Goal: Task Accomplishment & Management: Use online tool/utility

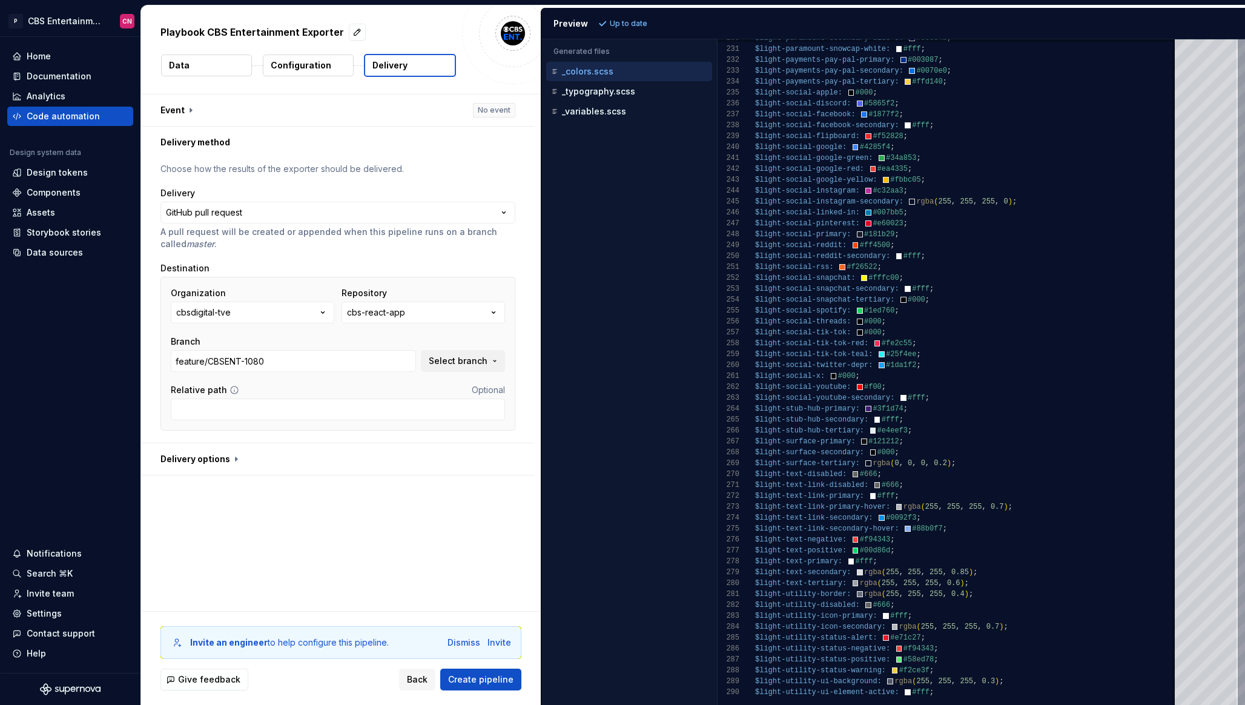
scroll to position [98, 0]
click at [76, 119] on div "Code automation" at bounding box center [63, 116] width 73 height 12
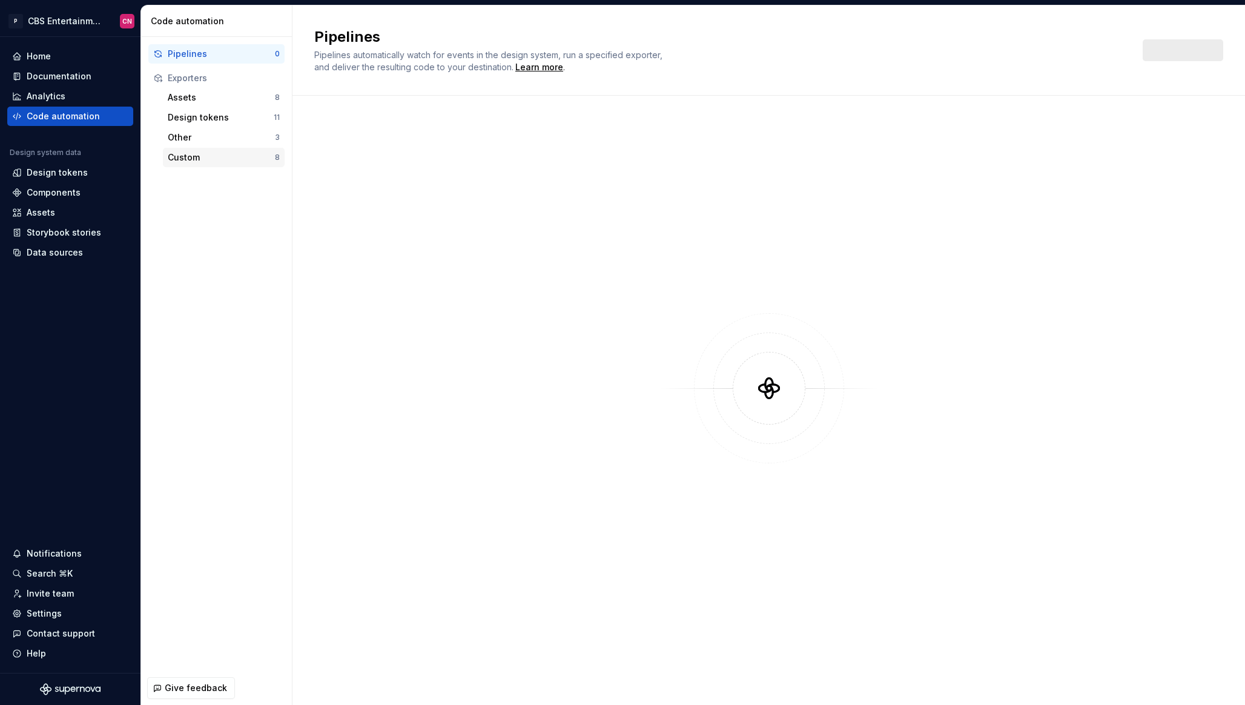
click at [205, 157] on div "Custom" at bounding box center [221, 157] width 107 height 12
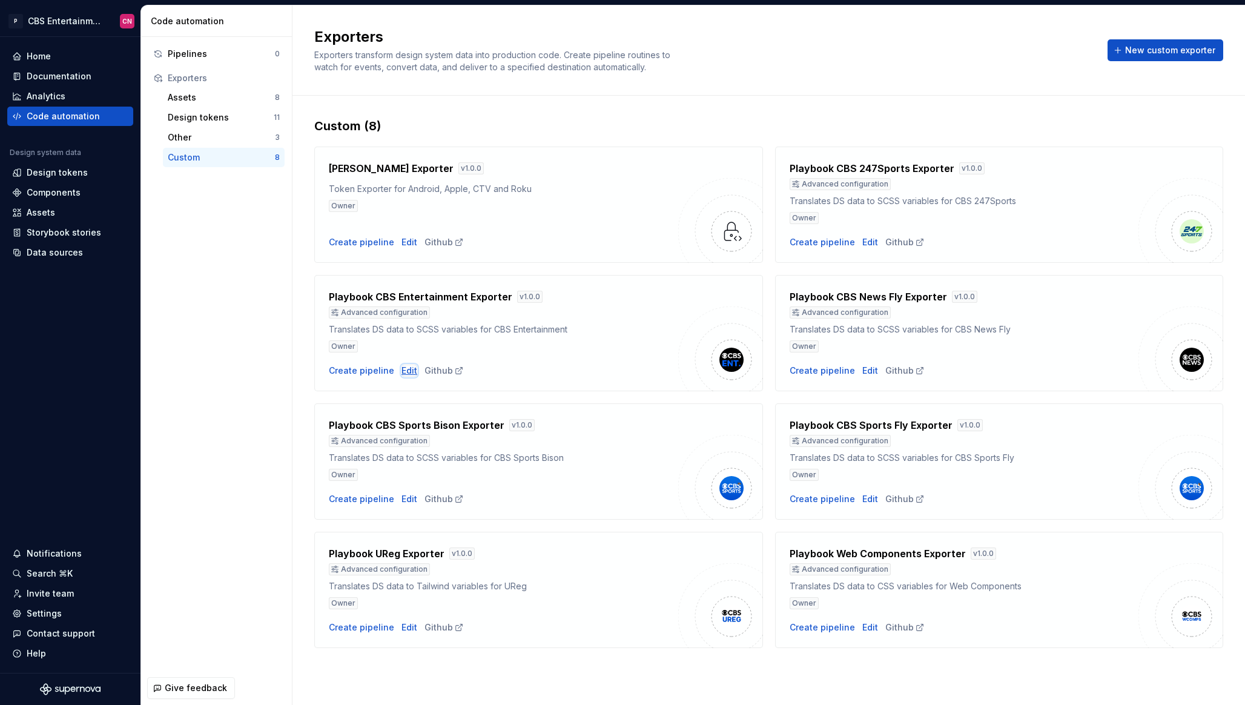
click at [405, 373] on div "Edit" at bounding box center [410, 371] width 16 height 12
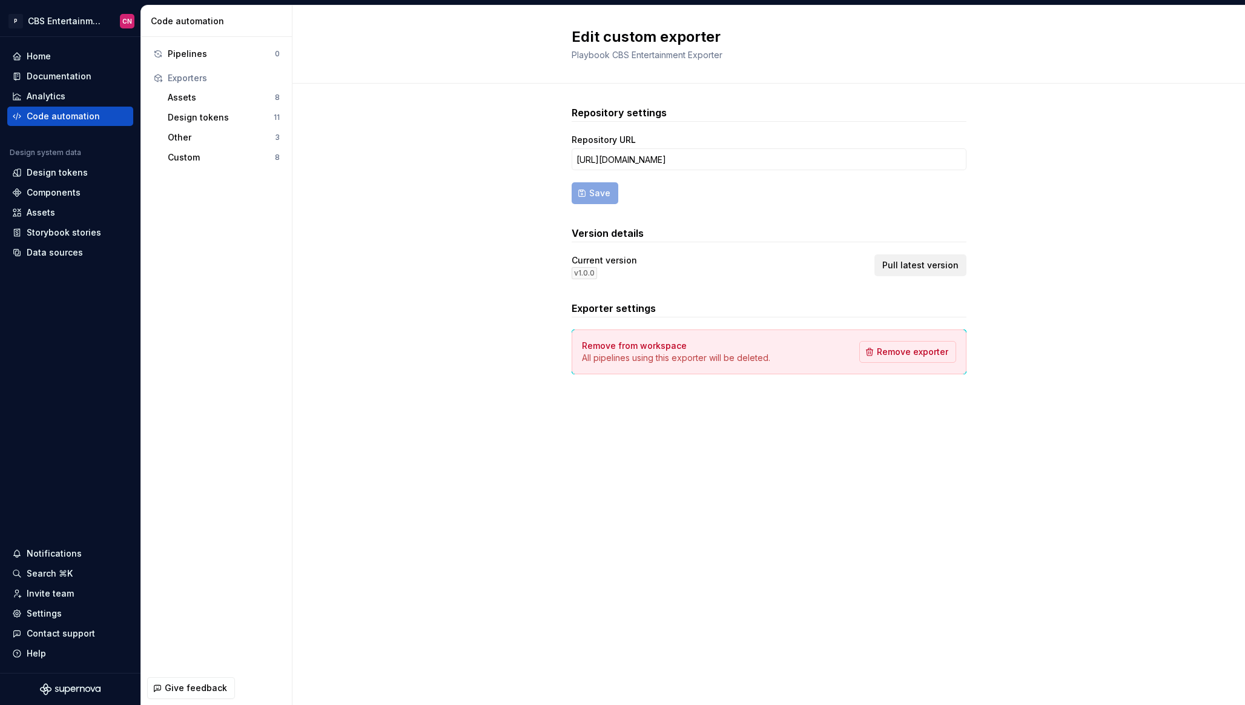
click at [923, 264] on span "Pull latest version" at bounding box center [921, 265] width 76 height 12
click at [67, 49] on div "Home" at bounding box center [70, 56] width 126 height 19
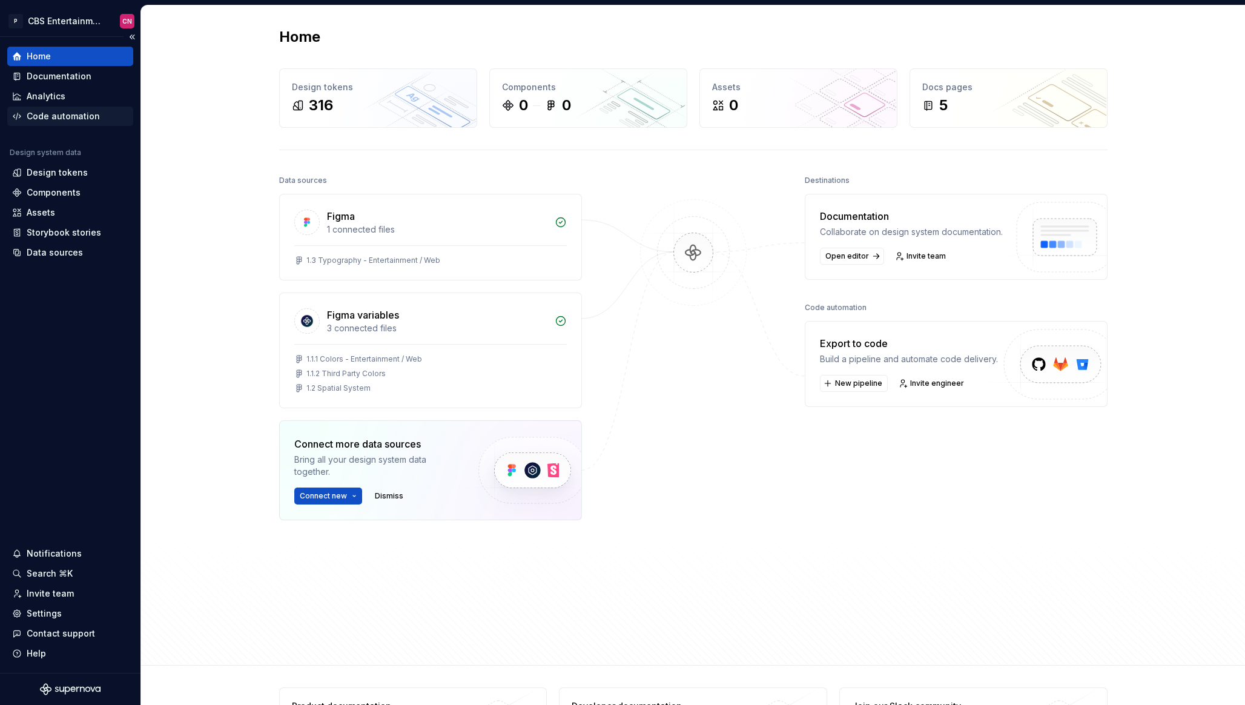
click at [64, 122] on div "Code automation" at bounding box center [63, 116] width 73 height 12
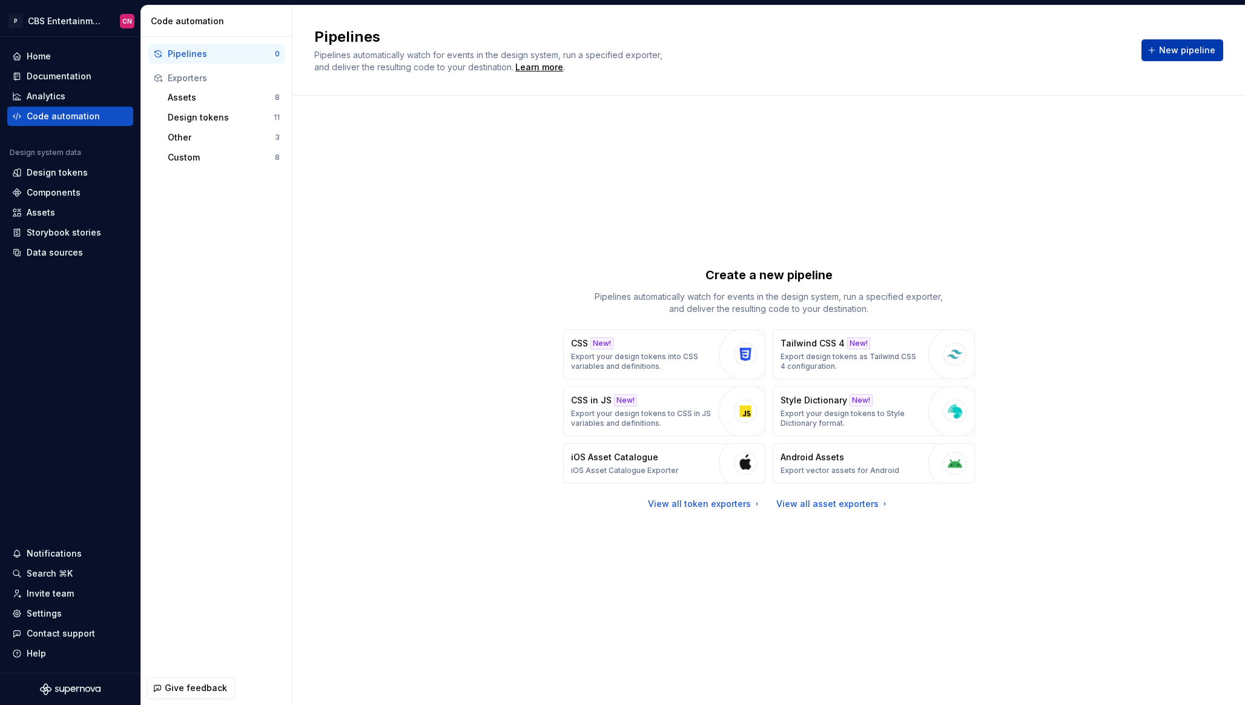
click at [1162, 53] on button "New pipeline" at bounding box center [1183, 50] width 82 height 22
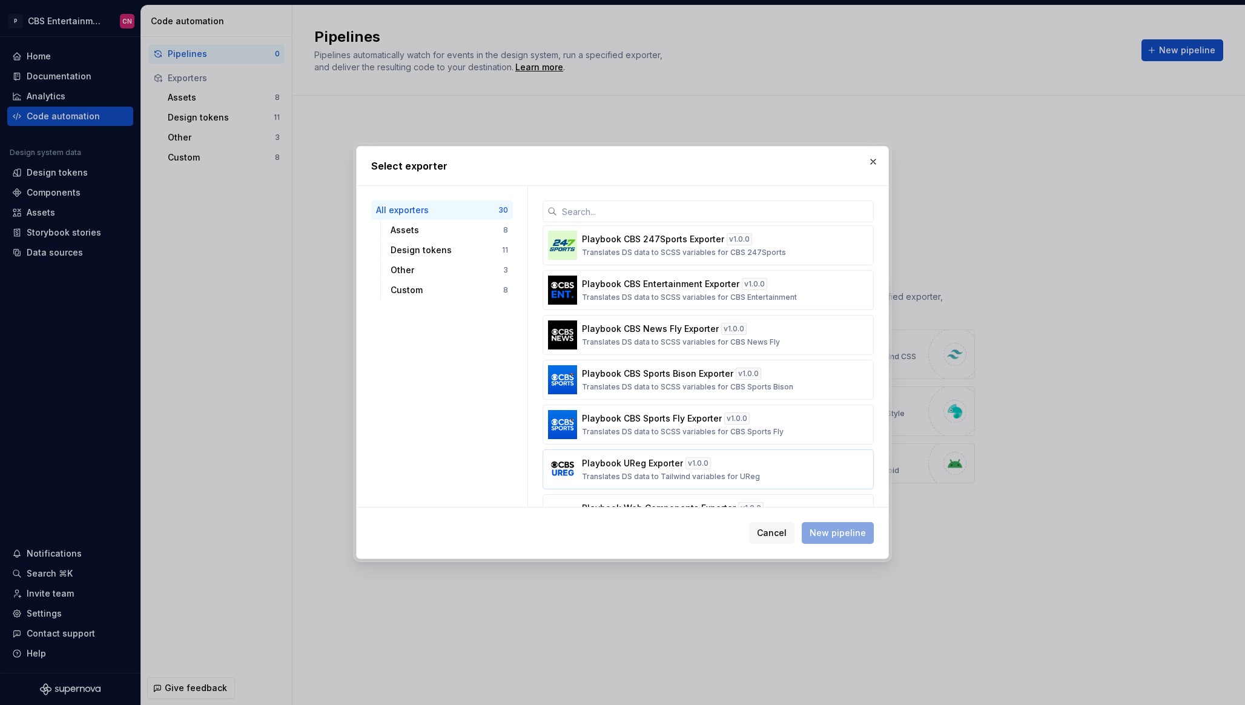
scroll to position [1116, 0]
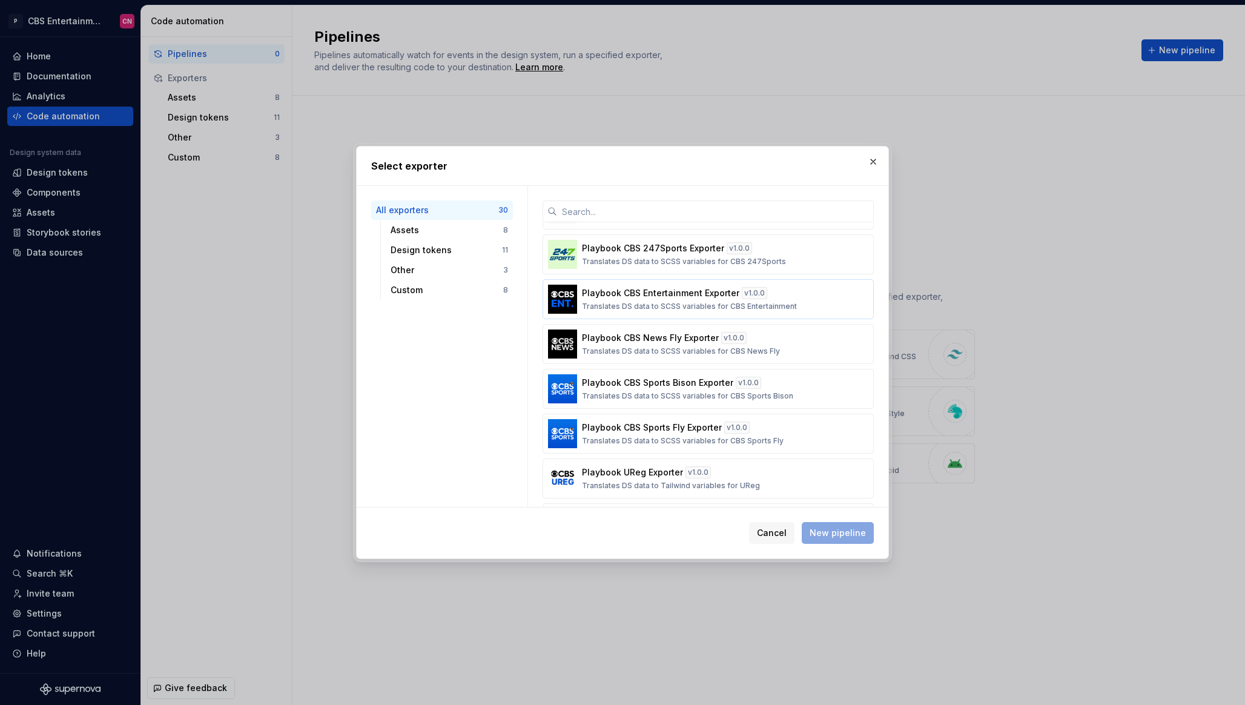
click at [671, 294] on p "Playbook CBS Entertainment Exporter" at bounding box center [661, 293] width 158 height 12
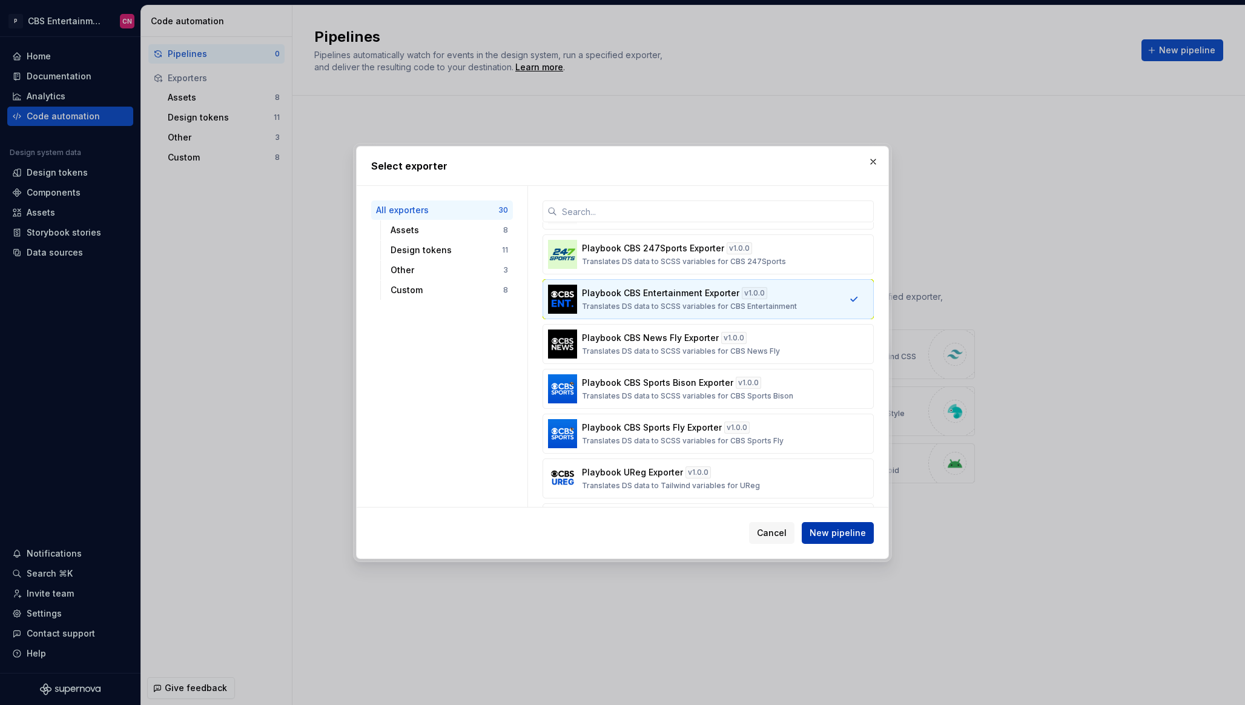
click at [829, 539] on span "New pipeline" at bounding box center [838, 533] width 56 height 12
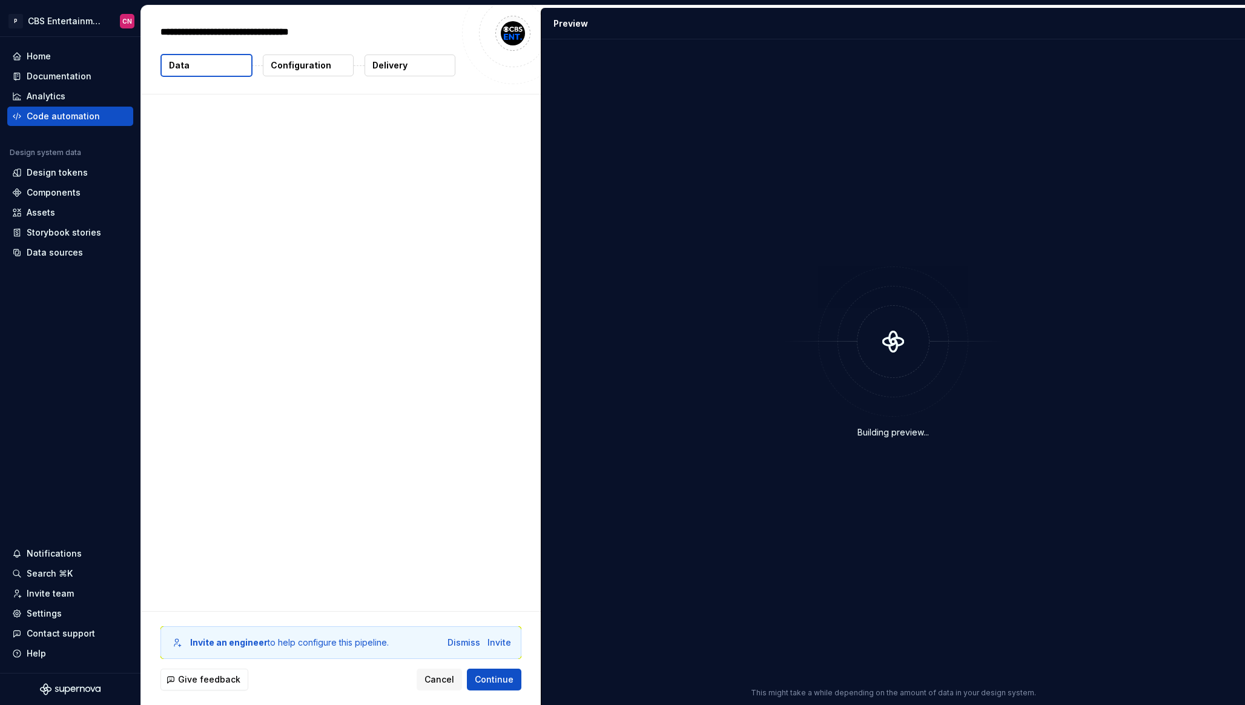
type textarea "*"
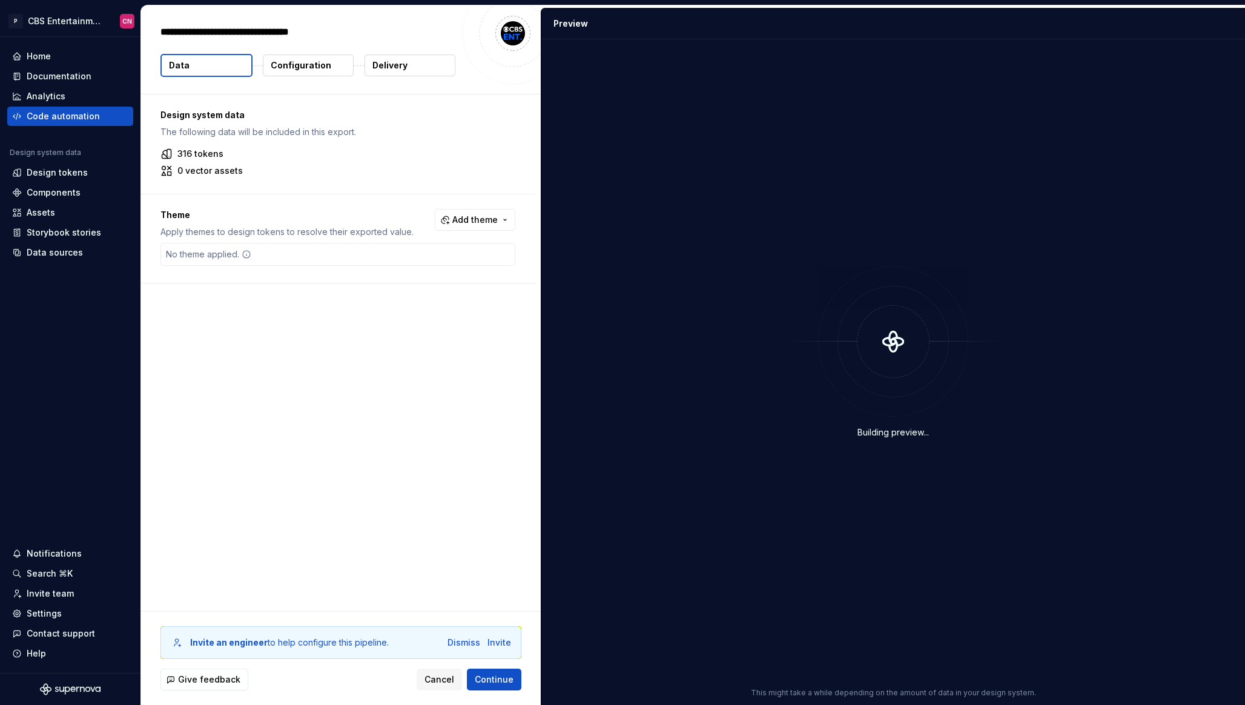
click at [305, 69] on p "Configuration" at bounding box center [301, 65] width 61 height 12
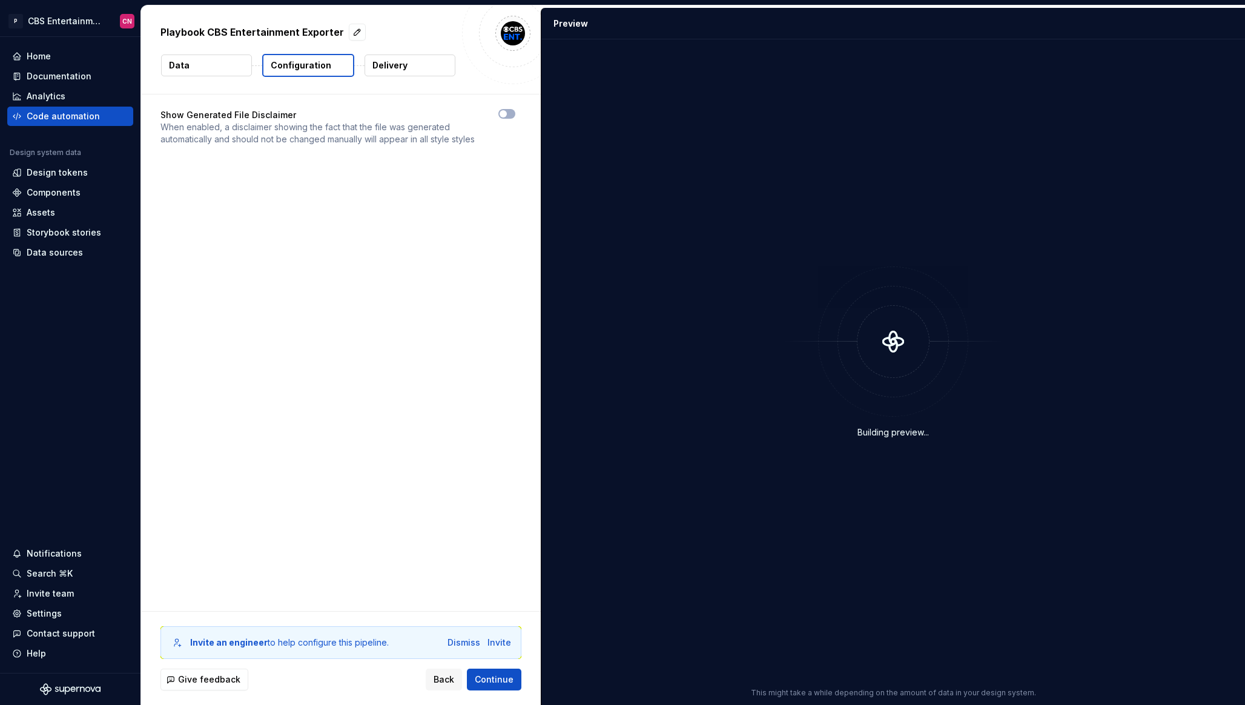
click at [399, 65] on p "Delivery" at bounding box center [390, 65] width 35 height 12
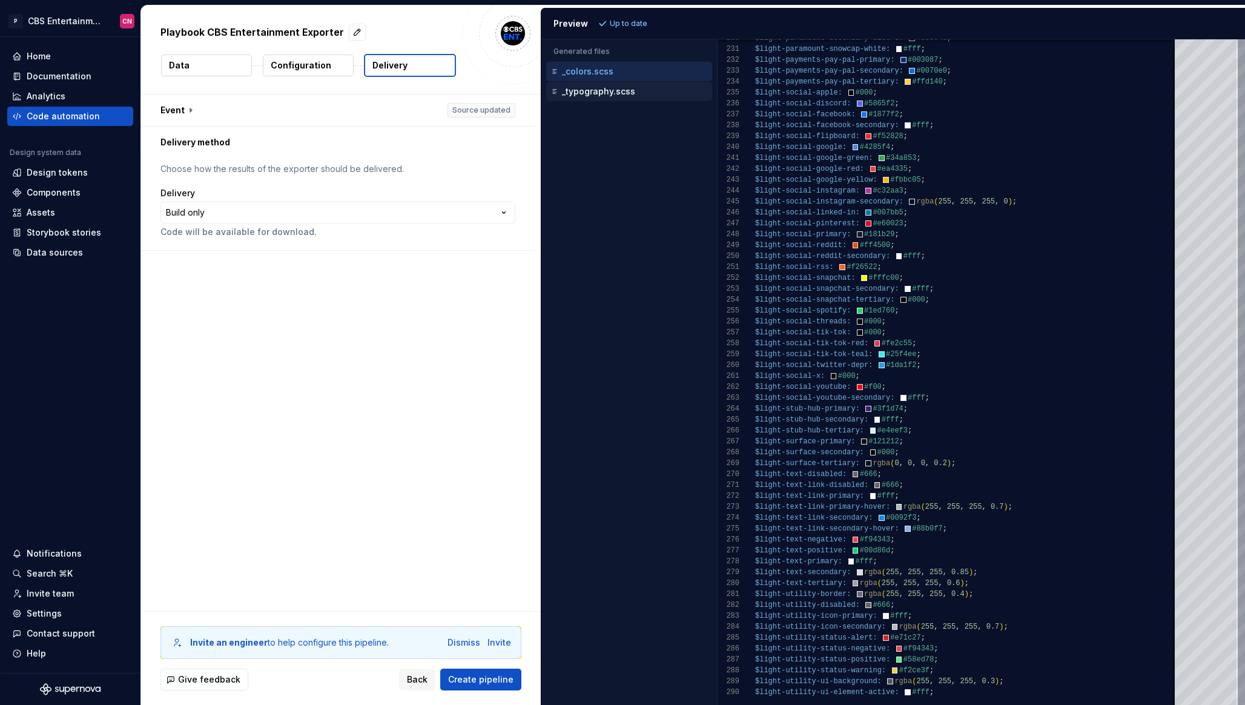
click at [622, 87] on p "_typography.scss" at bounding box center [598, 92] width 73 height 10
type textarea "**********"
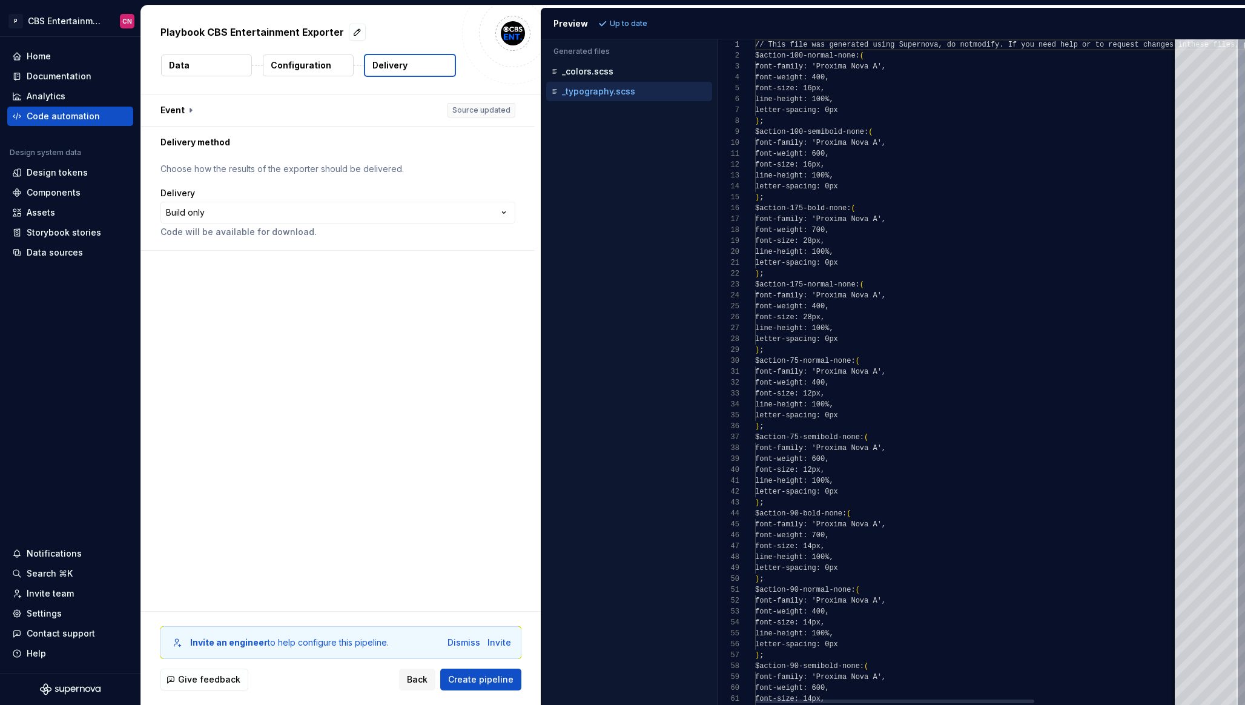
scroll to position [109, 0]
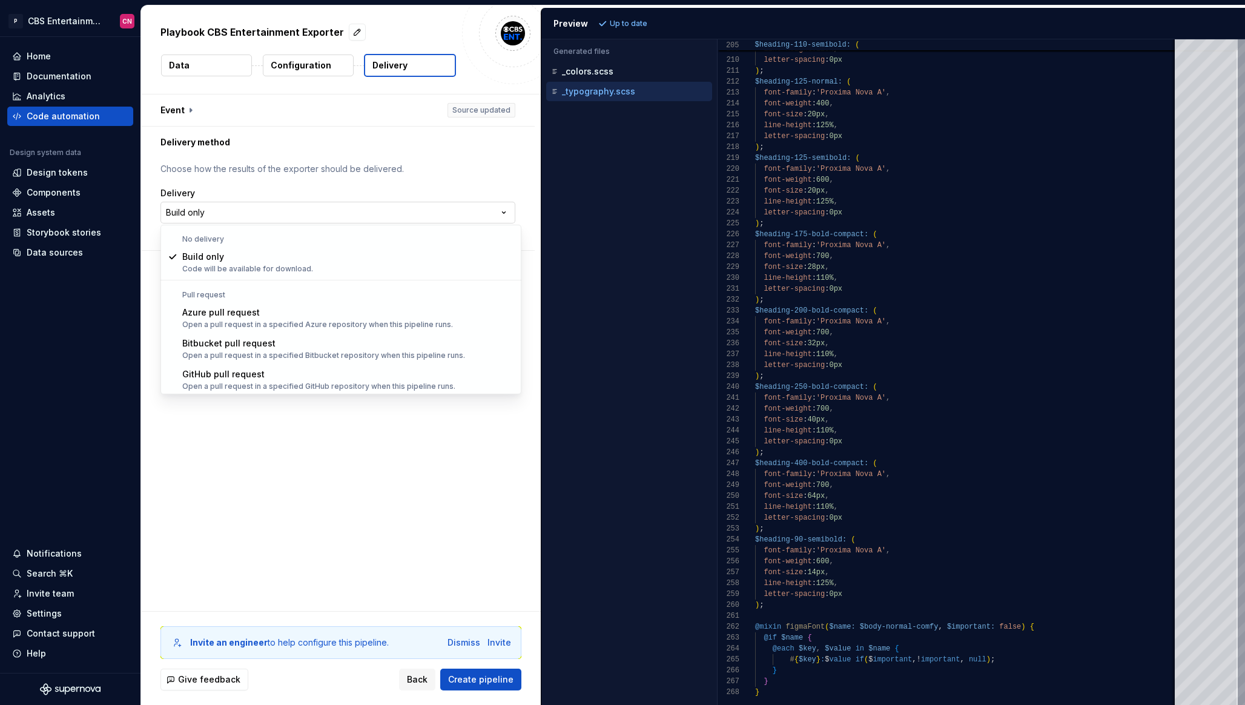
click at [234, 203] on html "**********" at bounding box center [622, 352] width 1245 height 705
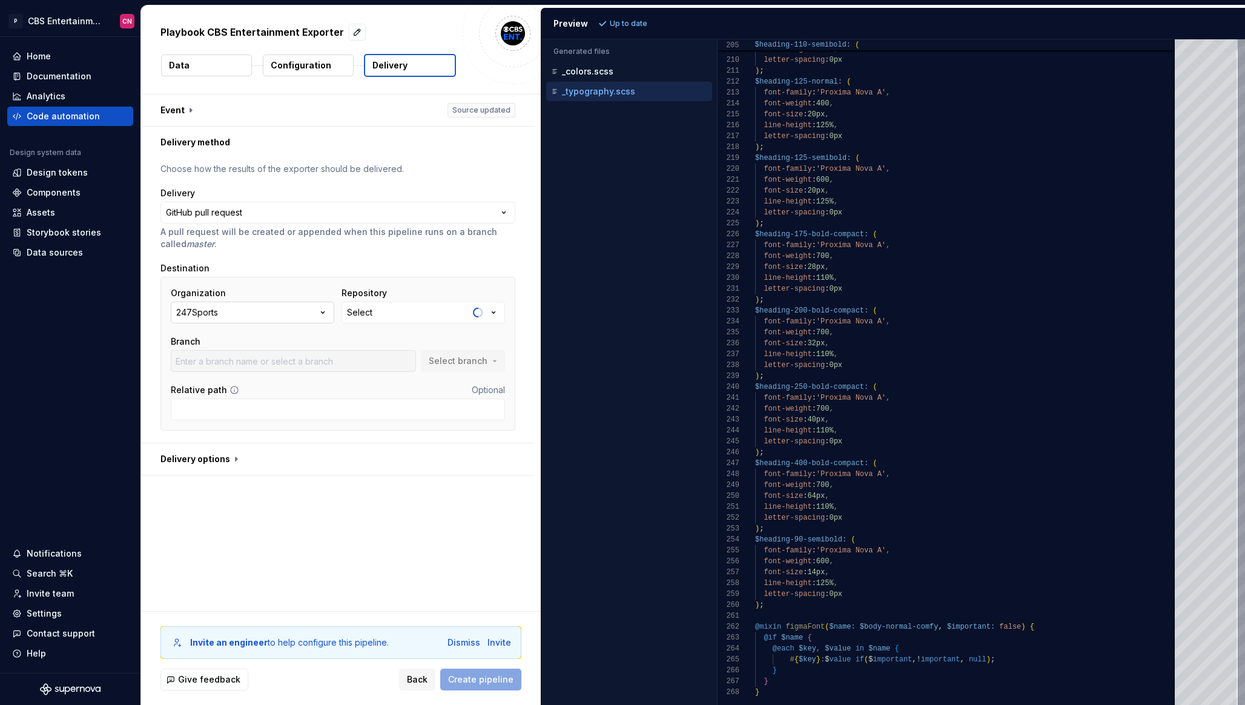
click at [253, 309] on button "247Sports" at bounding box center [253, 313] width 164 height 22
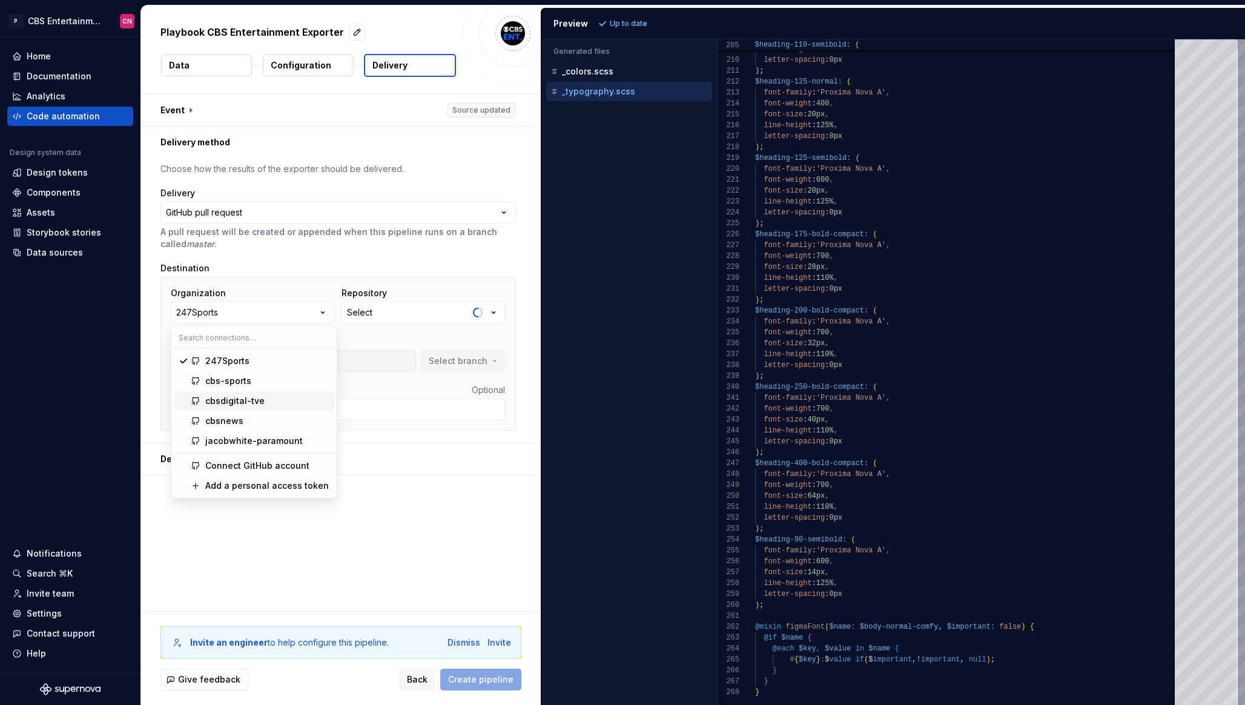
click at [256, 396] on div "cbsdigital-tve" at bounding box center [234, 401] width 59 height 12
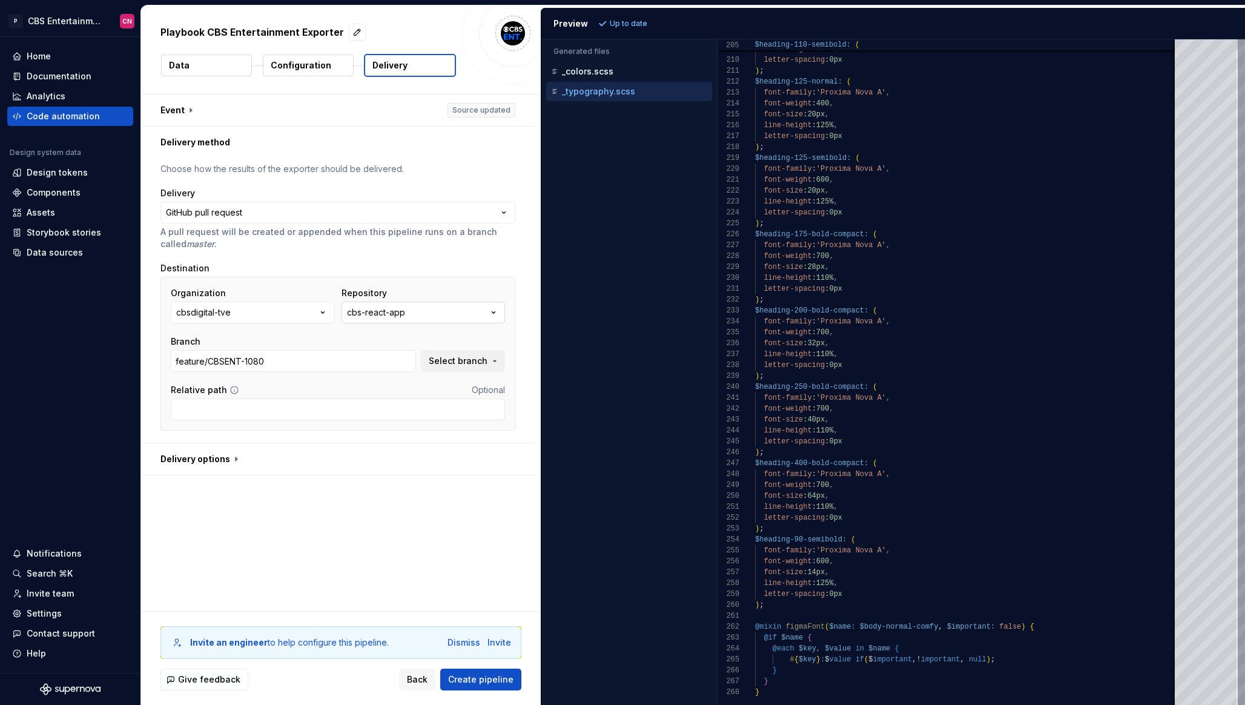
click at [396, 313] on div "cbs-react-app" at bounding box center [376, 313] width 58 height 12
click at [465, 363] on span "Select branch" at bounding box center [458, 361] width 59 height 12
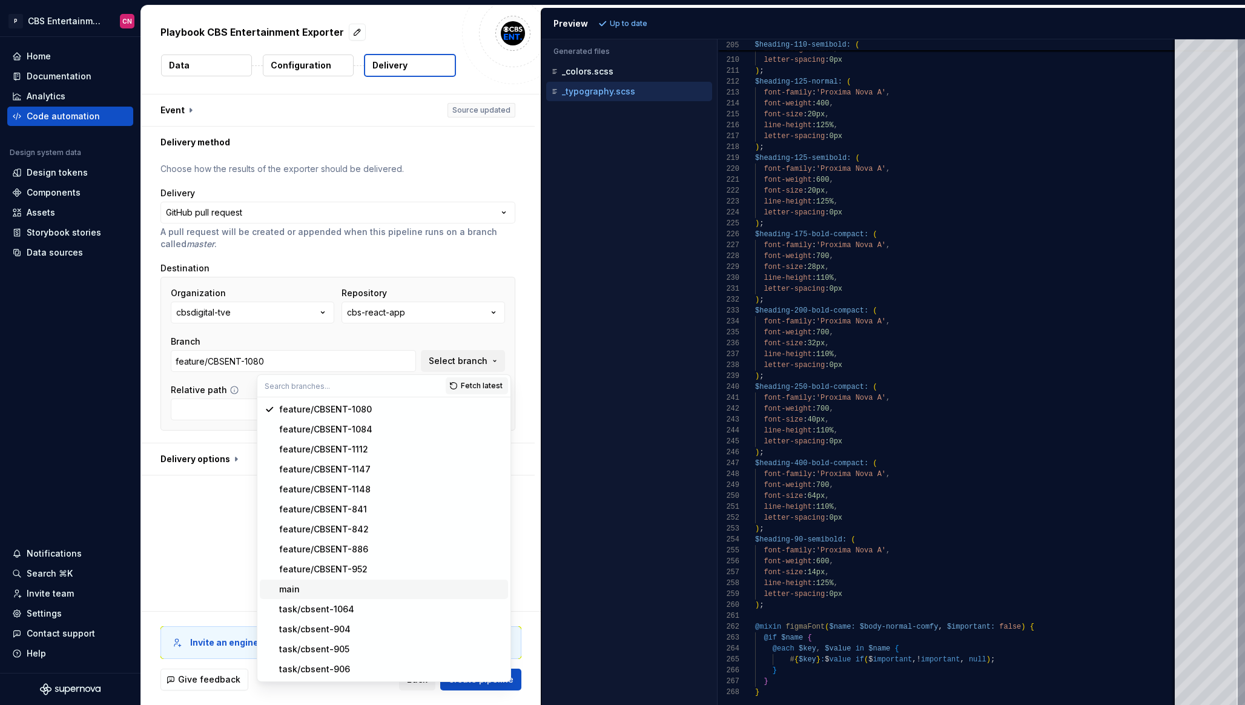
click at [313, 587] on div "main" at bounding box center [391, 589] width 224 height 12
type input "main"
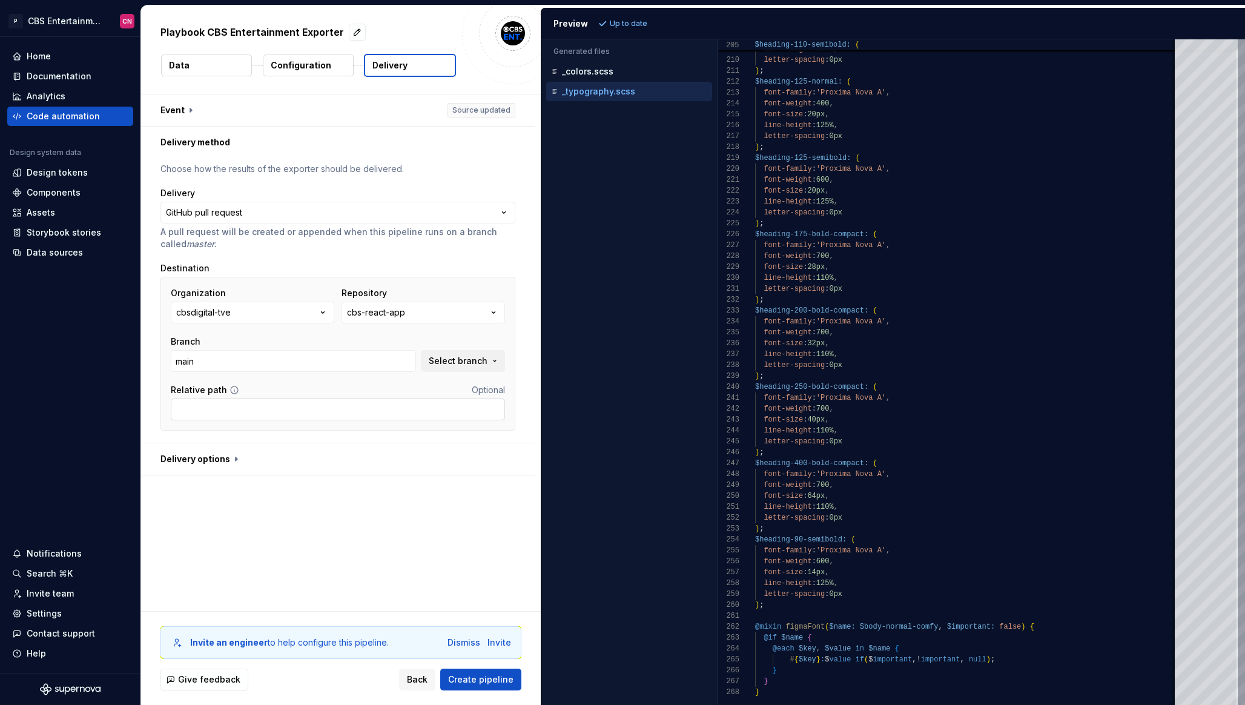
click at [284, 403] on input "Relative path" at bounding box center [338, 410] width 334 height 22
paste input "src/lib/styling/globals"
type input "src/lib/styling/globals"
click at [215, 451] on button "button" at bounding box center [338, 459] width 394 height 32
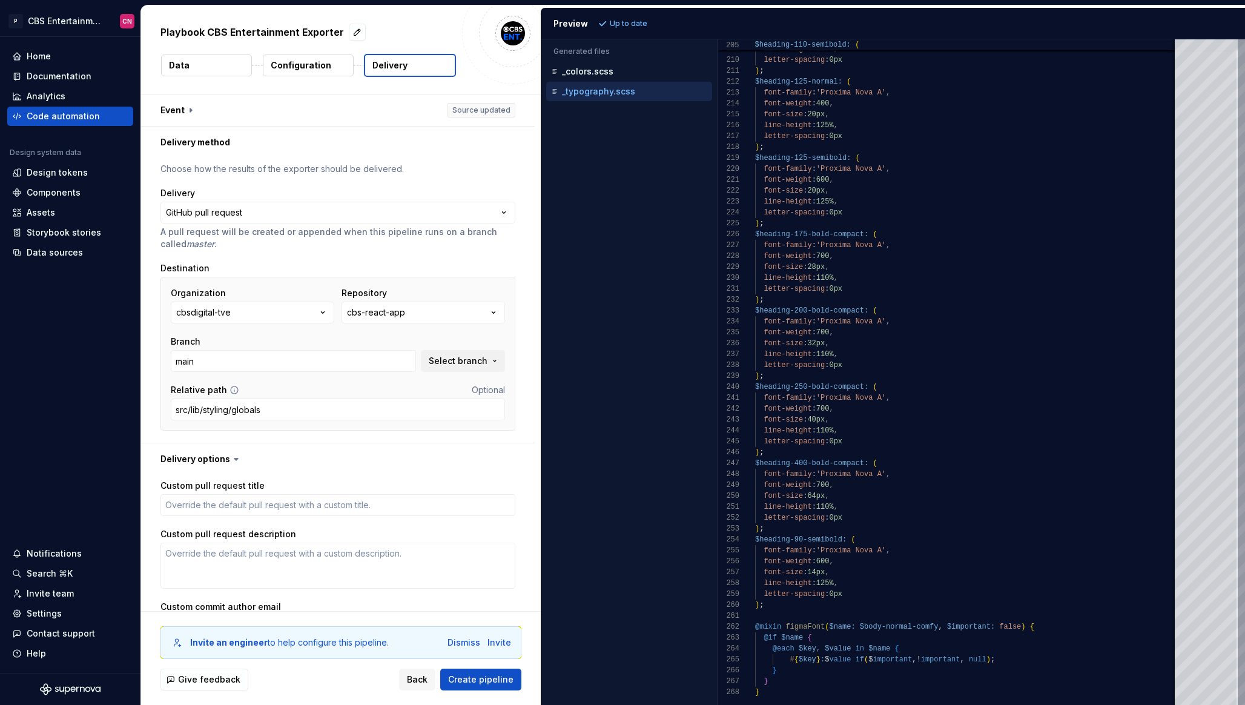
scroll to position [150, 0]
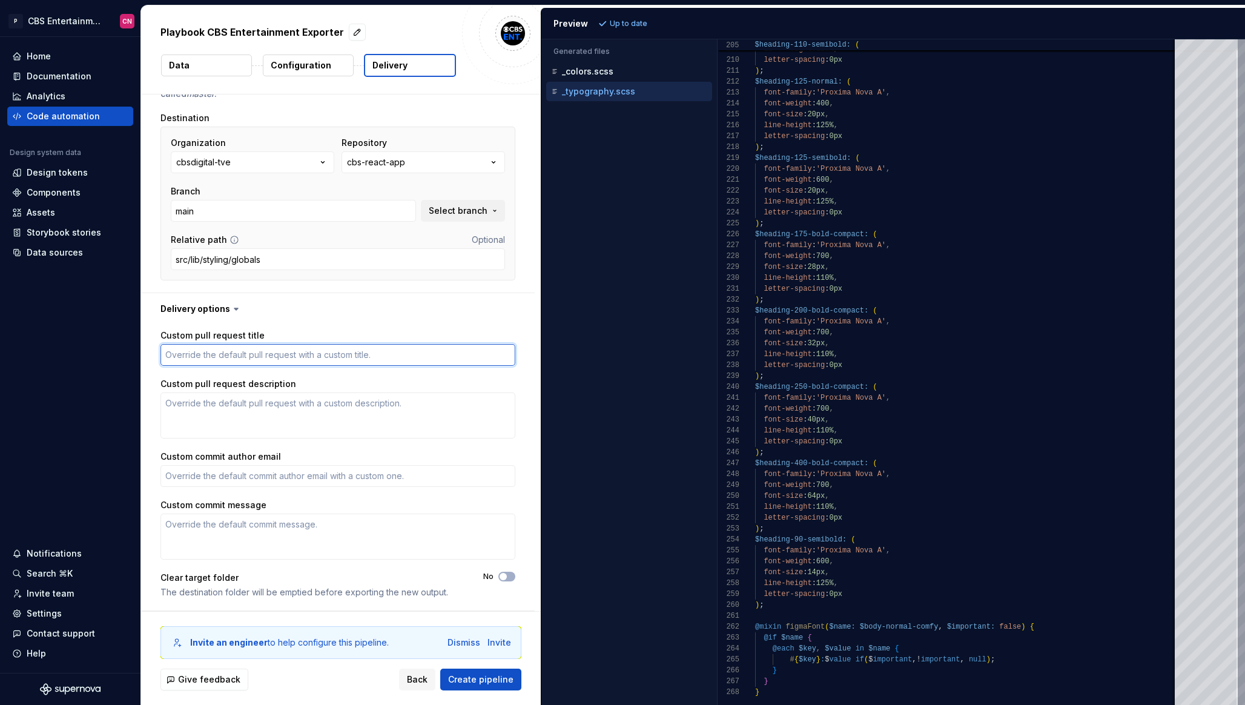
click at [247, 353] on textarea "Custom pull request title" at bounding box center [338, 355] width 355 height 22
type textarea "*"
type textarea "F"
type textarea "*"
type textarea "Fi"
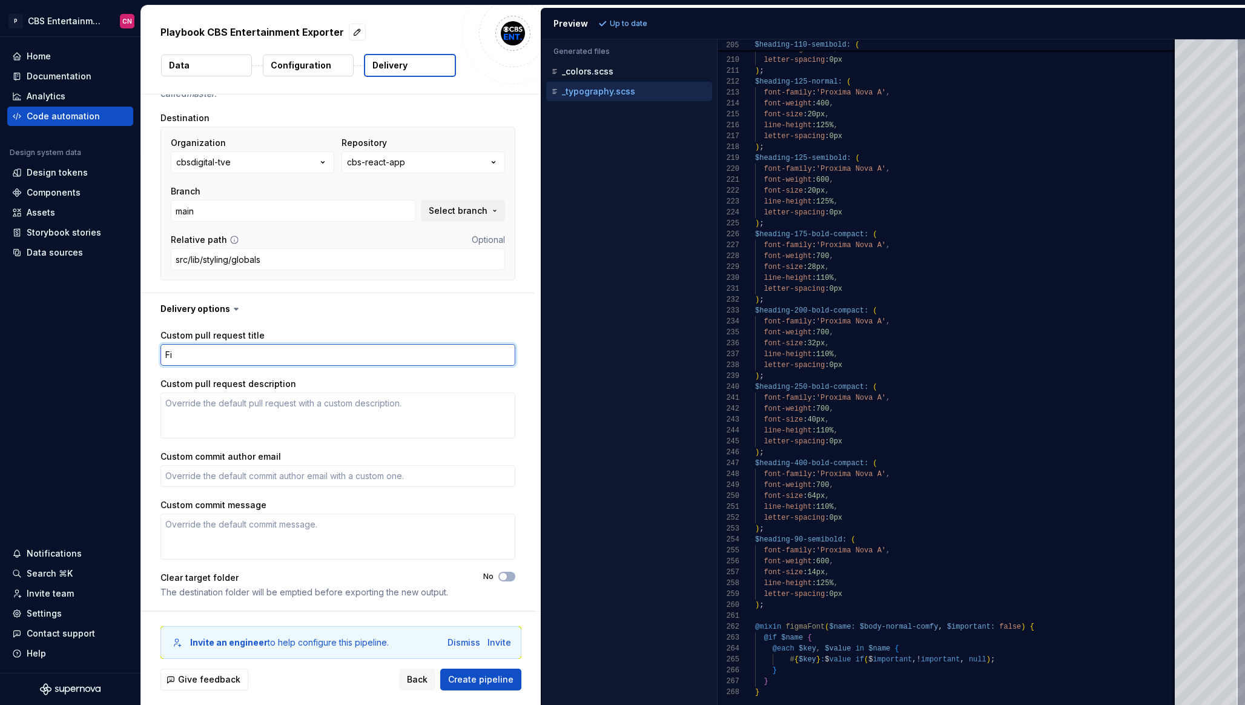
type textarea "*"
type textarea "Fir"
type textarea "*"
type textarea "First"
type textarea "*"
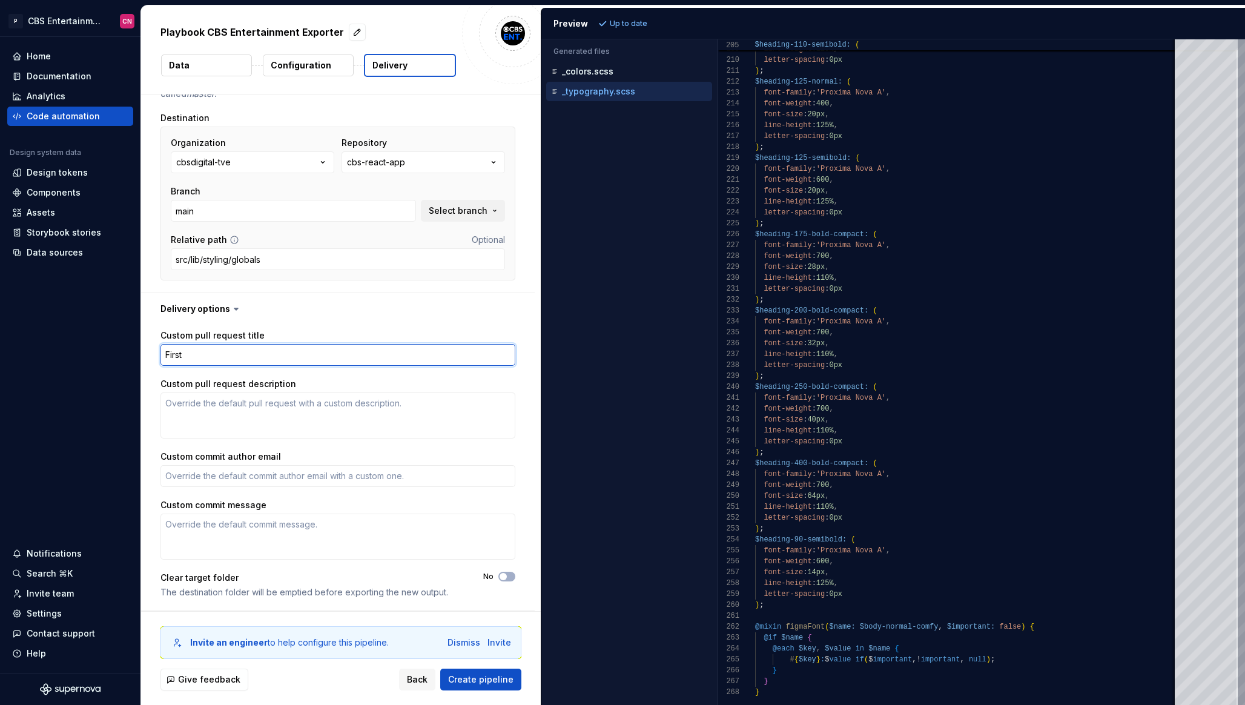
type textarea "First"
type textarea "*"
type textarea "First e"
type textarea "*"
type textarea "First ex"
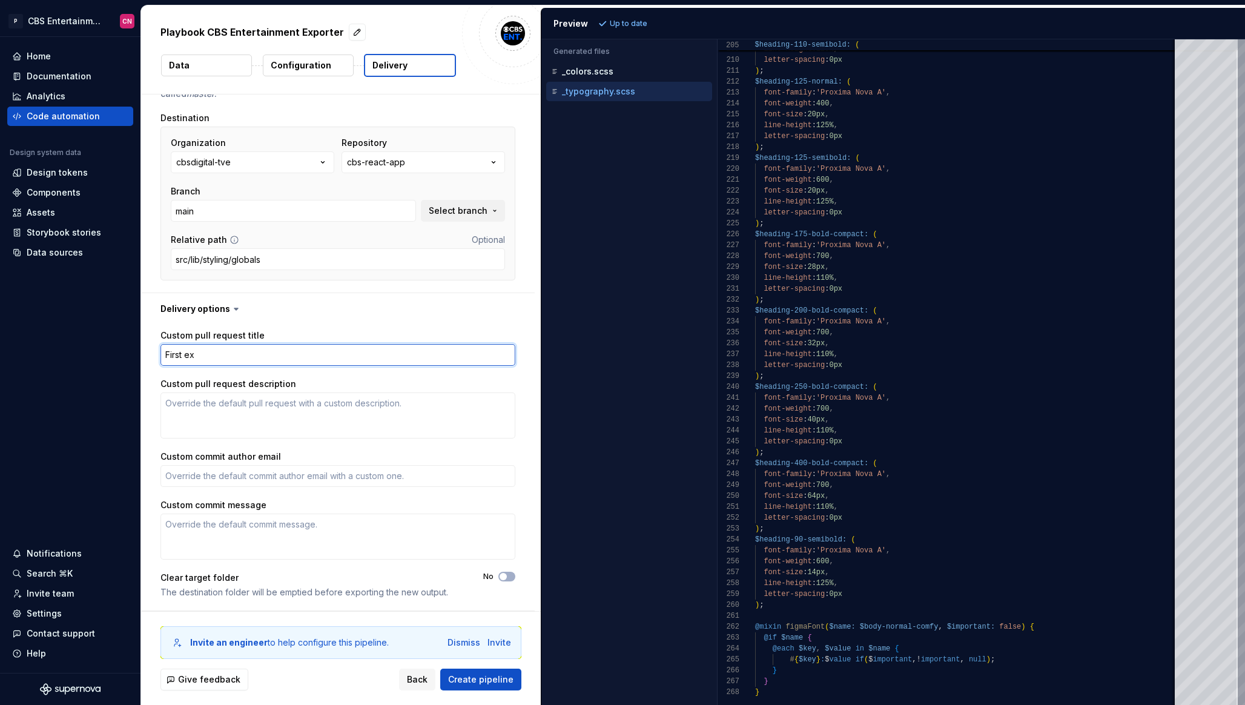
type textarea "*"
type textarea "First exp"
type textarea "*"
type textarea "First expo"
type textarea "*"
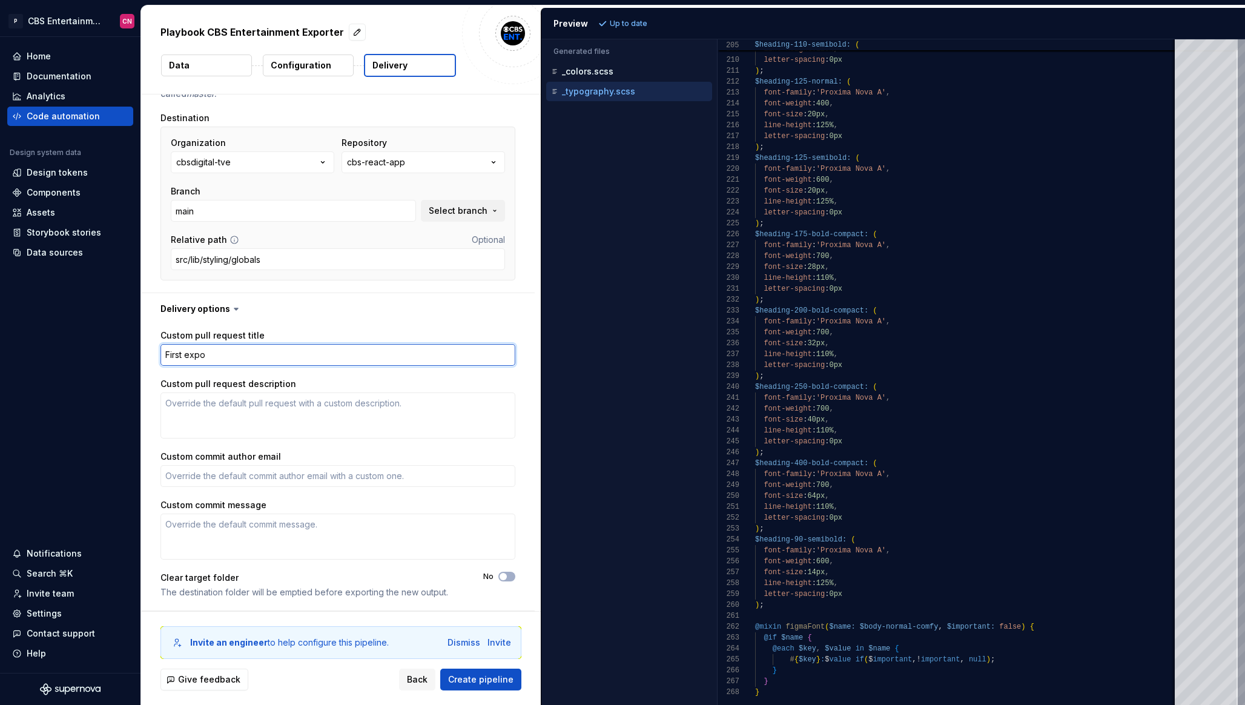
type textarea "First expor"
type textarea "*"
type textarea "First export"
type textarea "*"
type textarea "First export"
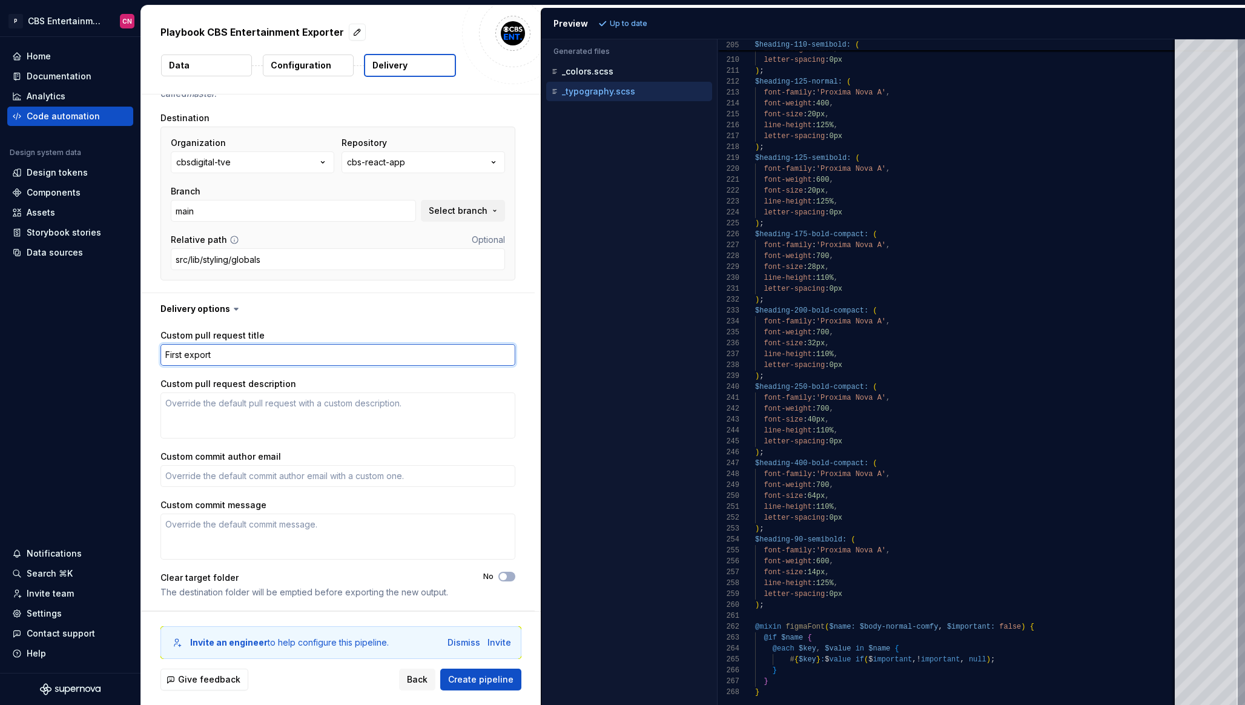
type textarea "*"
type textarea "First export o"
type textarea "*"
type textarea "First export of"
type textarea "*"
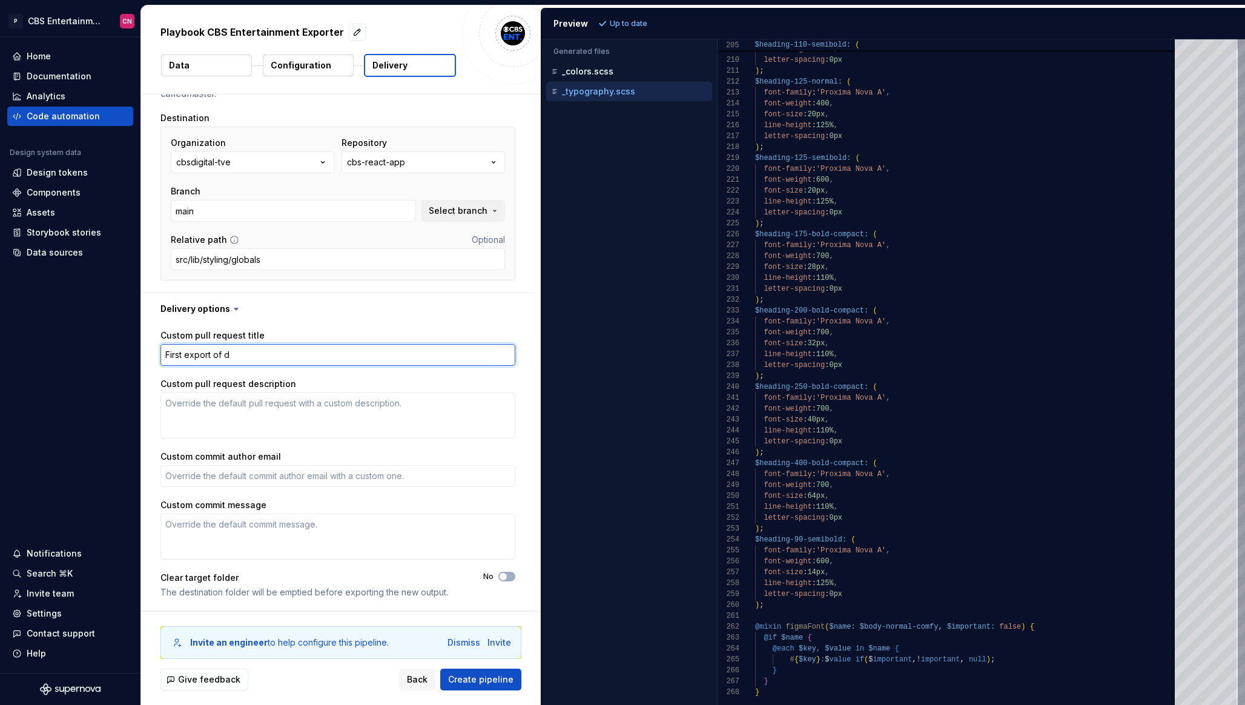
type textarea "First export of de"
type textarea "*"
type textarea "First export of desi"
type textarea "*"
type textarea "First export of desig"
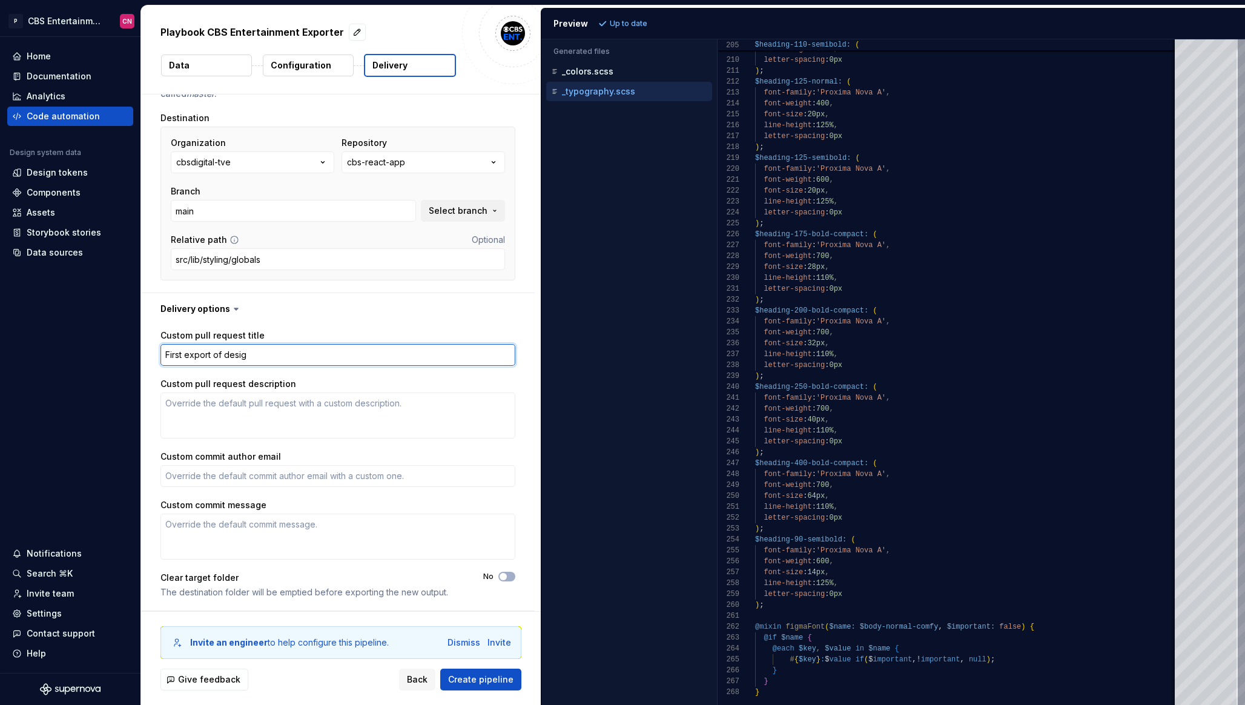
type textarea "*"
type textarea "First export of design"
type textarea "*"
type textarea "First export of design"
type textarea "*"
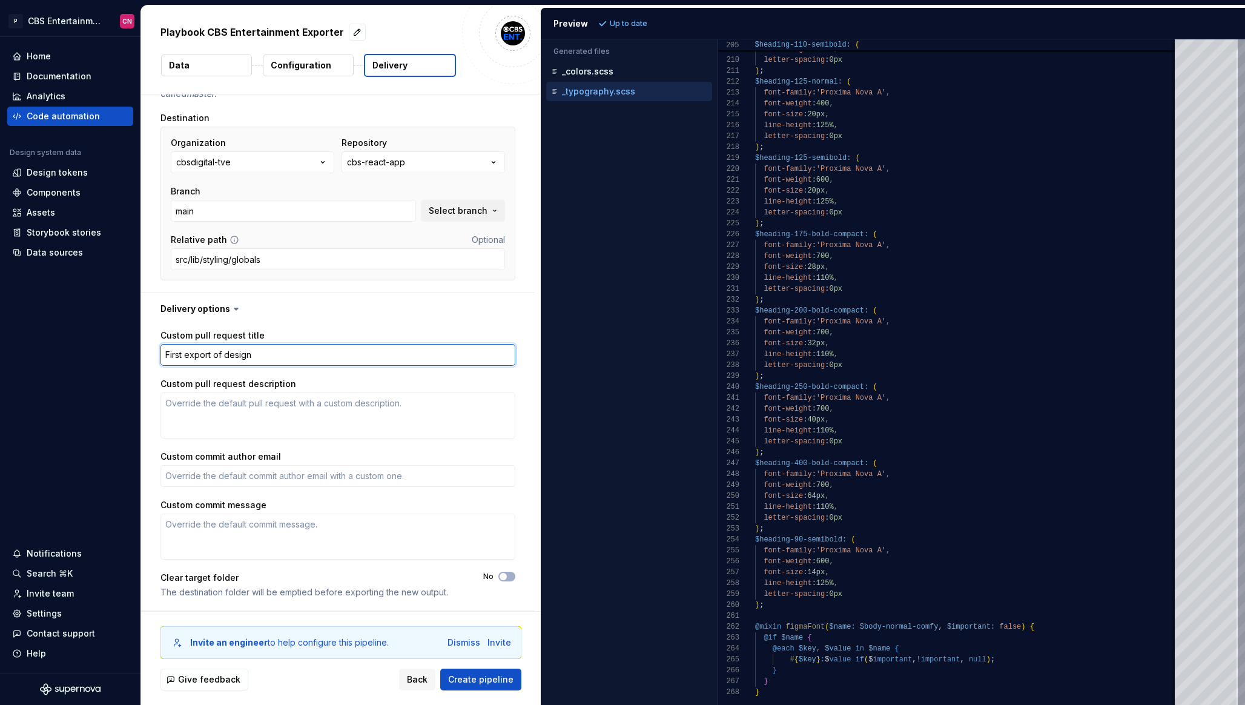
type textarea "First export of design s"
type textarea "*"
type textarea "First export of design sy"
type textarea "*"
type textarea "First export of design sys"
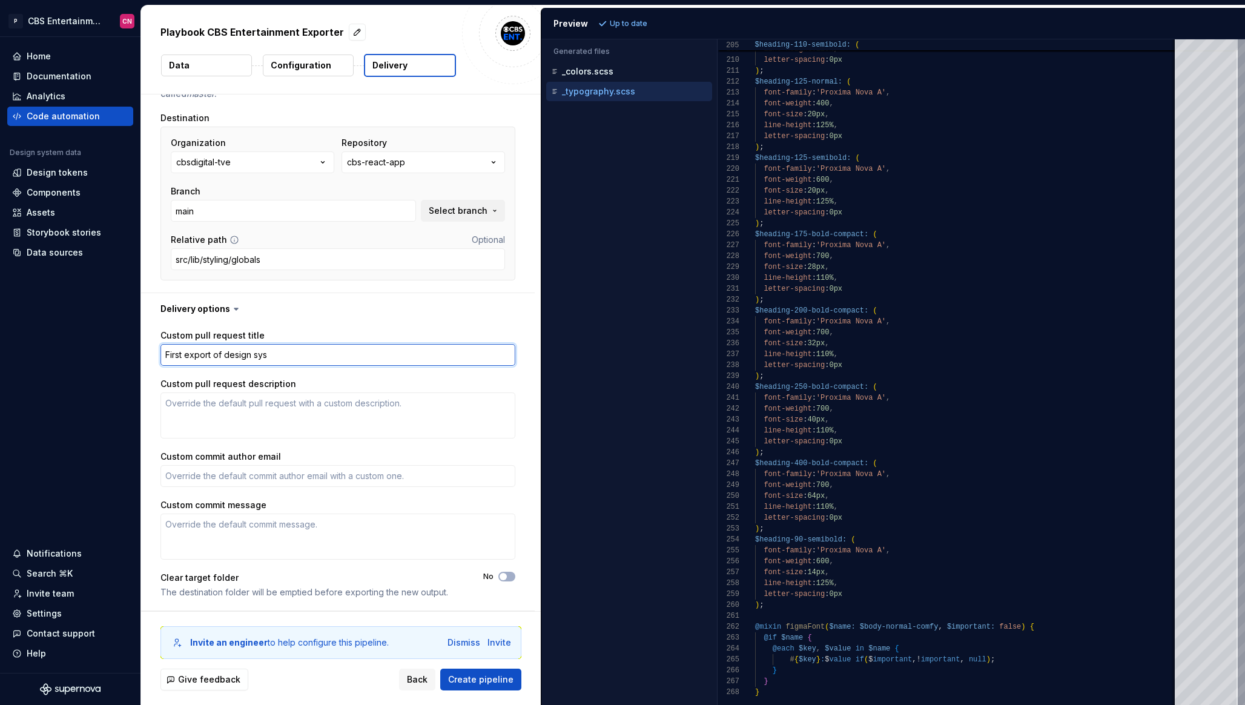
type textarea "*"
type textarea "First export of design syste"
type textarea "*"
type textarea "First export of design system"
type textarea "*"
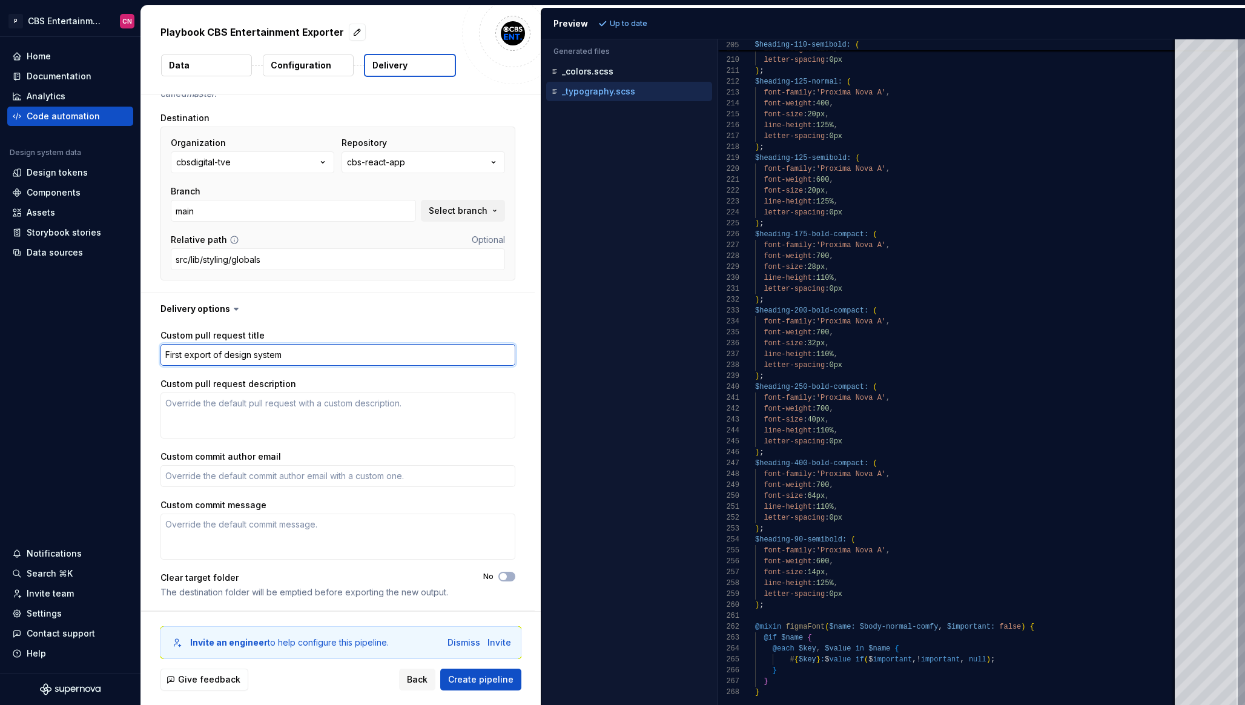
type textarea "First export of design system"
type textarea "*"
type textarea "First export of design system t"
type textarea "*"
type textarea "First export of design system to"
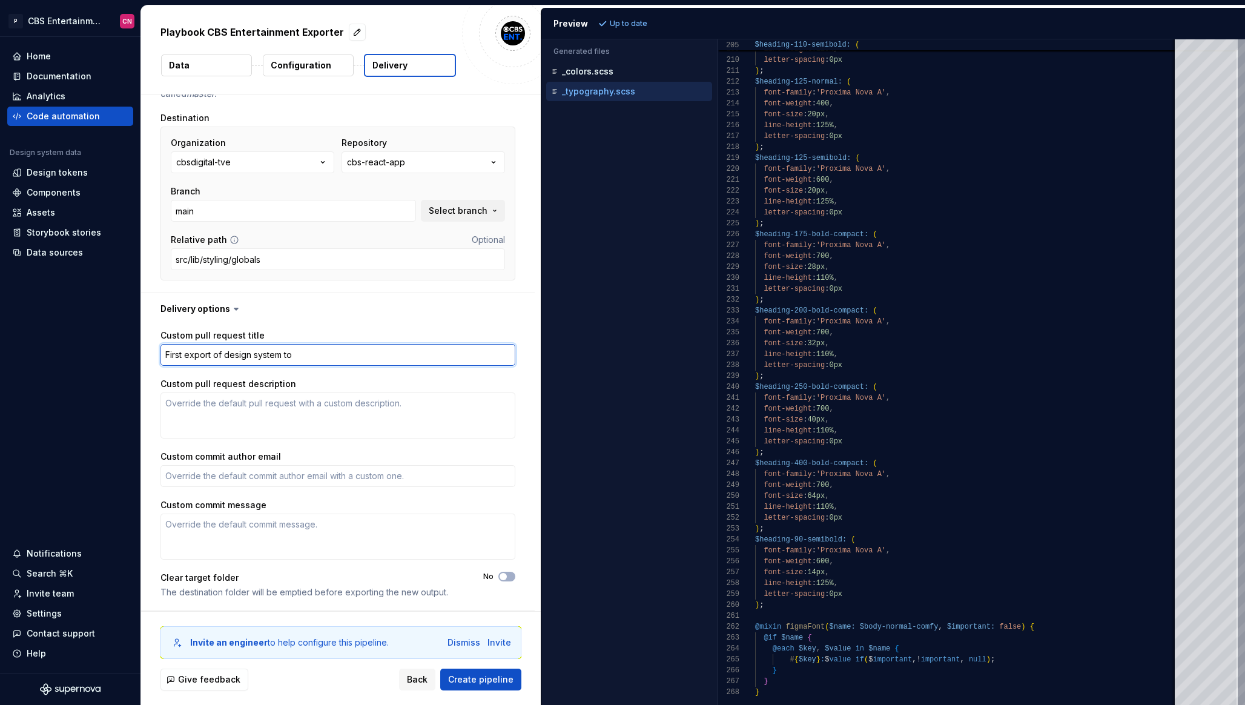
type textarea "*"
type textarea "First export of design system tok"
type textarea "*"
type textarea "First export of design system toke"
type textarea "*"
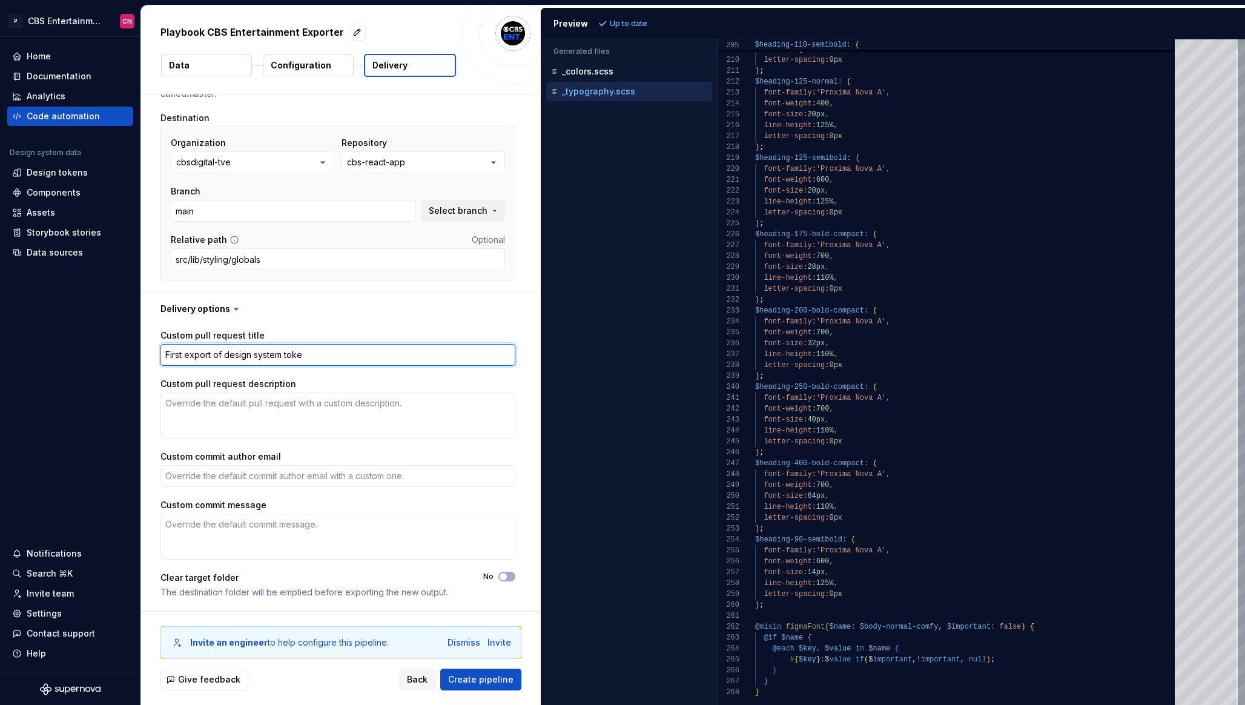
type textarea "First export of design system token"
type textarea "*"
type textarea "First export of design system tokens"
click at [223, 416] on textarea "Custom pull request description" at bounding box center [338, 416] width 355 height 46
type textarea "*"
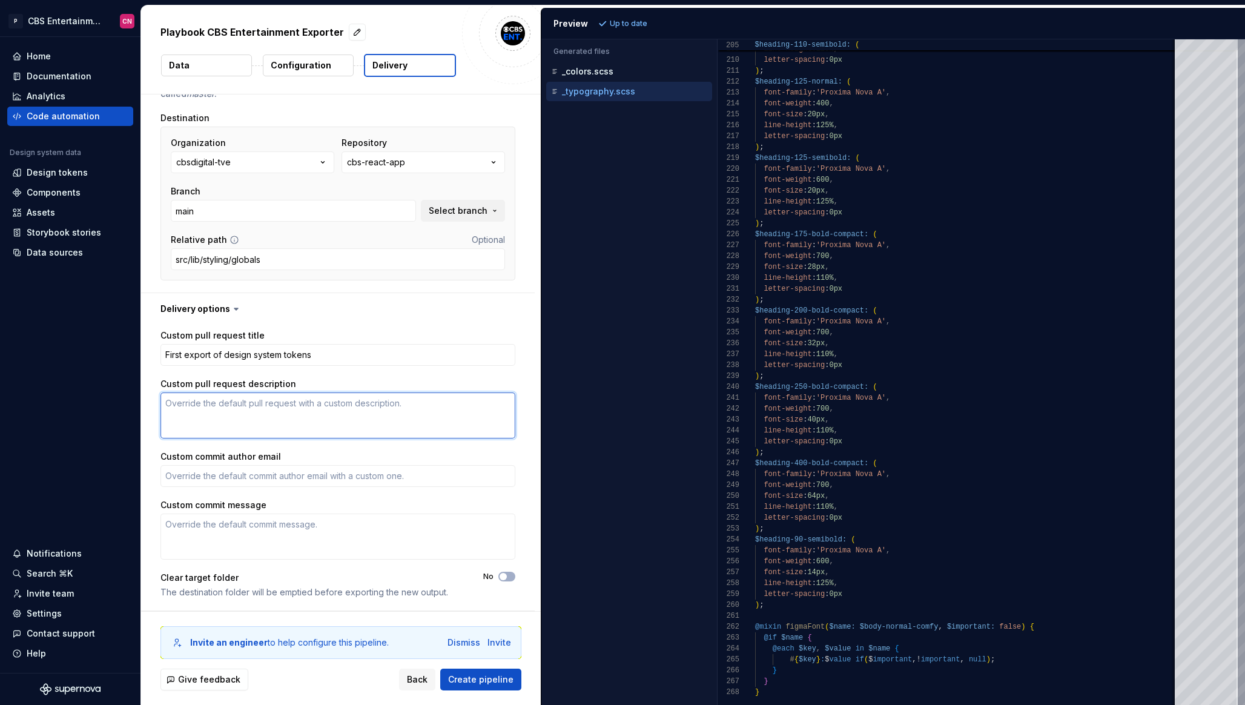
type textarea "T"
type textarea "*"
type textarea "Thi"
type textarea "*"
type textarea "This"
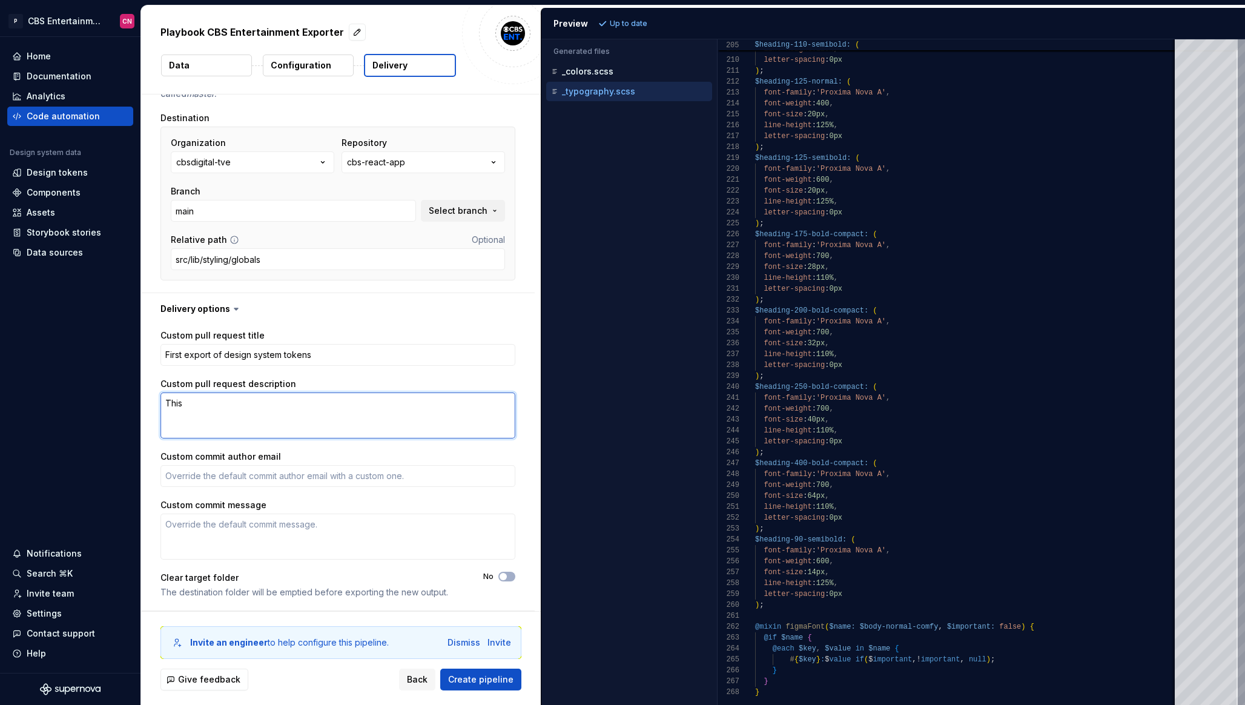
type textarea "*"
type textarea "This i"
type textarea "*"
type textarea "This is"
type textarea "*"
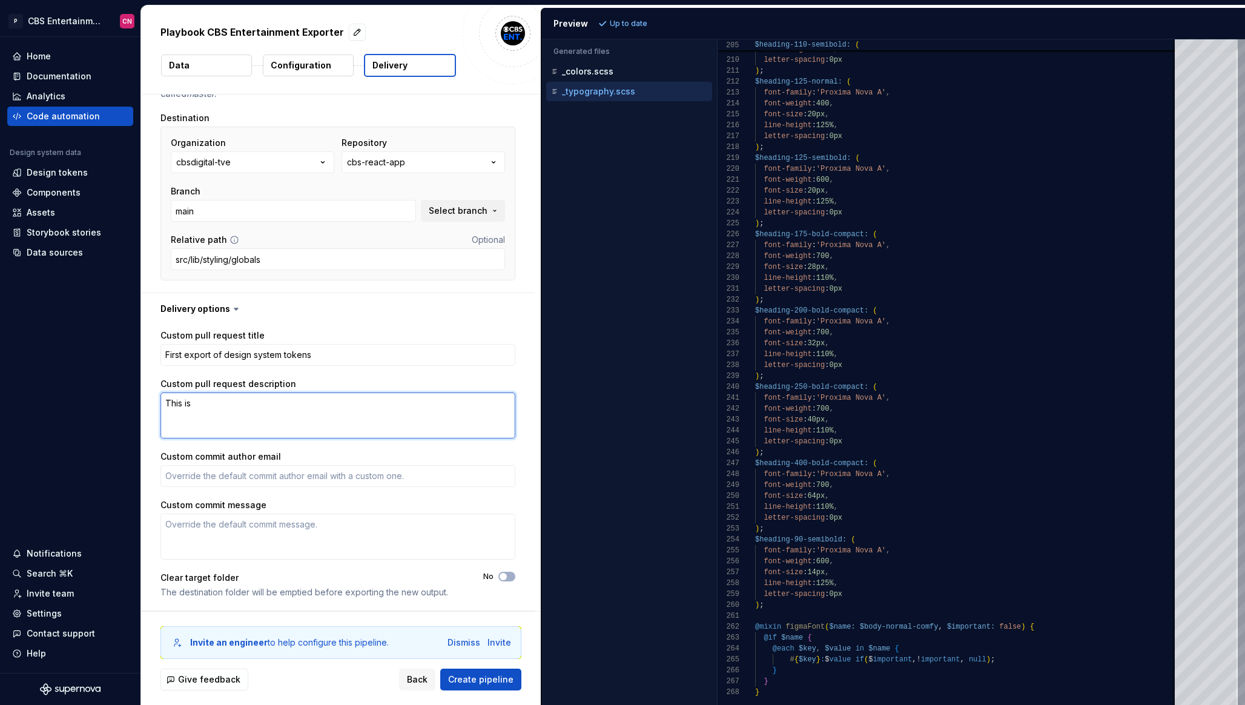
type textarea "This is"
type textarea "*"
type textarea "This is th"
type textarea "*"
type textarea "This is the"
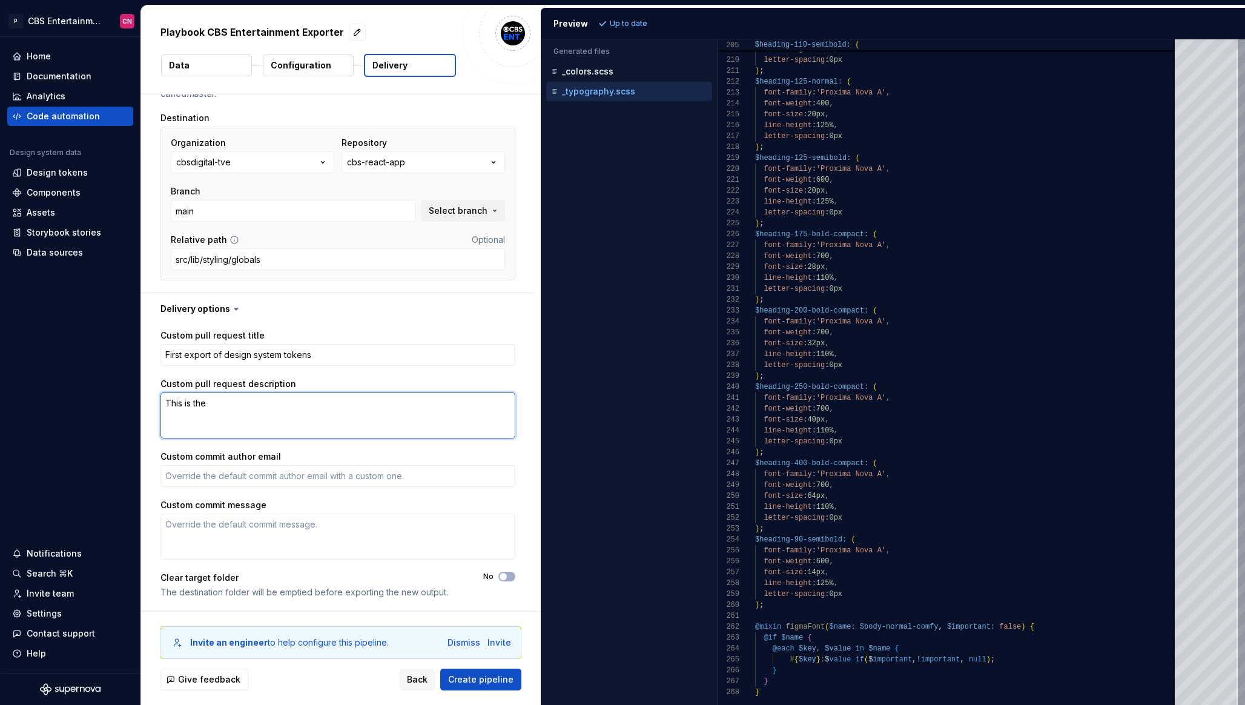
type textarea "*"
type textarea "This is the"
type textarea "*"
type textarea "This is the fi"
type textarea "*"
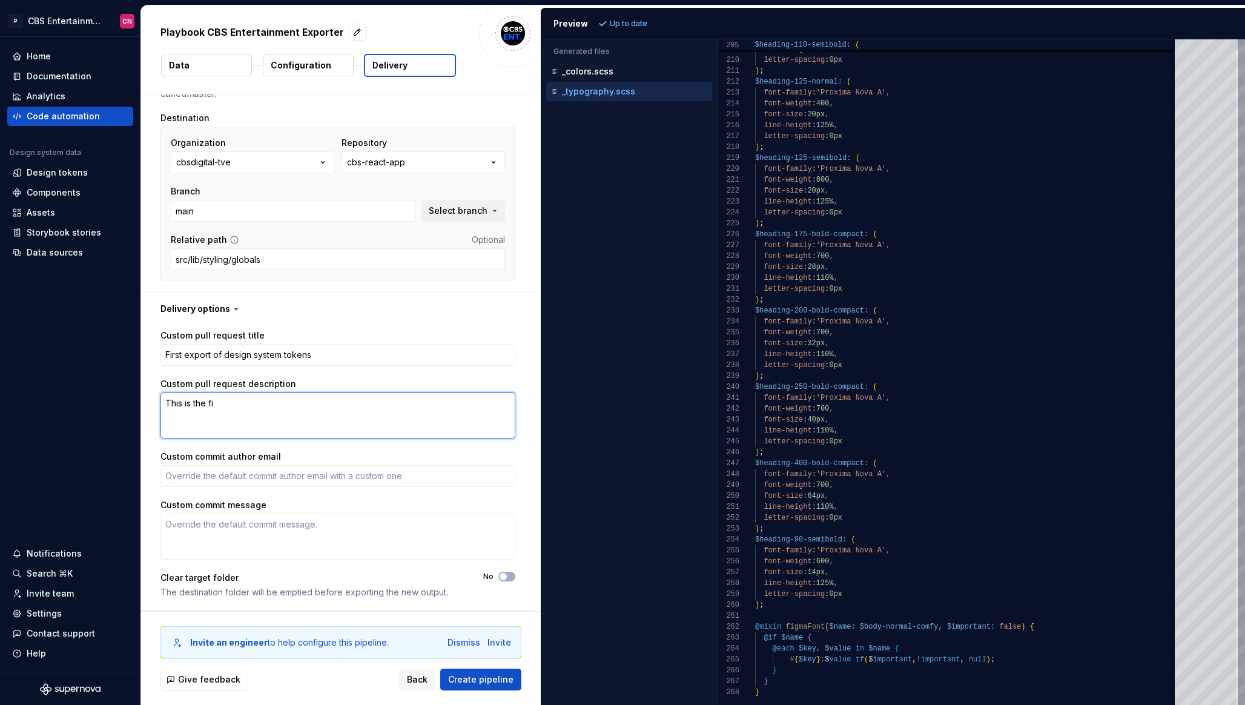
type textarea "This is the fir"
type textarea "*"
type textarea "This is the first"
type textarea "*"
type textarea "This is the first"
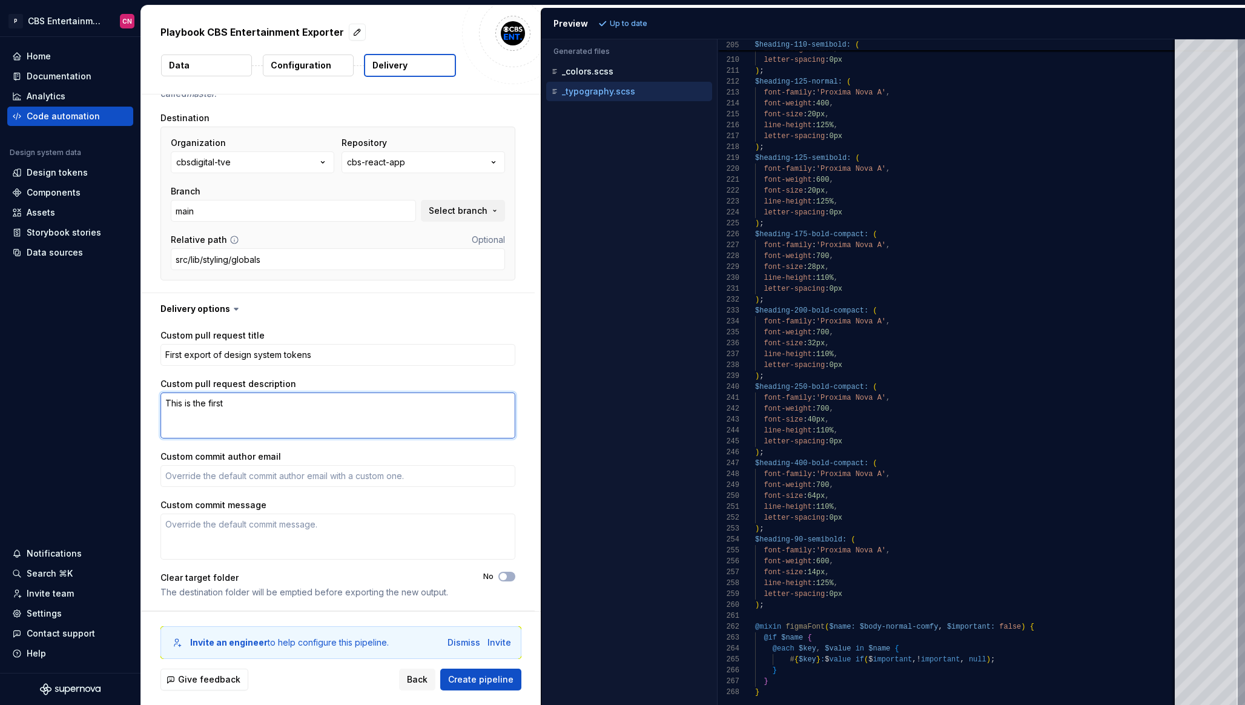
type textarea "*"
type textarea "This is the first e"
type textarea "*"
type textarea "This is the first ex"
type textarea "*"
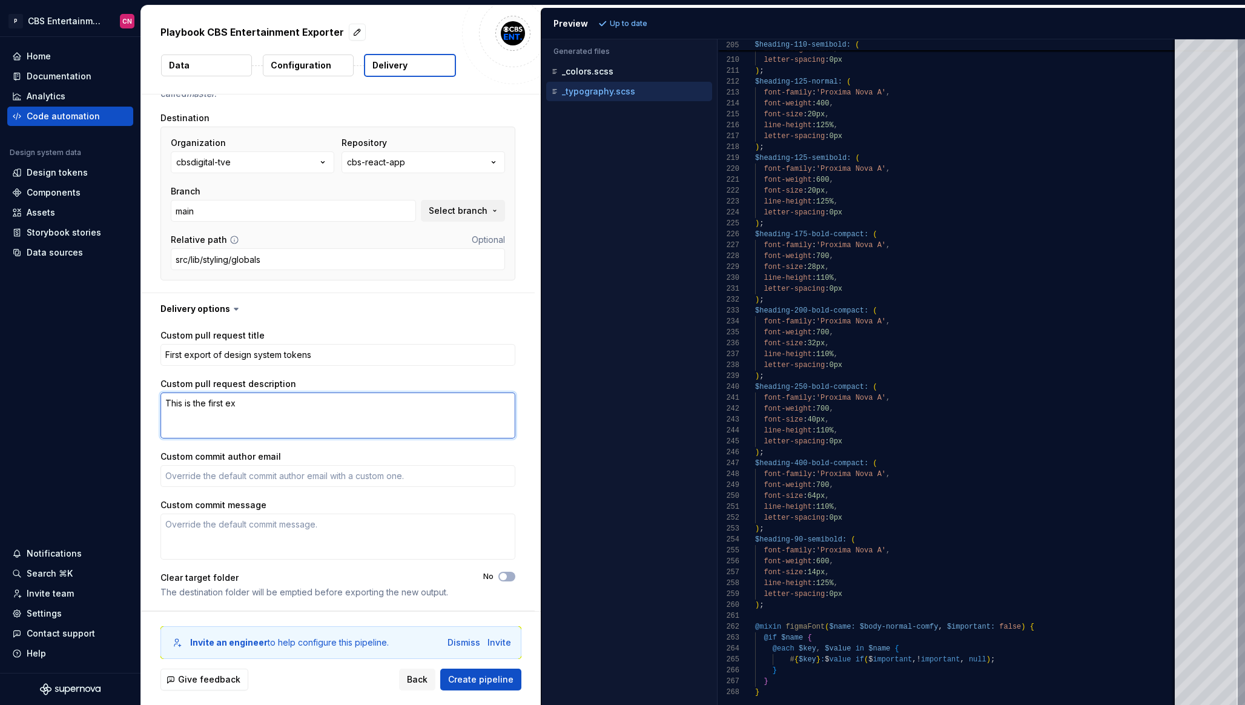
type textarea "This is the first exp"
type textarea "*"
type textarea "This is the first expo"
type textarea "*"
type textarea "This is the first expor"
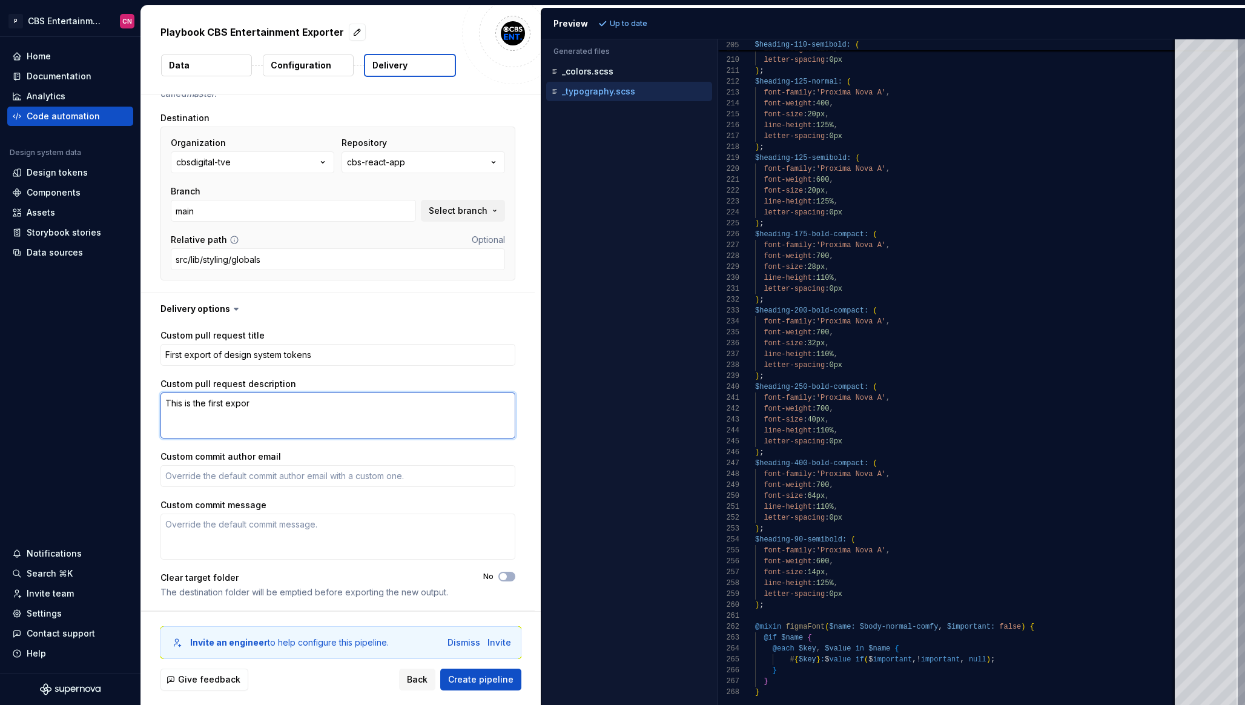
type textarea "*"
type textarea "This is the first export"
type textarea "*"
type textarea "This is the first export o"
type textarea "*"
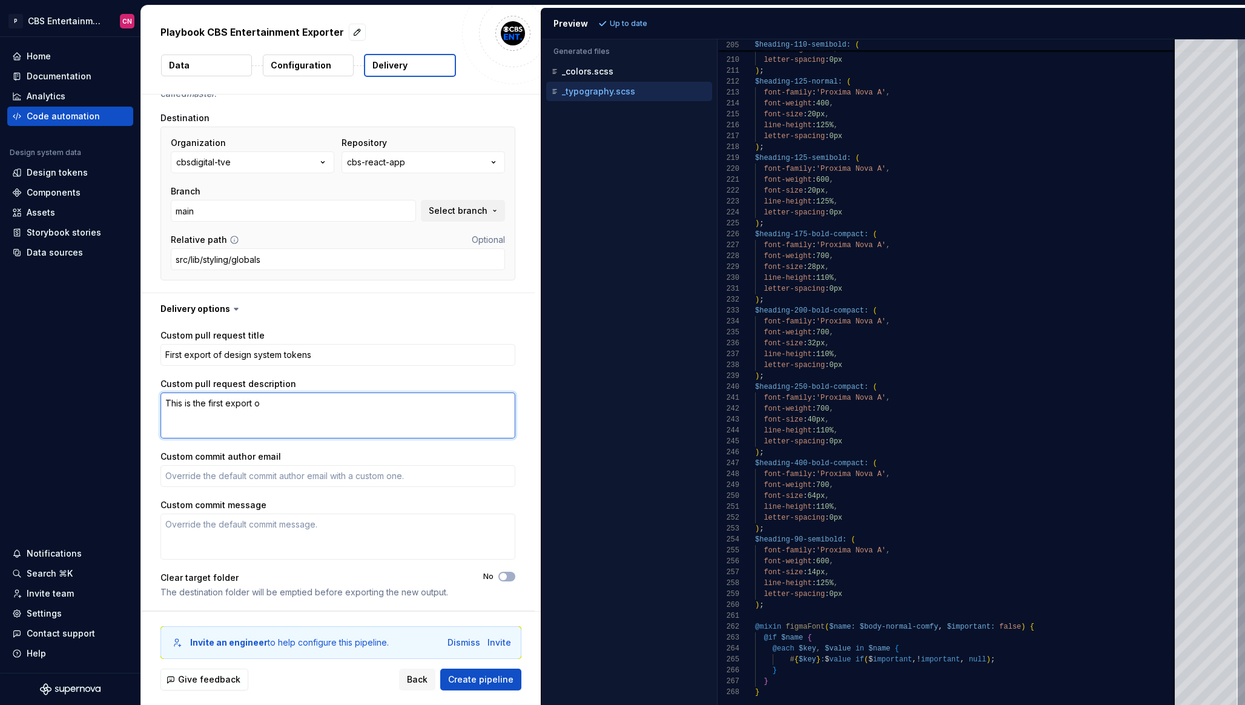
type textarea "This is the first export of"
type textarea "*"
type textarea "This is the first export of"
type textarea "*"
type textarea "This is the first export of o"
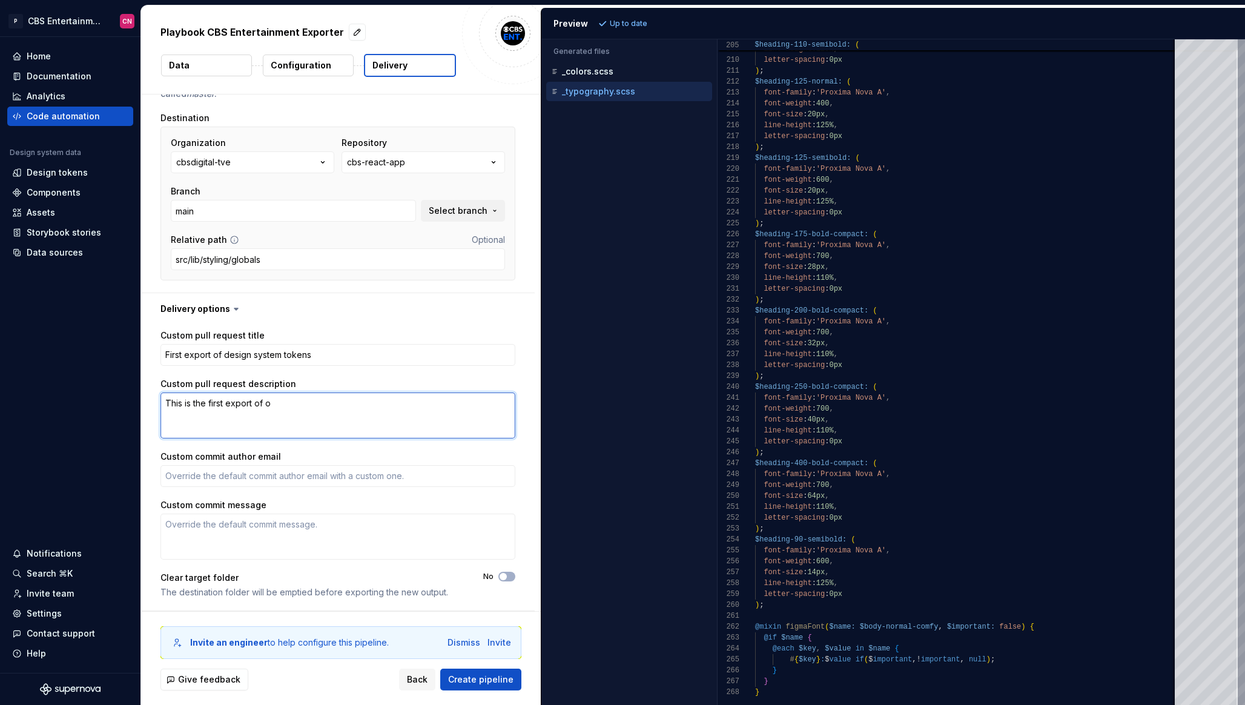
type textarea "*"
type textarea "This is the first export of ou"
type textarea "*"
type textarea "This is the first export of our"
type textarea "*"
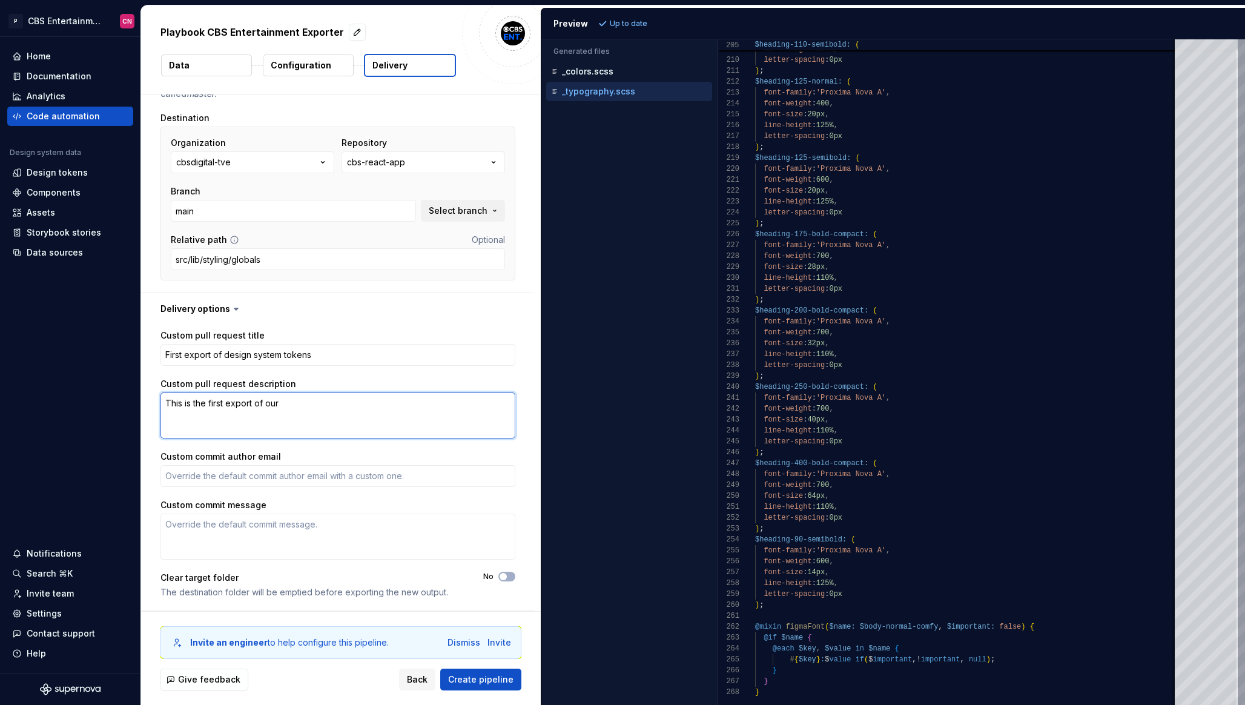
type textarea "This is the first export of our c"
type textarea "*"
type textarea "This is the first export of our ce"
type textarea "*"
type textarea "This is the first export of our ces"
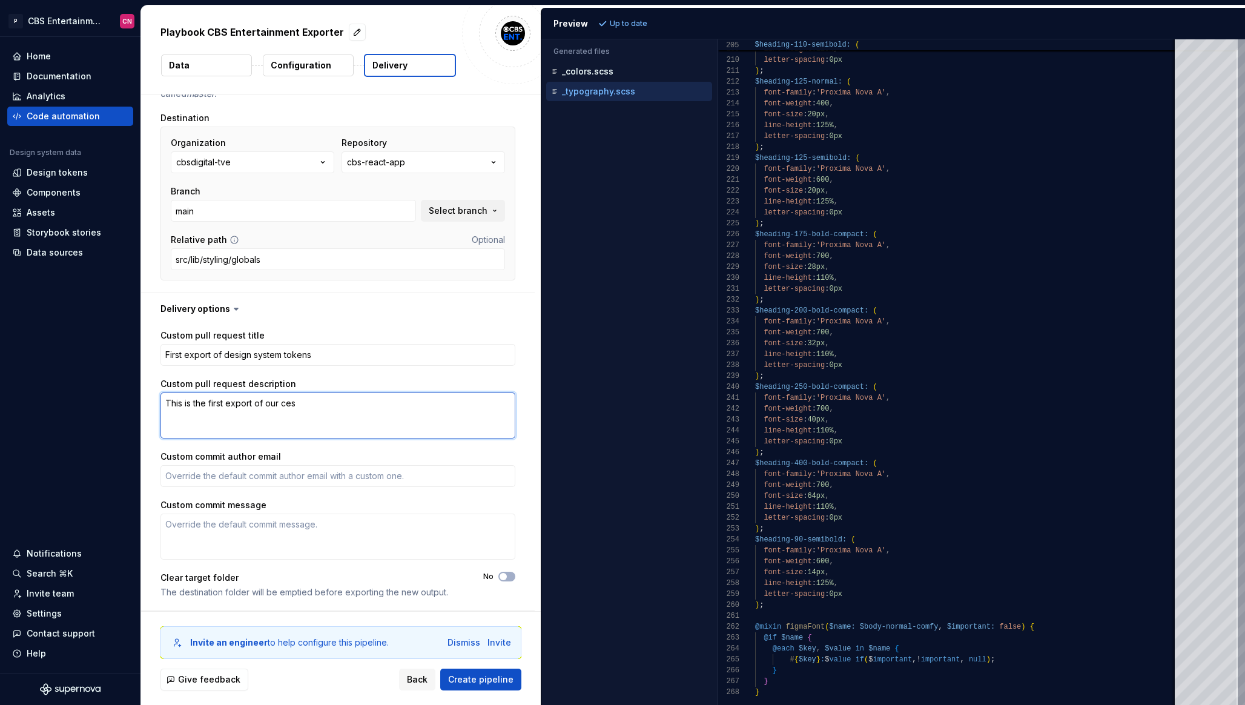
type textarea "*"
type textarea "This is the first export of our ce"
type textarea "*"
type textarea "This is the first export of our c"
type textarea "*"
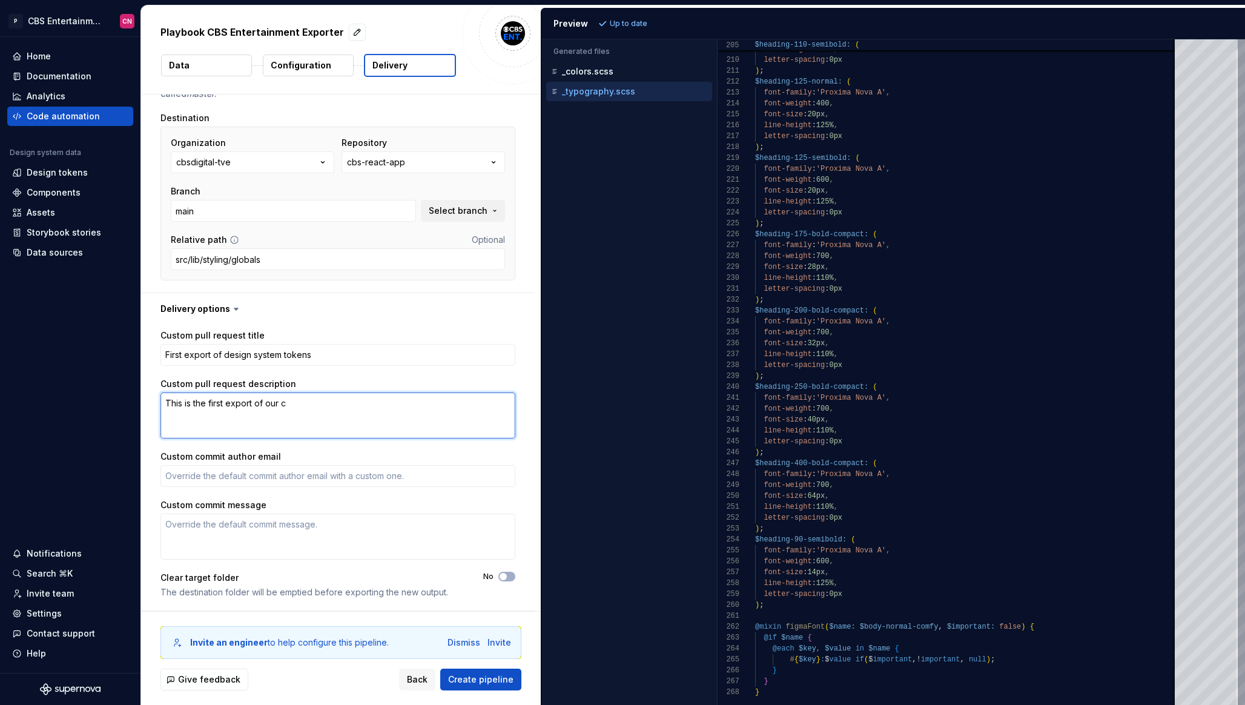
type textarea "This is the first export of our"
type textarea "*"
type textarea "This is the first export of our d"
type textarea "*"
type textarea "This is the first export of our de"
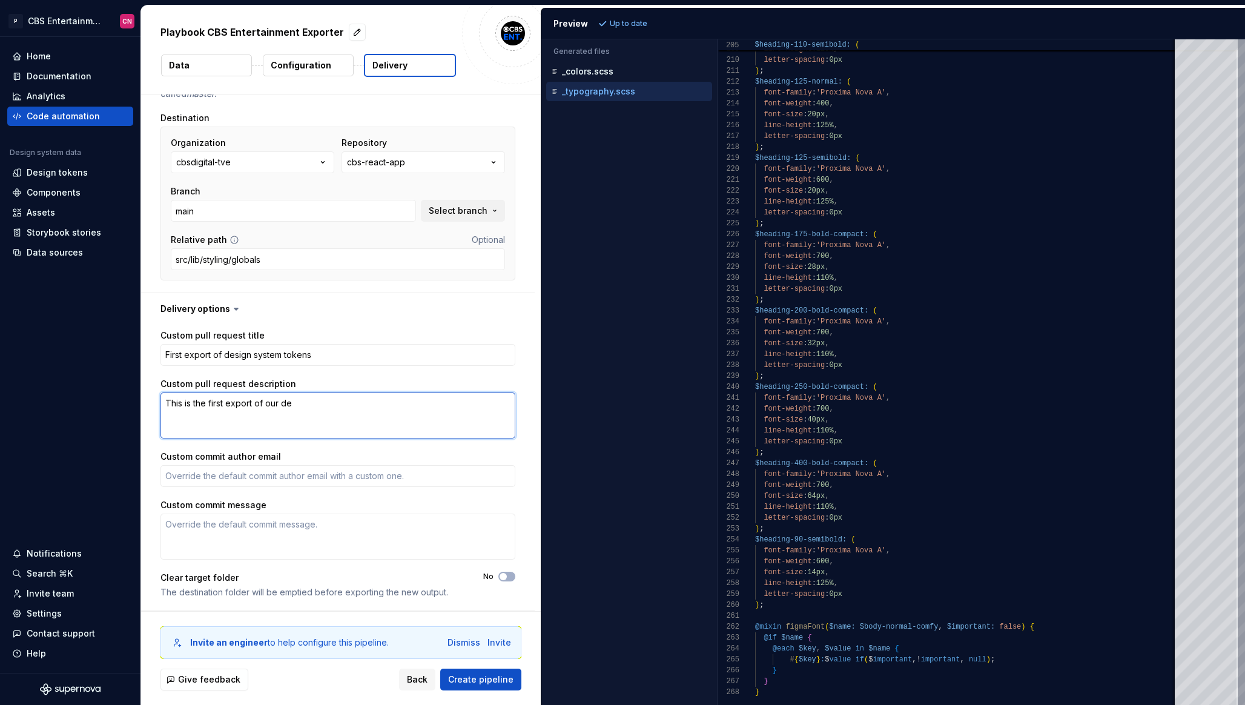
type textarea "*"
type textarea "This is the first export of our des"
type textarea "*"
type textarea "This is the first export of our desi"
type textarea "*"
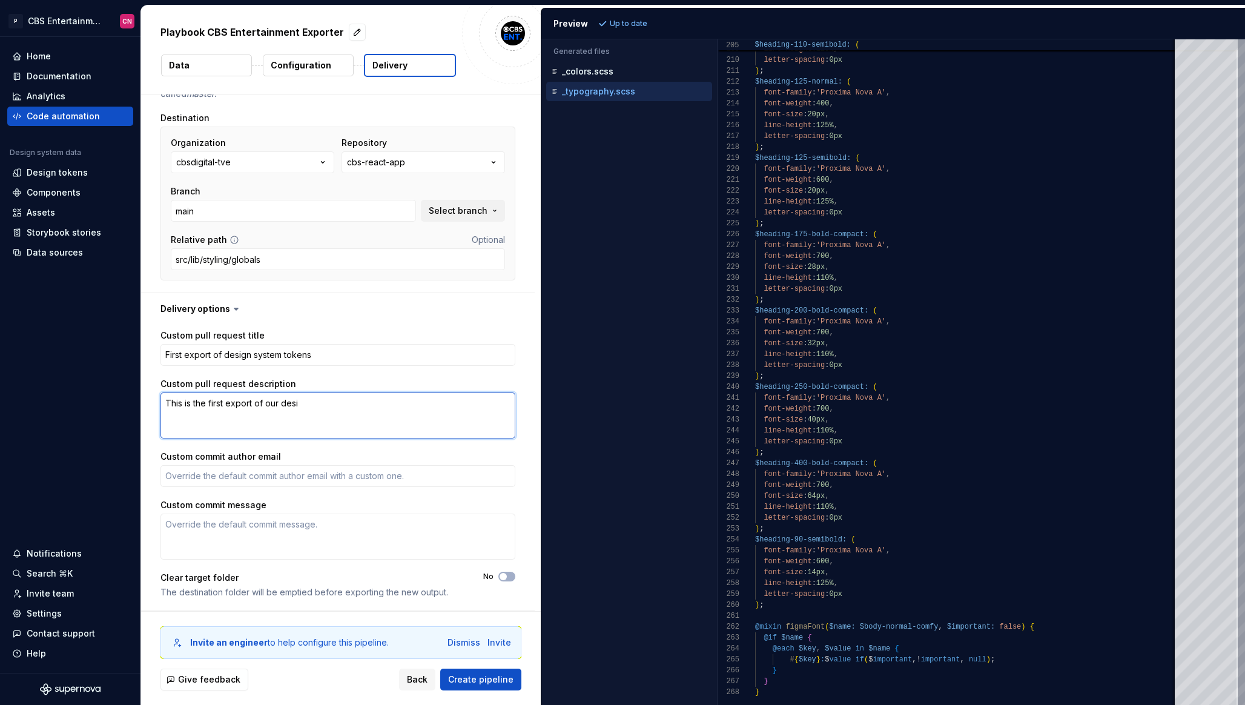
type textarea "This is the first export of our desig"
type textarea "*"
type textarea "This is the first export of our design"
type textarea "*"
type textarea "This is the first export of our design"
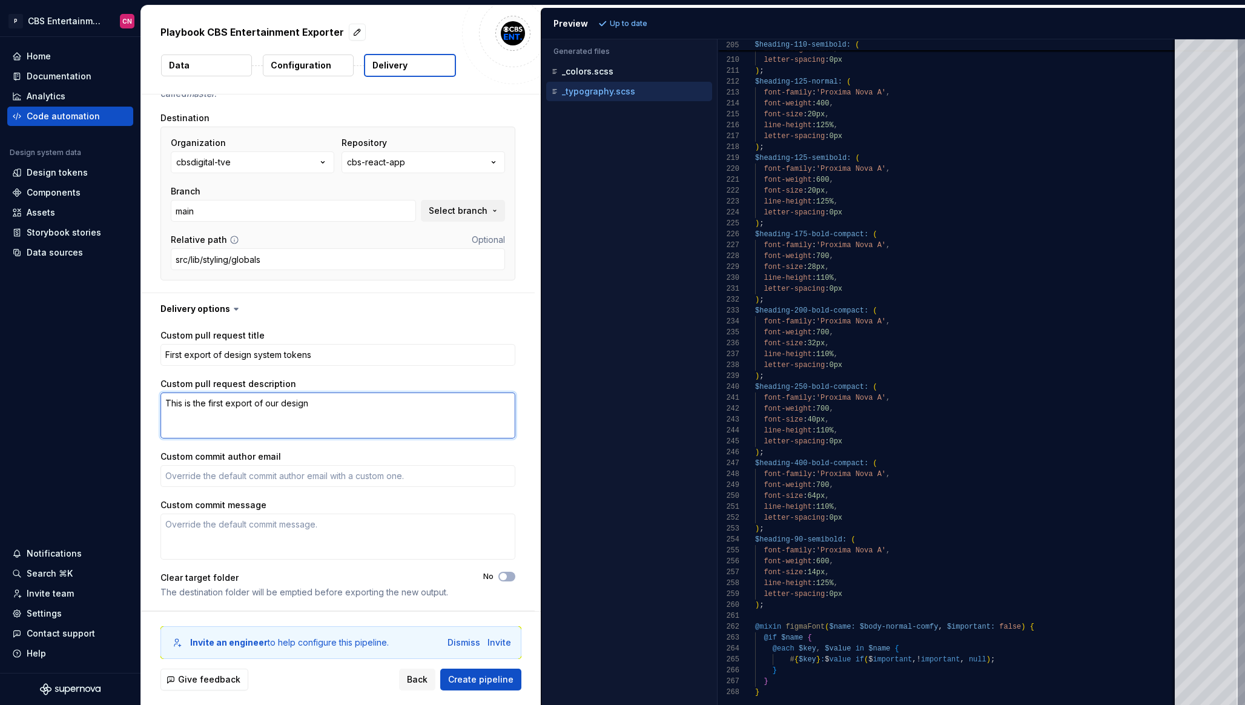
type textarea "*"
type textarea "This is the first export of our design s"
type textarea "*"
type textarea "This is the first export of our design sys"
type textarea "*"
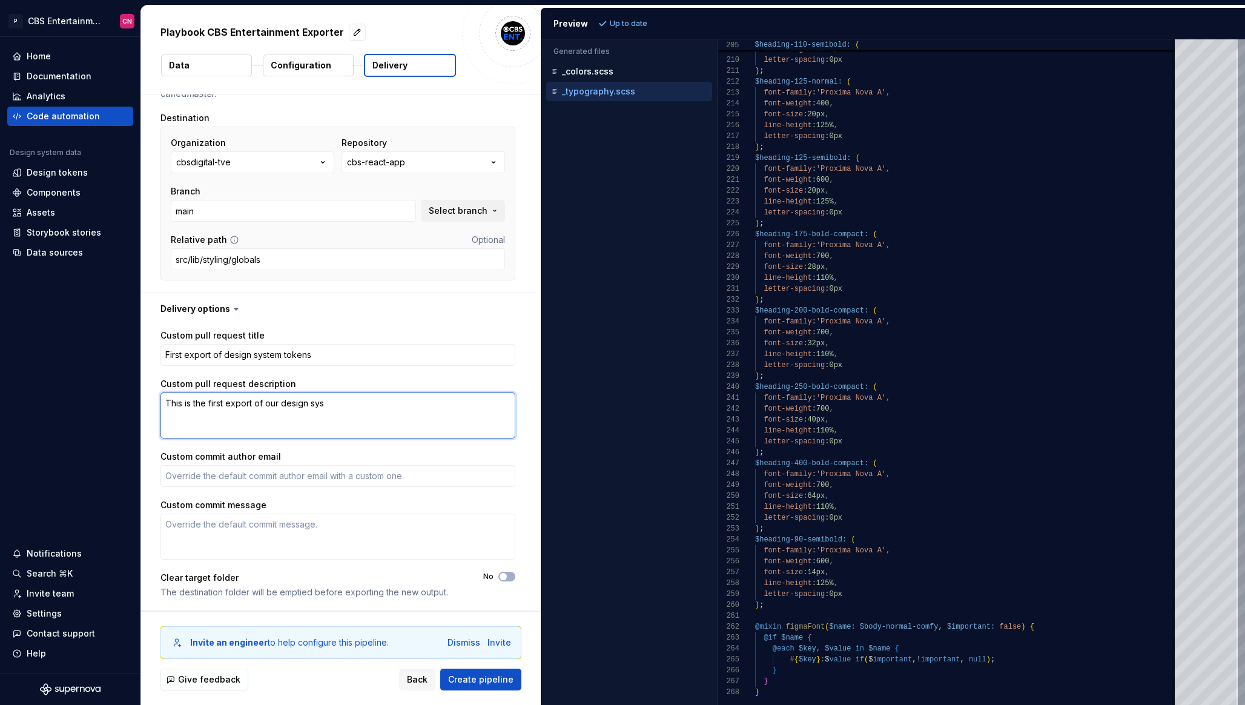
type textarea "This is the first export of our design syst"
type textarea "*"
type textarea "This is the first export of our design system"
type textarea "*"
type textarea "This is the first export of our design system"
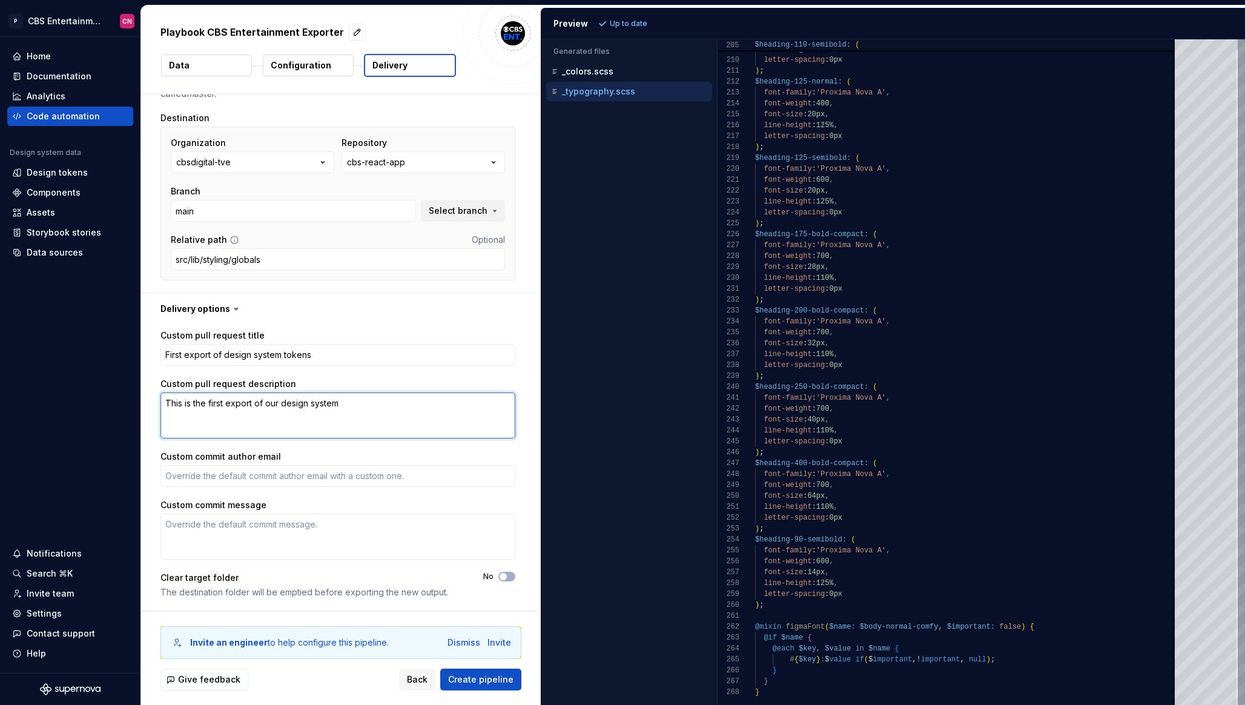
type textarea "*"
type textarea "This is the first export of our design system t"
type textarea "*"
type textarea "This is the first export of our design system to"
type textarea "*"
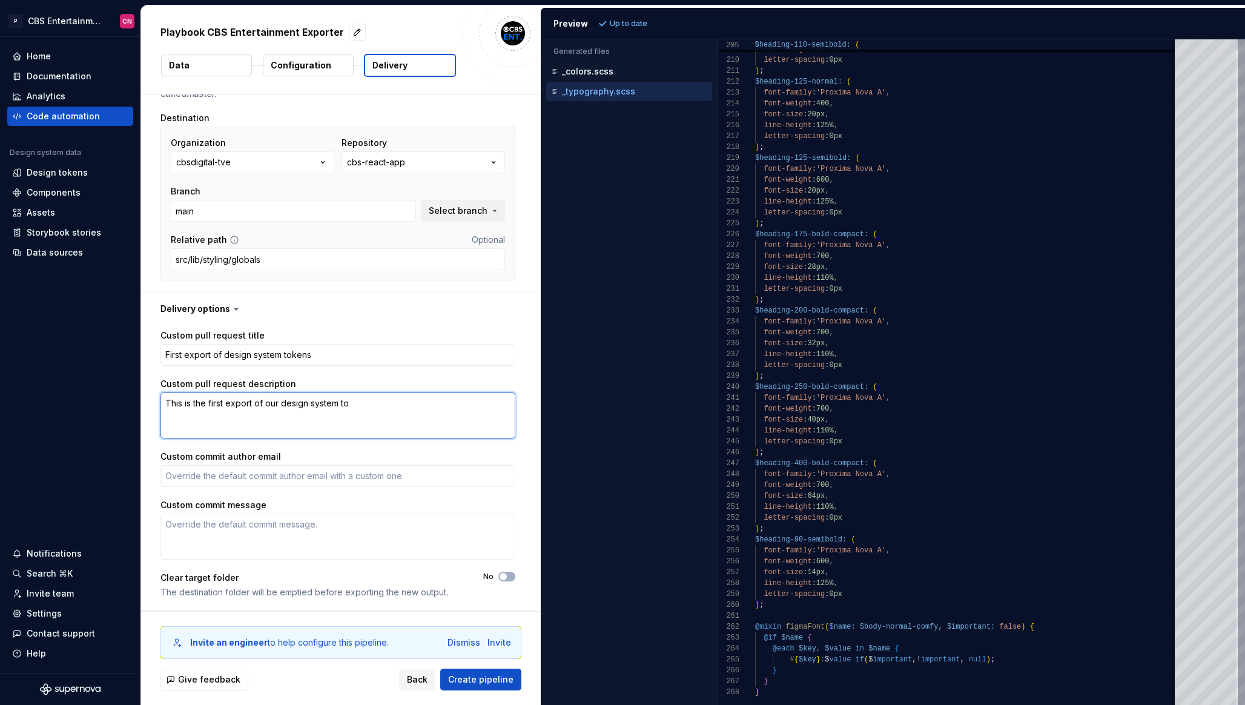
type textarea "This is the first export of our design system tok"
type textarea "*"
type textarea "This is the first export of our design system toke"
type textarea "*"
type textarea "This is the first export of our design system token"
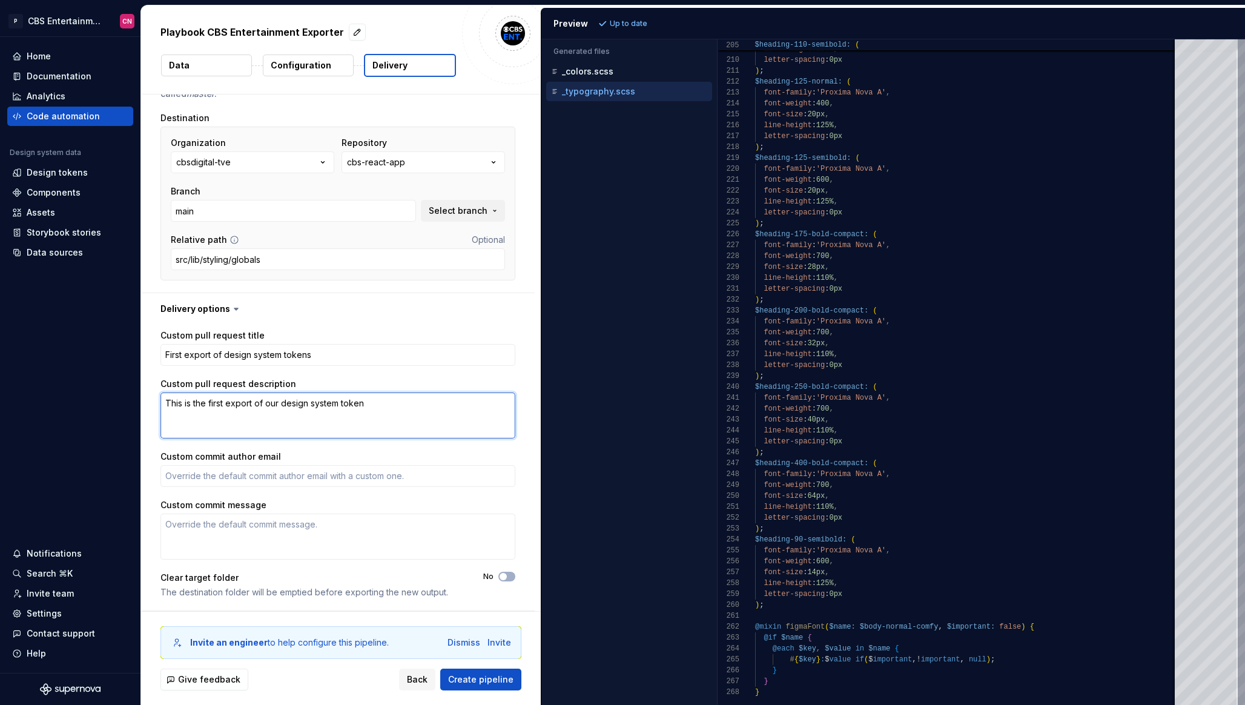
type textarea "*"
type textarea "This is the first export of our design system tokens"
type textarea "*"
type textarea "This is the first export of our design system tokens,"
type textarea "*"
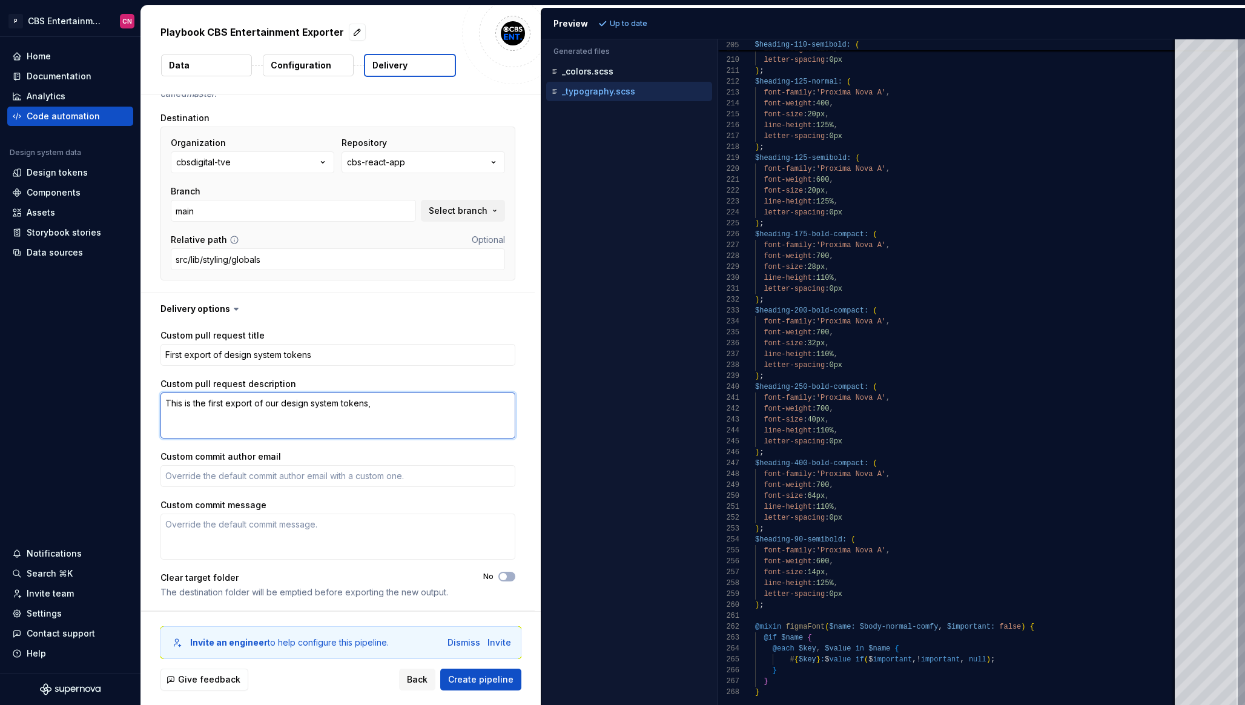
type textarea "This is the first export of our design system tokens, i"
type textarea "*"
type textarea "This is the first export of our design system tokens, in"
type textarea "*"
type textarea "This is the first export of our design system tokens, inc"
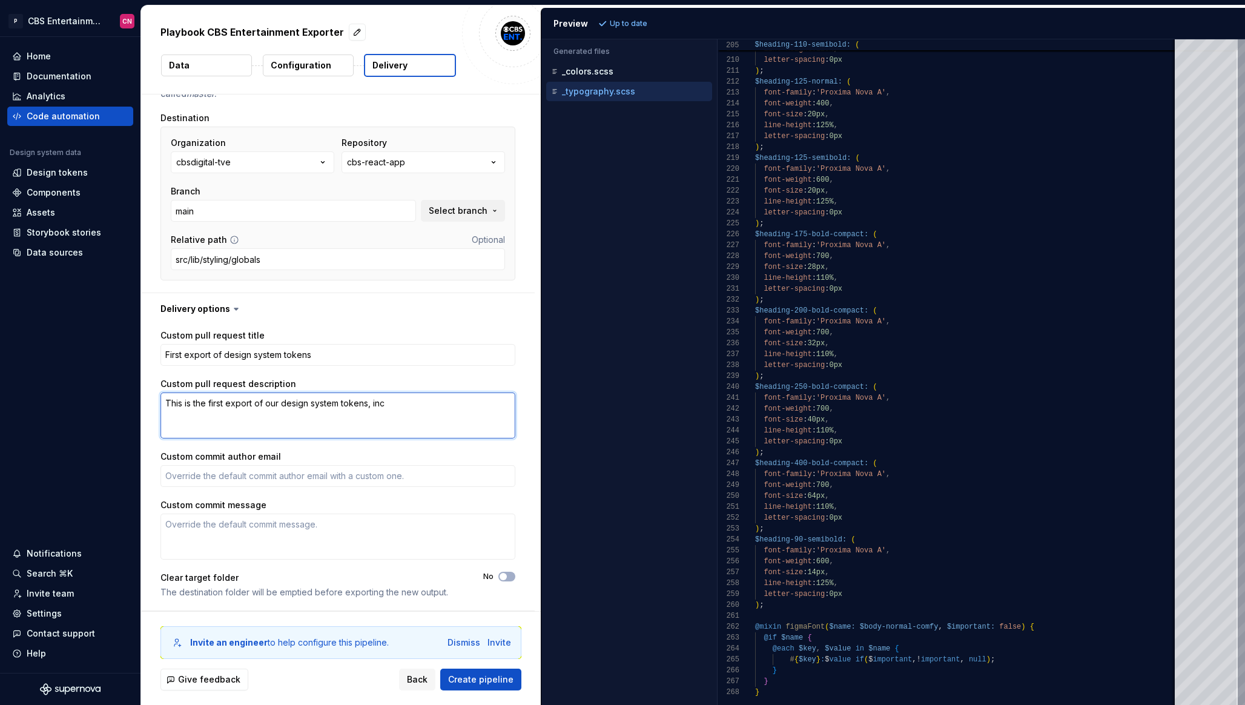
type textarea "*"
type textarea "This is the first export of our design system tokens, incl"
type textarea "*"
type textarea "This is the first export of our design system tokens, inclu"
type textarea "*"
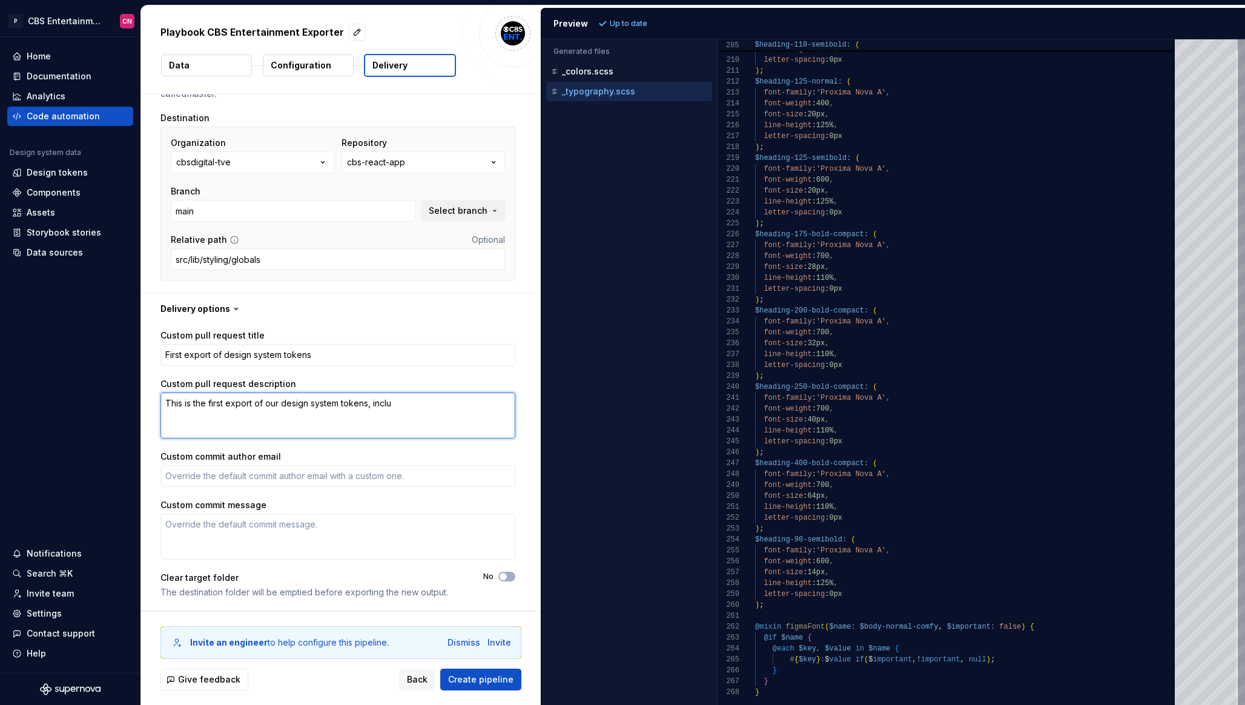
type textarea "This is the first export of our design system tokens, includ"
type textarea "*"
type textarea "This is the first export of our design system tokens, includi"
type textarea "*"
type textarea "This is the first export of our design system tokens, includin"
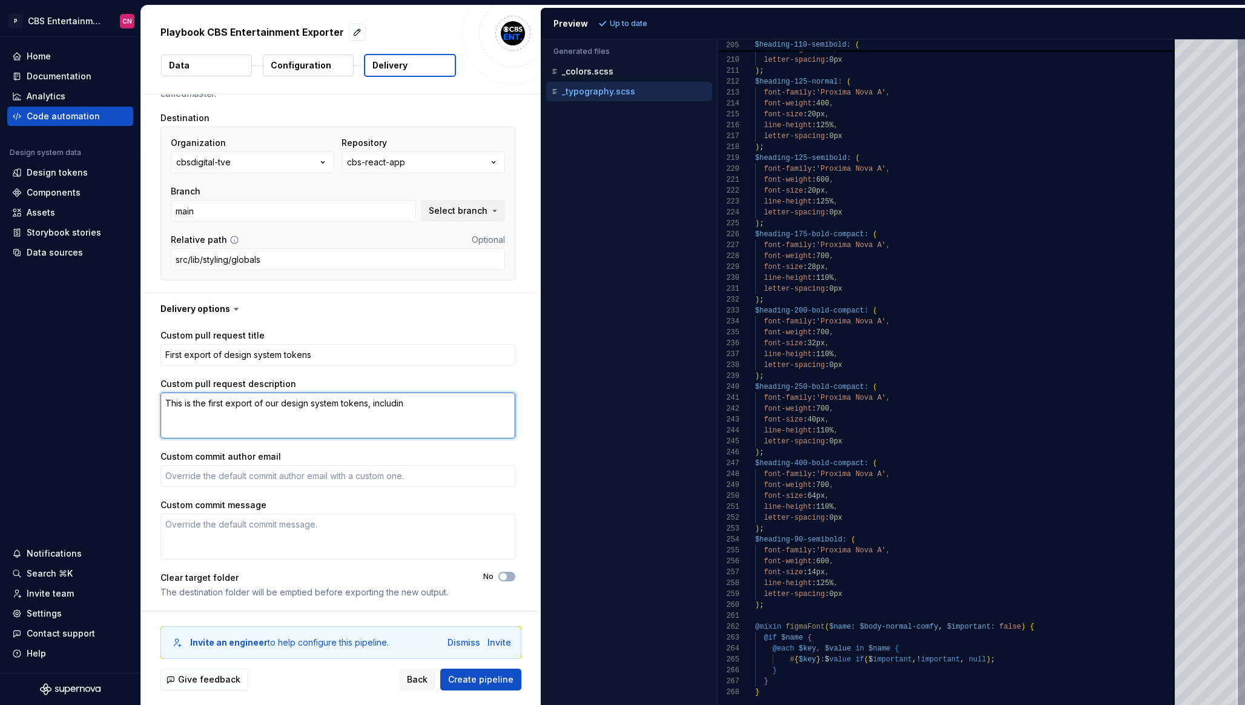
type textarea "*"
type textarea "This is the first export of our design system tokens, including"
type textarea "*"
type textarea "This is the first export of our design system tokens, including"
type textarea "*"
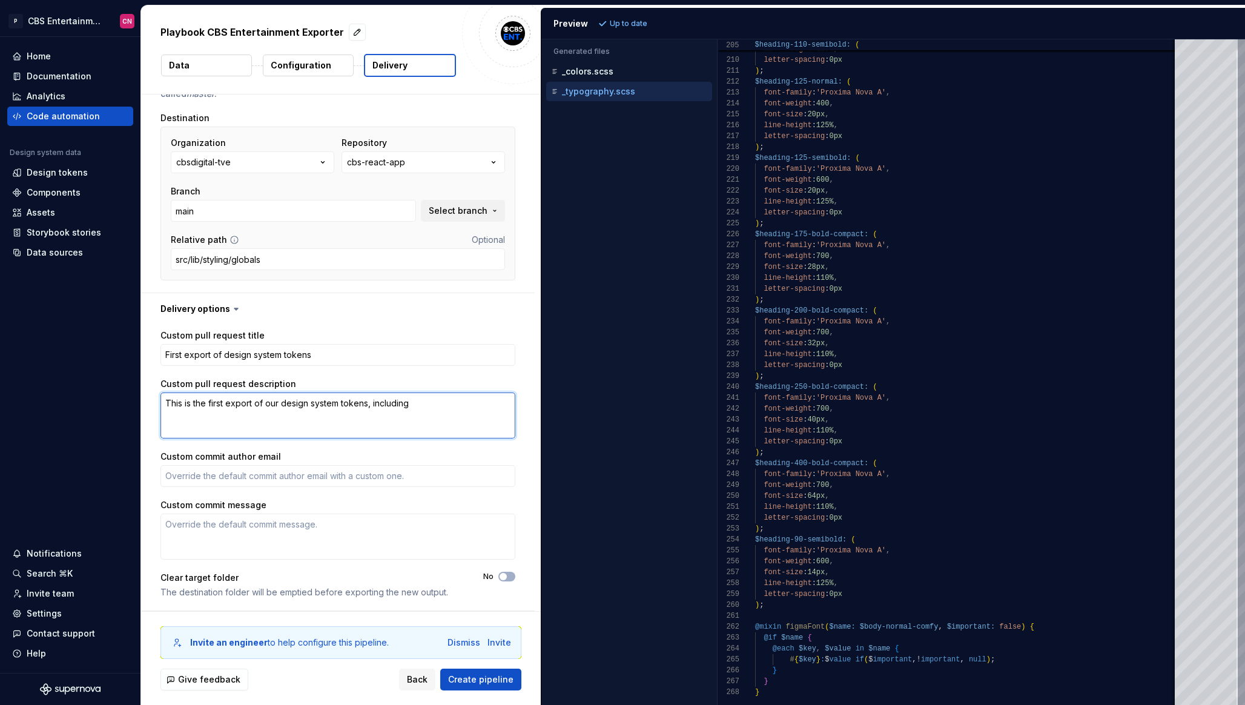
type textarea "This is the first export of our design system tokens, including c"
type textarea "*"
type textarea "This is the first export of our design system tokens, including co"
type textarea "*"
type textarea "This is the first export of our design system tokens, including col"
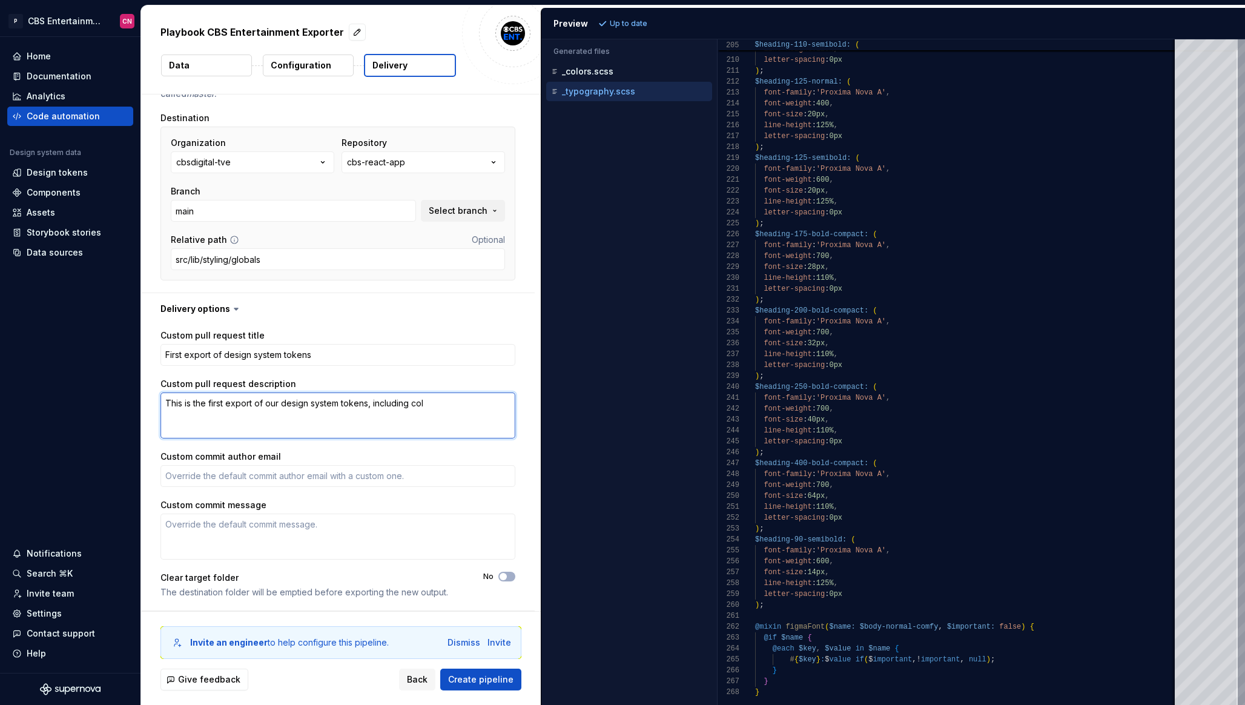
type textarea "*"
type textarea "This is the first export of our design system tokens, including colo"
type textarea "*"
type textarea "This is the first export of our design system tokens, including color"
type textarea "*"
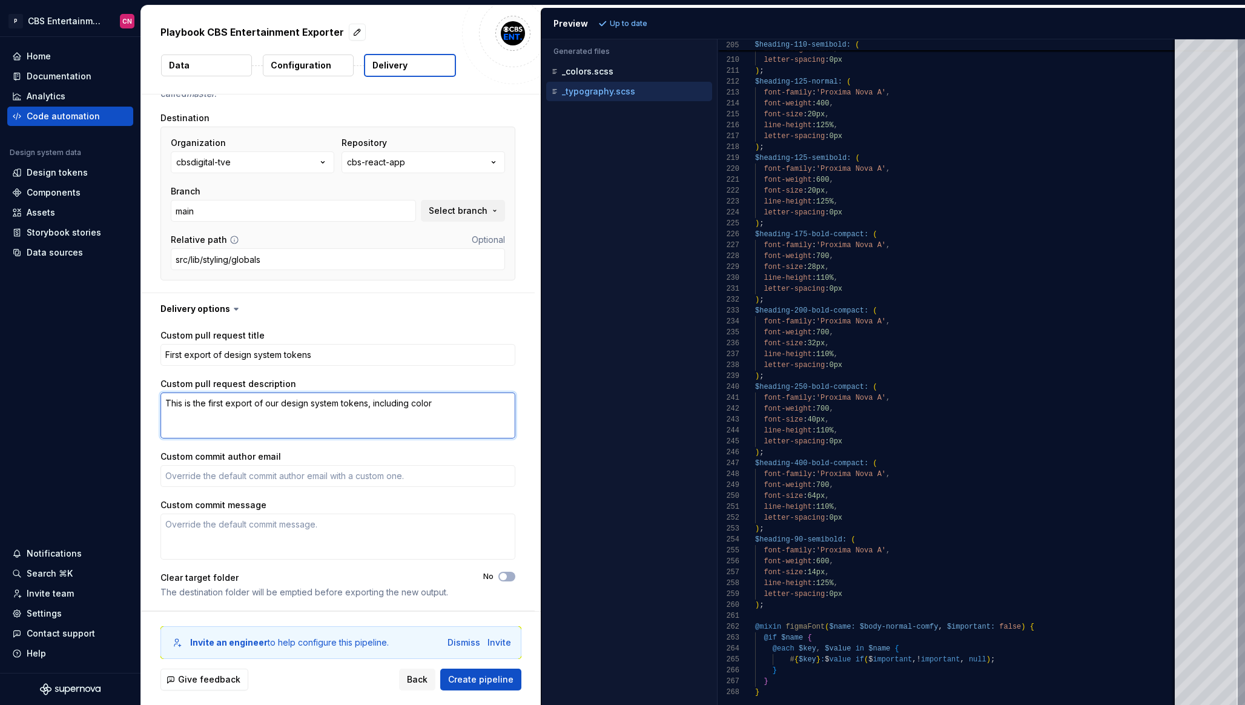
type textarea "This is the first export of our design system tokens, including color a"
type textarea "*"
type textarea "This is the first export of our design system tokens, including color an"
click at [251, 416] on textarea "This is the first export of our design system tokens, including color and typog…" at bounding box center [338, 416] width 355 height 46
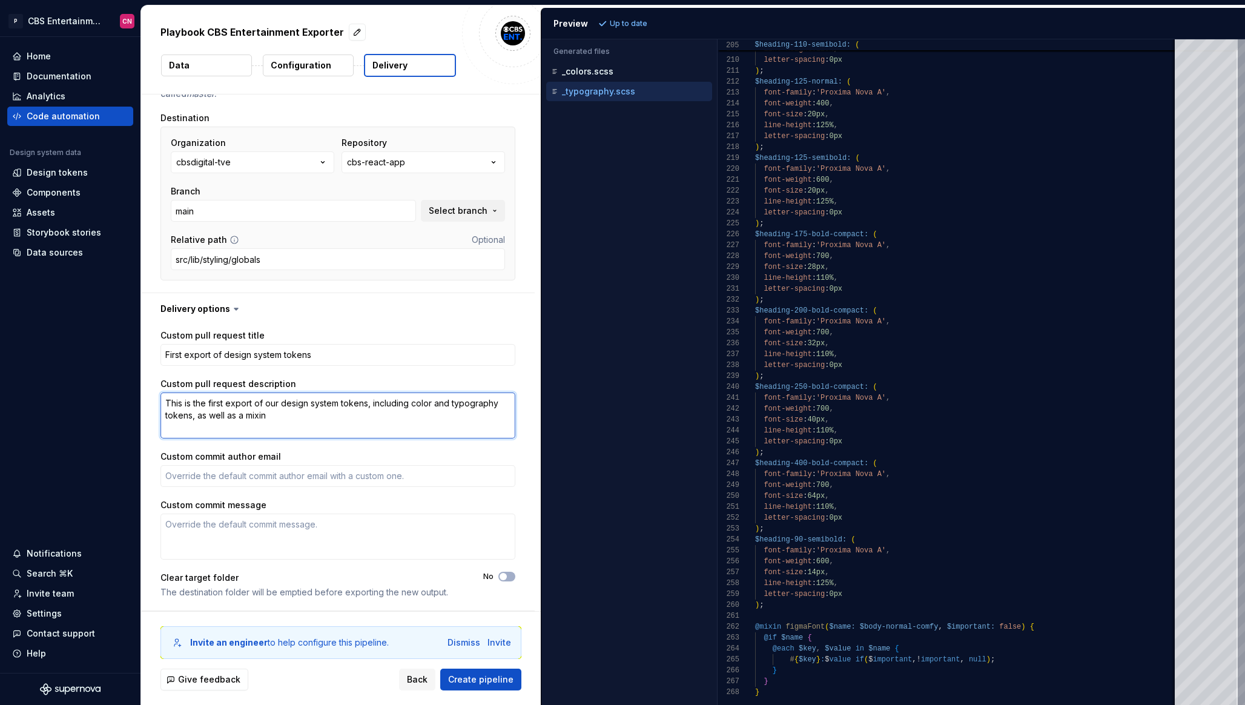
click at [327, 414] on textarea "This is the first export of our design system tokens, including color and typog…" at bounding box center [338, 416] width 355 height 46
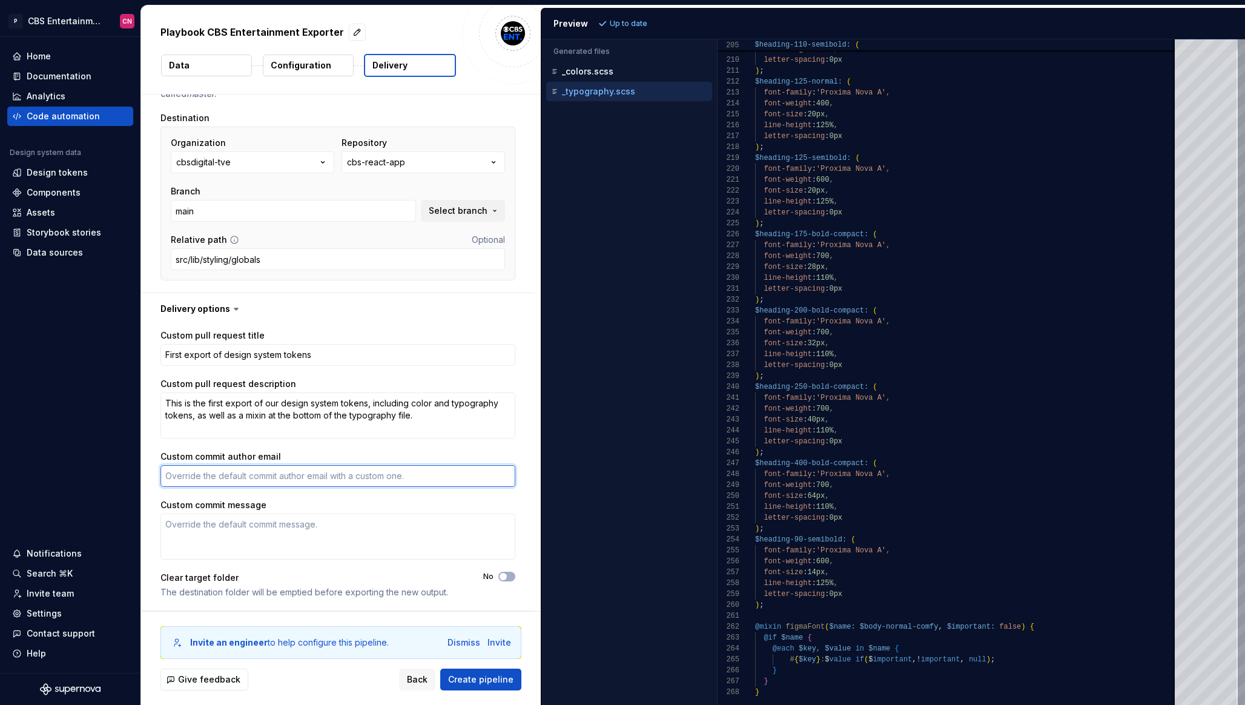
click at [380, 474] on textarea "Custom commit author email" at bounding box center [338, 476] width 355 height 22
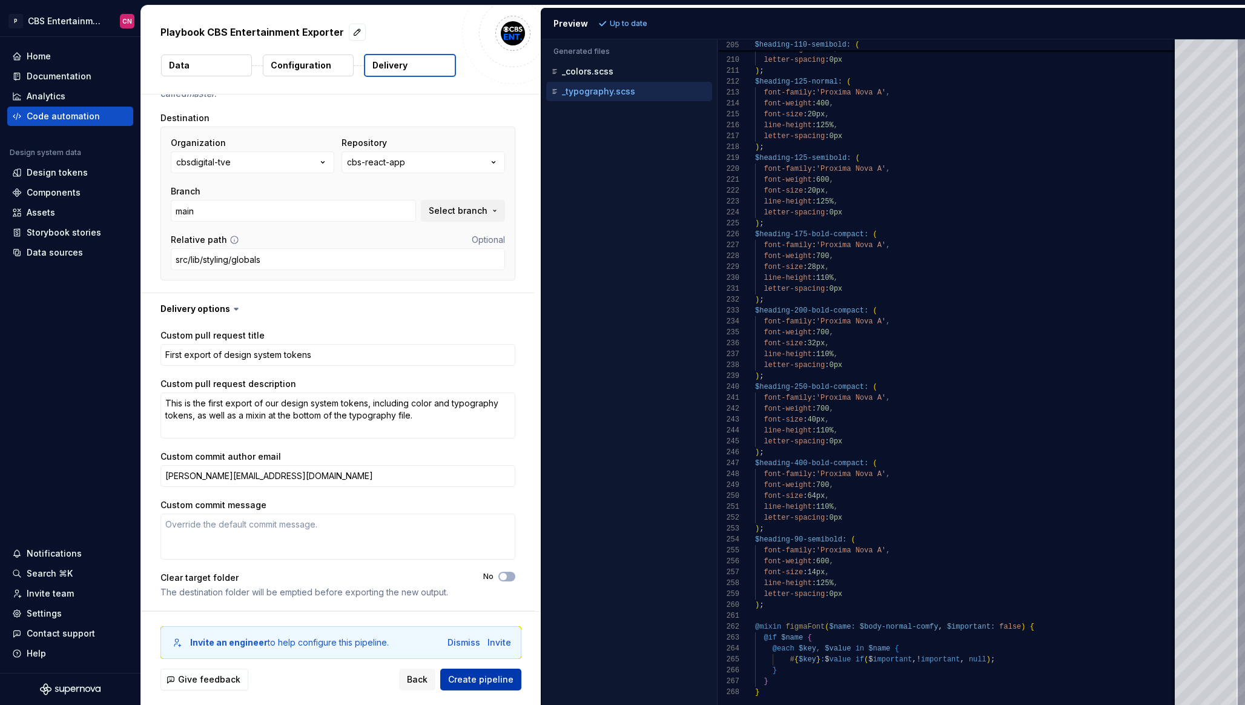
click at [501, 683] on span "Create pipeline" at bounding box center [480, 680] width 65 height 12
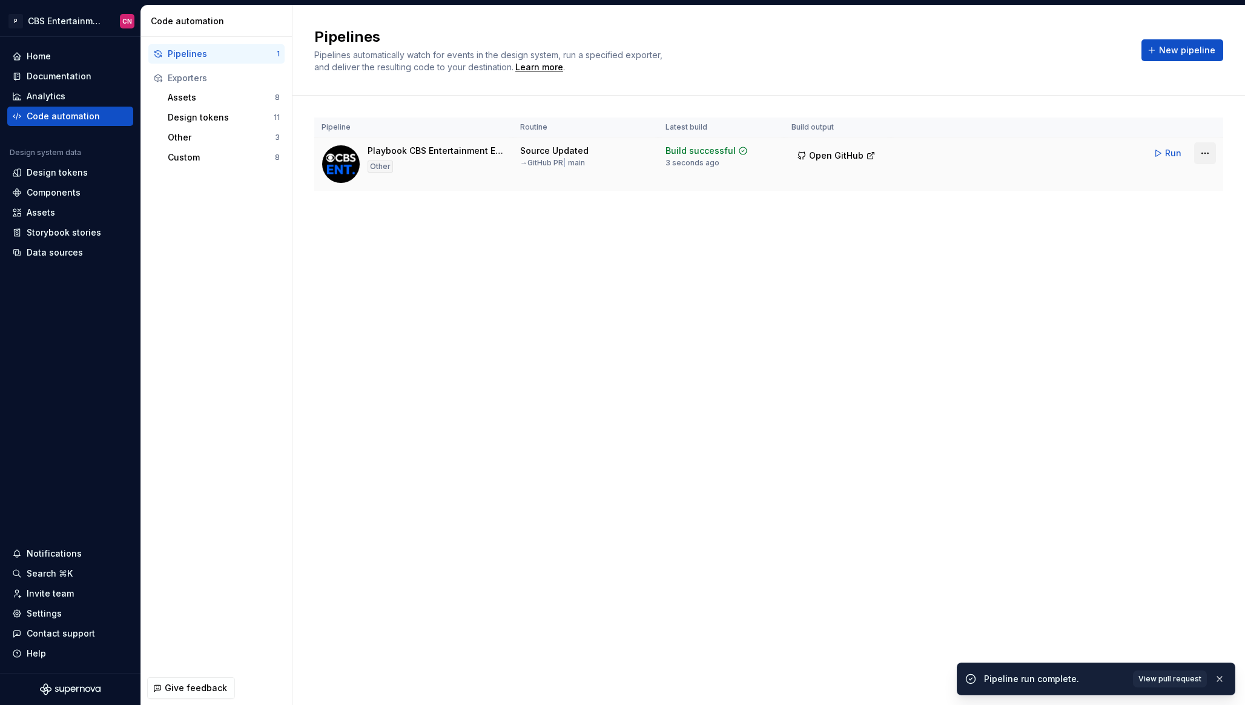
click at [1196, 154] on html "P CBS Entertainment: Web CN Home Documentation Analytics Code automation Design…" at bounding box center [622, 352] width 1245 height 705
click at [1175, 182] on div "Edit pipeline" at bounding box center [1190, 179] width 104 height 12
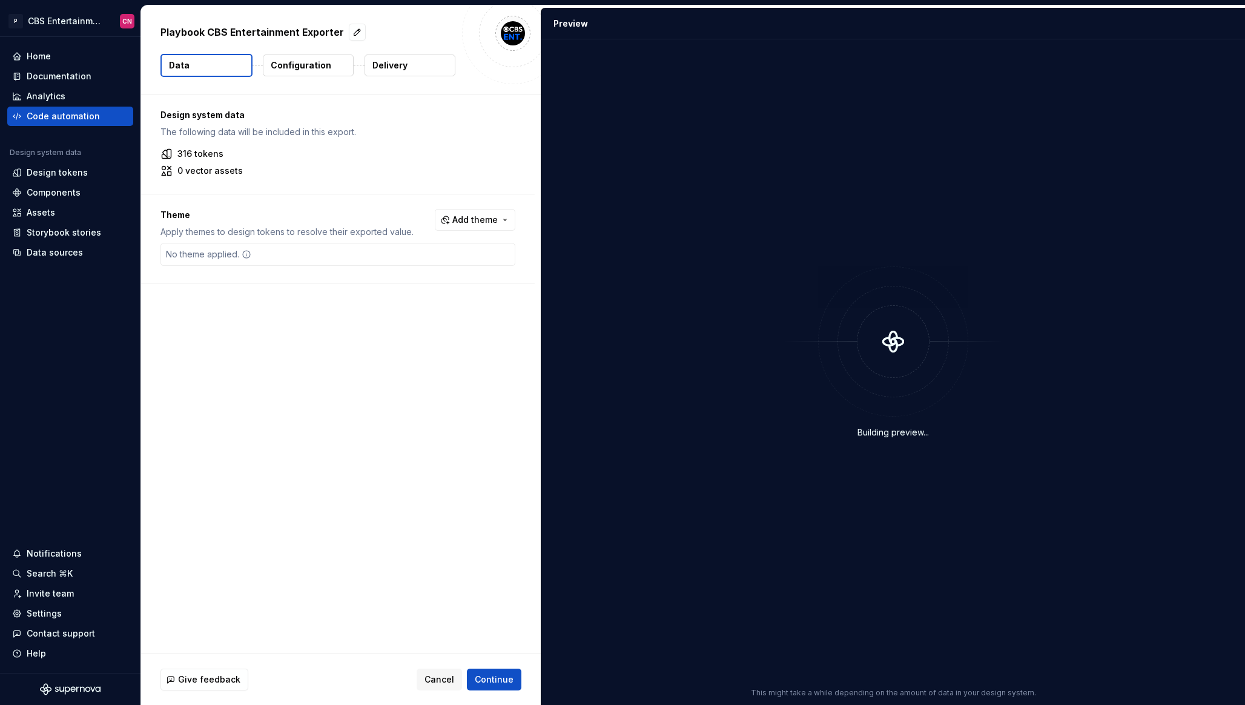
click at [383, 68] on p "Delivery" at bounding box center [390, 65] width 35 height 12
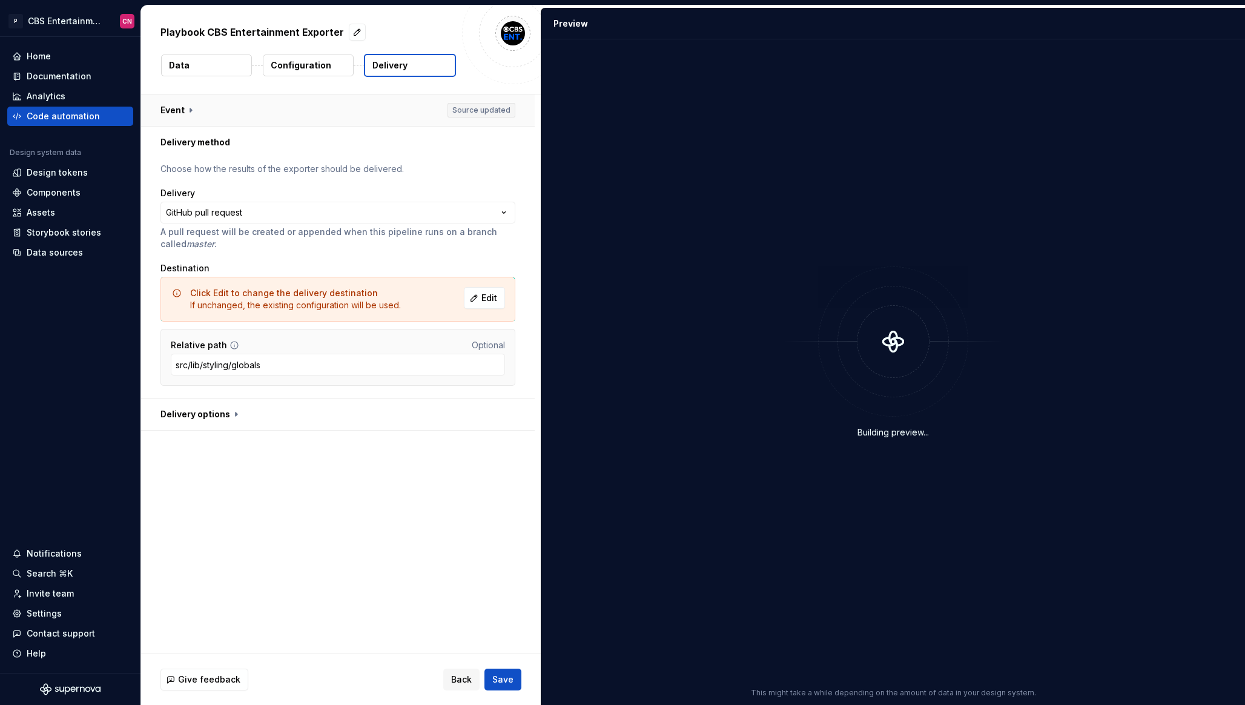
click at [307, 117] on button "button" at bounding box center [338, 111] width 394 height 32
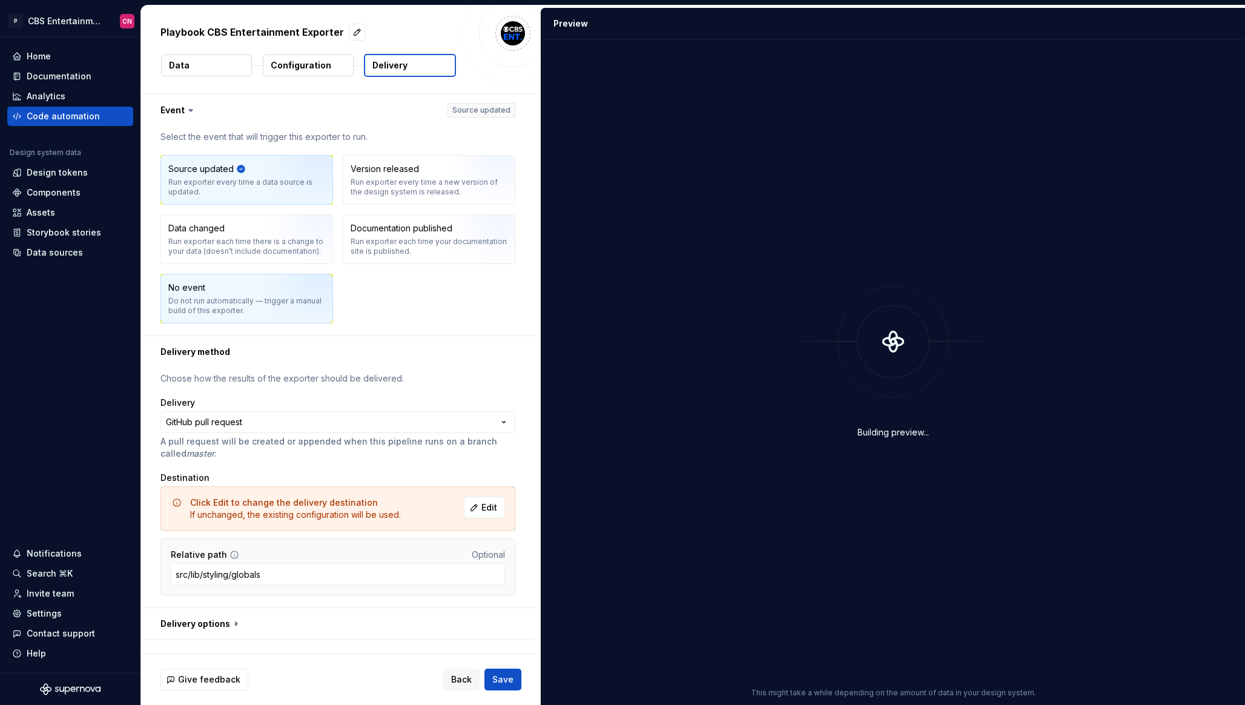
click at [228, 283] on div "No event Do not run automatically — trigger a manual build of this exporter." at bounding box center [246, 299] width 157 height 34
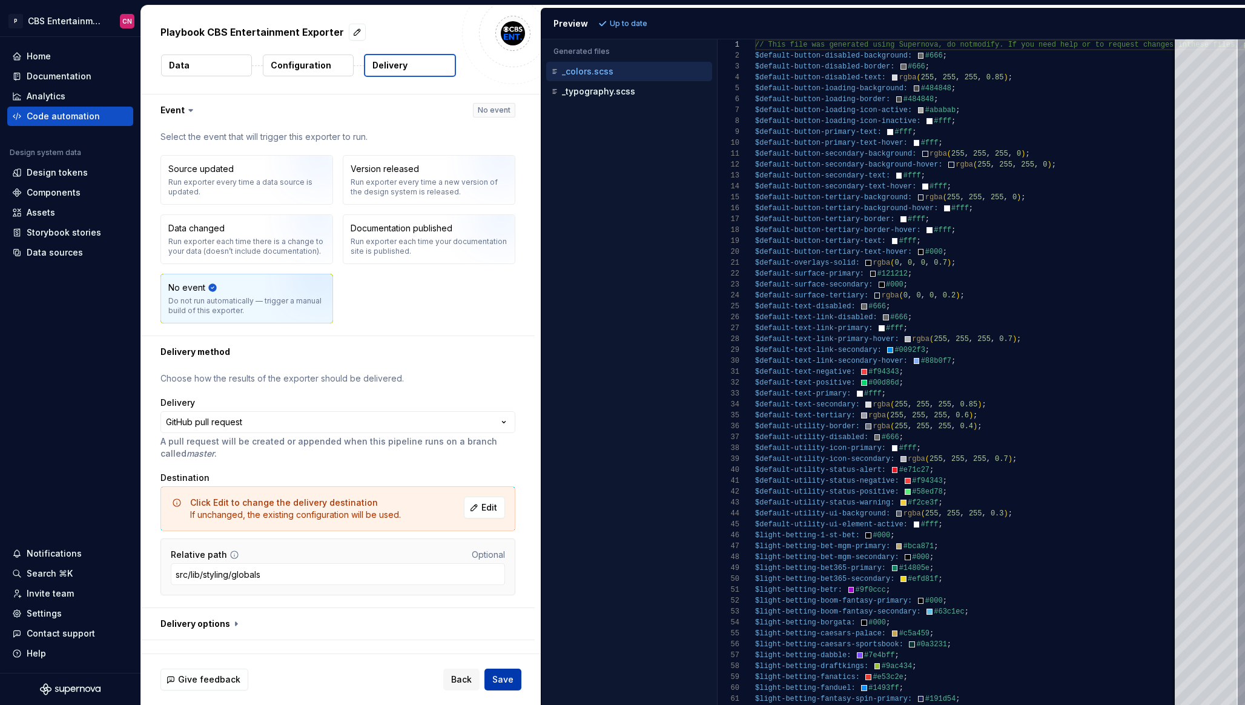
click at [505, 675] on span "Save" at bounding box center [502, 680] width 21 height 12
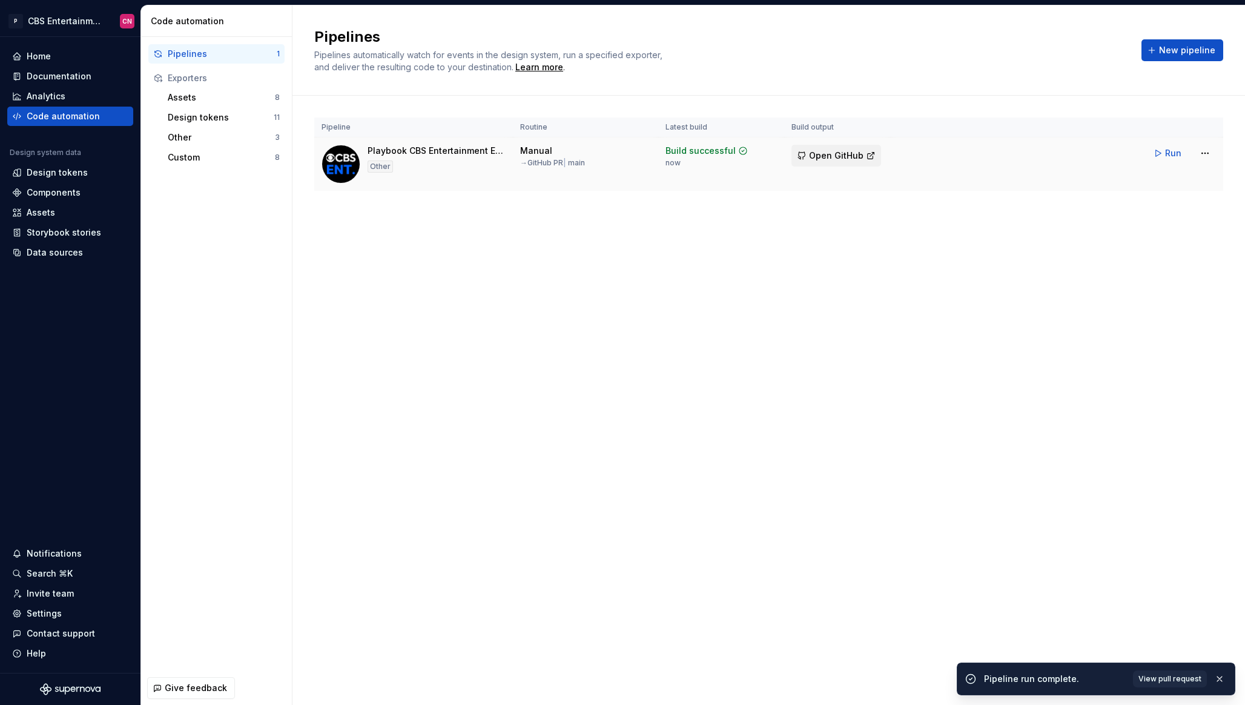
click at [834, 161] on span "Open GitHub" at bounding box center [836, 156] width 55 height 12
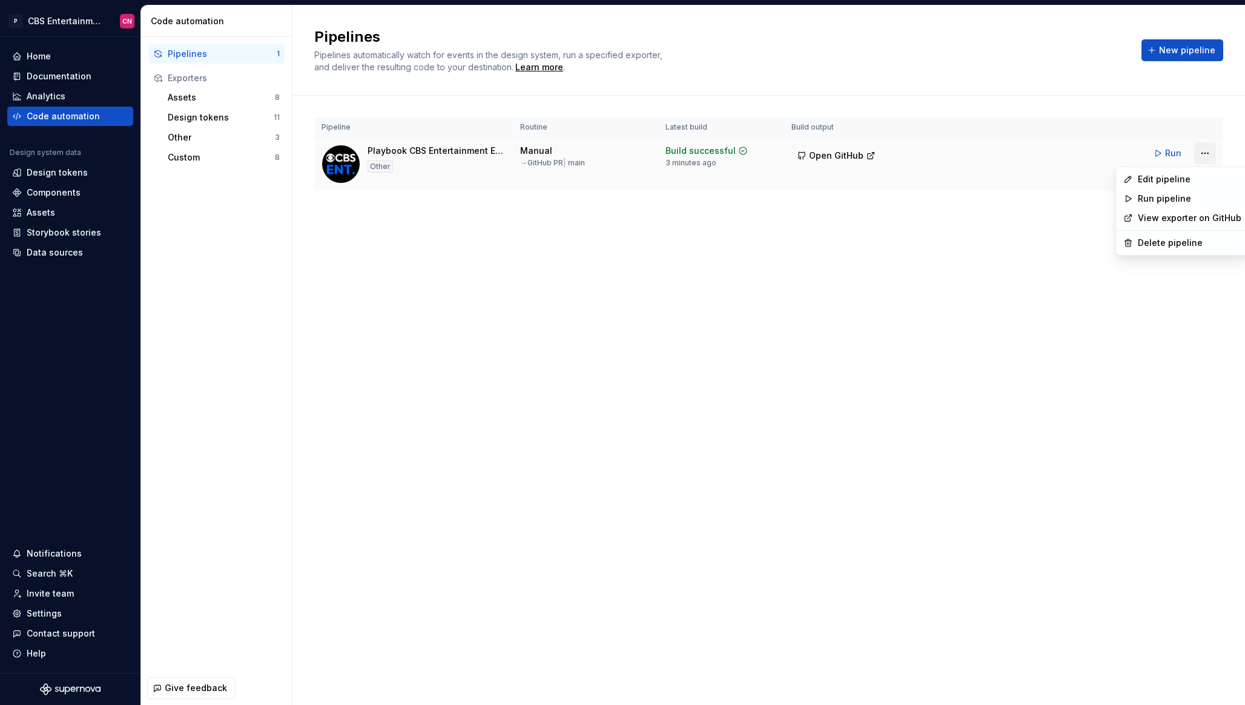
click at [1210, 154] on html "P CBS Entertainment: Web CN Home Documentation Analytics Code automation Design…" at bounding box center [622, 352] width 1245 height 705
click at [1166, 184] on div "Edit pipeline" at bounding box center [1190, 179] width 104 height 12
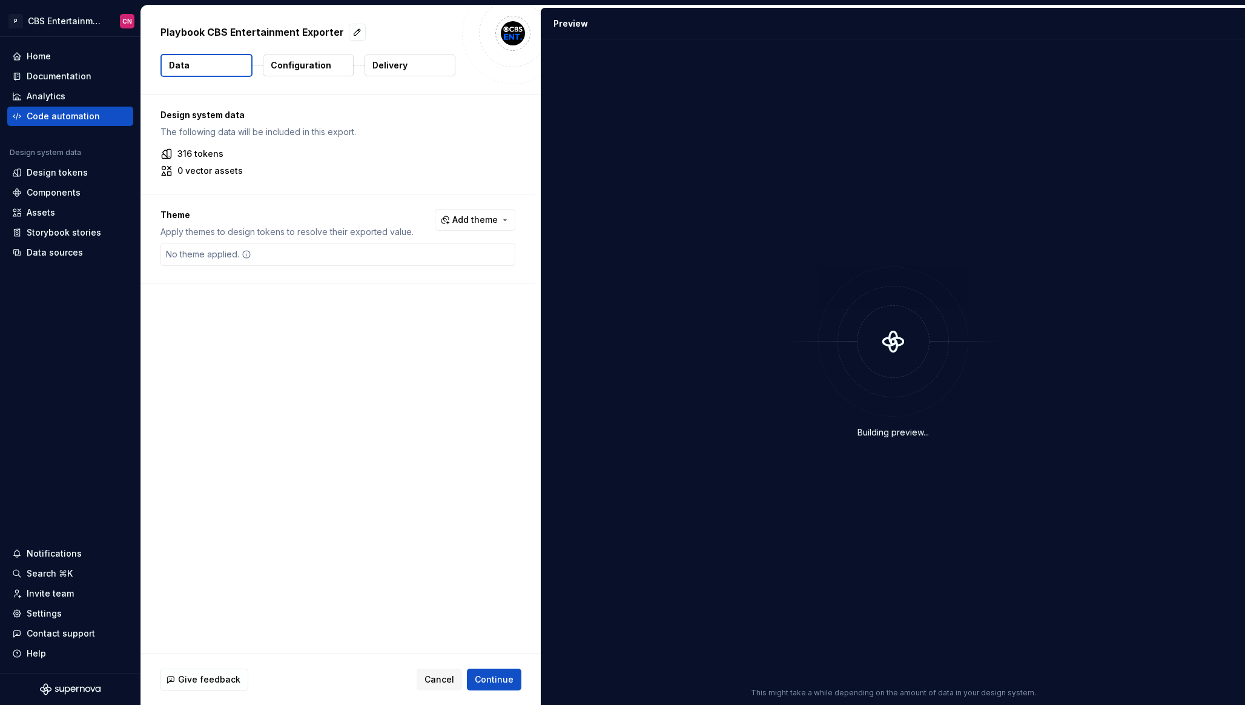
click at [399, 66] on p "Delivery" at bounding box center [390, 65] width 35 height 12
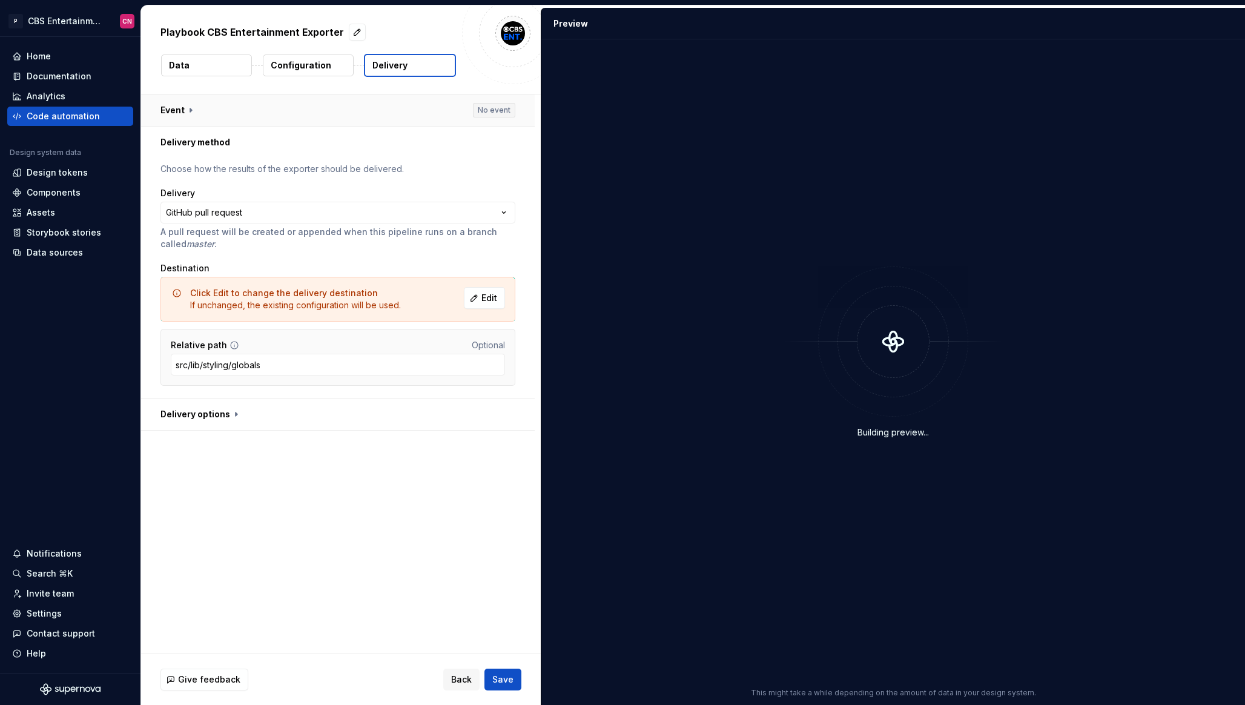
click at [373, 115] on button "button" at bounding box center [338, 111] width 394 height 32
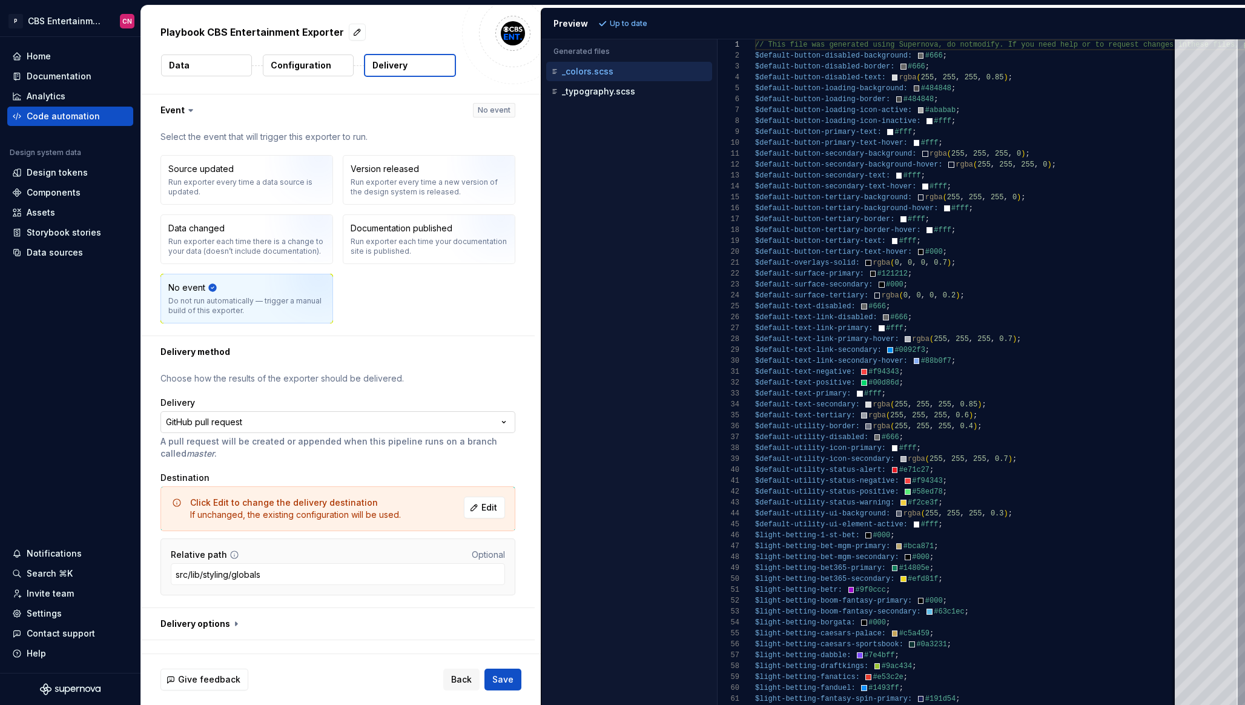
click at [265, 419] on html "**********" at bounding box center [622, 352] width 1245 height 705
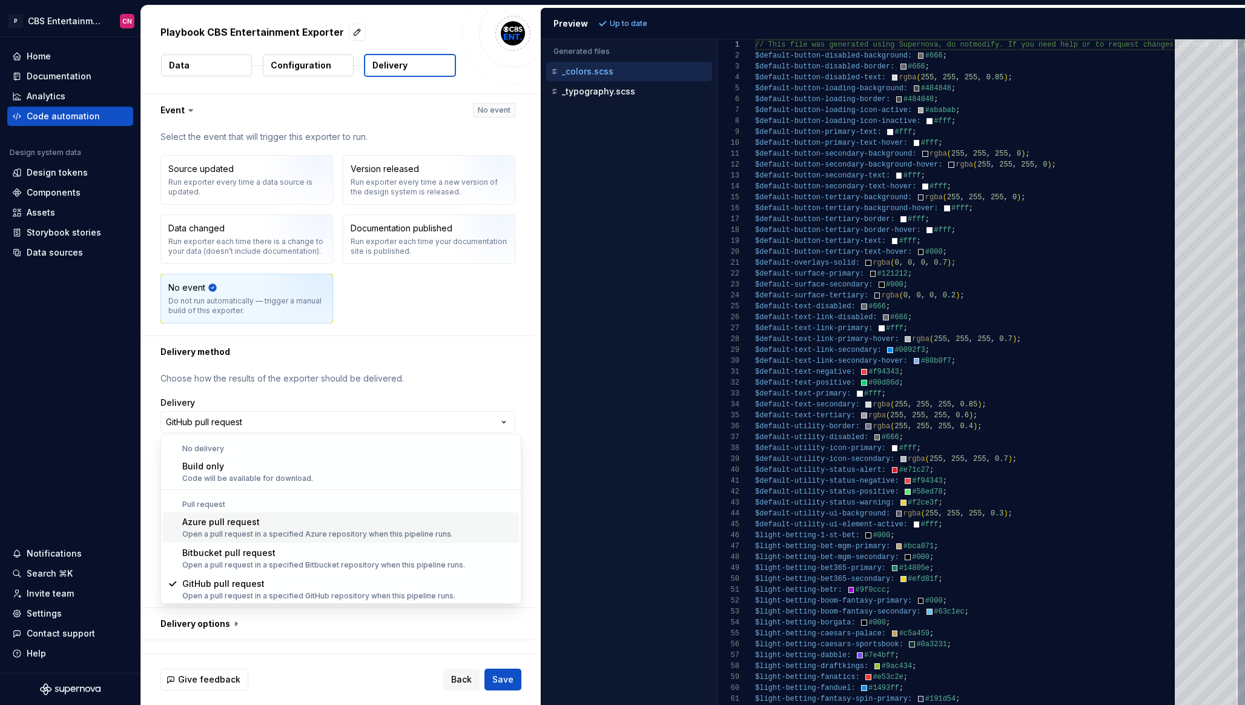
scroll to position [34, 0]
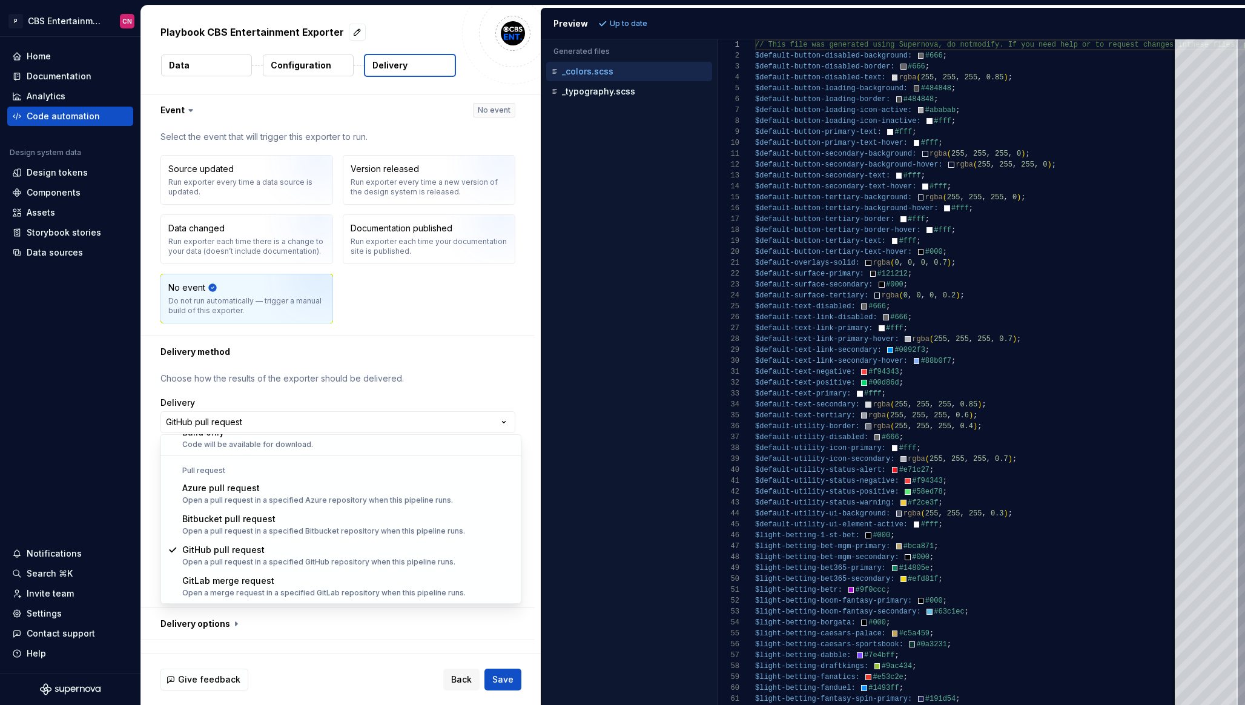
click at [468, 354] on html "**********" at bounding box center [622, 352] width 1245 height 705
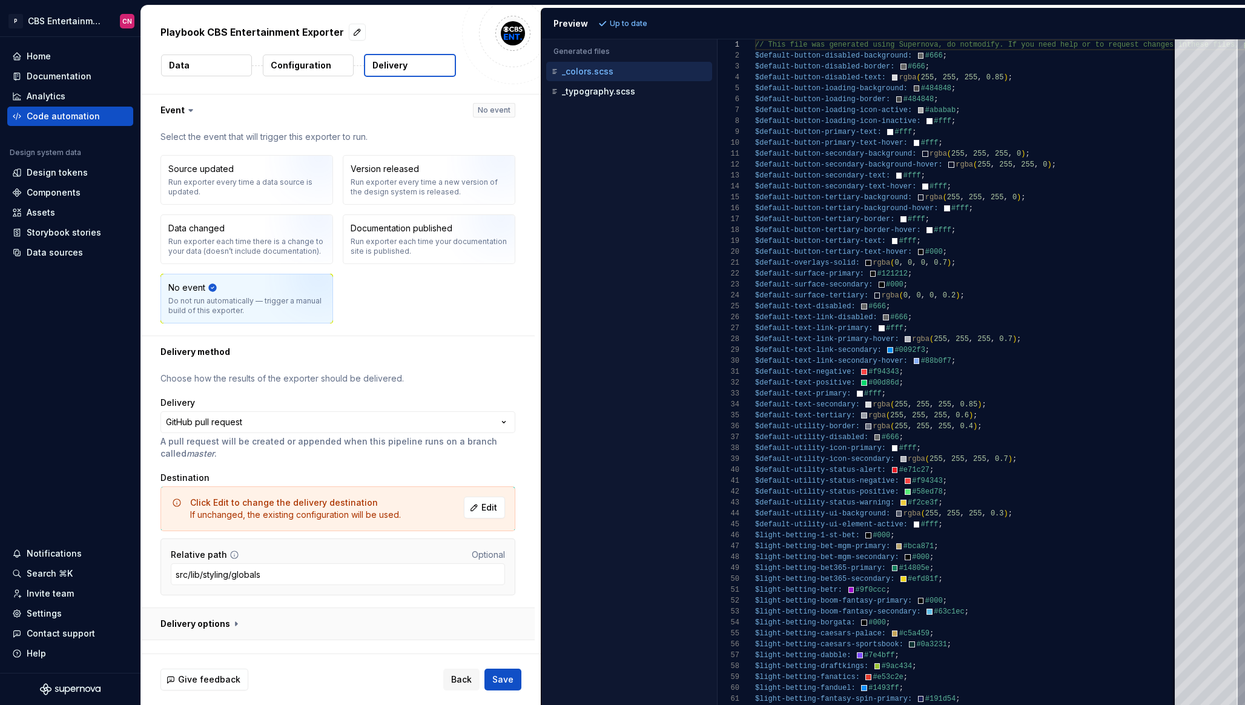
click at [320, 619] on button "button" at bounding box center [338, 624] width 394 height 32
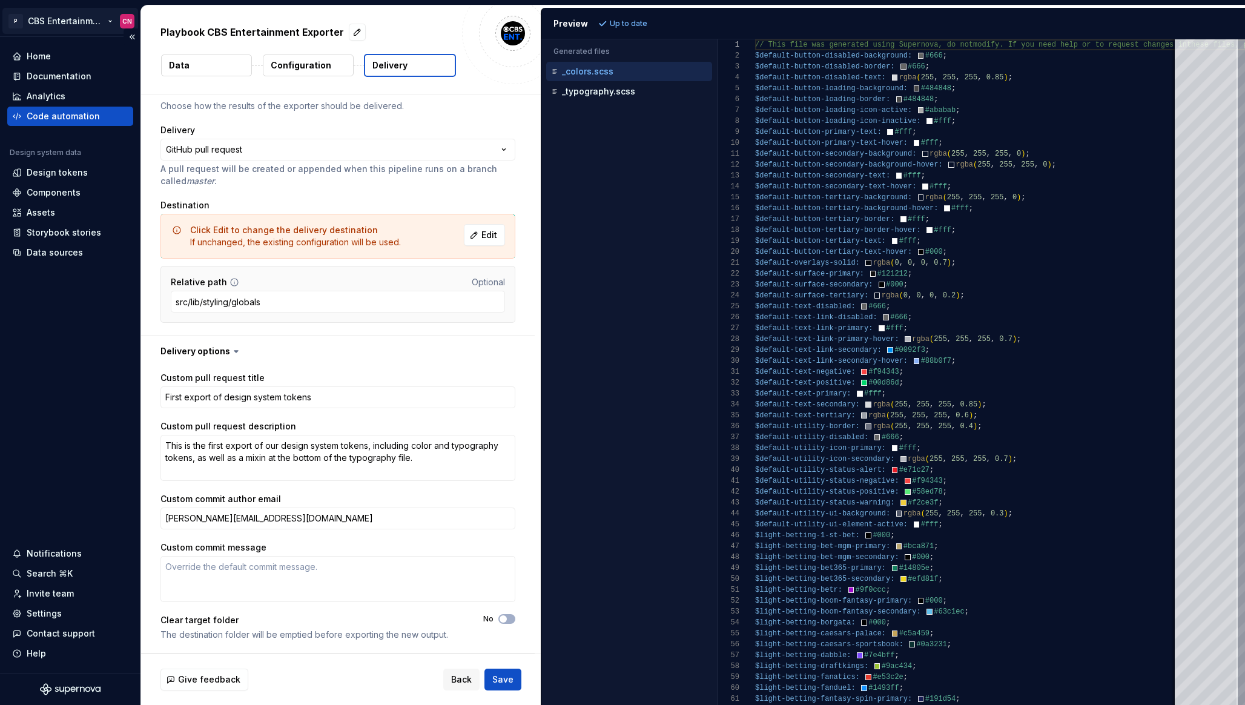
click at [54, 24] on html "**********" at bounding box center [622, 352] width 1245 height 705
click at [118, 24] on html "**********" at bounding box center [622, 352] width 1245 height 705
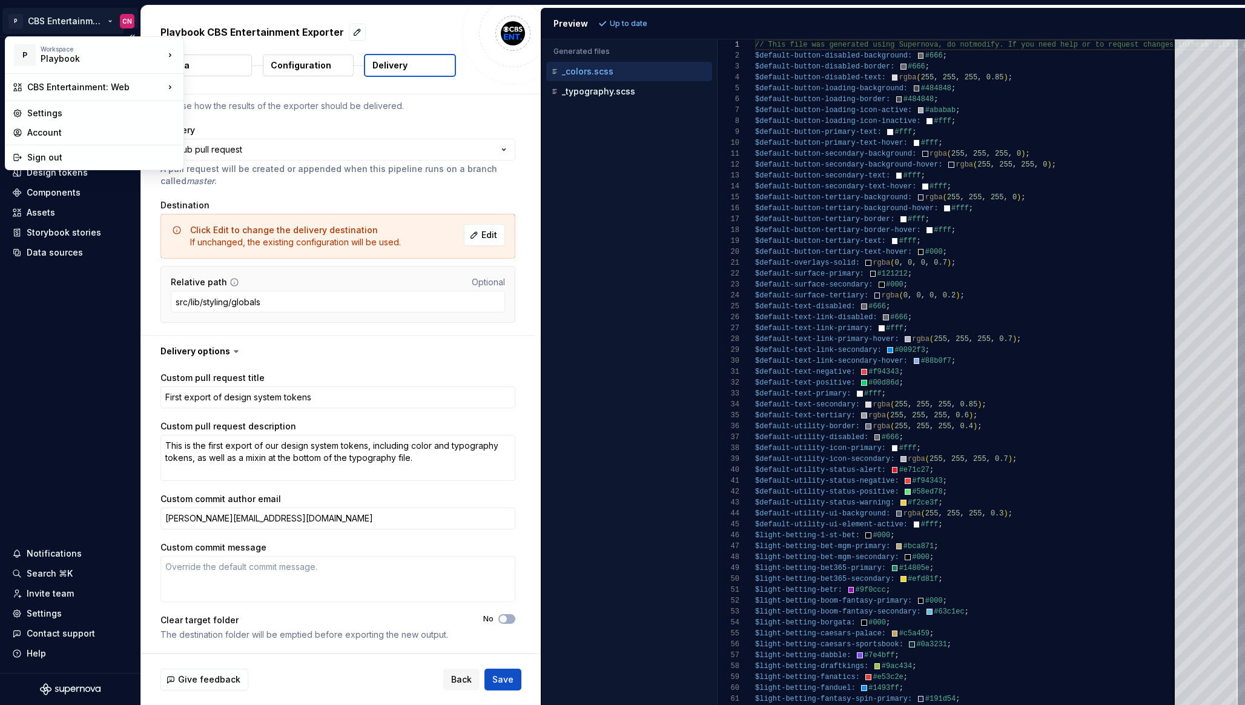
click at [97, 21] on html "**********" at bounding box center [622, 352] width 1245 height 705
click at [78, 118] on div "Settings" at bounding box center [101, 113] width 149 height 12
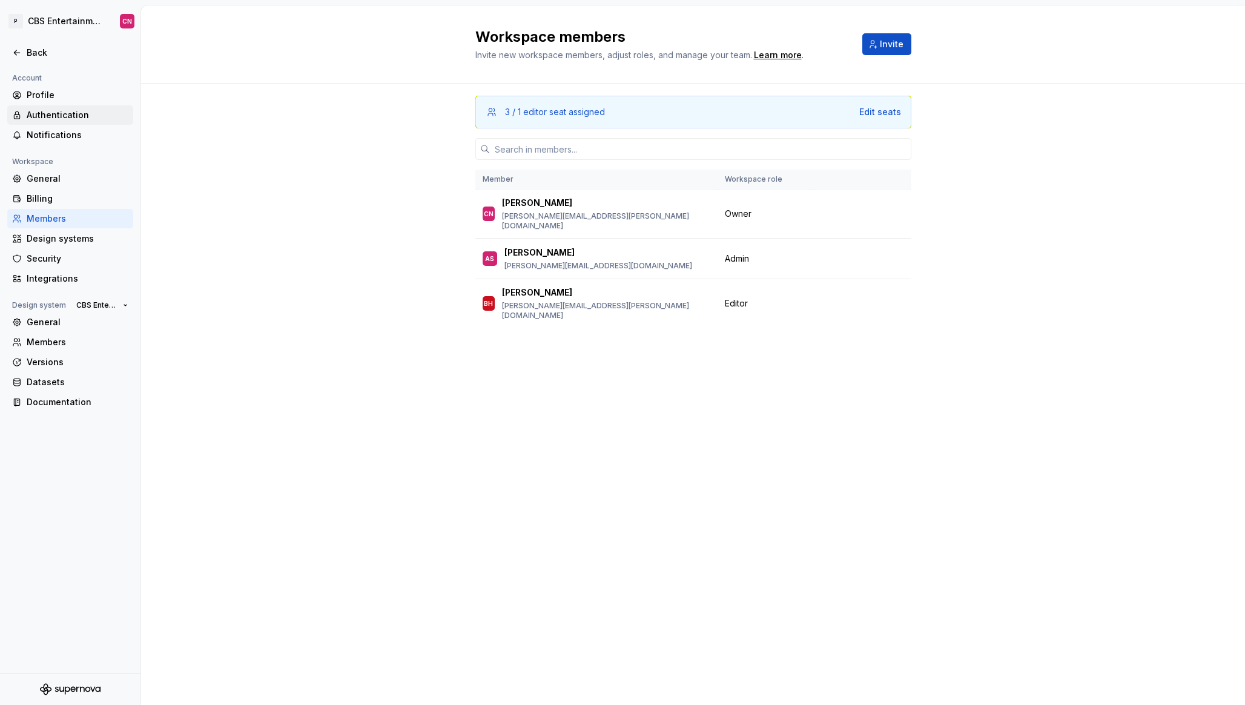
click at [70, 116] on div "Authentication" at bounding box center [78, 115] width 102 height 12
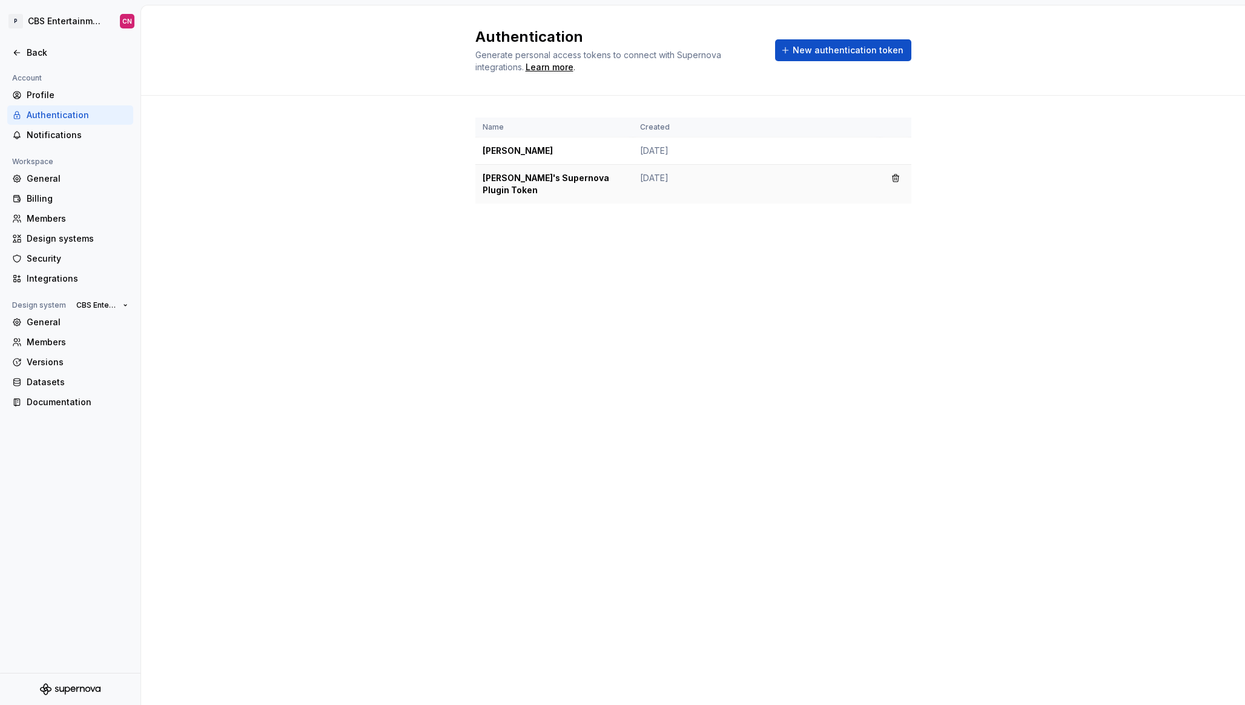
click at [512, 187] on td "[PERSON_NAME]'s Supernova Plugin Token" at bounding box center [555, 184] width 158 height 39
click at [617, 168] on td "[PERSON_NAME]'s Supernova Plugin Token" at bounding box center [555, 184] width 158 height 39
click at [45, 24] on html "P CBS Entertainment: Web CN Back Account Profile Authentication Notifications W…" at bounding box center [622, 352] width 1245 height 705
click at [156, 153] on html "P CBS Entertainment: Web CN Back Account Profile Authentication Notifications W…" at bounding box center [622, 352] width 1245 height 705
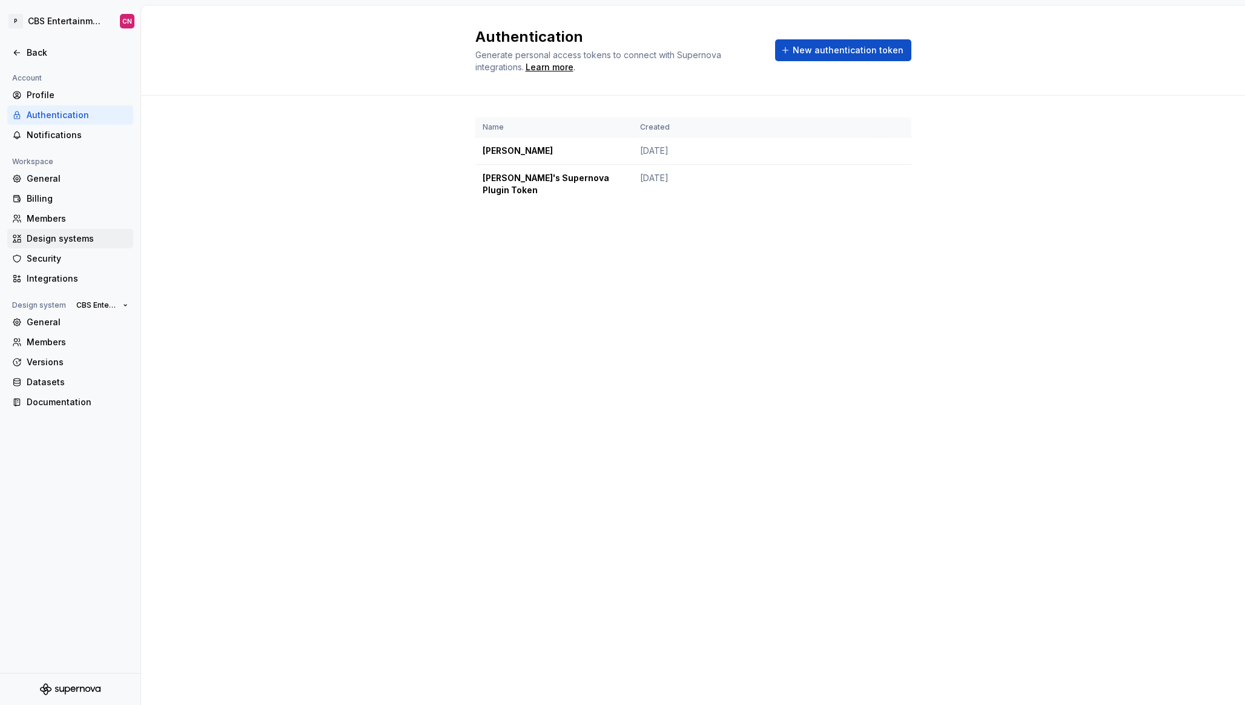
click at [62, 239] on div "Design systems" at bounding box center [78, 239] width 102 height 12
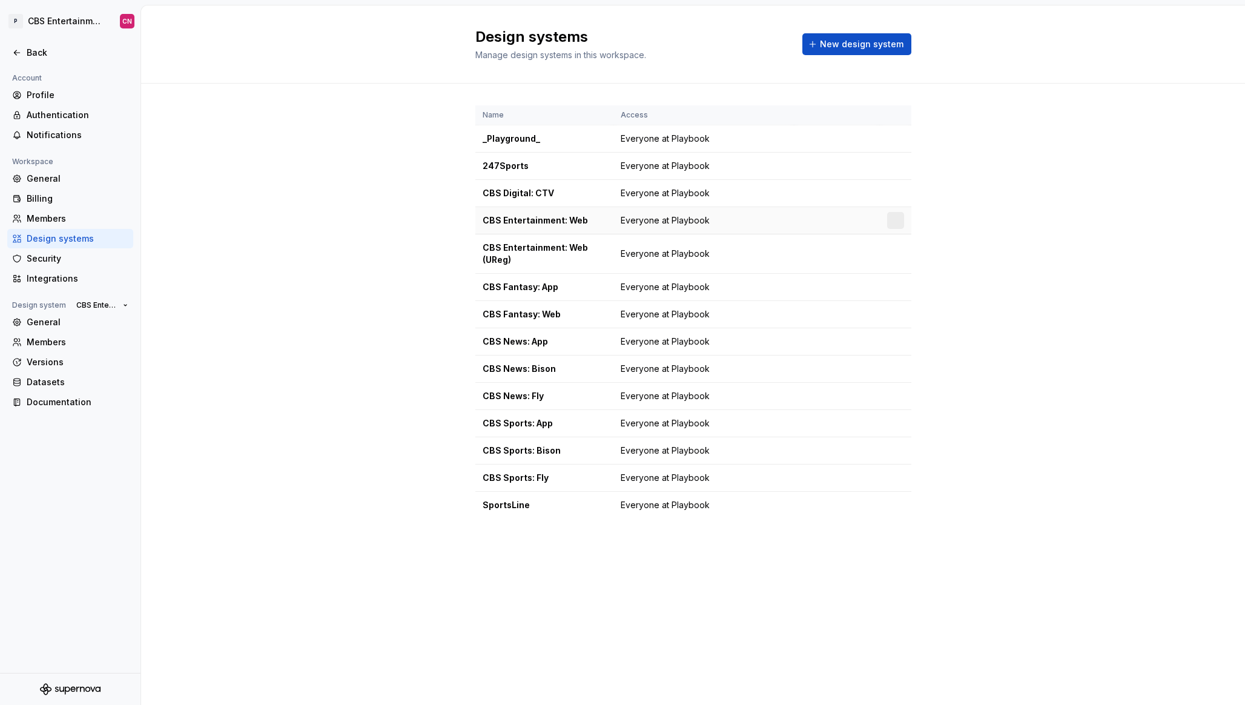
click at [589, 219] on div "CBS Entertainment: Web" at bounding box center [545, 220] width 124 height 12
click at [891, 219] on html "P CBS Entertainment: Web CN Back Account Profile Authentication Notifications W…" at bounding box center [622, 352] width 1245 height 705
click at [914, 264] on div "Design system settings" at bounding box center [967, 263] width 115 height 12
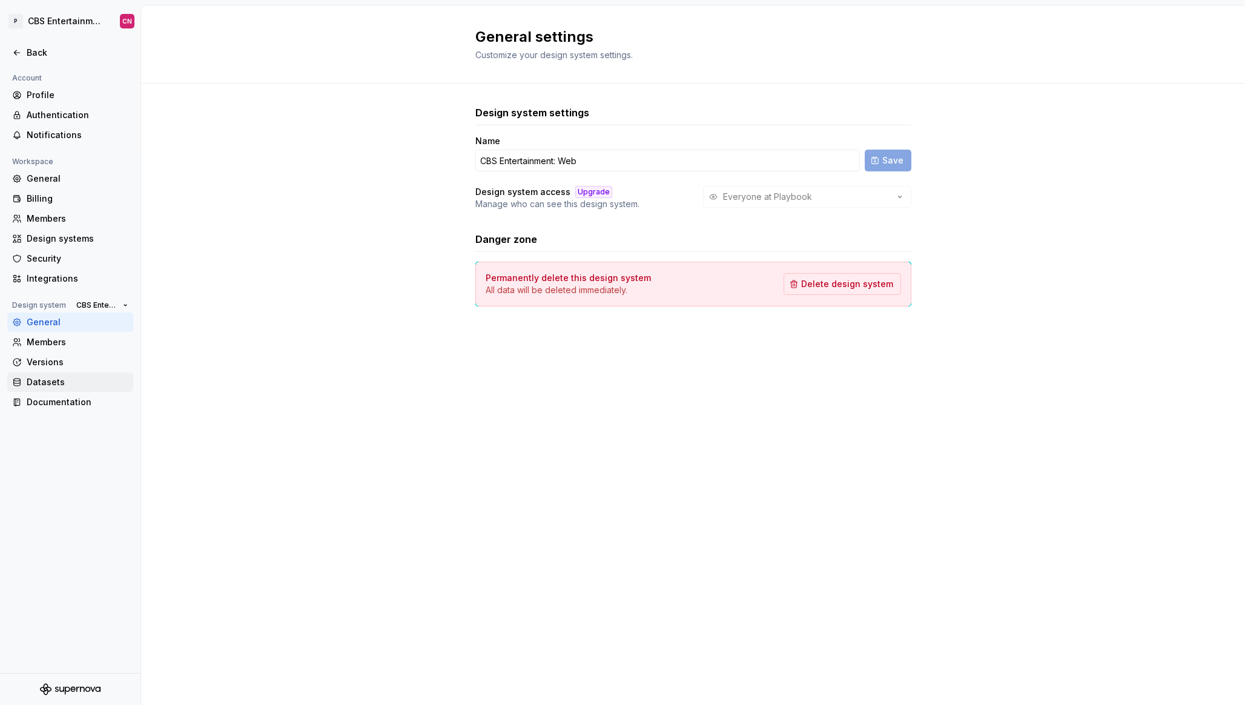
click at [53, 383] on div "Datasets" at bounding box center [78, 382] width 102 height 12
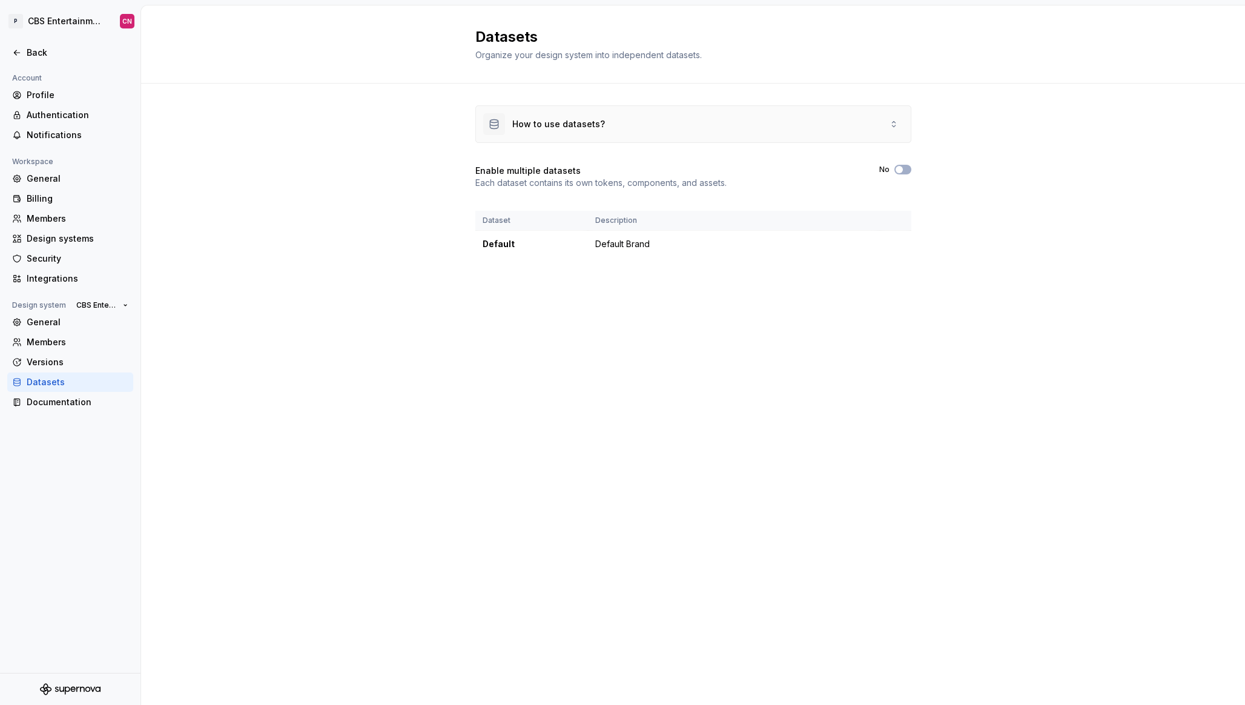
click at [609, 122] on div "How to use datasets?" at bounding box center [693, 124] width 435 height 36
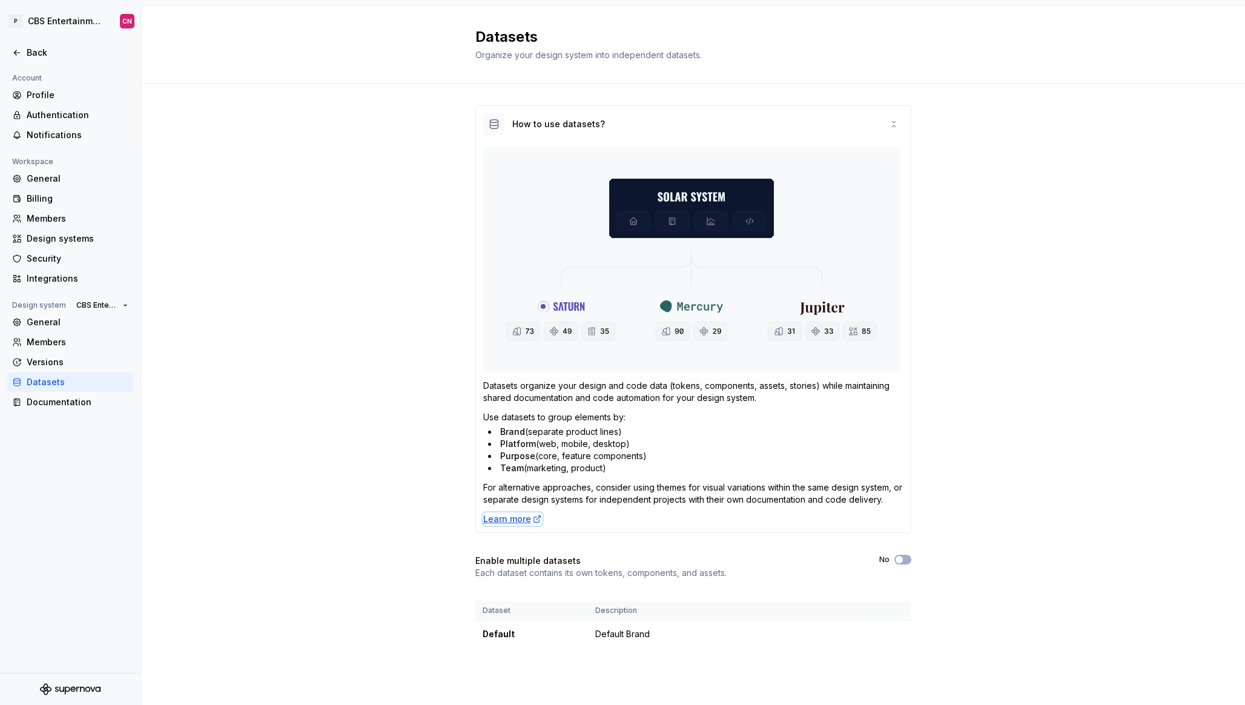
click at [522, 517] on div "Learn more" at bounding box center [512, 519] width 59 height 12
click at [69, 21] on html "P CBS Entertainment: Web CN Back Account Profile Authentication Notifications W…" at bounding box center [622, 352] width 1245 height 705
click at [205, 55] on div "Playbook" at bounding box center [243, 53] width 79 height 12
click at [50, 55] on div "Back" at bounding box center [78, 53] width 102 height 12
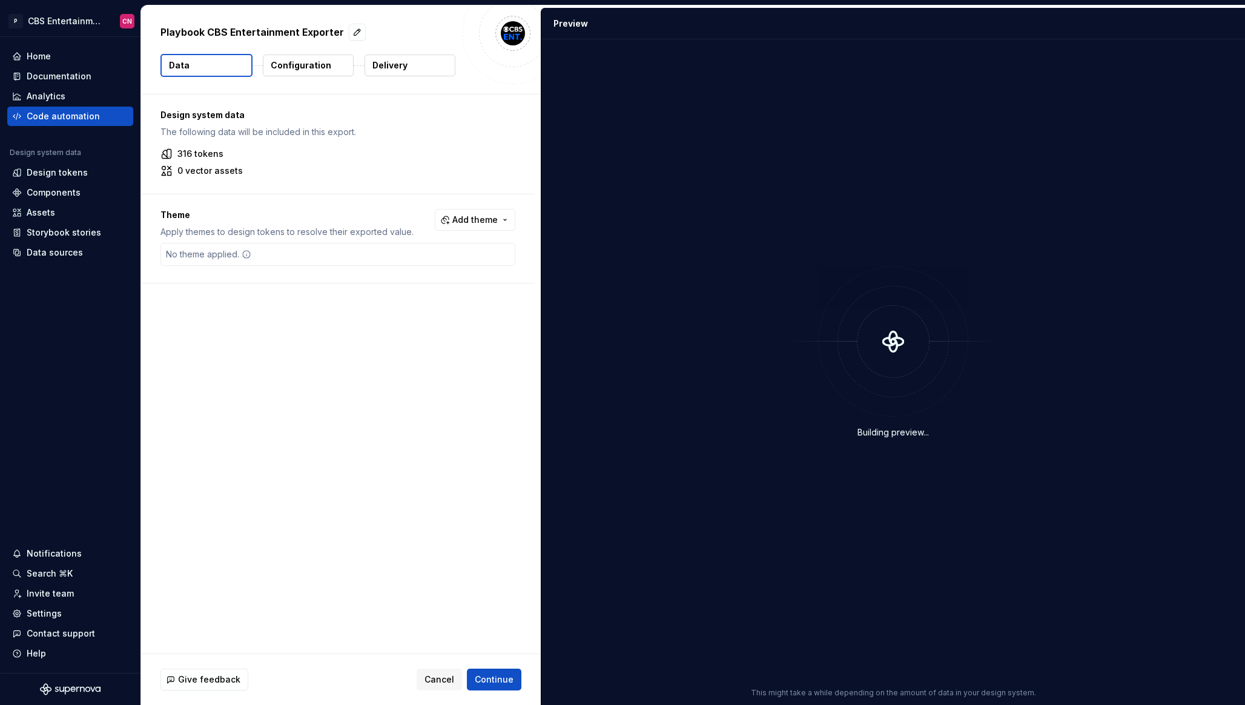
click at [380, 60] on p "Delivery" at bounding box center [390, 65] width 35 height 12
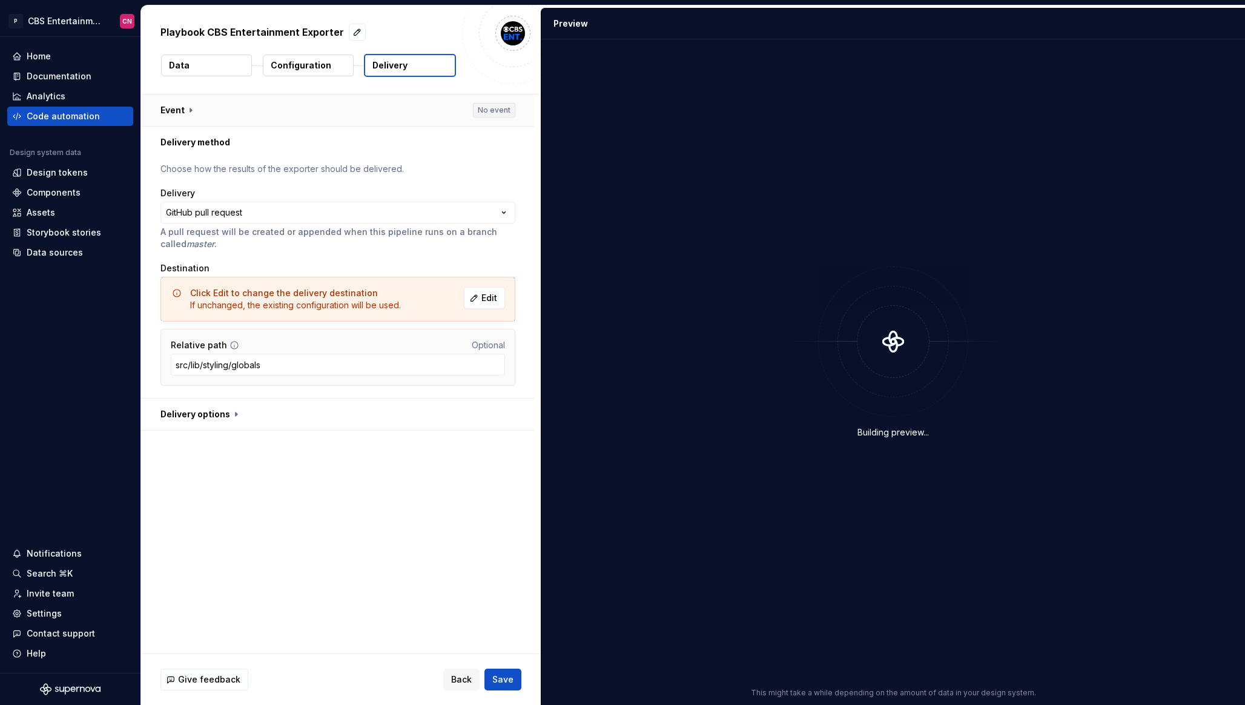
click at [392, 103] on button "button" at bounding box center [338, 111] width 394 height 32
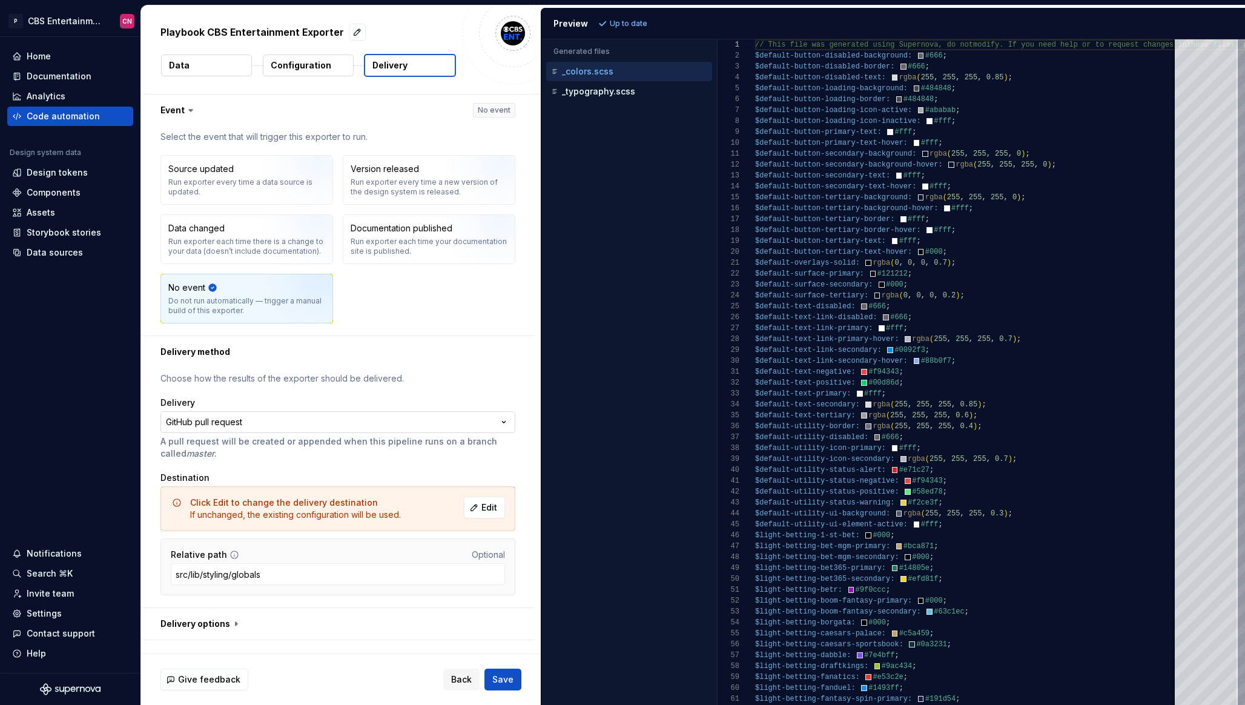
click at [367, 417] on html "**********" at bounding box center [622, 352] width 1245 height 705
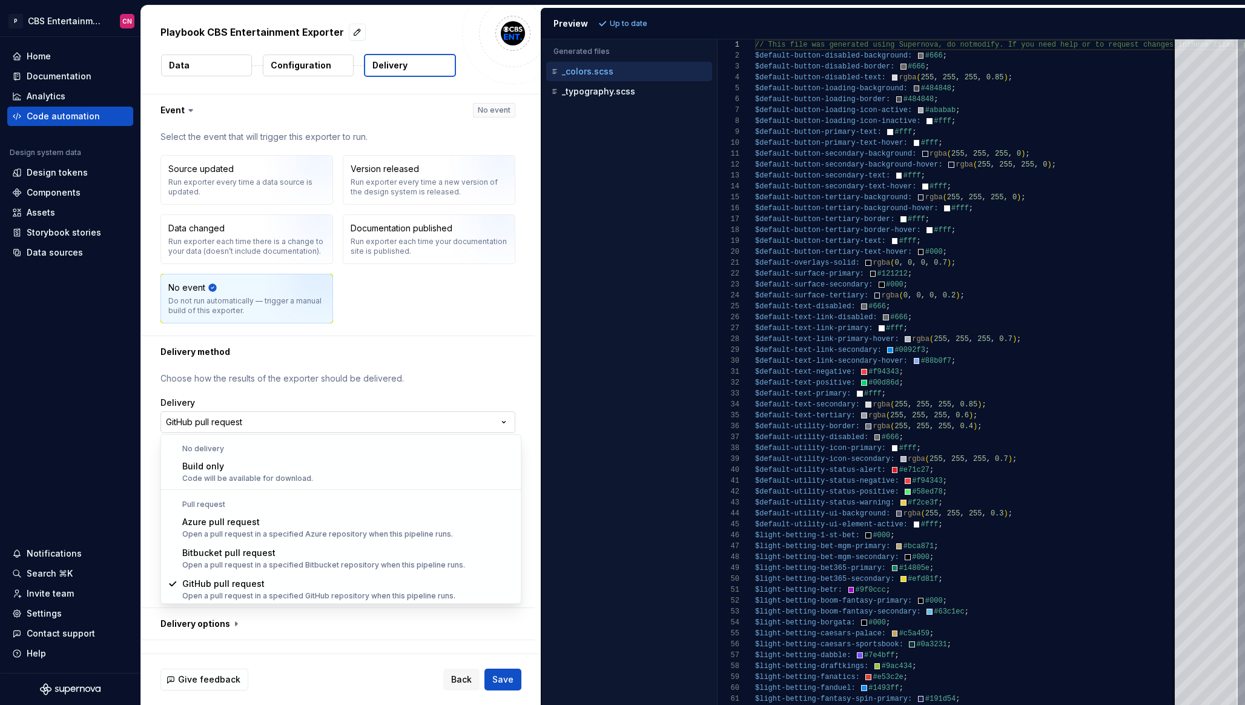
scroll to position [1, 0]
click at [374, 401] on html "**********" at bounding box center [622, 352] width 1245 height 705
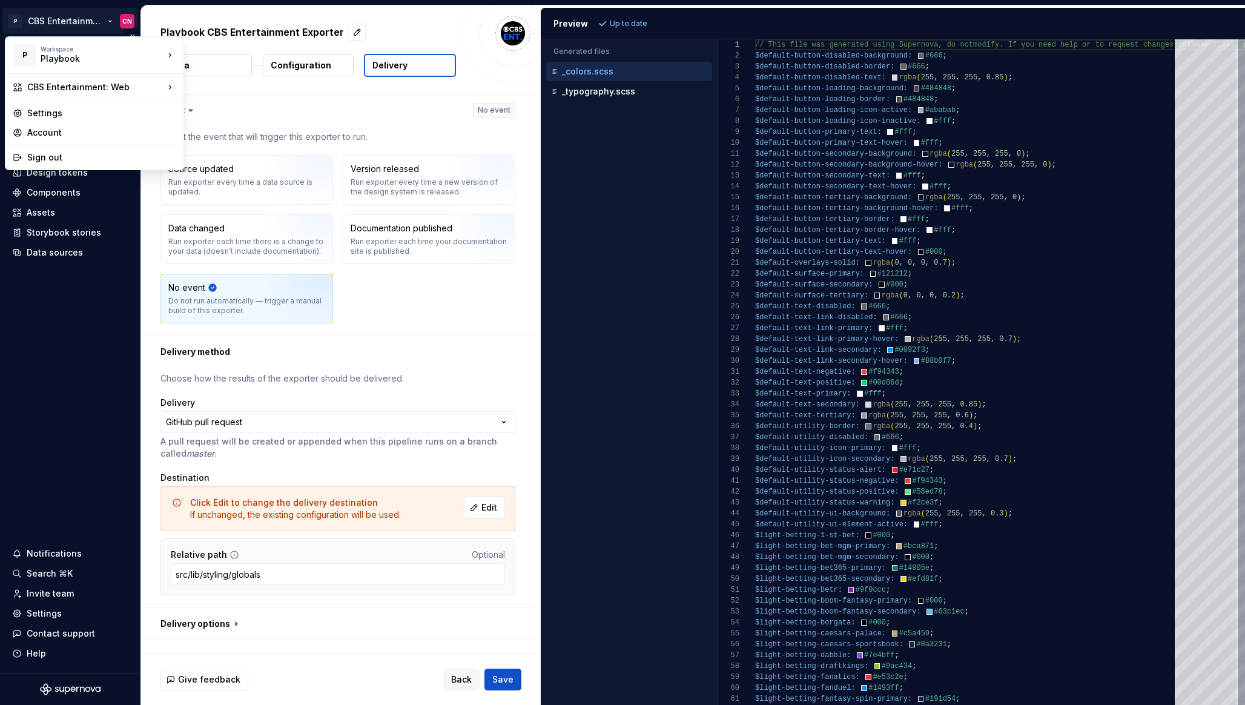
click at [68, 19] on html "**********" at bounding box center [622, 352] width 1245 height 705
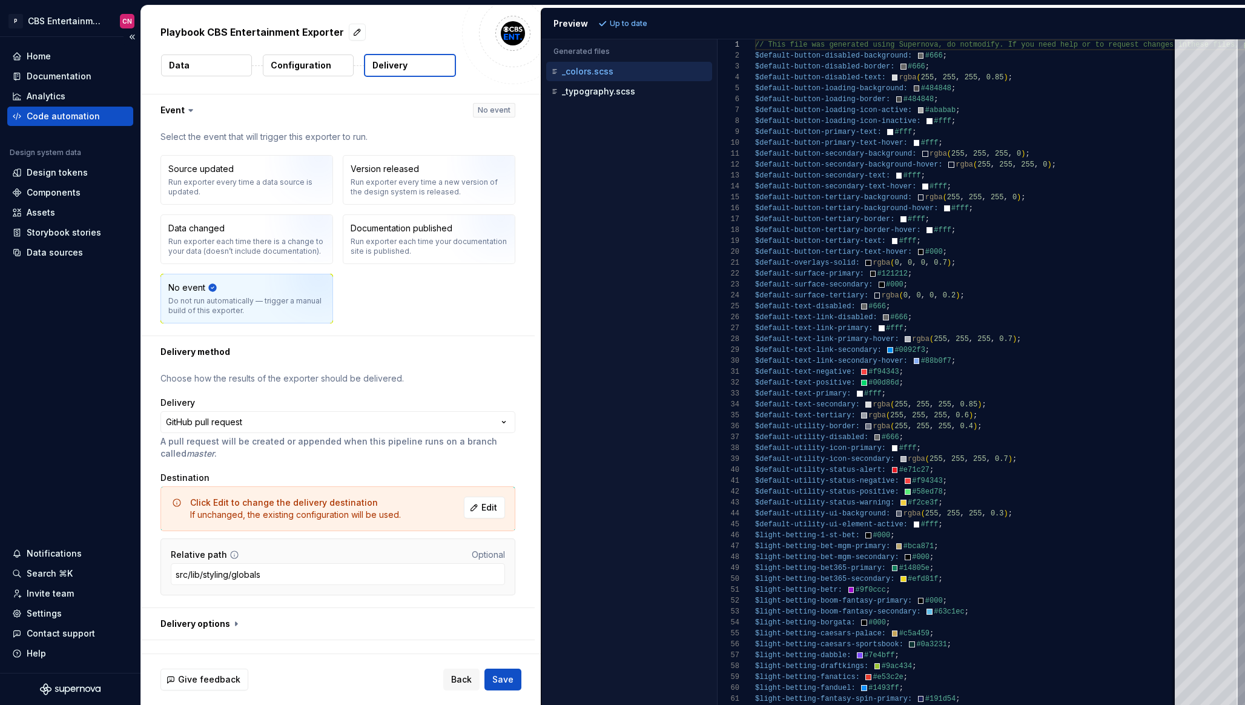
click at [91, 35] on html "**********" at bounding box center [622, 352] width 1245 height 705
click at [78, 176] on div "Design tokens" at bounding box center [57, 173] width 61 height 12
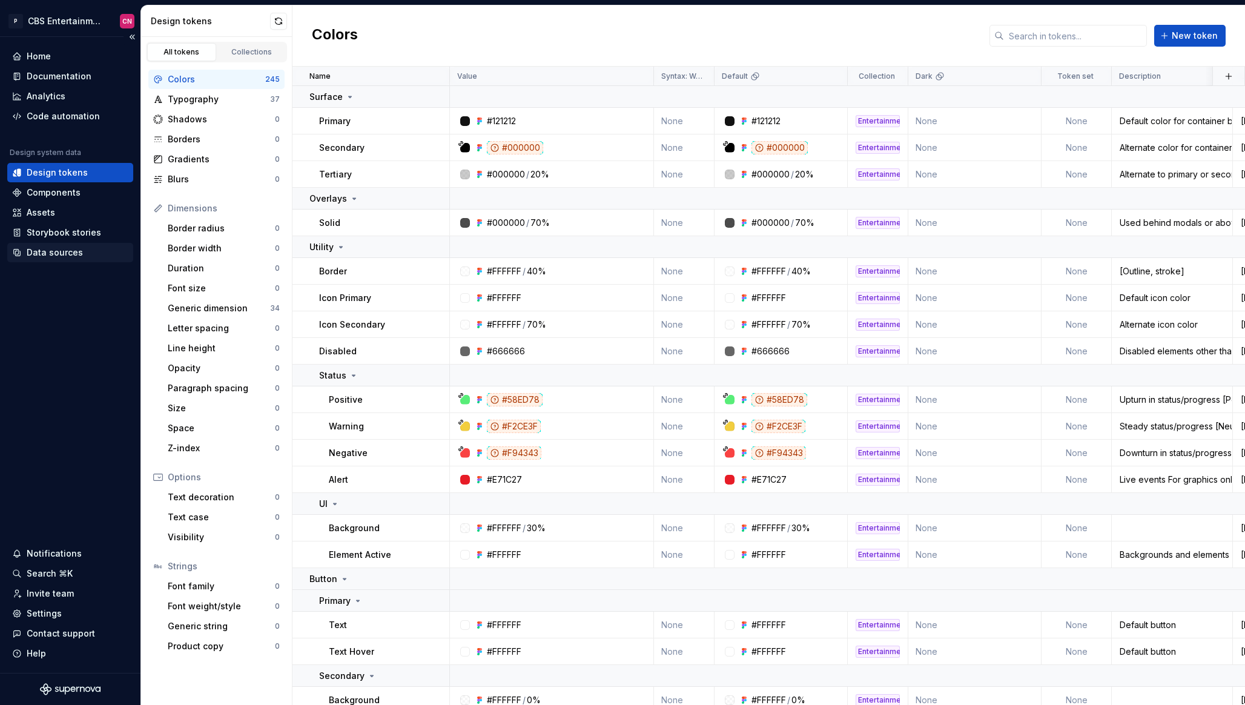
click at [52, 259] on div "Data sources" at bounding box center [70, 252] width 126 height 19
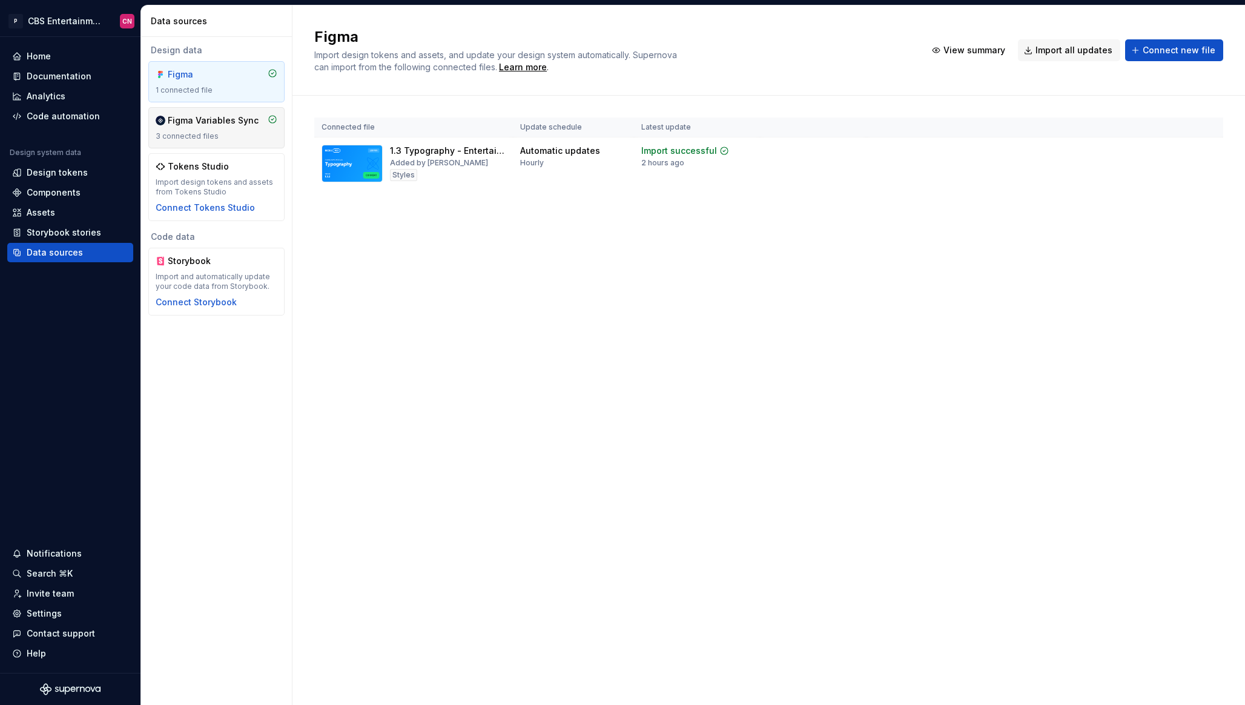
click at [227, 127] on div "Figma Variables Sync 3 connected files" at bounding box center [217, 127] width 122 height 27
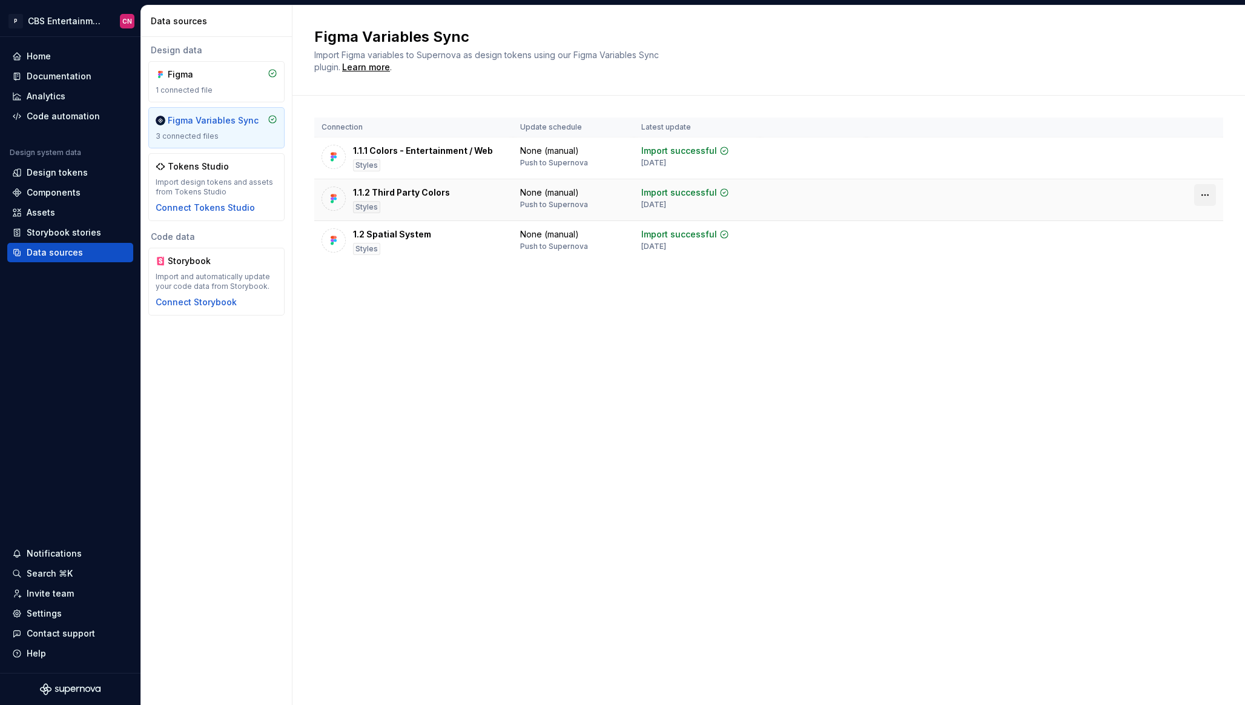
click at [1200, 195] on html "P CBS Entertainment: Web CN Home Documentation Analytics Code automation Design…" at bounding box center [622, 352] width 1245 height 705
click at [764, 217] on html "P CBS Entertainment: Web CN Home Documentation Analytics Code automation Design…" at bounding box center [622, 352] width 1245 height 705
click at [406, 193] on div "1.1.2 Third Party Colors" at bounding box center [401, 193] width 97 height 12
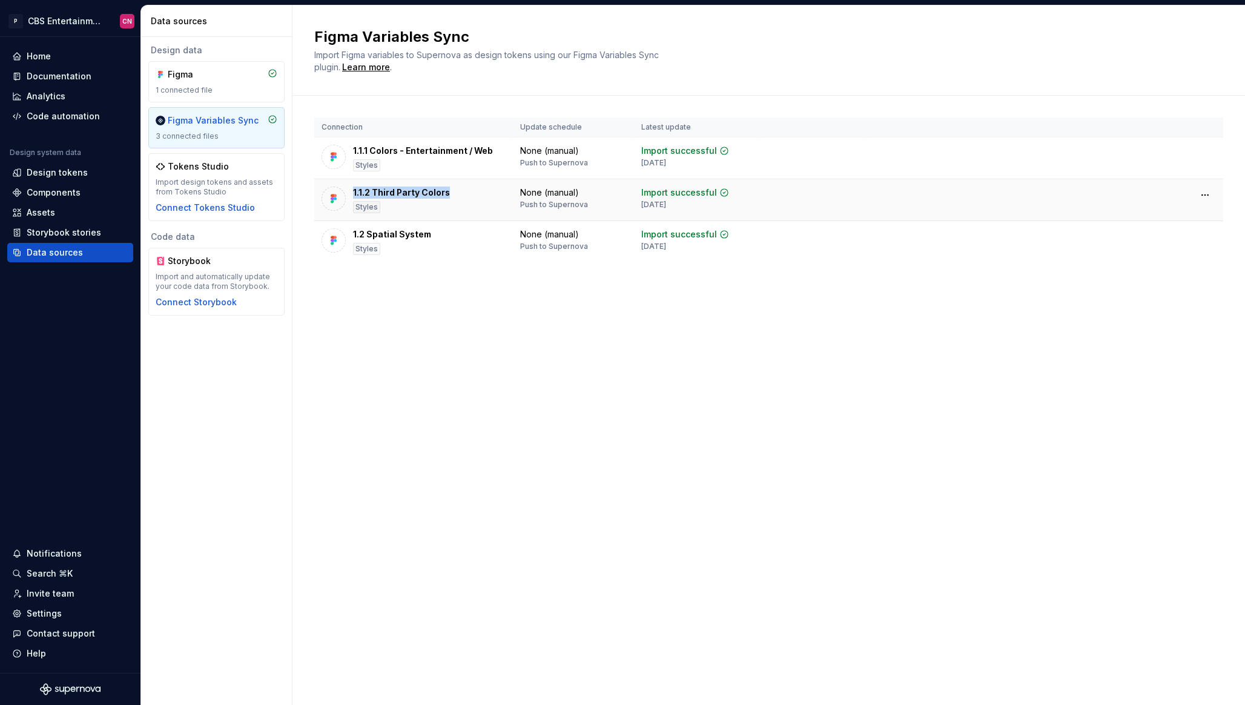
click at [406, 193] on div "1.1.2 Third Party Colors" at bounding box center [401, 193] width 97 height 12
click at [548, 193] on div "None (manual)" at bounding box center [549, 193] width 59 height 12
click at [1204, 193] on html "P CBS Entertainment: Web CN Home Documentation Analytics Code automation Design…" at bounding box center [622, 352] width 1245 height 705
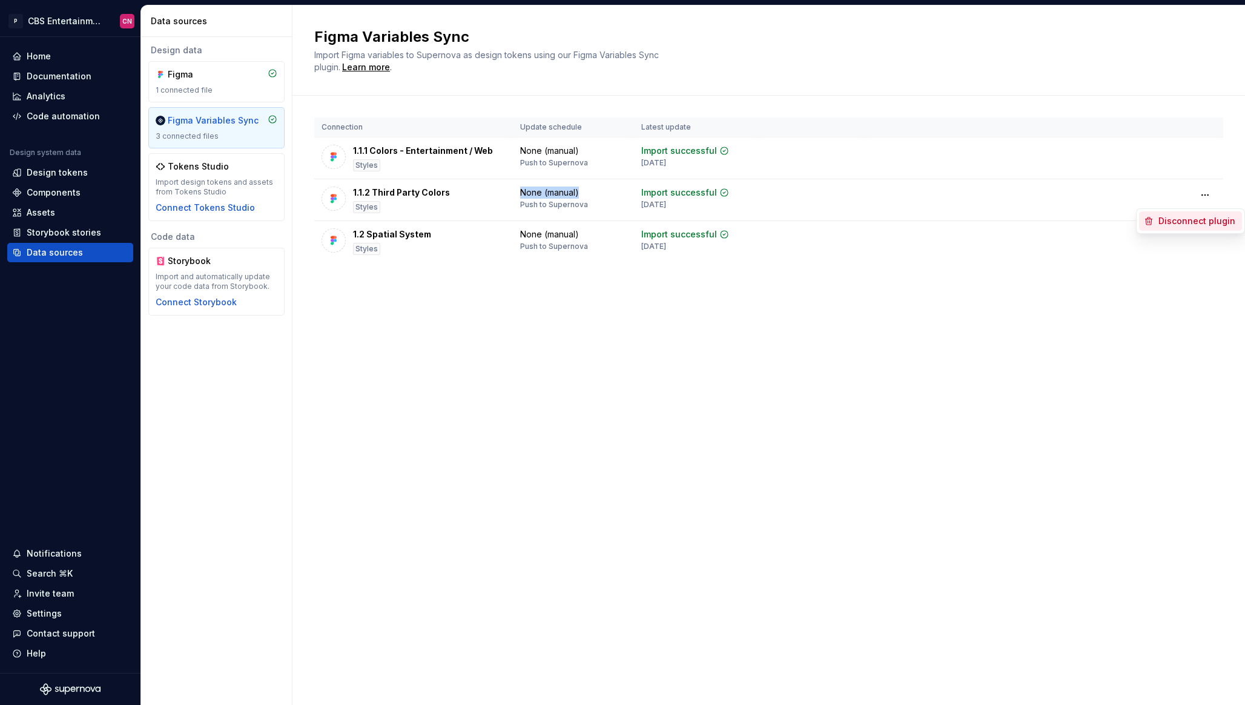
click at [1193, 219] on div "Disconnect plugin" at bounding box center [1198, 221] width 79 height 12
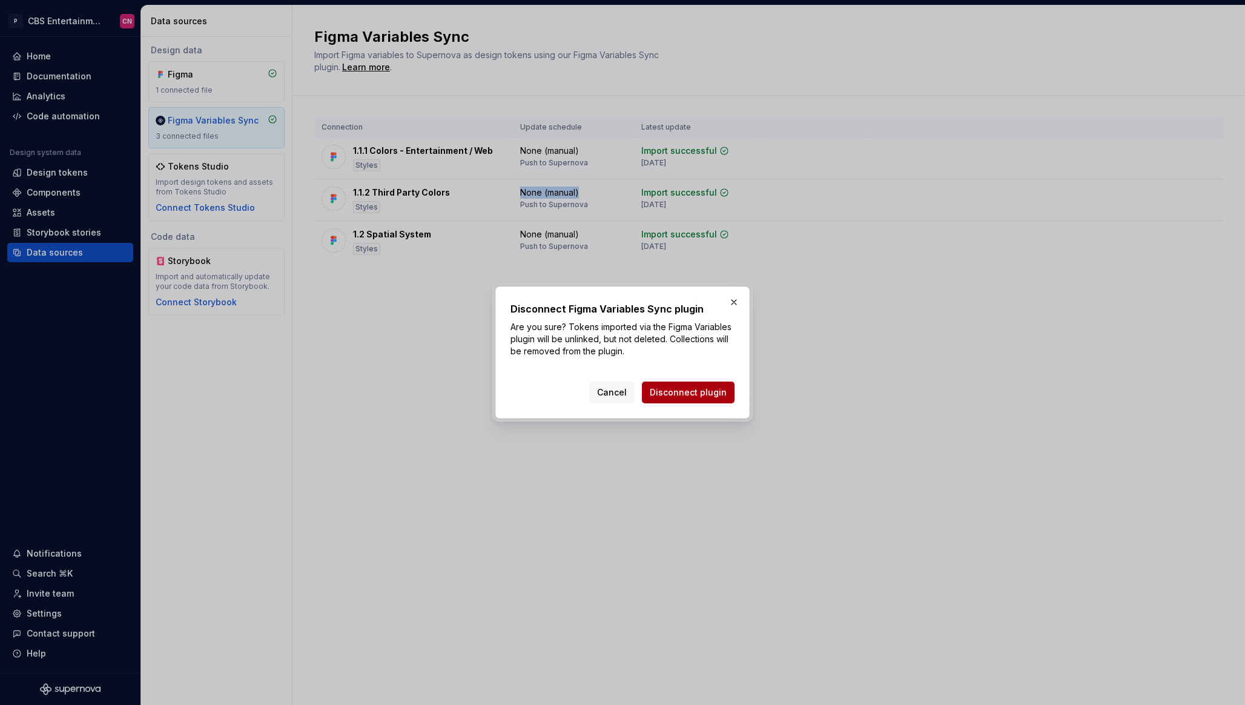
click at [705, 396] on span "Disconnect plugin" at bounding box center [688, 392] width 77 height 12
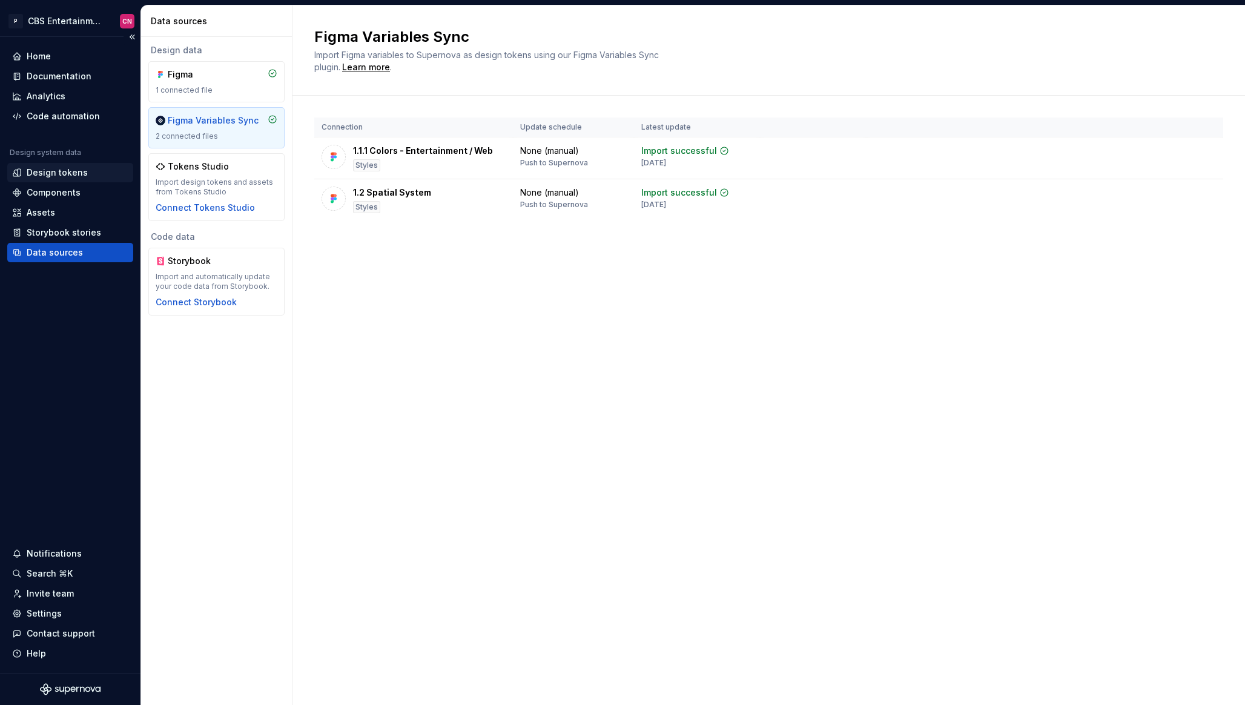
click at [71, 171] on div "Design tokens" at bounding box center [57, 173] width 61 height 12
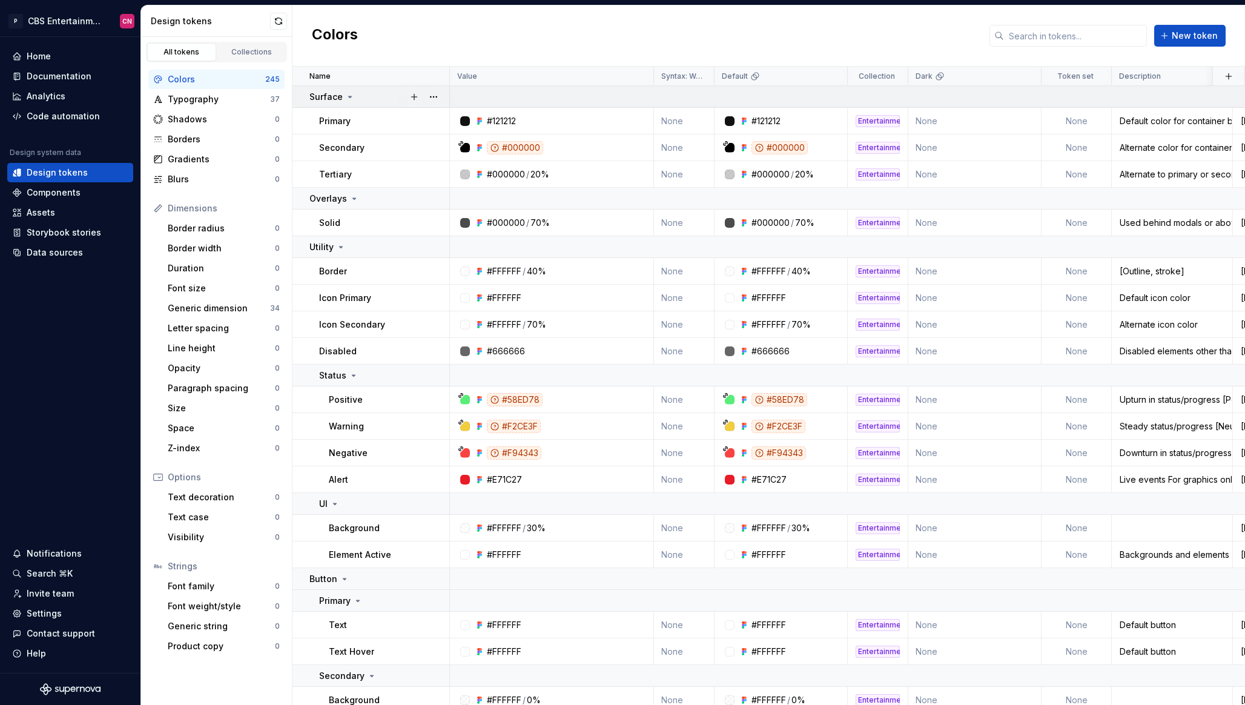
click at [350, 91] on div "Surface" at bounding box center [332, 97] width 45 height 12
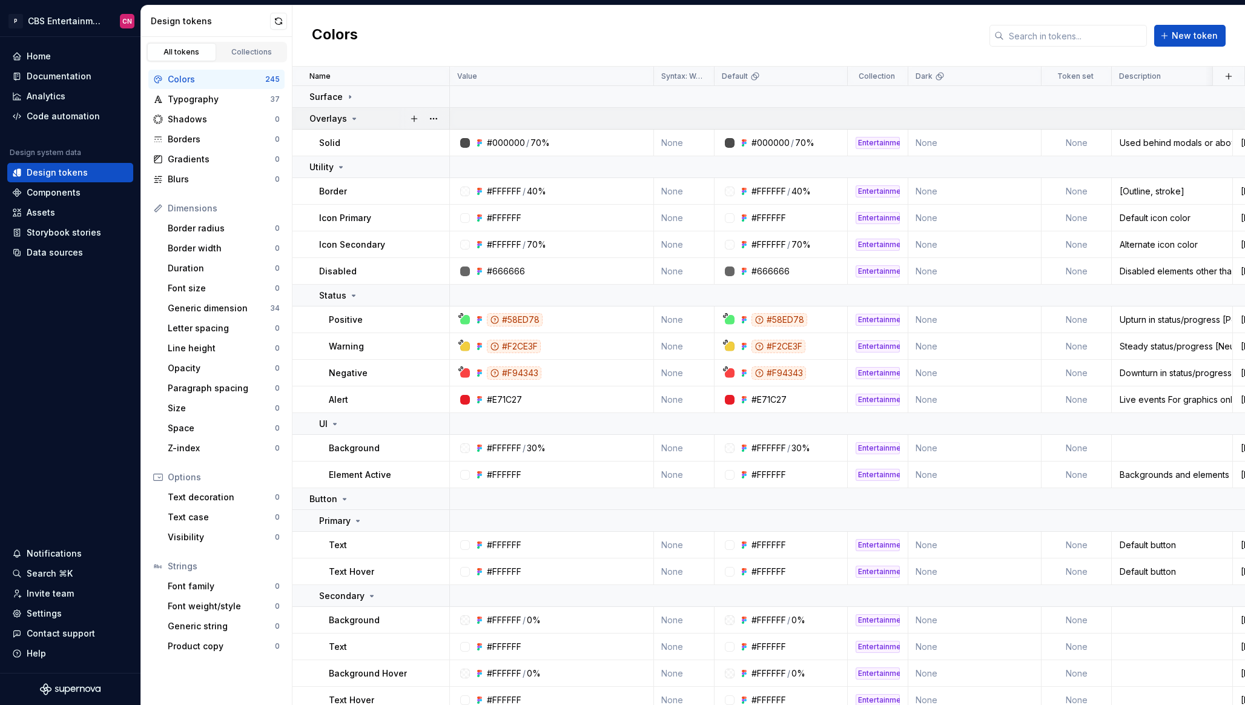
click at [350, 127] on td "Overlays" at bounding box center [372, 119] width 158 height 22
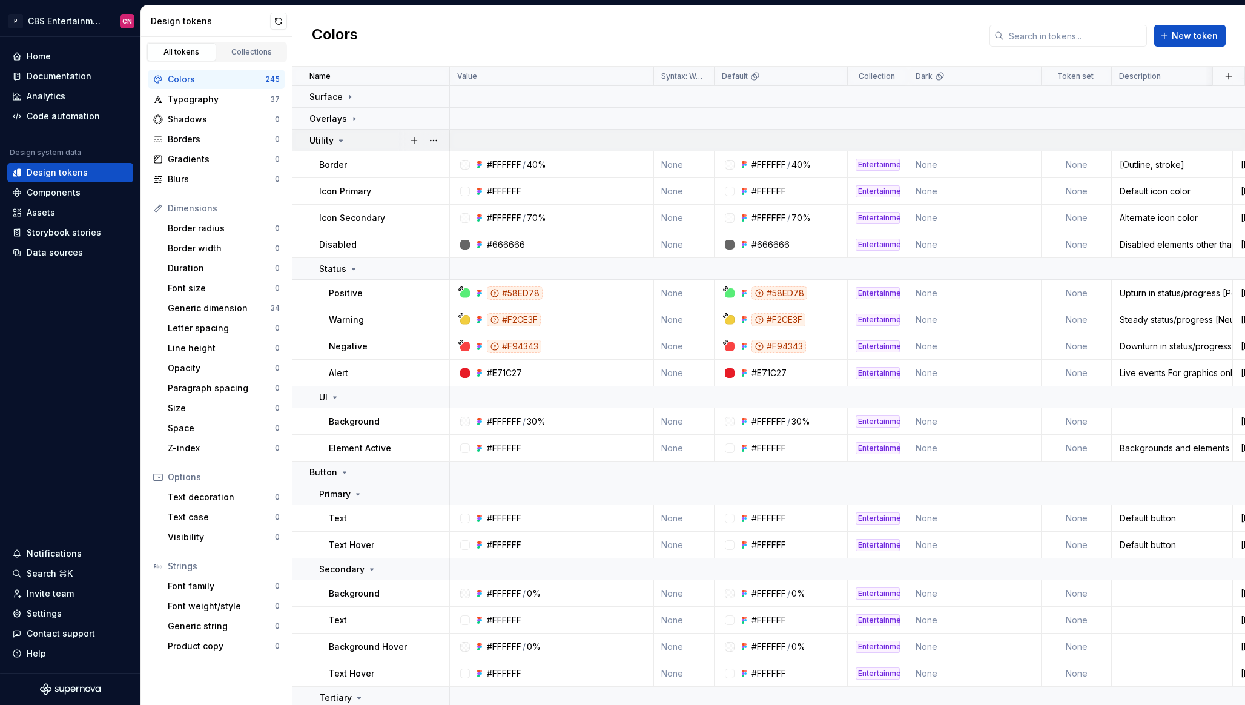
click at [350, 141] on div "Utility" at bounding box center [379, 140] width 139 height 12
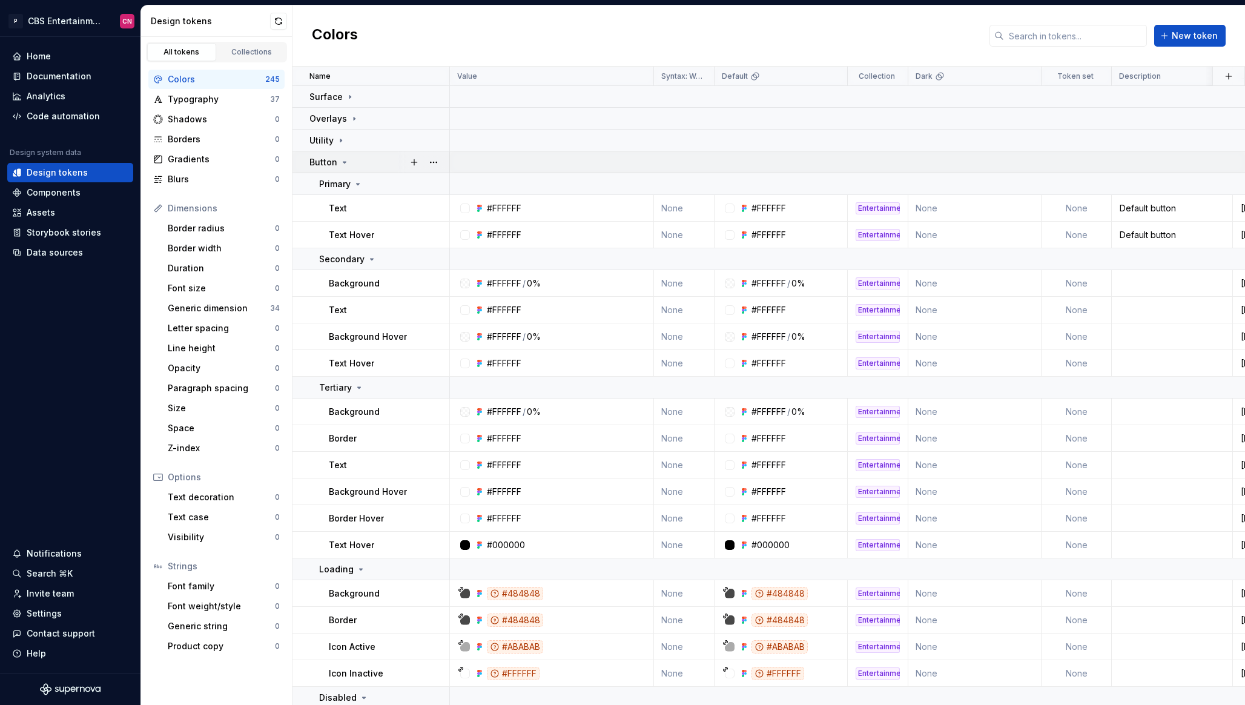
click at [351, 159] on div "Button" at bounding box center [379, 162] width 139 height 12
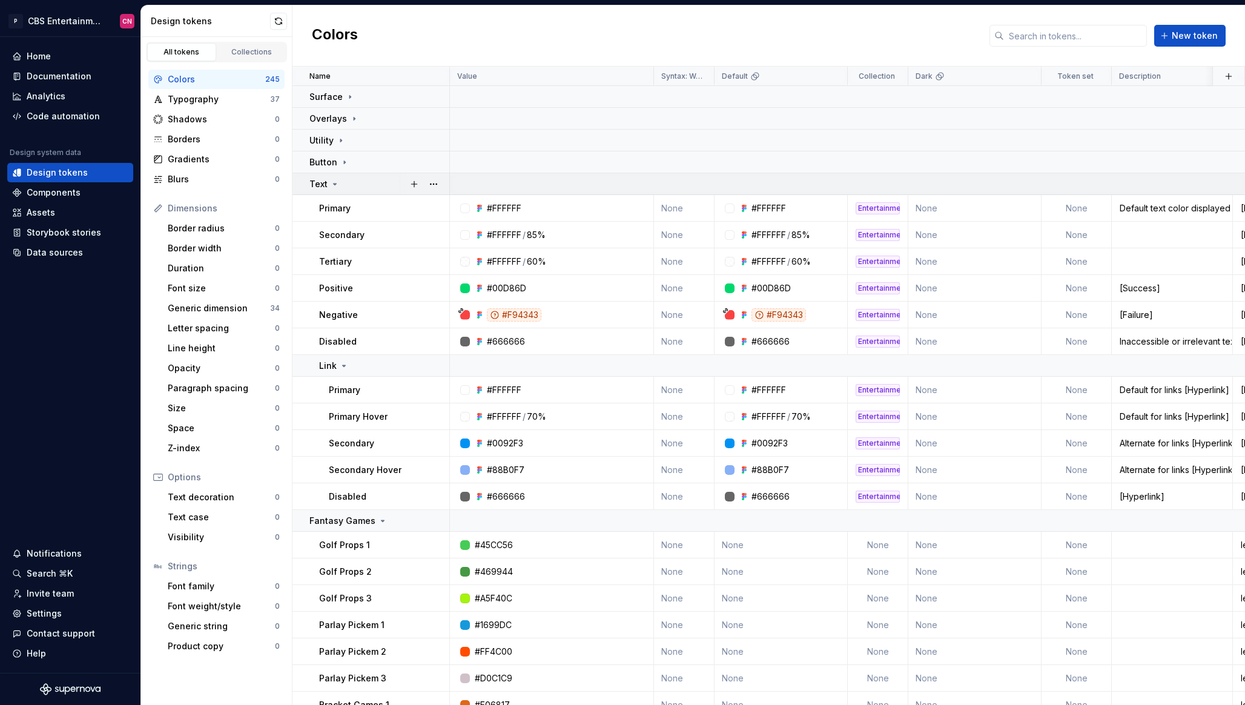
click at [349, 180] on div "Text" at bounding box center [379, 184] width 139 height 12
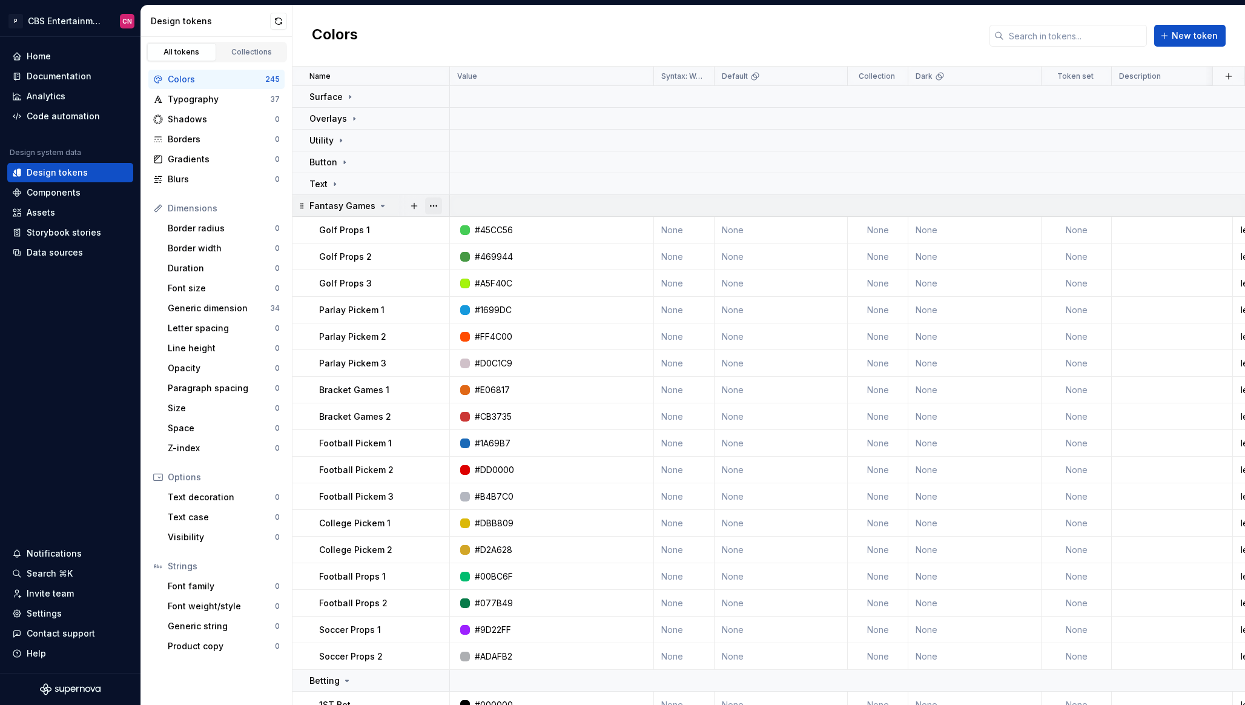
click at [433, 207] on button "button" at bounding box center [433, 205] width 17 height 17
click at [474, 344] on div "Delete group" at bounding box center [487, 343] width 79 height 12
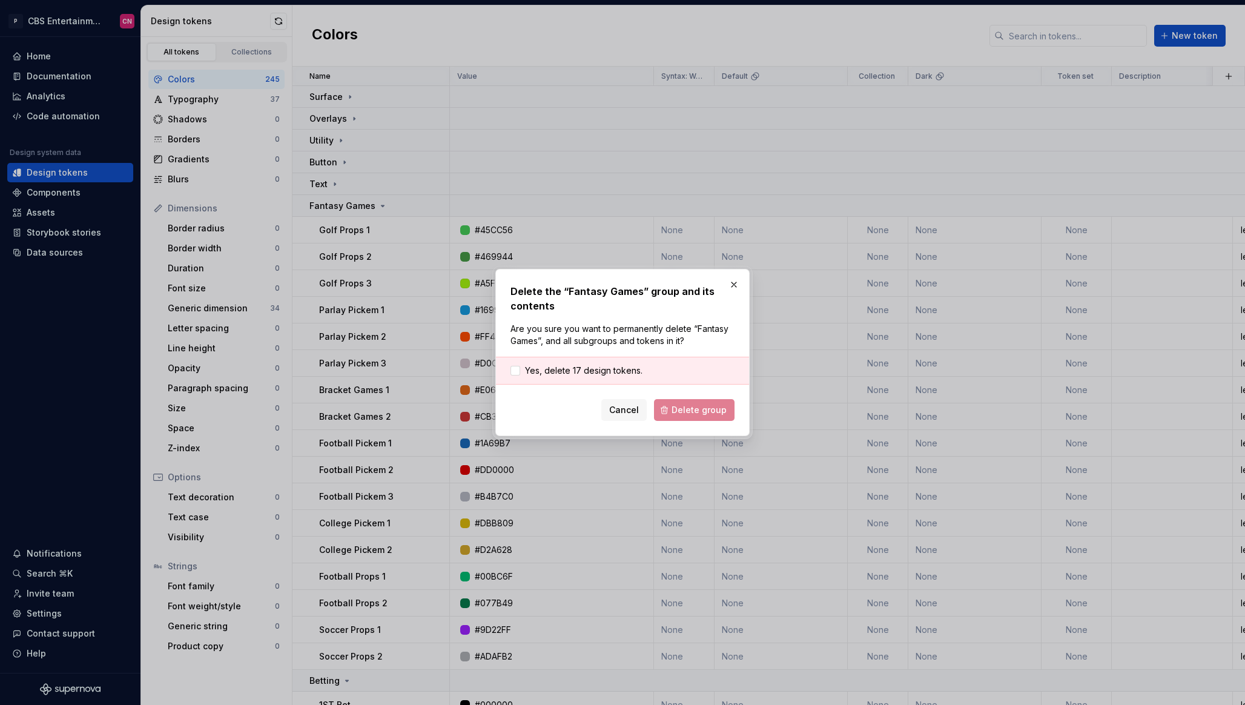
click at [563, 378] on div "Yes, delete 17 design tokens." at bounding box center [622, 371] width 253 height 28
click at [563, 372] on span "Yes, delete 17 design tokens." at bounding box center [584, 371] width 118 height 12
click at [720, 413] on span "Delete group" at bounding box center [699, 410] width 55 height 12
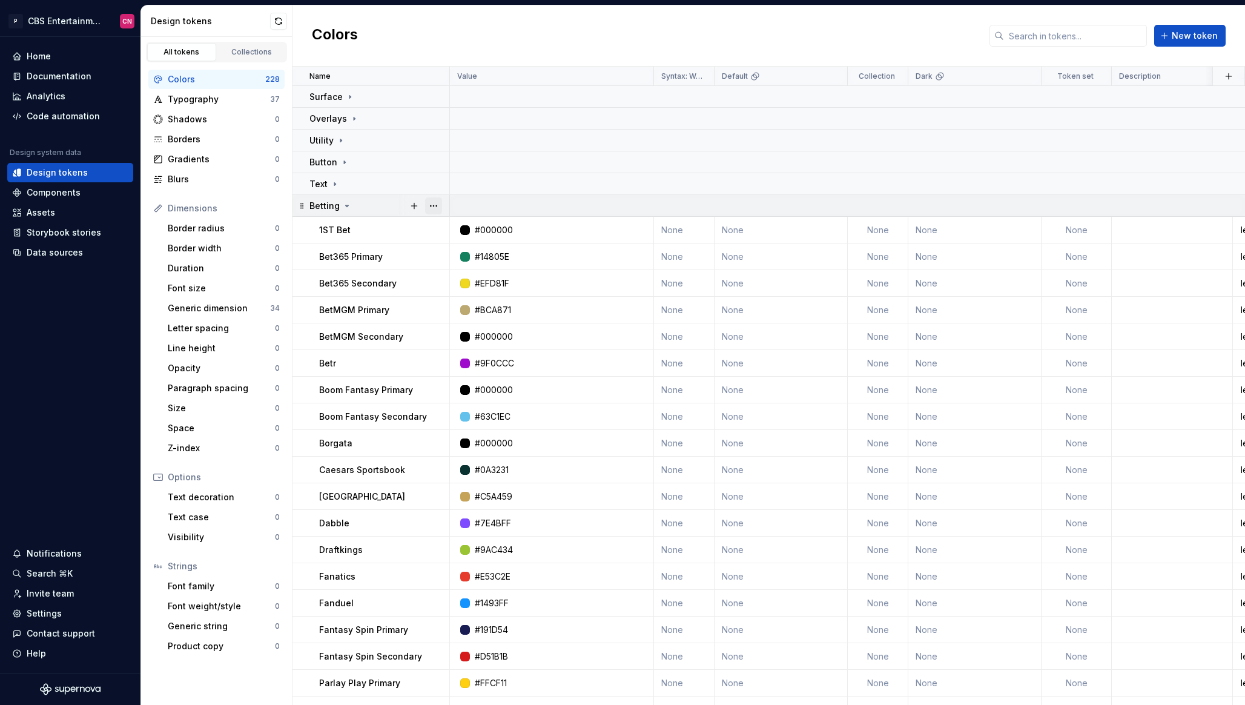
click at [437, 208] on button "button" at bounding box center [433, 205] width 17 height 17
click at [463, 342] on div "Delete group" at bounding box center [487, 343] width 79 height 12
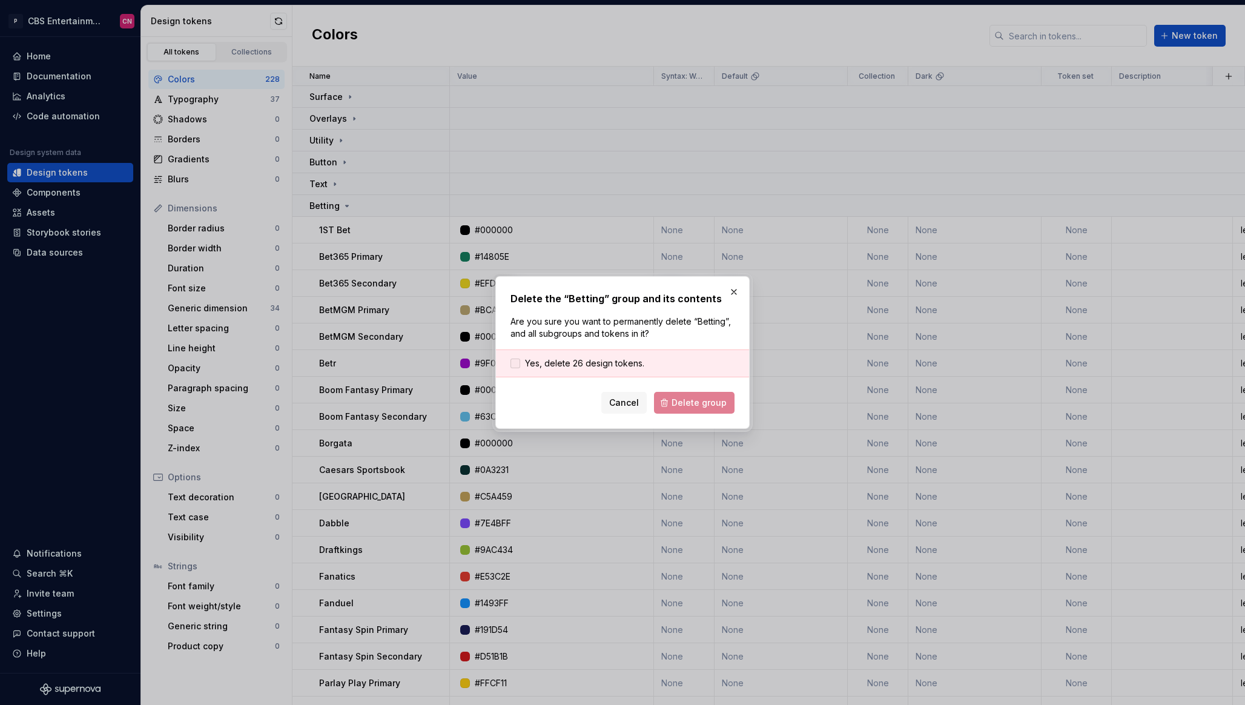
click at [605, 358] on span "Yes, delete 26 design tokens." at bounding box center [584, 363] width 119 height 12
click at [714, 408] on span "Delete group" at bounding box center [699, 403] width 55 height 12
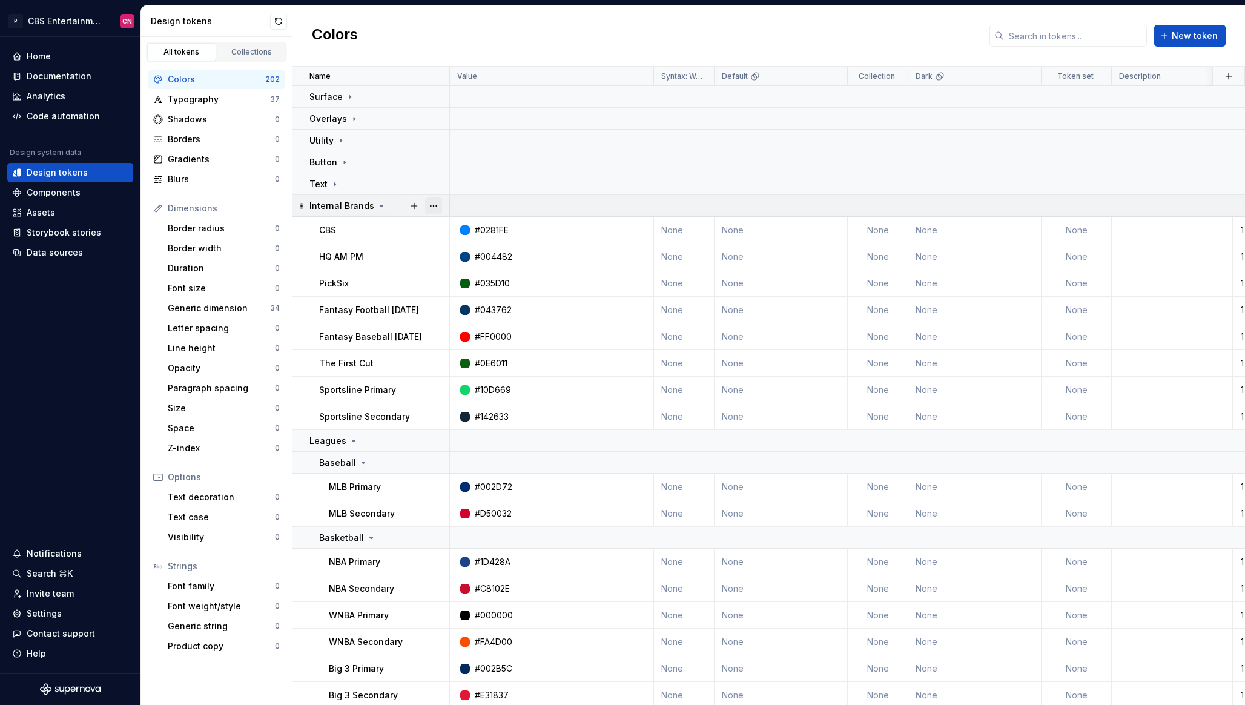
click at [434, 204] on button "button" at bounding box center [433, 205] width 17 height 17
click at [473, 337] on div "Delete group" at bounding box center [487, 343] width 79 height 12
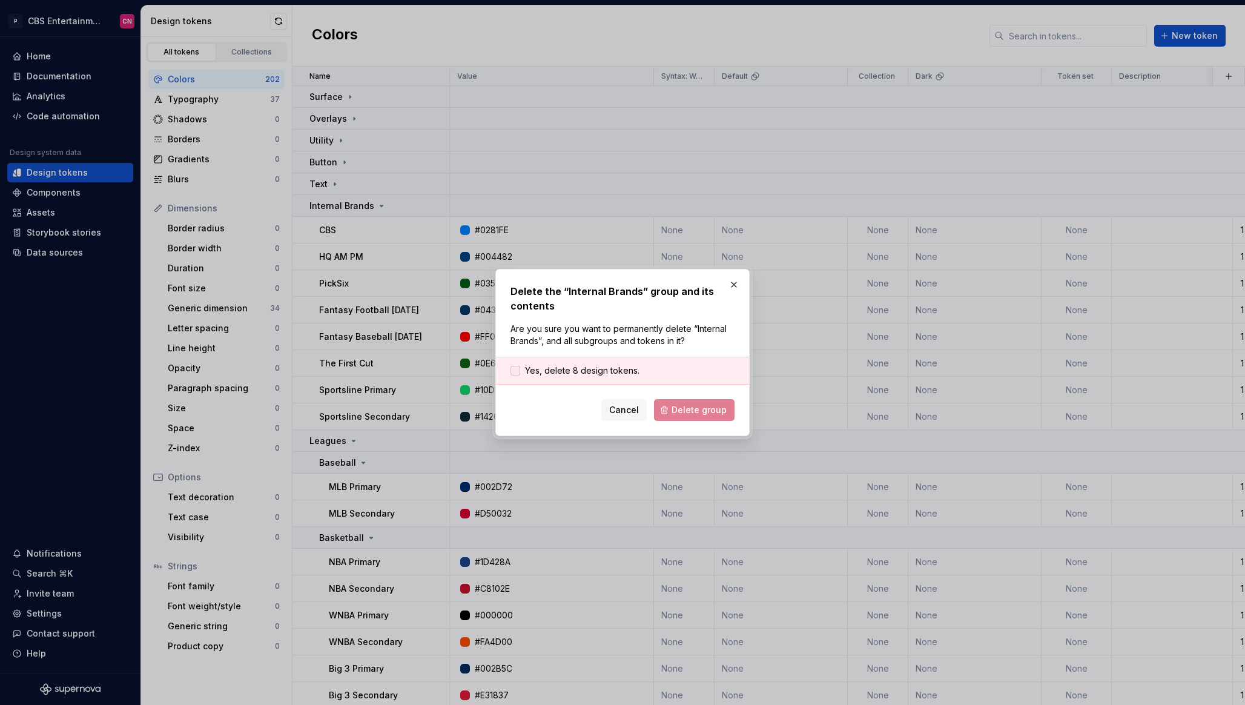
click at [614, 376] on span "Yes, delete 8 design tokens." at bounding box center [582, 371] width 114 height 12
click at [695, 417] on button "Delete group" at bounding box center [694, 410] width 81 height 22
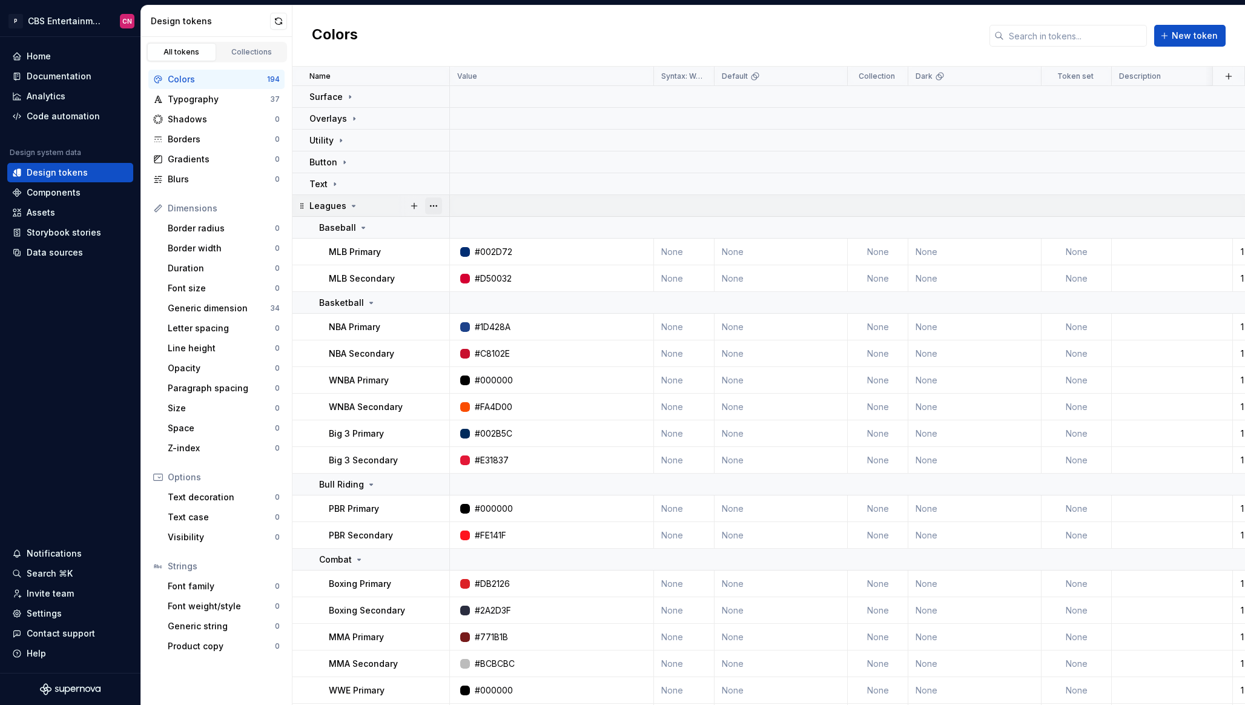
click at [437, 207] on button "button" at bounding box center [433, 205] width 17 height 17
click at [483, 341] on div "Delete group" at bounding box center [487, 343] width 79 height 12
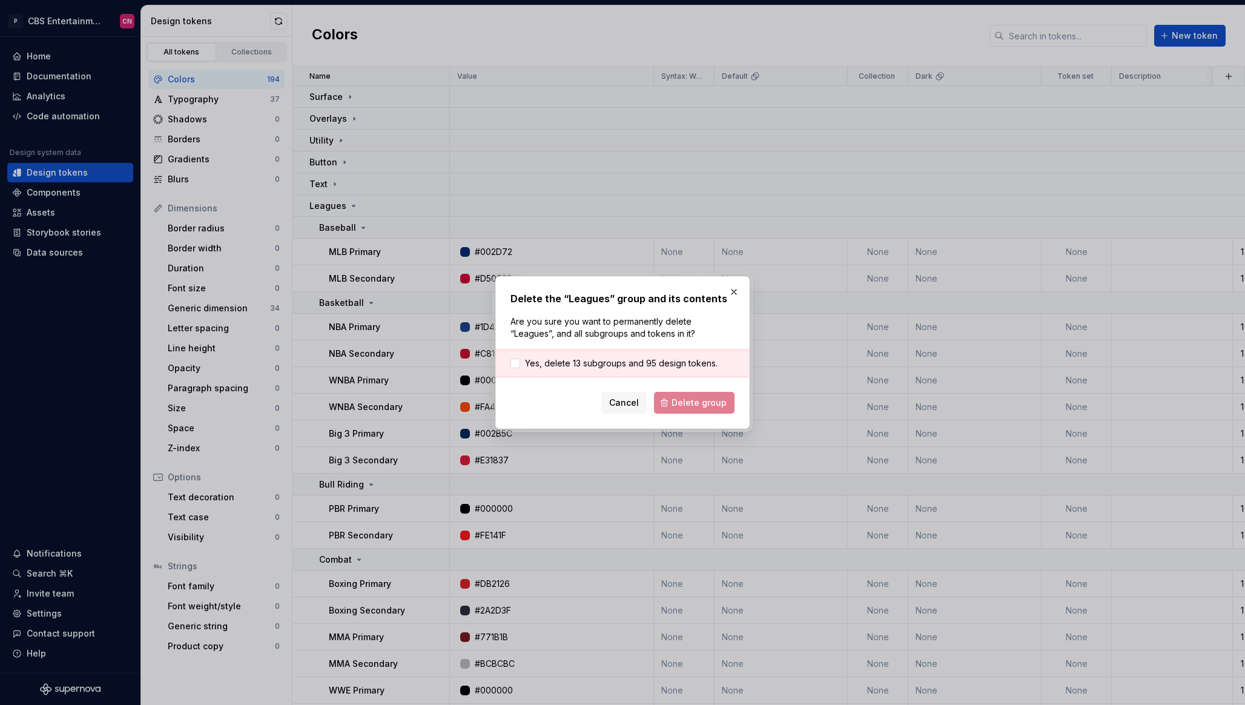
click at [608, 353] on div "Yes, delete 13 subgroups and 95 design tokens." at bounding box center [622, 364] width 253 height 28
click at [608, 357] on span "Yes, delete 13 subgroups and 95 design tokens." at bounding box center [621, 363] width 193 height 12
click at [681, 409] on button "Delete group" at bounding box center [694, 403] width 81 height 22
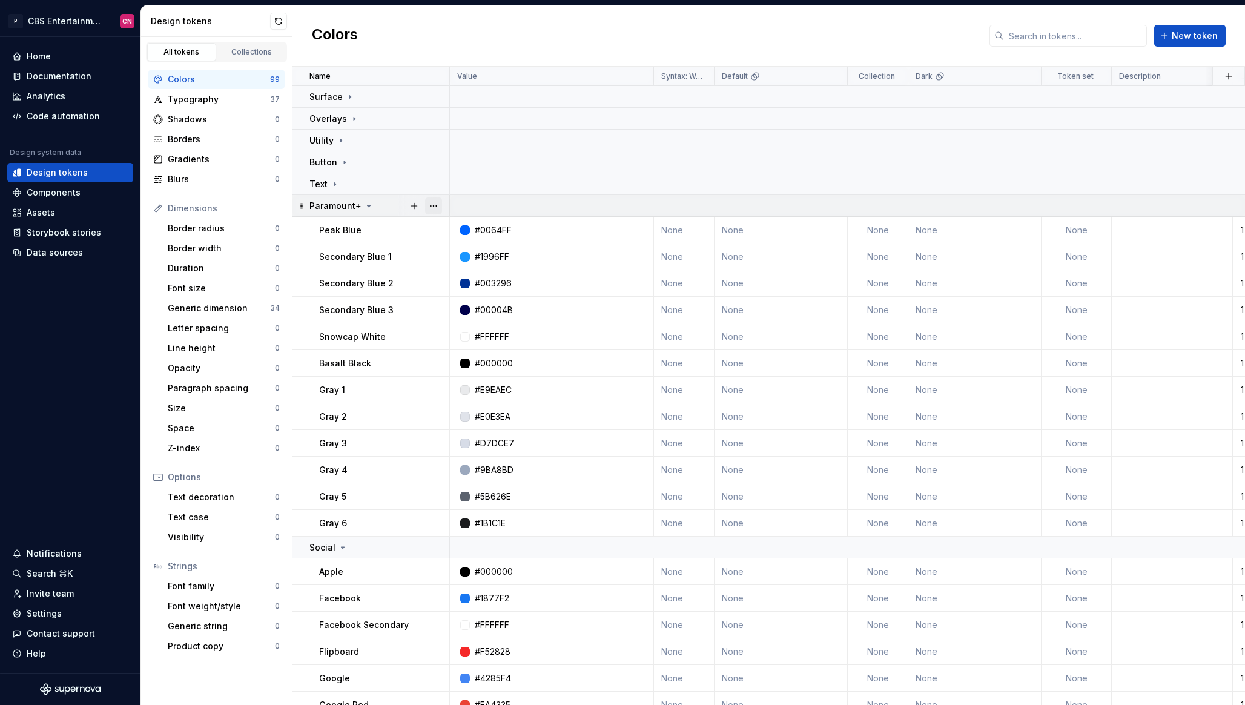
click at [437, 206] on button "button" at bounding box center [433, 205] width 17 height 17
click at [468, 340] on div "Delete group" at bounding box center [487, 343] width 79 height 12
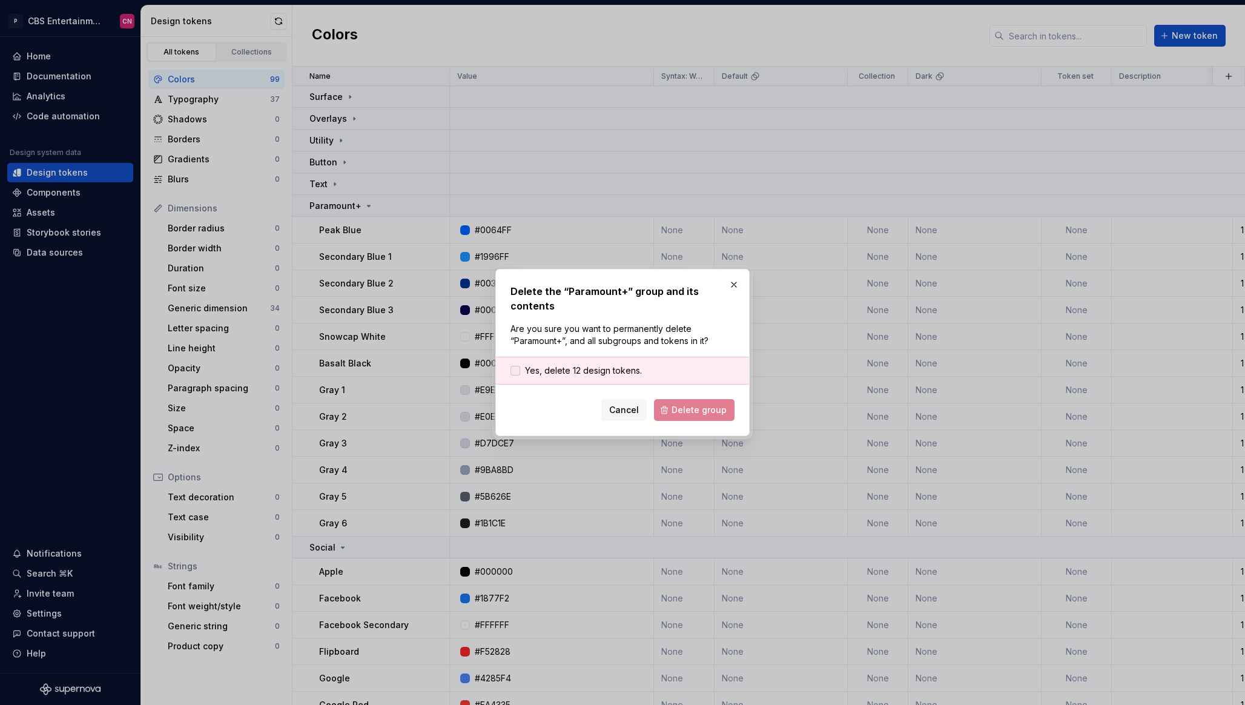
click at [589, 371] on span "Yes, delete 12 design tokens." at bounding box center [583, 371] width 117 height 12
click at [693, 413] on span "Delete group" at bounding box center [699, 410] width 55 height 12
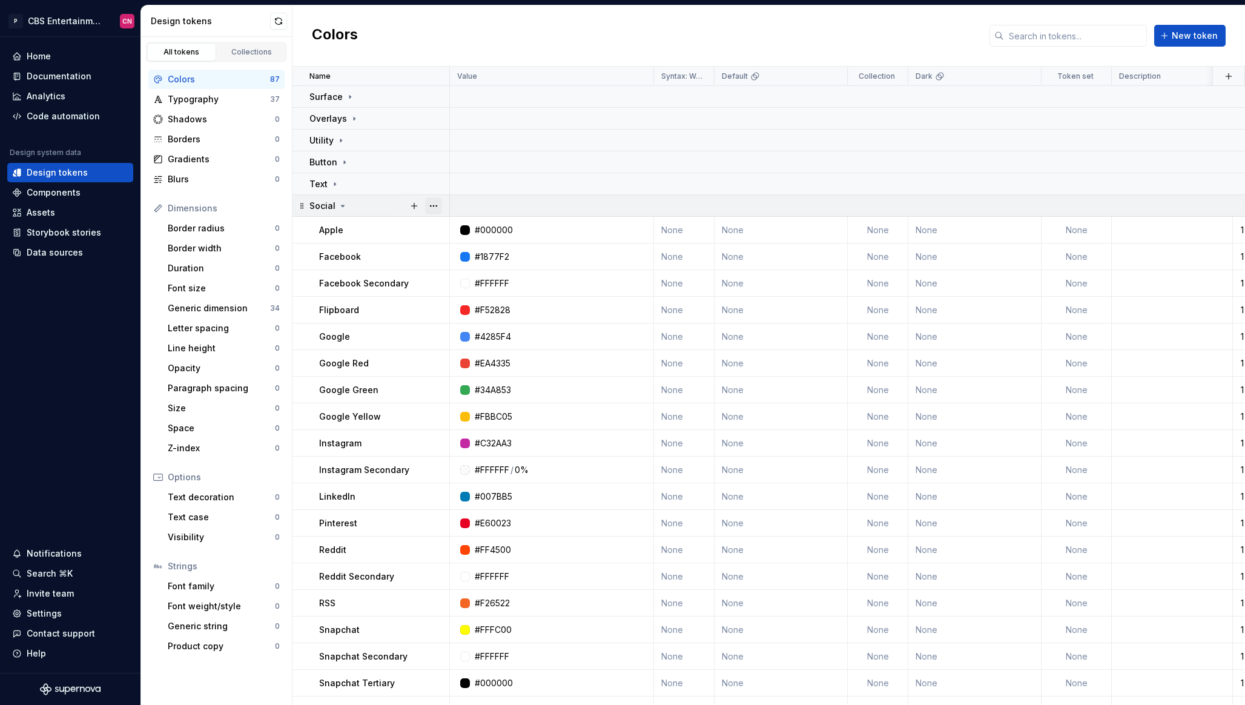
click at [433, 204] on button "button" at bounding box center [433, 205] width 17 height 17
click at [473, 347] on div "Delete group" at bounding box center [487, 343] width 79 height 12
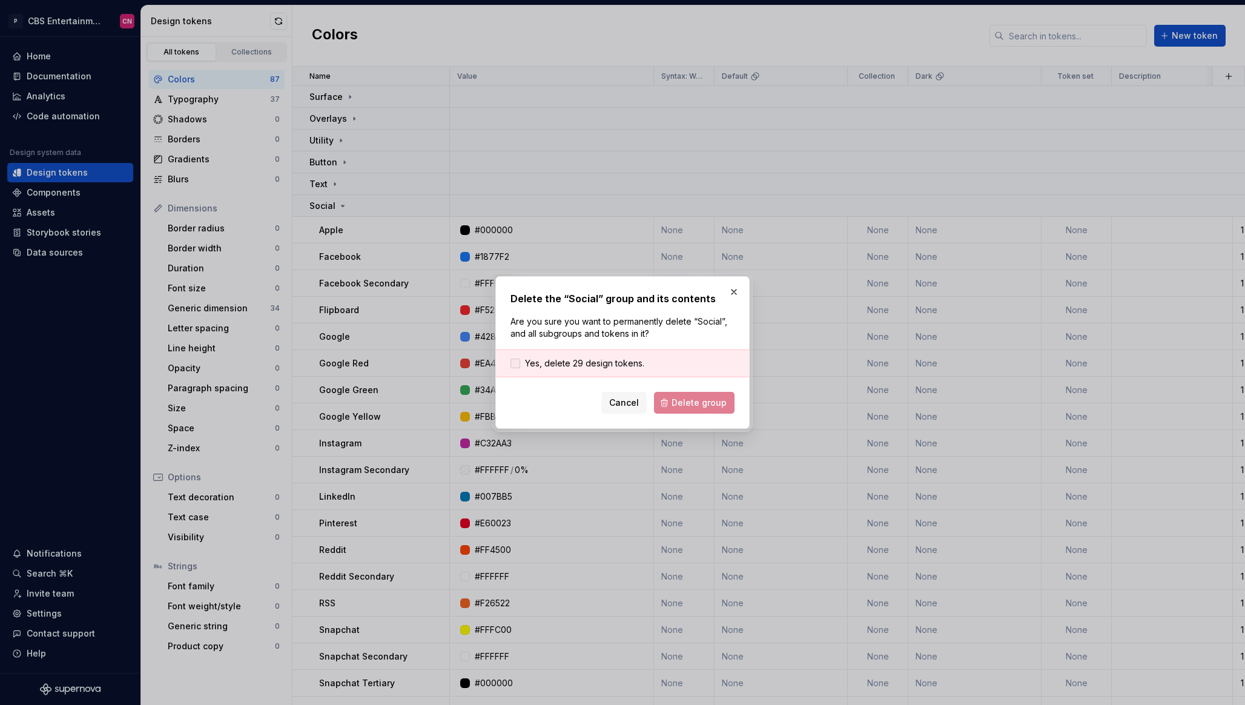
click at [572, 366] on span "Yes, delete 29 design tokens." at bounding box center [584, 363] width 119 height 12
click at [724, 408] on span "Delete group" at bounding box center [699, 403] width 55 height 12
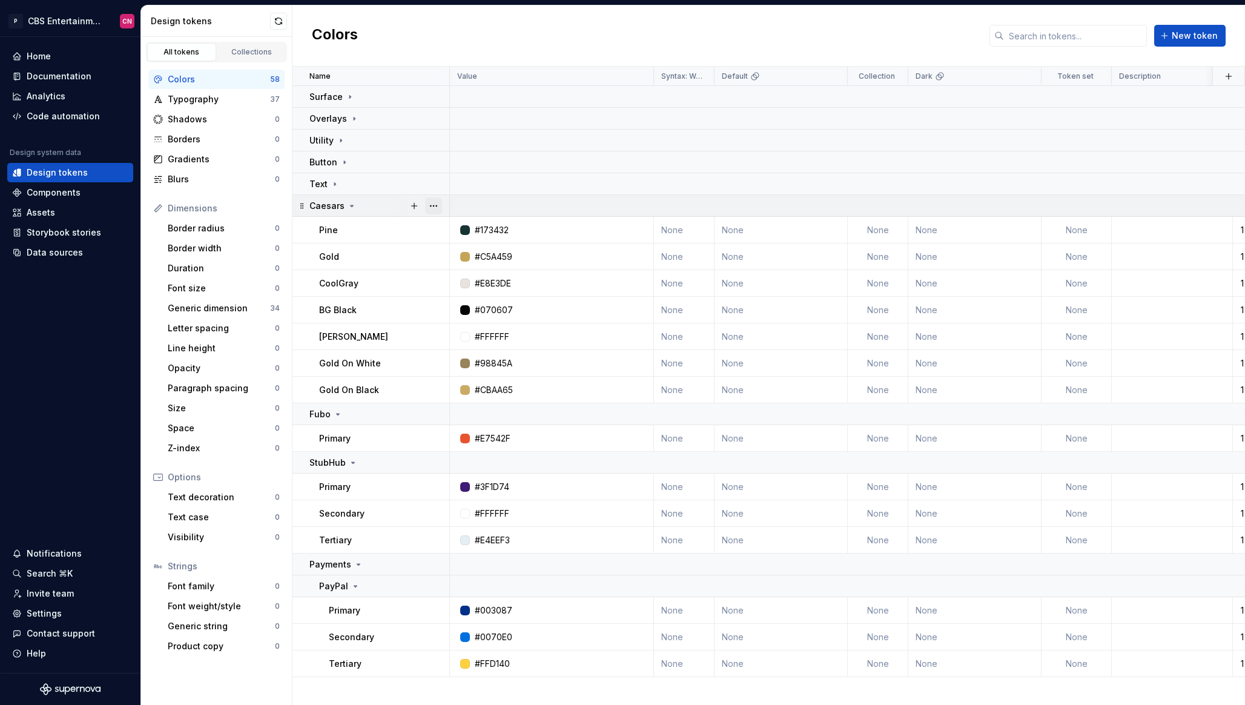
click at [440, 205] on button "button" at bounding box center [433, 205] width 17 height 17
click at [455, 346] on div "Delete group" at bounding box center [487, 343] width 79 height 12
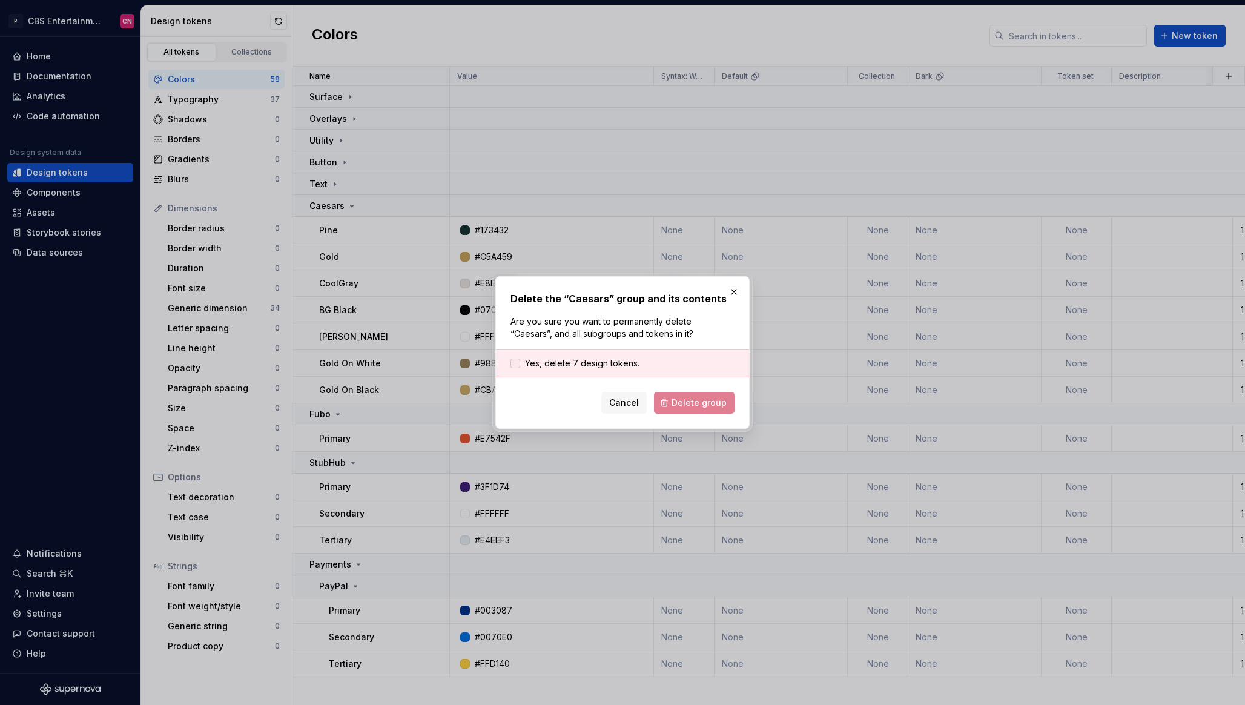
click at [572, 368] on span "Yes, delete 7 design tokens." at bounding box center [582, 363] width 114 height 12
click at [690, 406] on span "Delete group" at bounding box center [699, 403] width 55 height 12
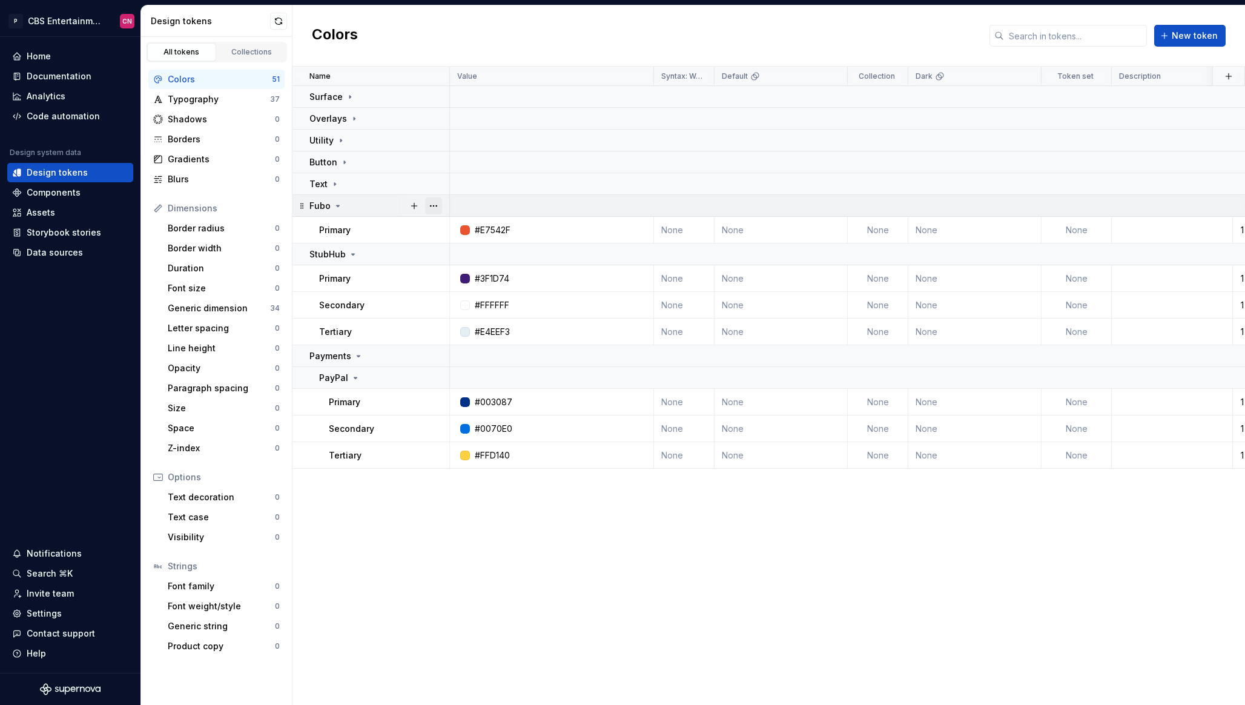
click at [433, 210] on button "button" at bounding box center [433, 205] width 17 height 17
click at [492, 345] on div "Delete group" at bounding box center [487, 343] width 79 height 12
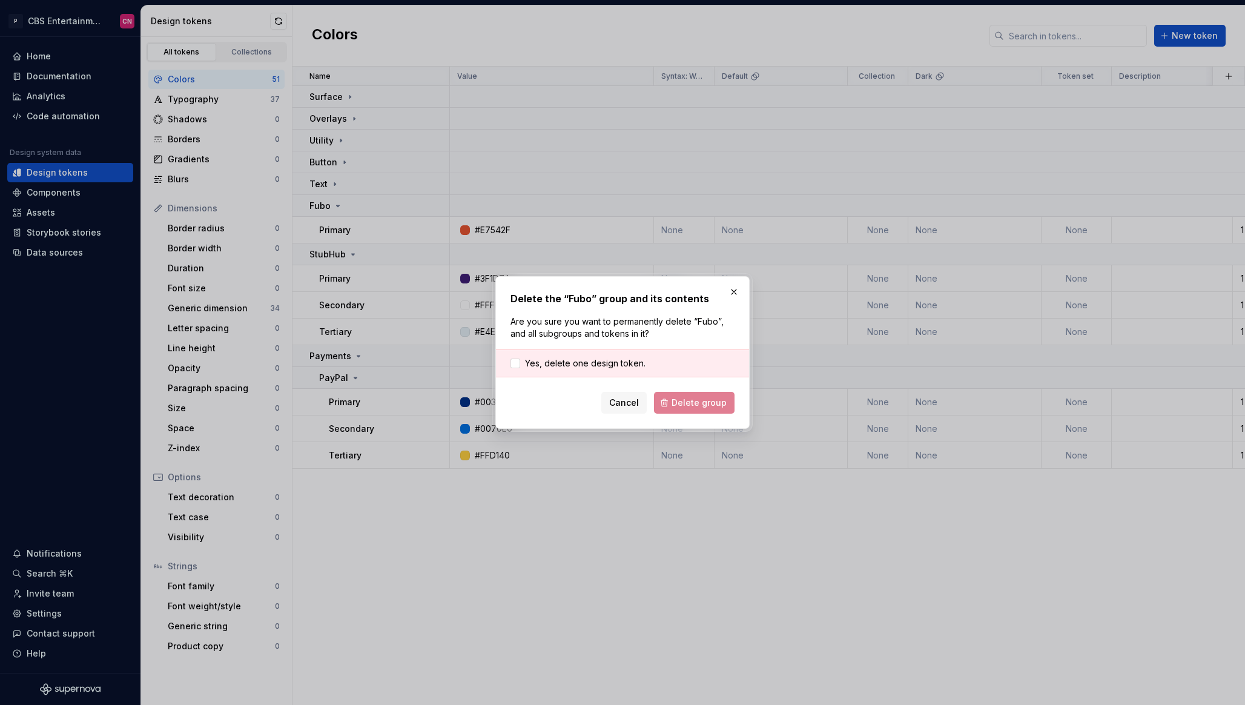
click at [575, 373] on div "Yes, delete one design token." at bounding box center [622, 364] width 253 height 28
click at [575, 367] on span "Yes, delete one design token." at bounding box center [585, 363] width 121 height 12
click at [695, 408] on span "Delete group" at bounding box center [699, 403] width 55 height 12
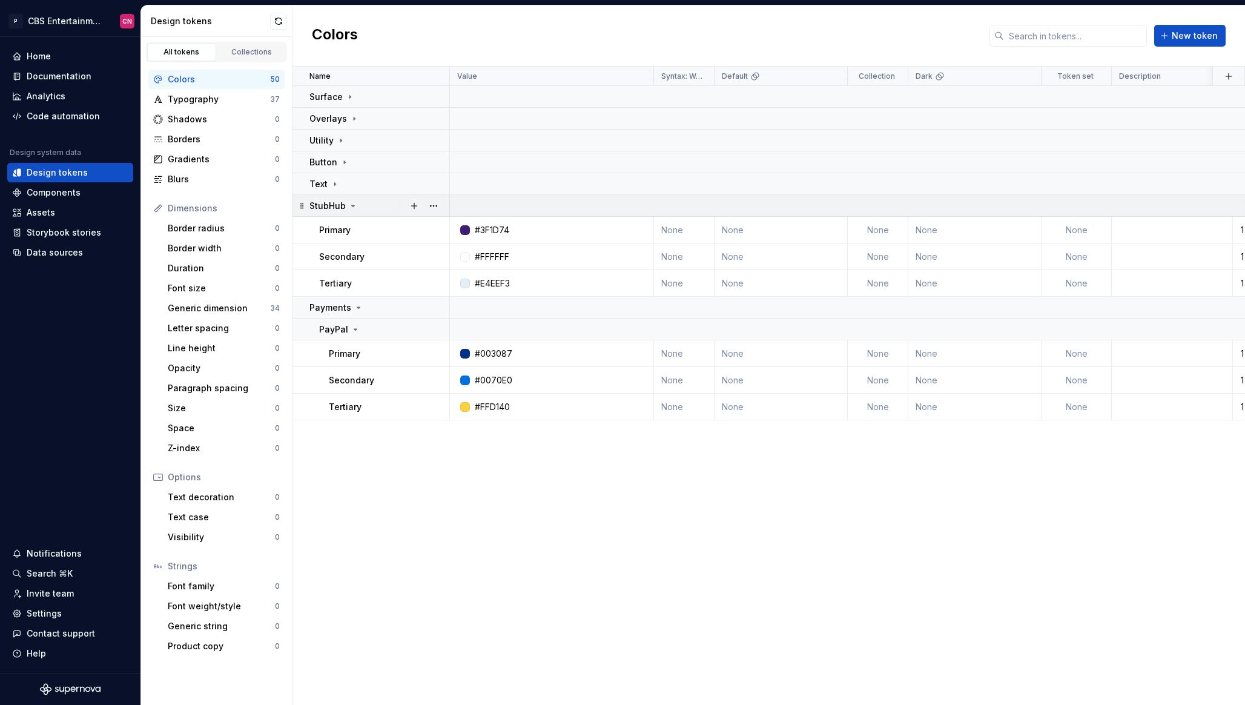
click at [442, 209] on div at bounding box center [424, 205] width 51 height 21
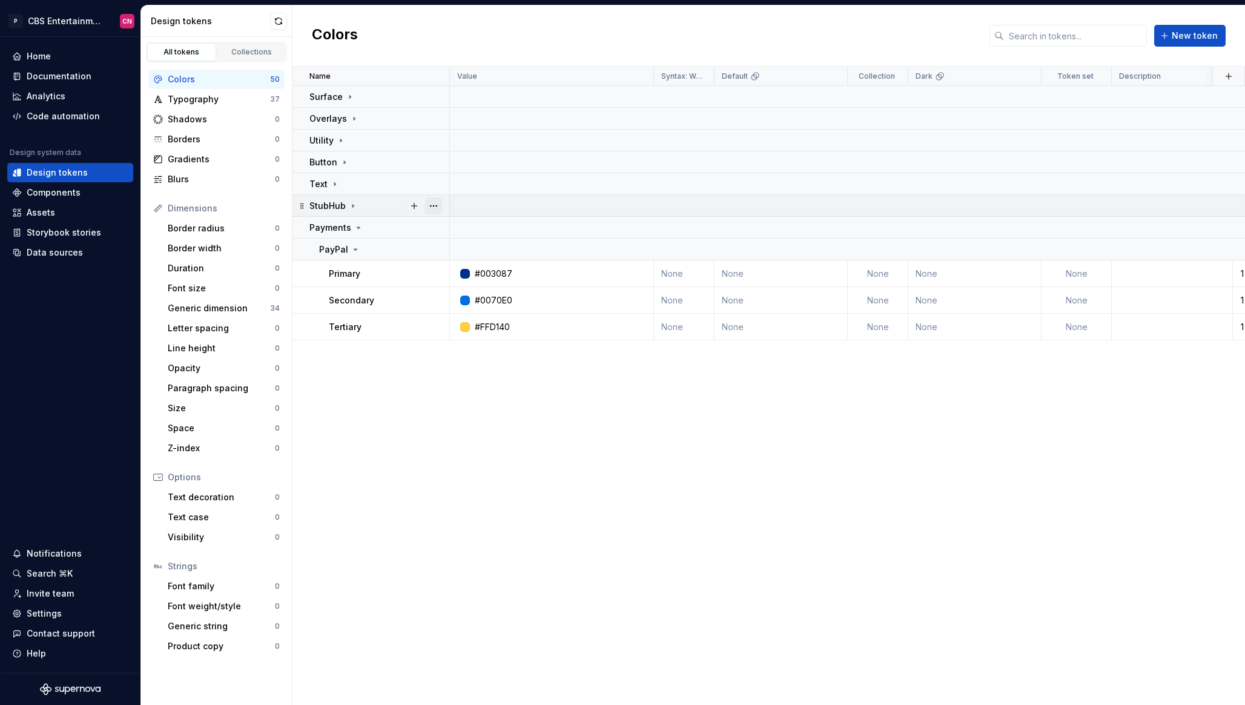
click at [439, 208] on button "button" at bounding box center [433, 205] width 17 height 17
click at [479, 336] on div "Delete group" at bounding box center [479, 342] width 103 height 19
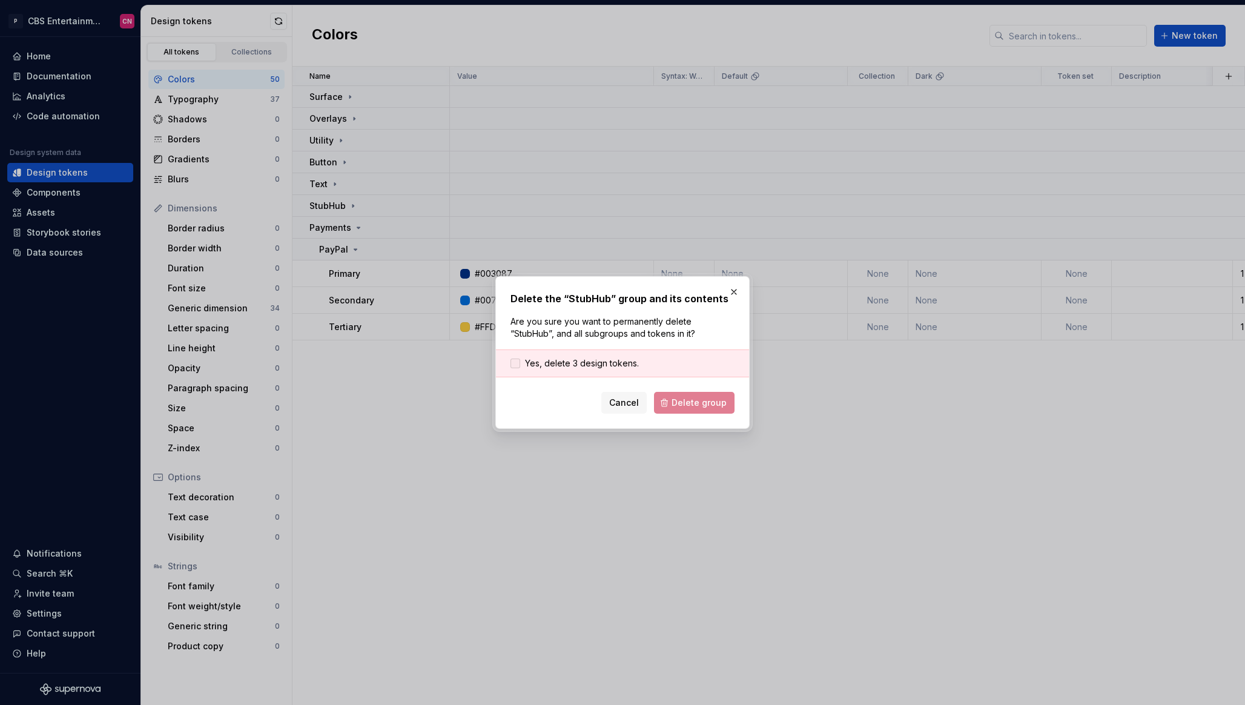
click at [550, 365] on span "Yes, delete 3 design tokens." at bounding box center [582, 363] width 114 height 12
click at [691, 400] on span "Delete group" at bounding box center [699, 403] width 55 height 12
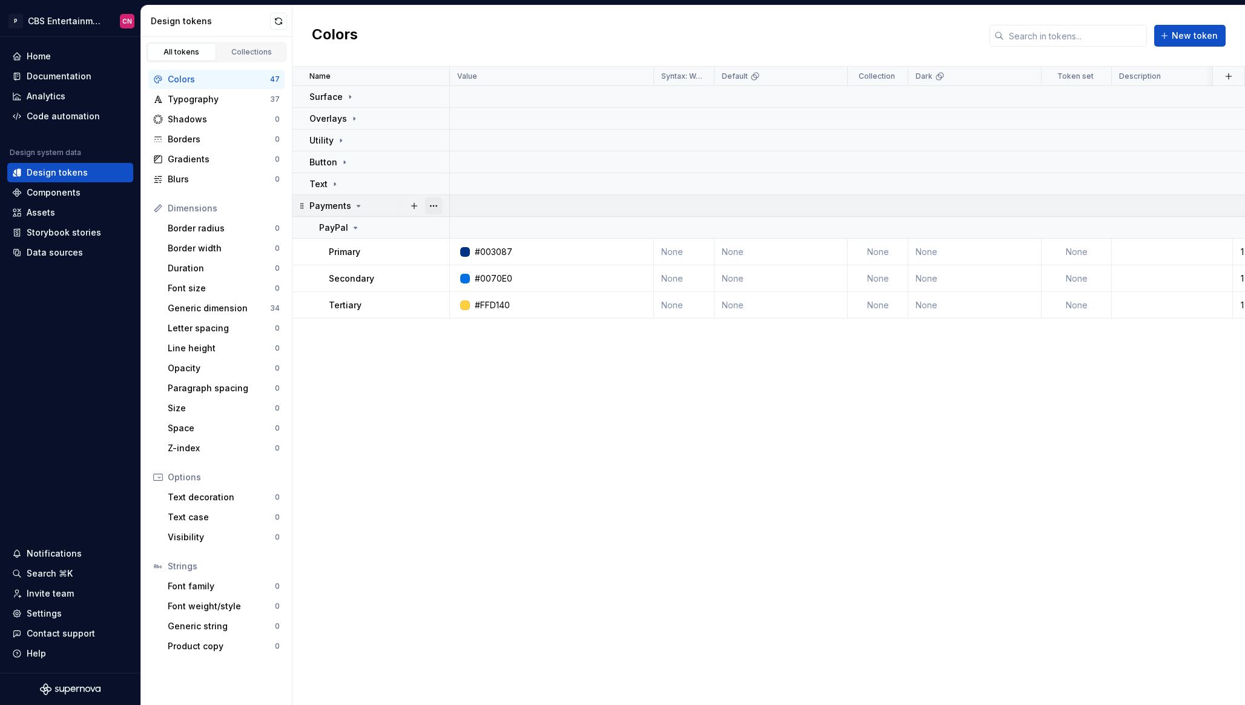
click at [435, 207] on button "button" at bounding box center [433, 205] width 17 height 17
click at [462, 347] on div "Delete group" at bounding box center [487, 343] width 79 height 12
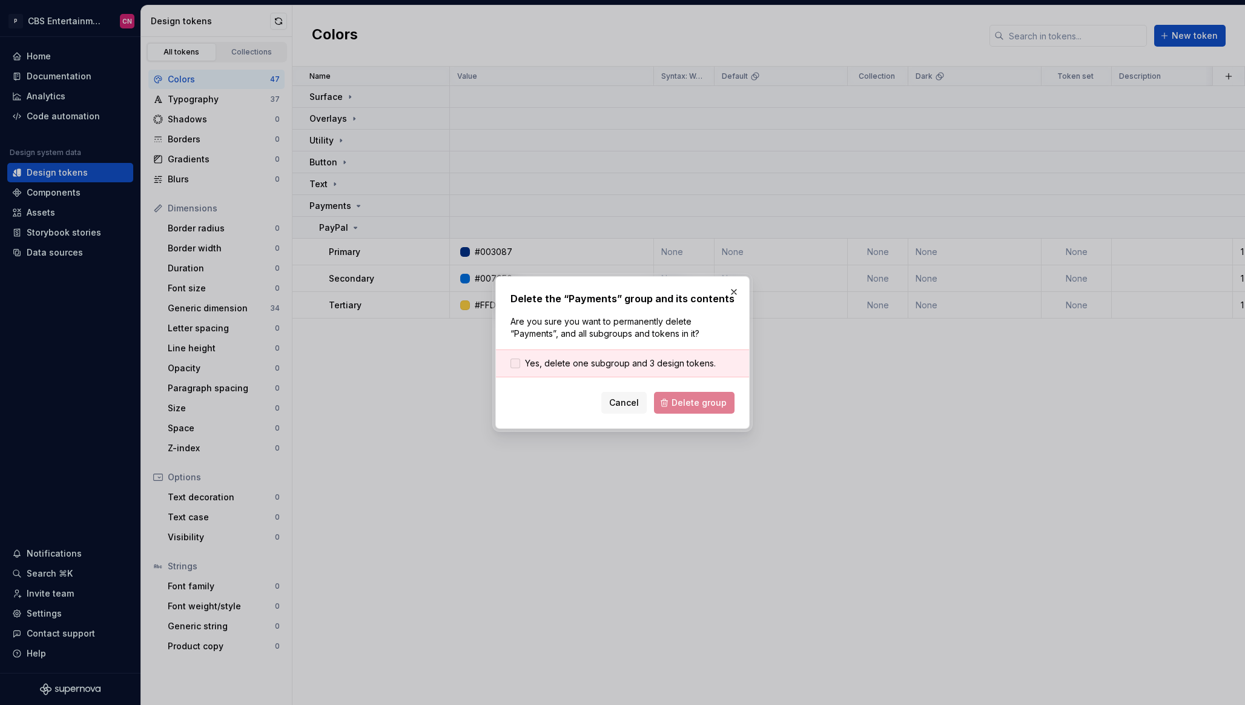
click at [574, 362] on span "Yes, delete one subgroup and 3 design tokens." at bounding box center [620, 363] width 191 height 12
click at [705, 400] on span "Delete group" at bounding box center [699, 403] width 55 height 12
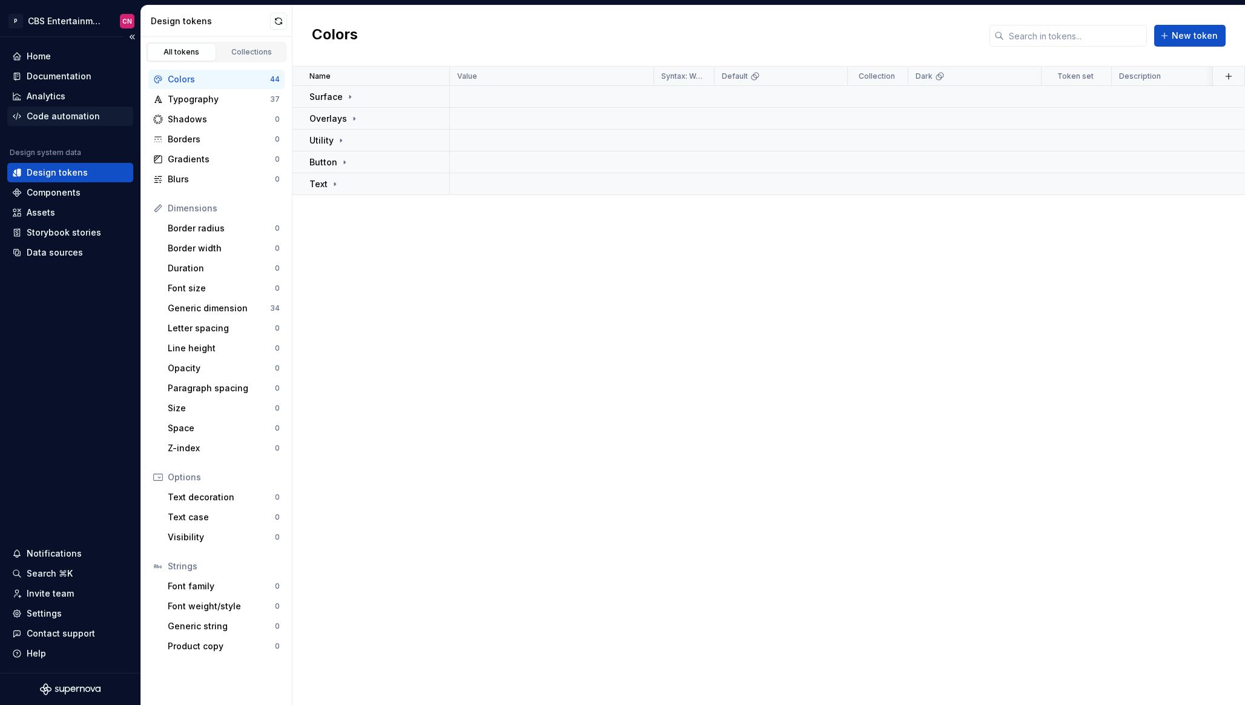
click at [69, 119] on div "Code automation" at bounding box center [63, 116] width 73 height 12
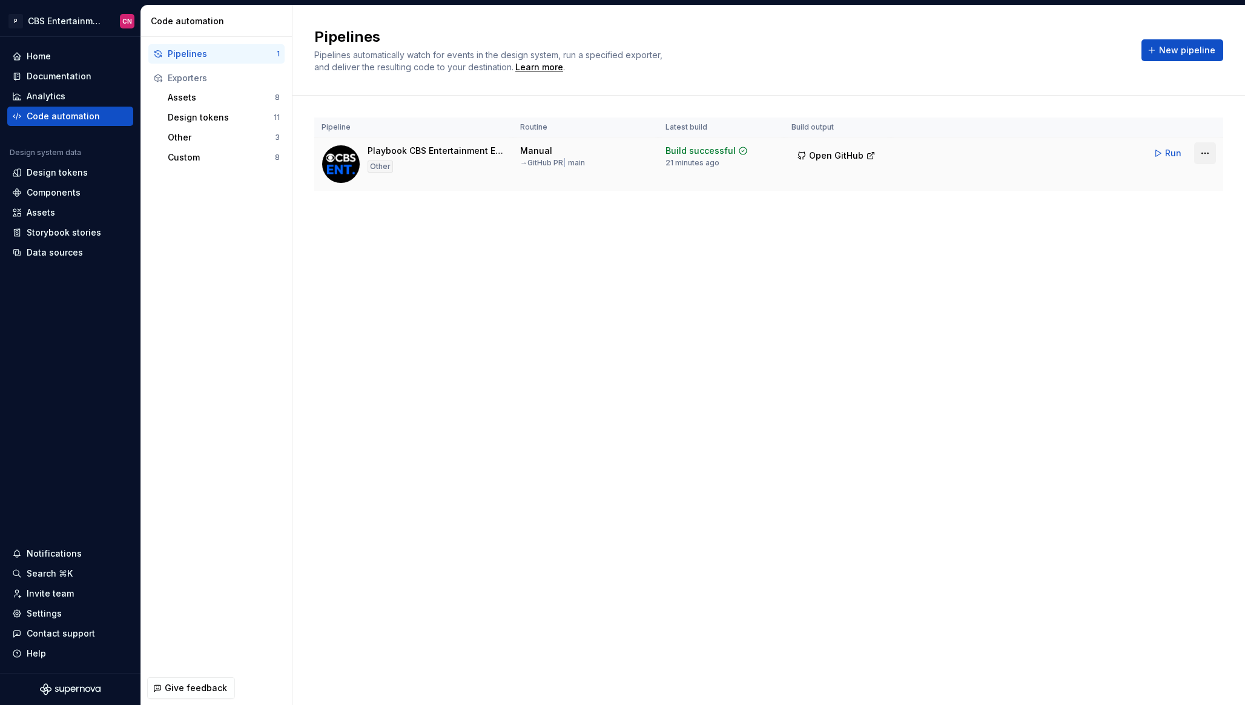
click at [1205, 159] on html "P CBS Entertainment: Web CN Home Documentation Analytics Code automation Design…" at bounding box center [622, 352] width 1245 height 705
click at [1172, 184] on div "Edit pipeline" at bounding box center [1190, 179] width 104 height 12
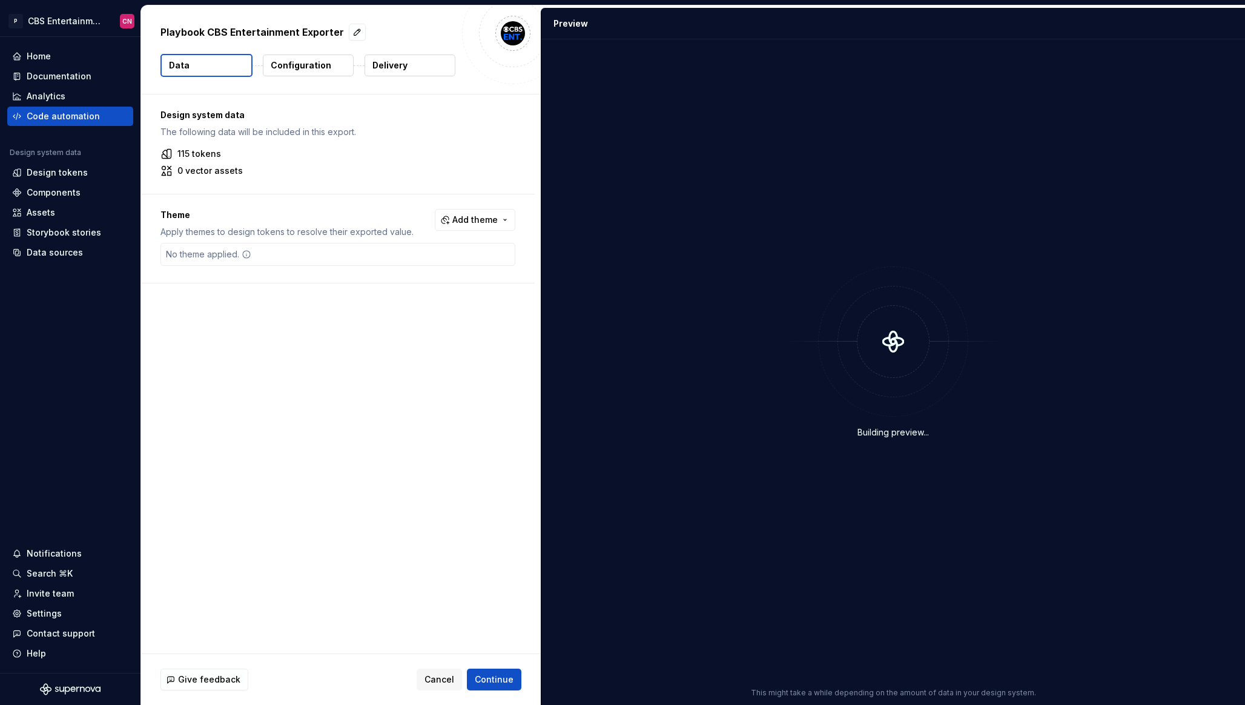
click at [431, 76] on button "Delivery" at bounding box center [410, 66] width 91 height 22
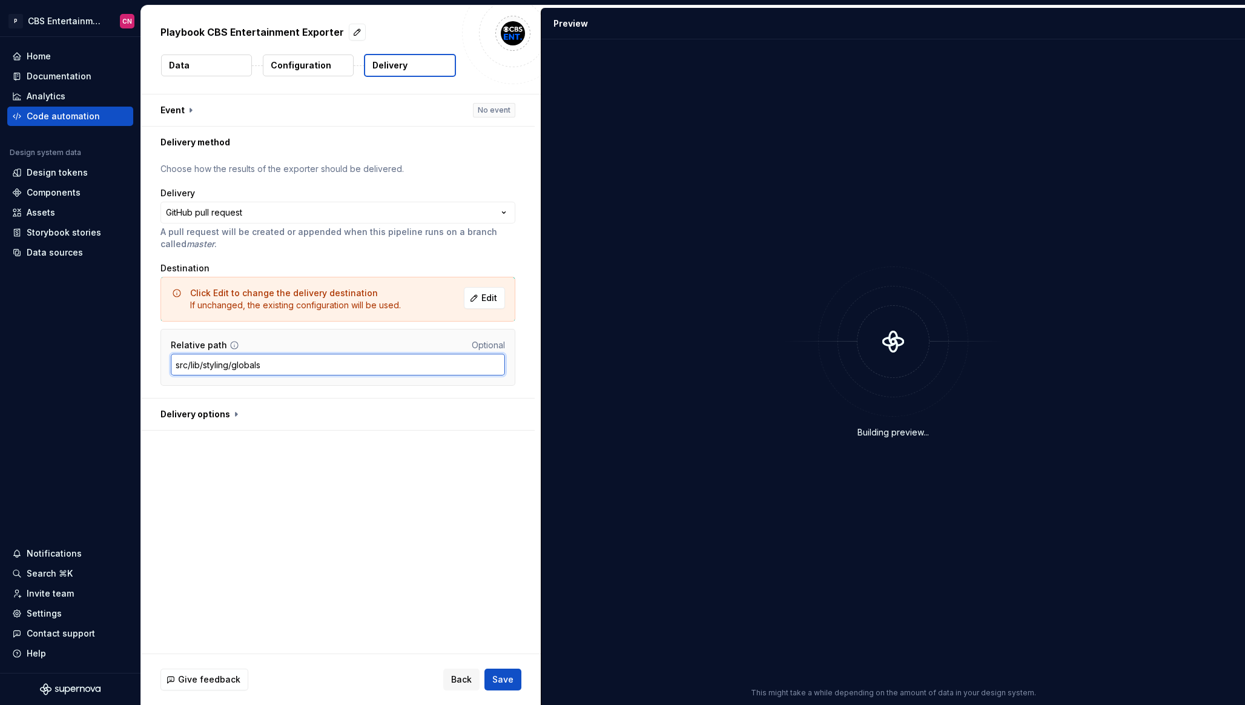
click at [320, 367] on input "src/lib/styling/globals" at bounding box center [338, 365] width 334 height 22
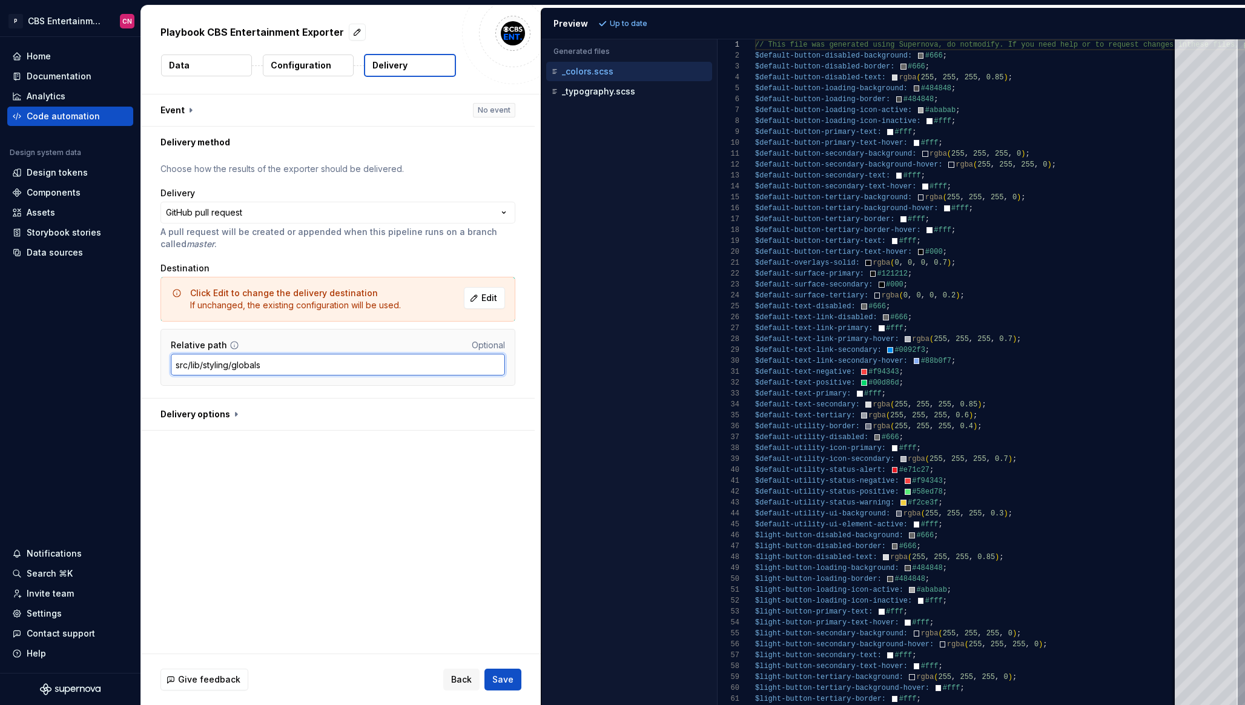
click at [324, 357] on input "src/lib/styling/globals" at bounding box center [338, 365] width 334 height 22
paste input "supernova"
click at [328, 416] on button "button" at bounding box center [338, 415] width 394 height 32
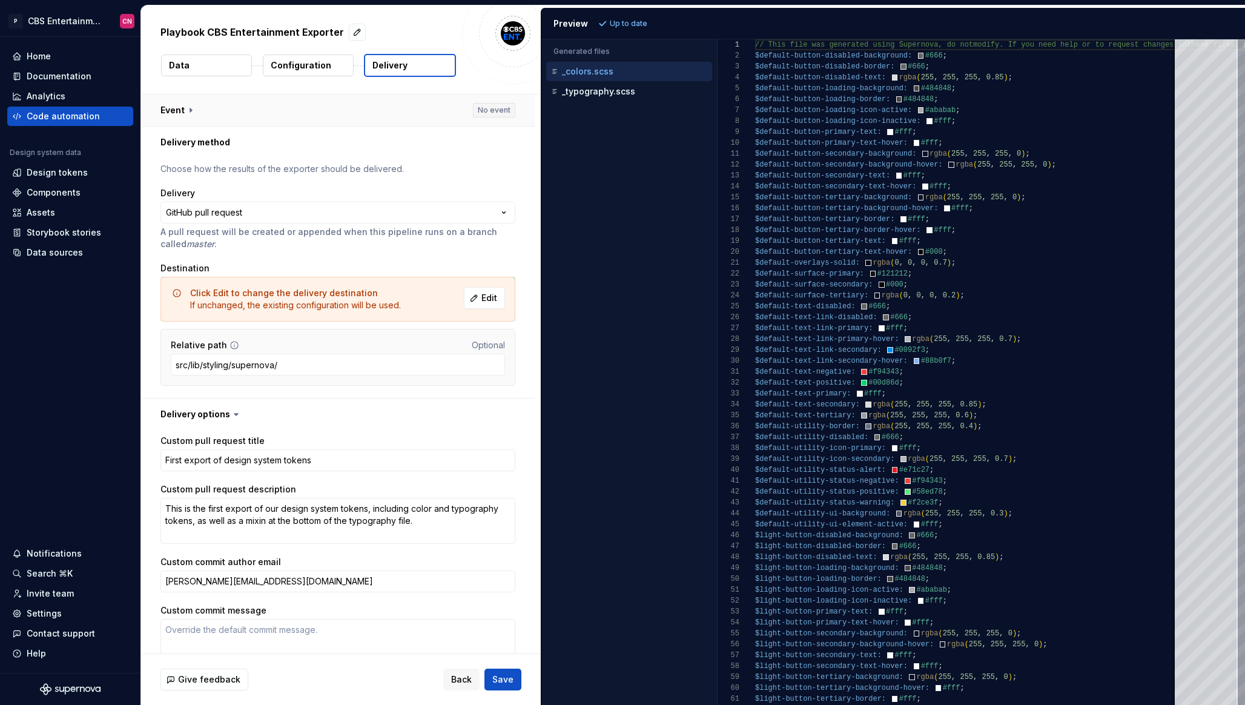
click at [414, 104] on button "button" at bounding box center [338, 111] width 394 height 32
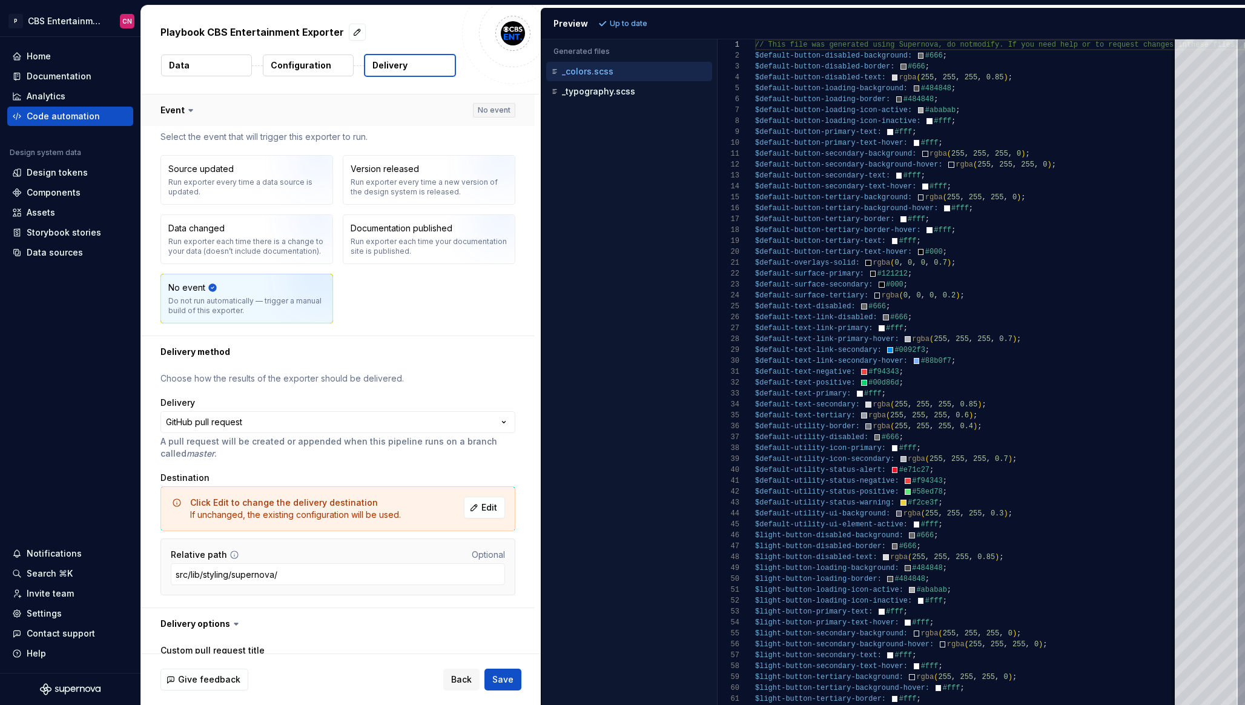
click at [414, 104] on button "button" at bounding box center [338, 111] width 394 height 32
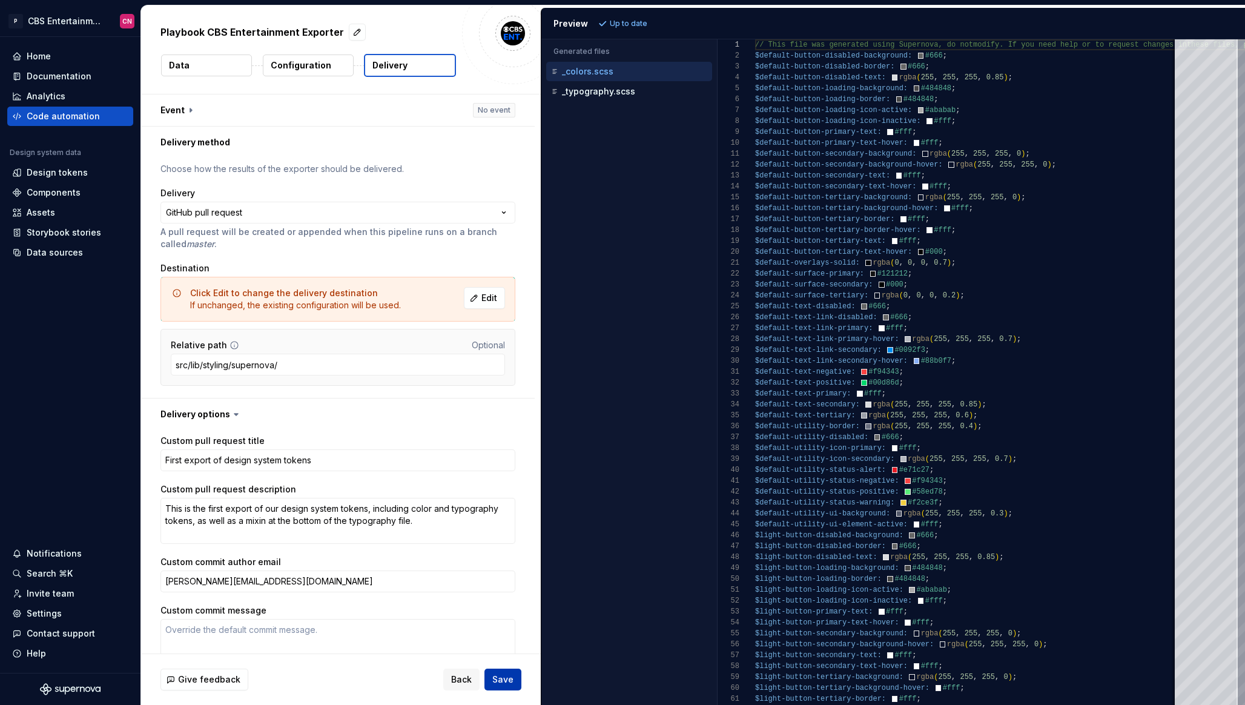
click at [500, 678] on span "Save" at bounding box center [502, 680] width 21 height 12
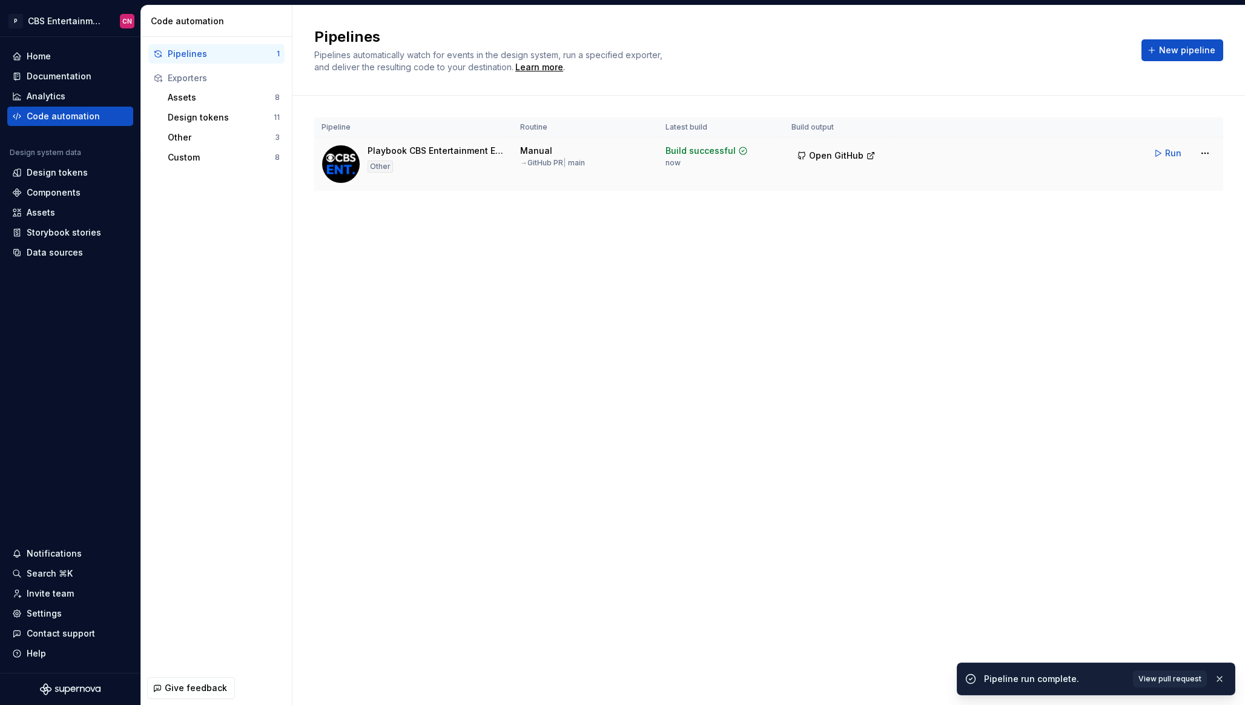
click at [828, 154] on span "Open GitHub" at bounding box center [836, 156] width 55 height 12
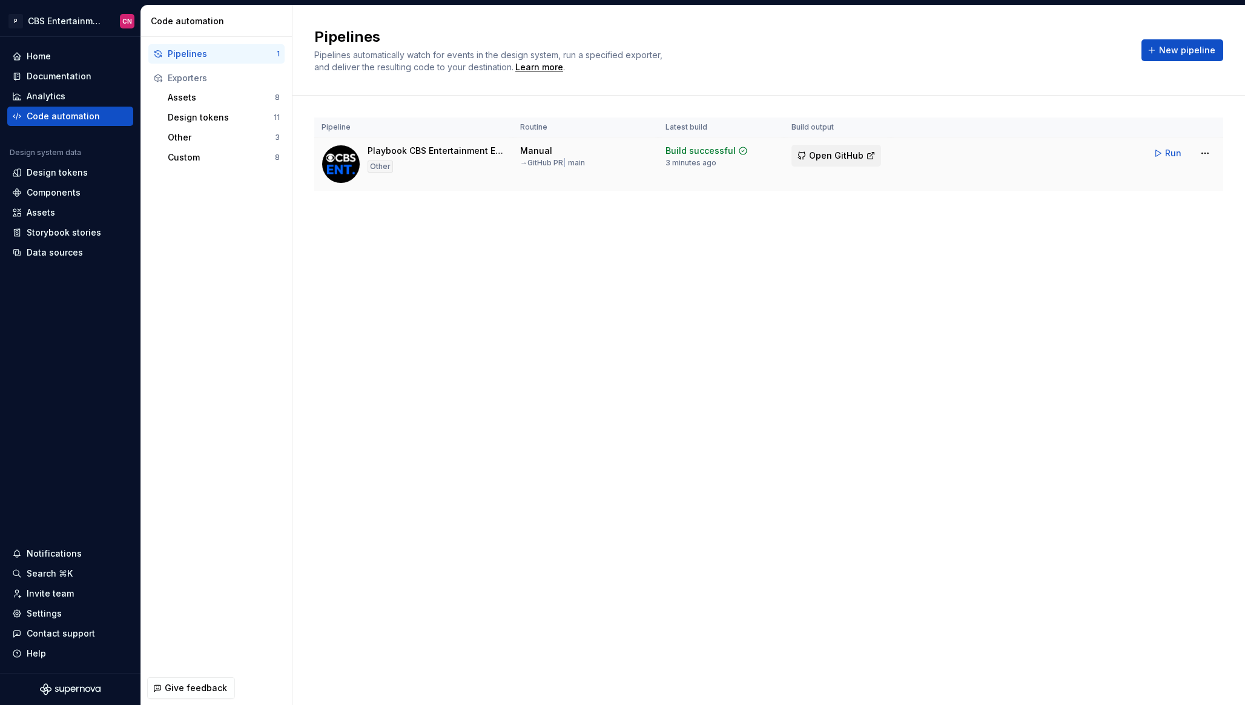
click at [825, 152] on span "Open GitHub" at bounding box center [836, 156] width 55 height 12
click at [1158, 158] on button "Run" at bounding box center [1169, 153] width 42 height 22
click at [1218, 151] on td "Run" at bounding box center [1057, 154] width 333 height 32
click at [1201, 151] on html "P CBS Entertainment: Web CN Home Documentation Analytics Code automation Design…" at bounding box center [622, 352] width 1245 height 705
click at [1173, 180] on div "Edit pipeline" at bounding box center [1190, 179] width 104 height 12
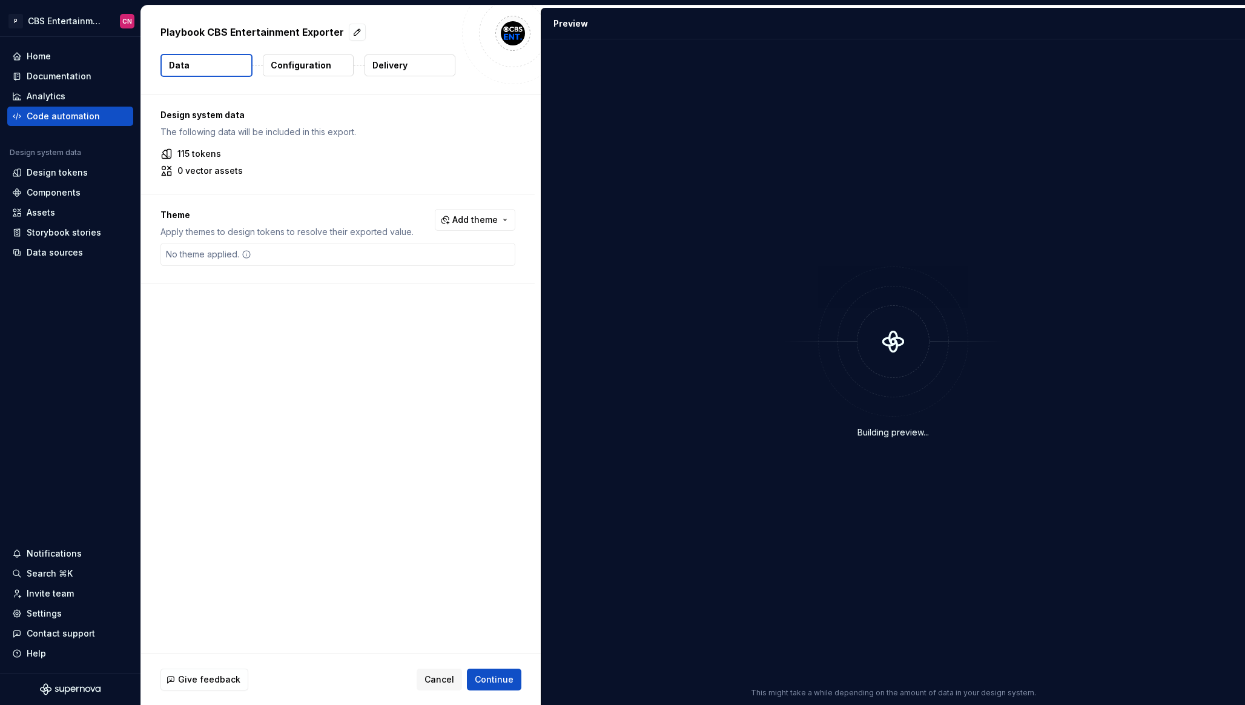
click at [399, 71] on button "Delivery" at bounding box center [410, 66] width 91 height 22
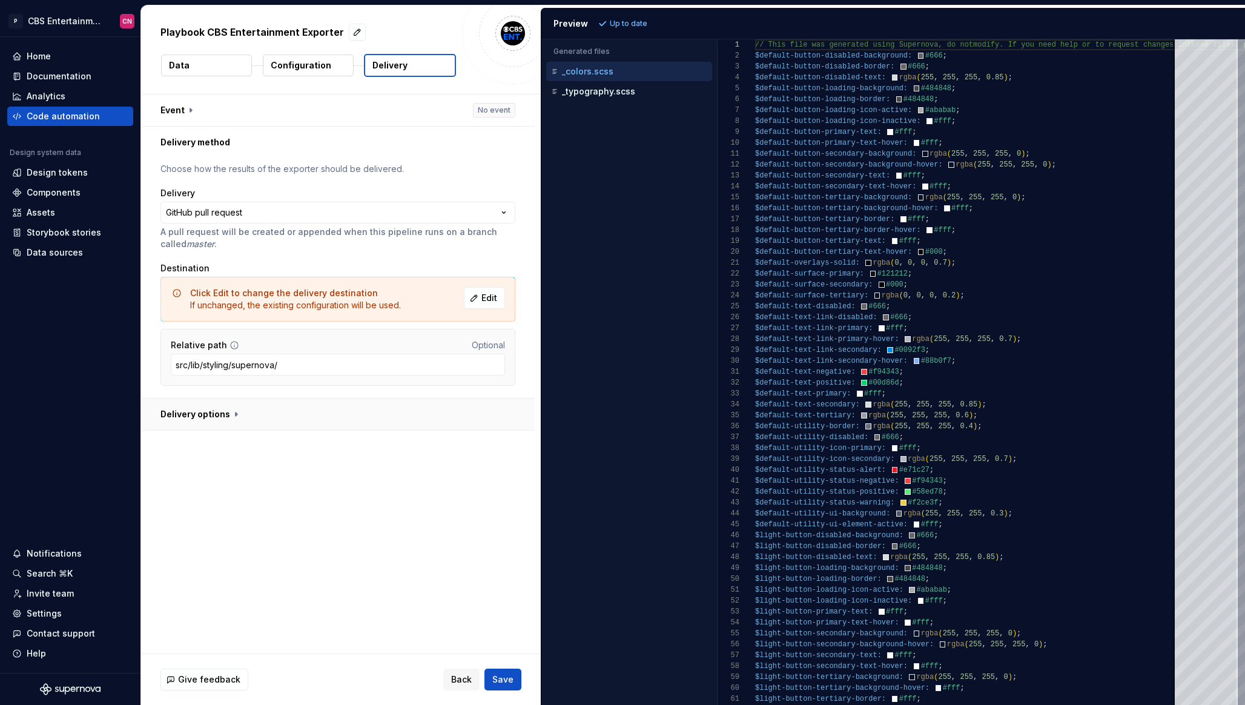
click at [293, 413] on button "button" at bounding box center [338, 415] width 394 height 32
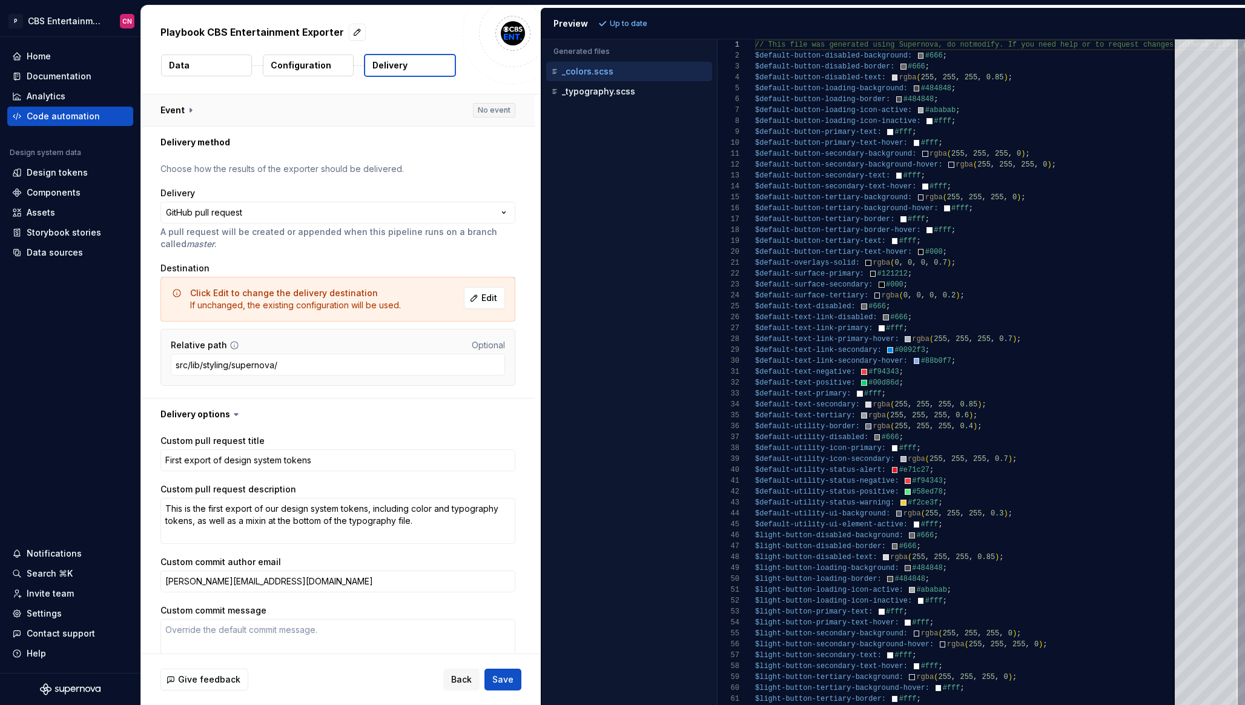
click at [332, 111] on button "button" at bounding box center [338, 111] width 394 height 32
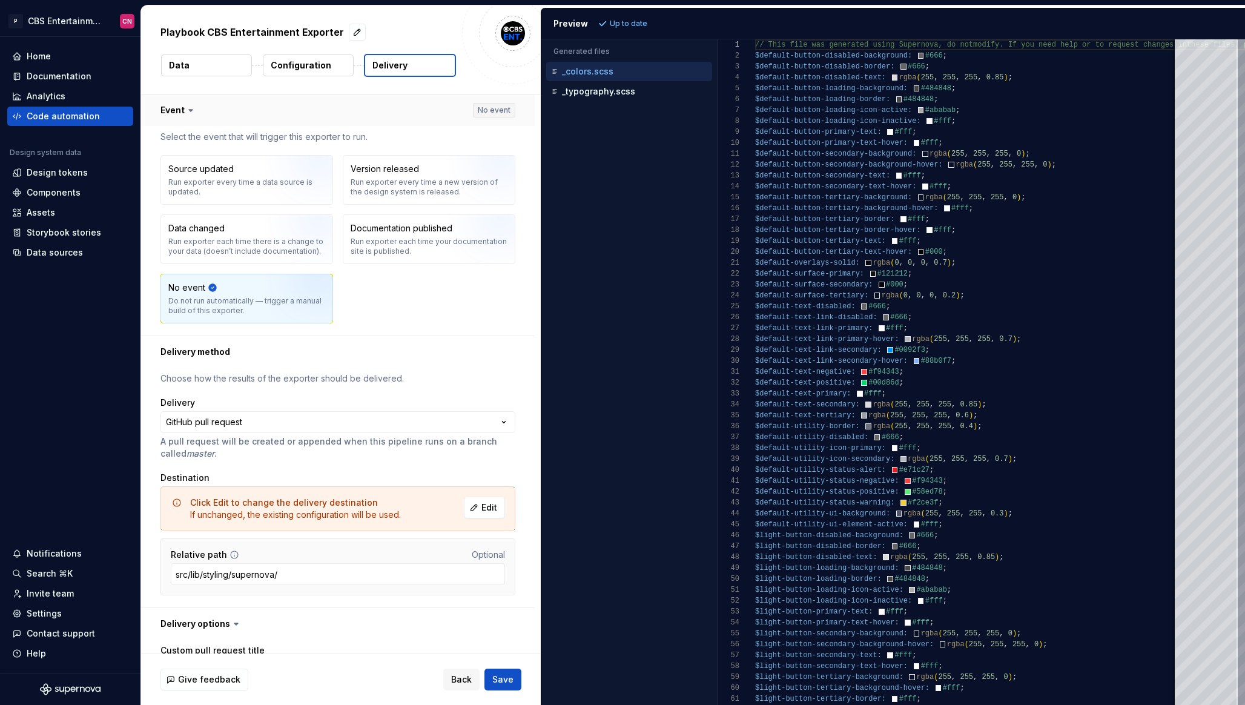
click at [332, 111] on button "button" at bounding box center [338, 111] width 394 height 32
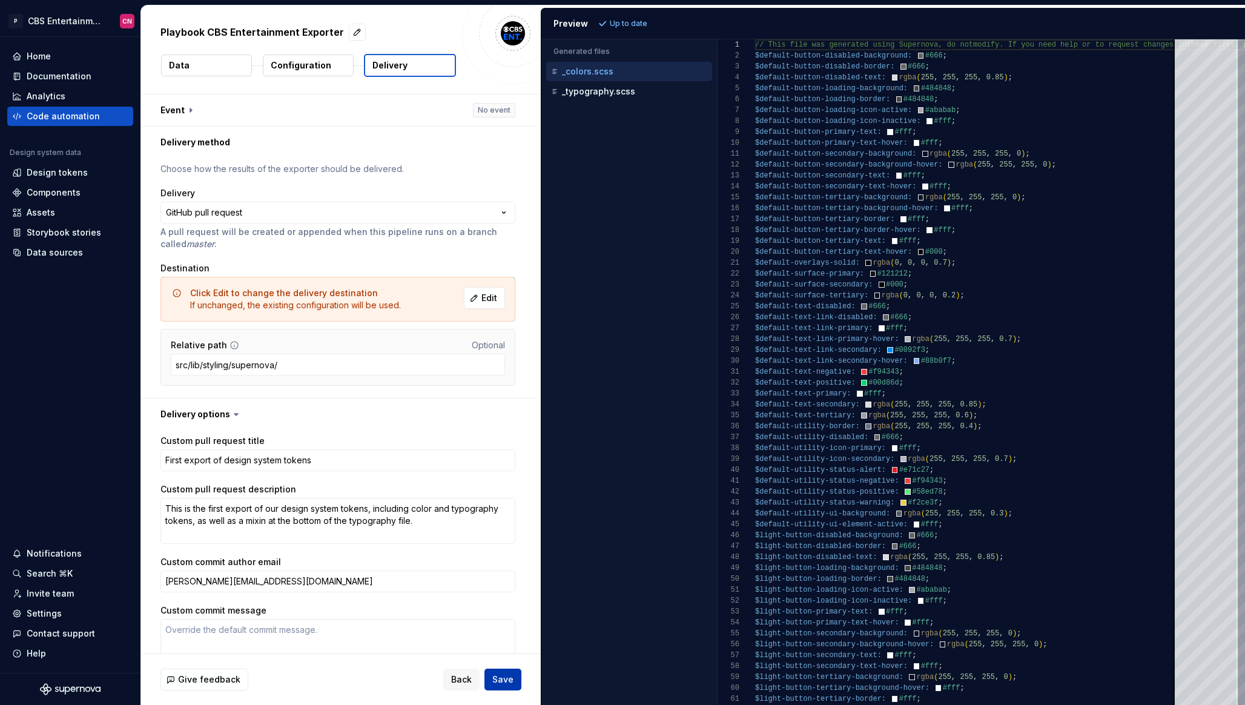
click at [507, 676] on span "Save" at bounding box center [502, 680] width 21 height 12
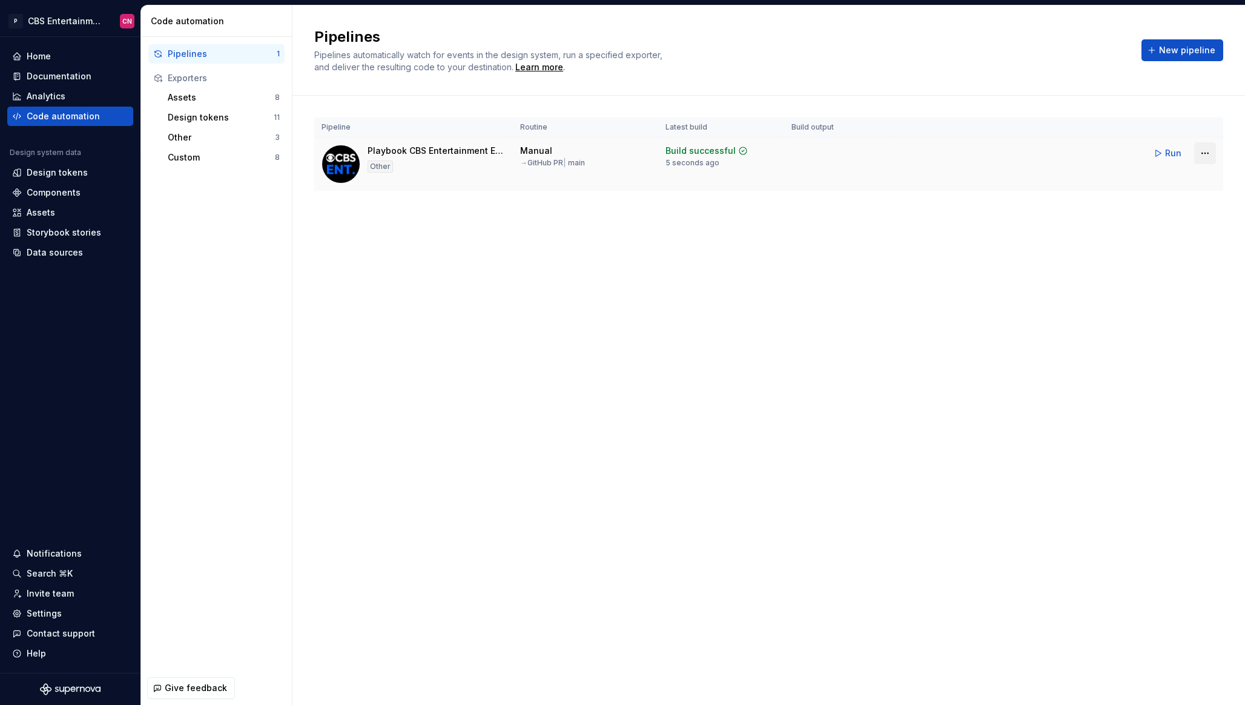
click at [1202, 156] on html "P CBS Entertainment: Web CN Home Documentation Analytics Code automation Design…" at bounding box center [622, 352] width 1245 height 705
click at [1173, 246] on div "Delete pipeline" at bounding box center [1190, 243] width 104 height 12
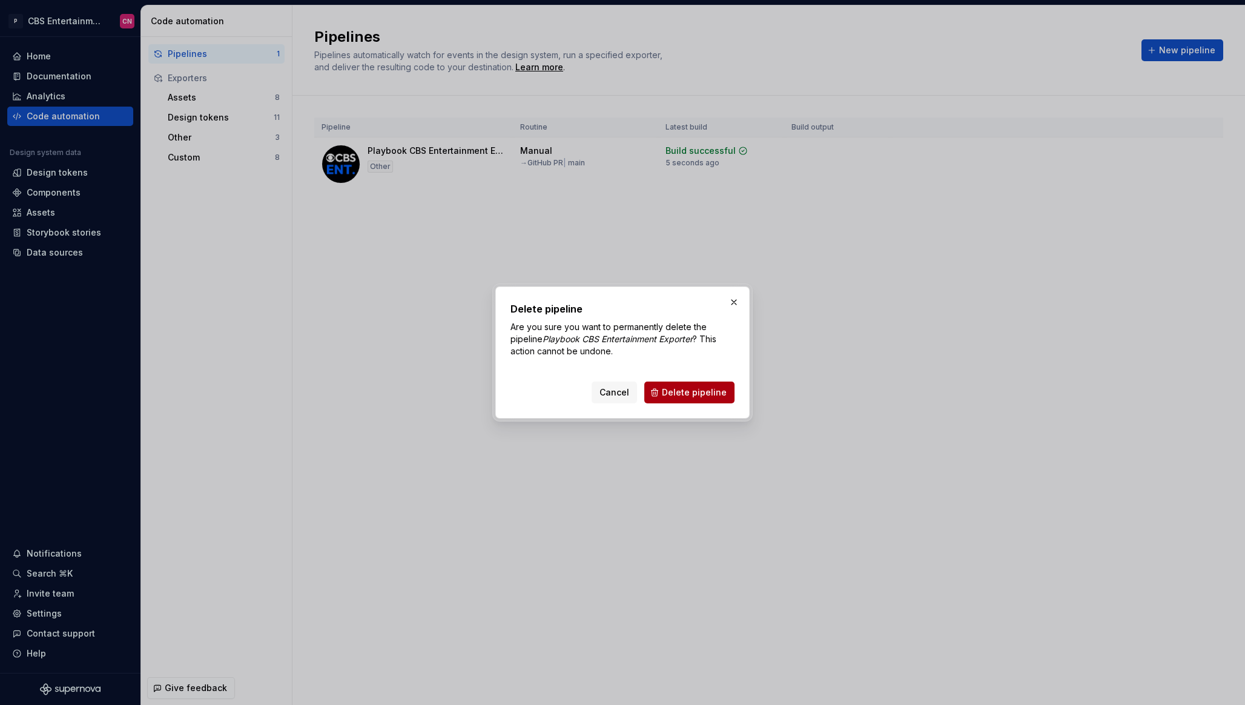
click at [720, 386] on span "Delete pipeline" at bounding box center [694, 392] width 65 height 12
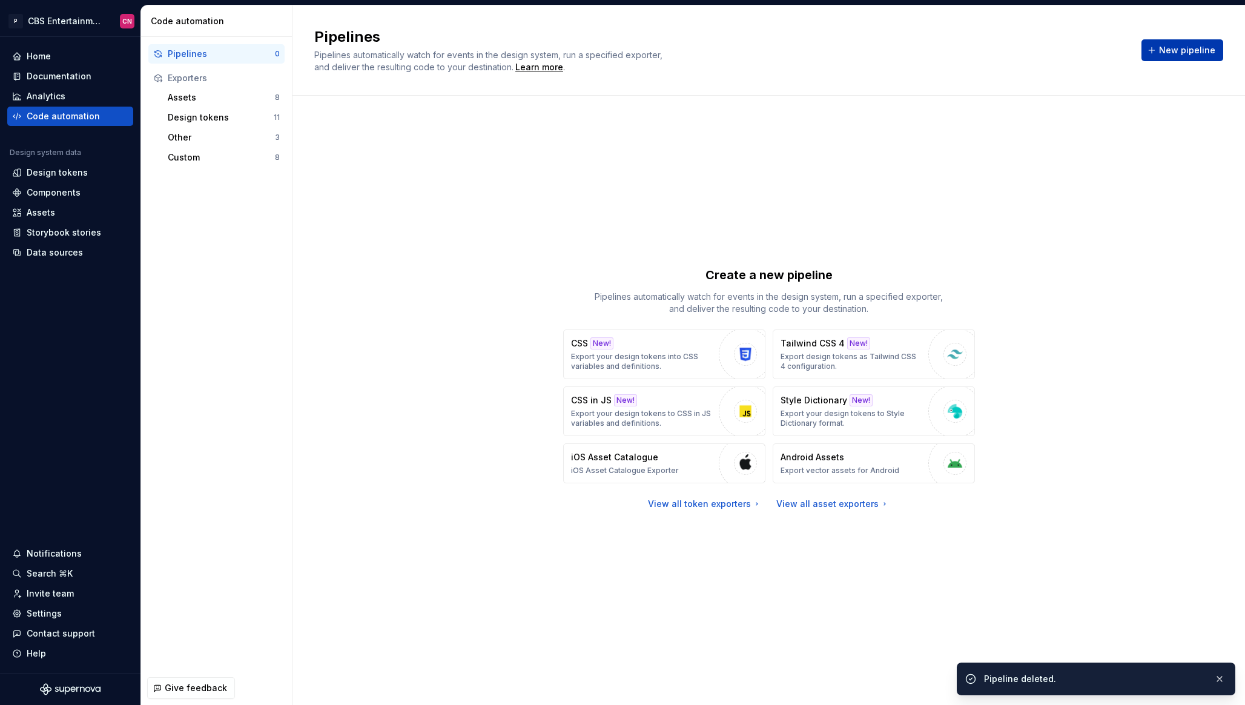
click at [1169, 56] on button "New pipeline" at bounding box center [1183, 50] width 82 height 22
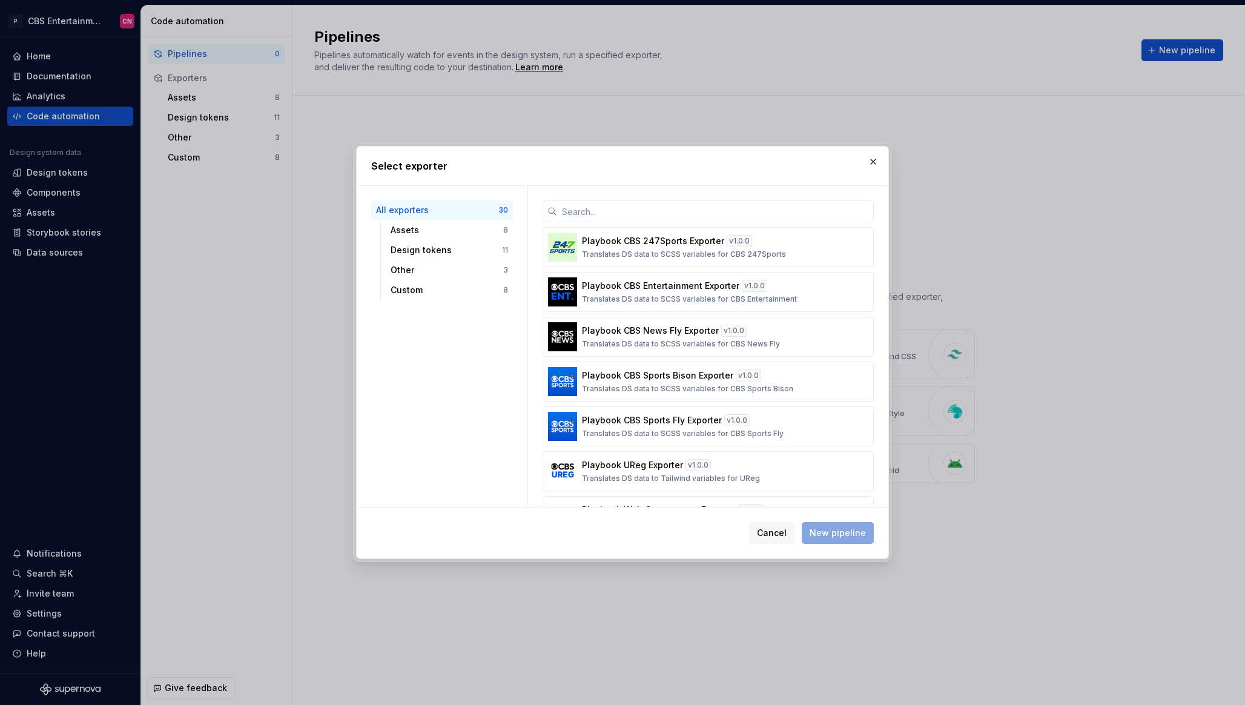
scroll to position [1114, 0]
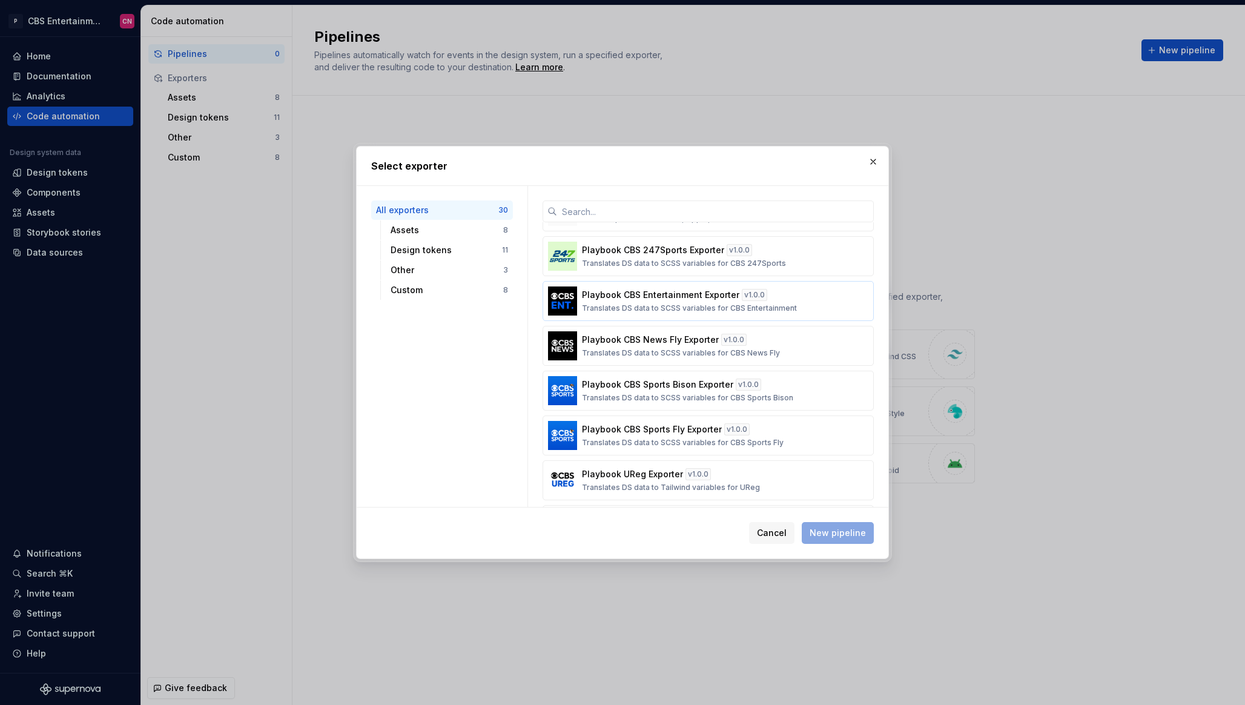
click at [629, 299] on p "Playbook CBS Entertainment Exporter" at bounding box center [661, 295] width 158 height 12
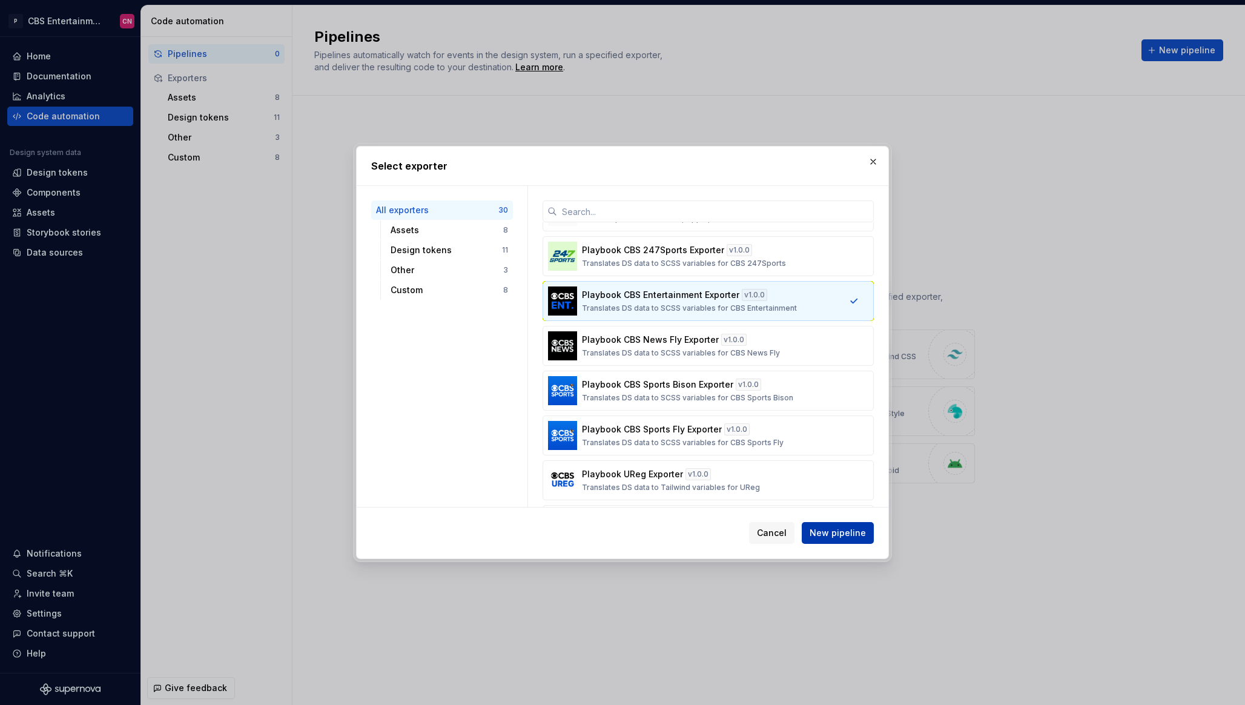
click at [838, 534] on span "New pipeline" at bounding box center [838, 533] width 56 height 12
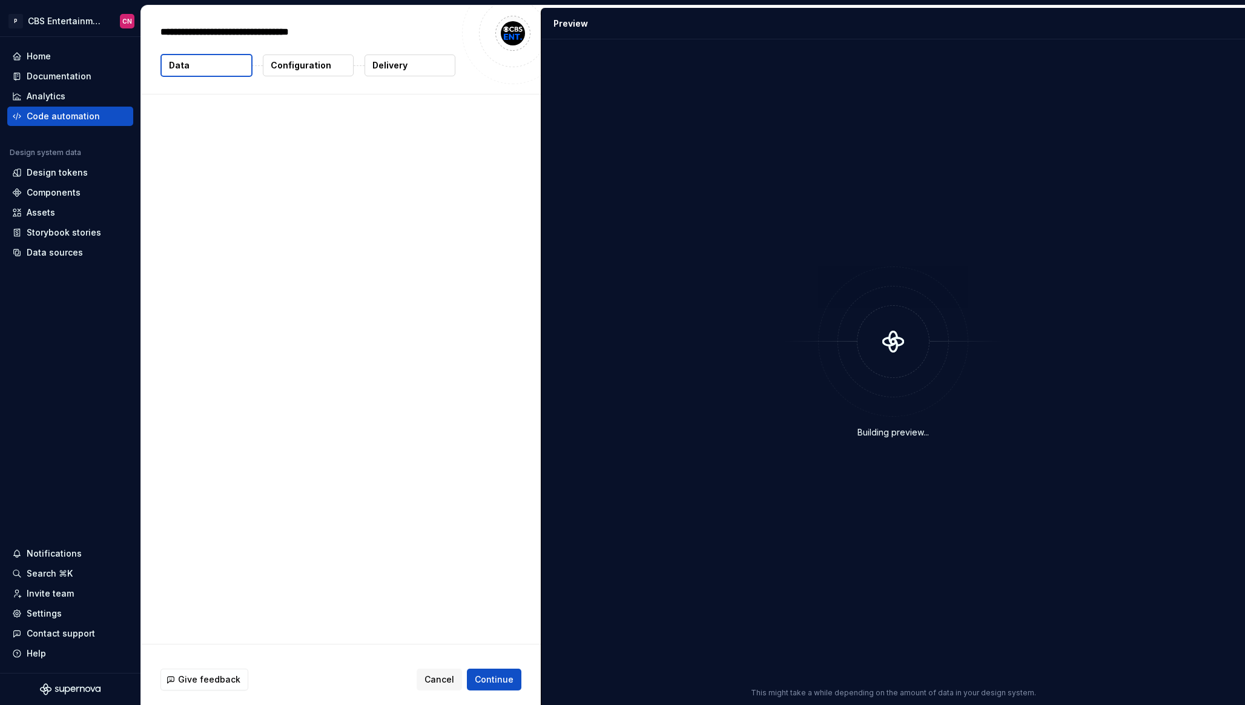
type textarea "*"
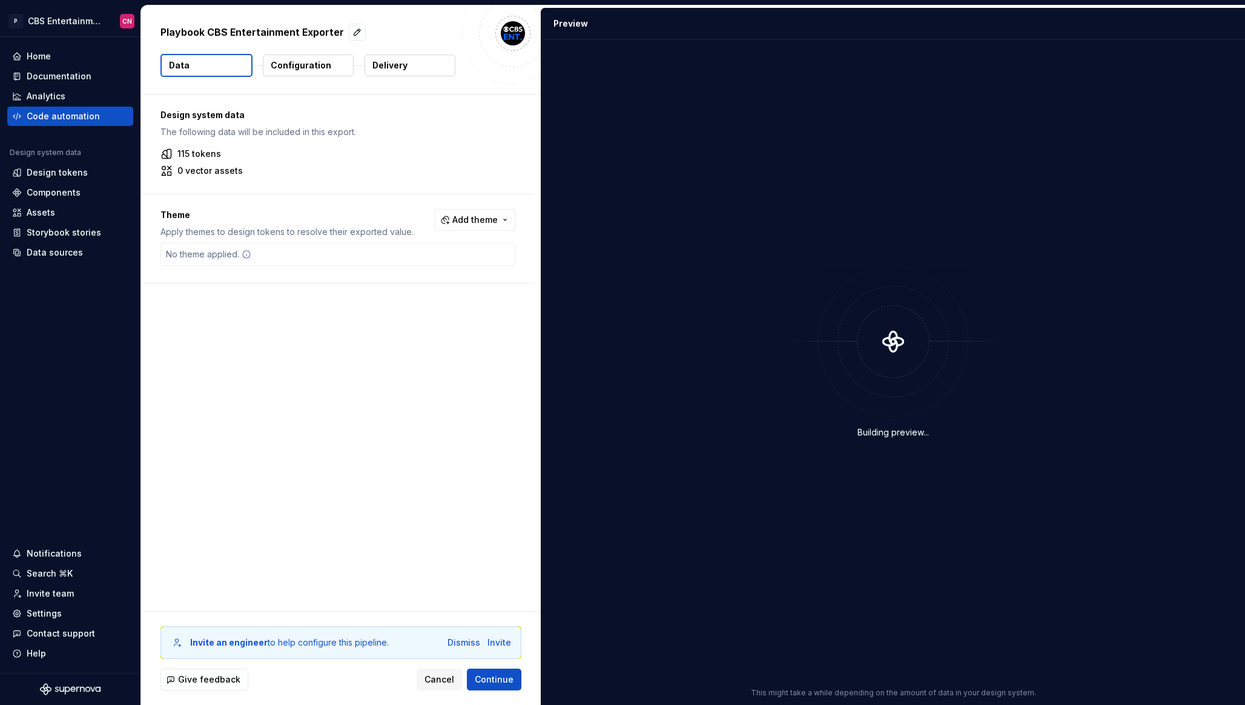
click at [316, 72] on button "Configuration" at bounding box center [308, 66] width 91 height 22
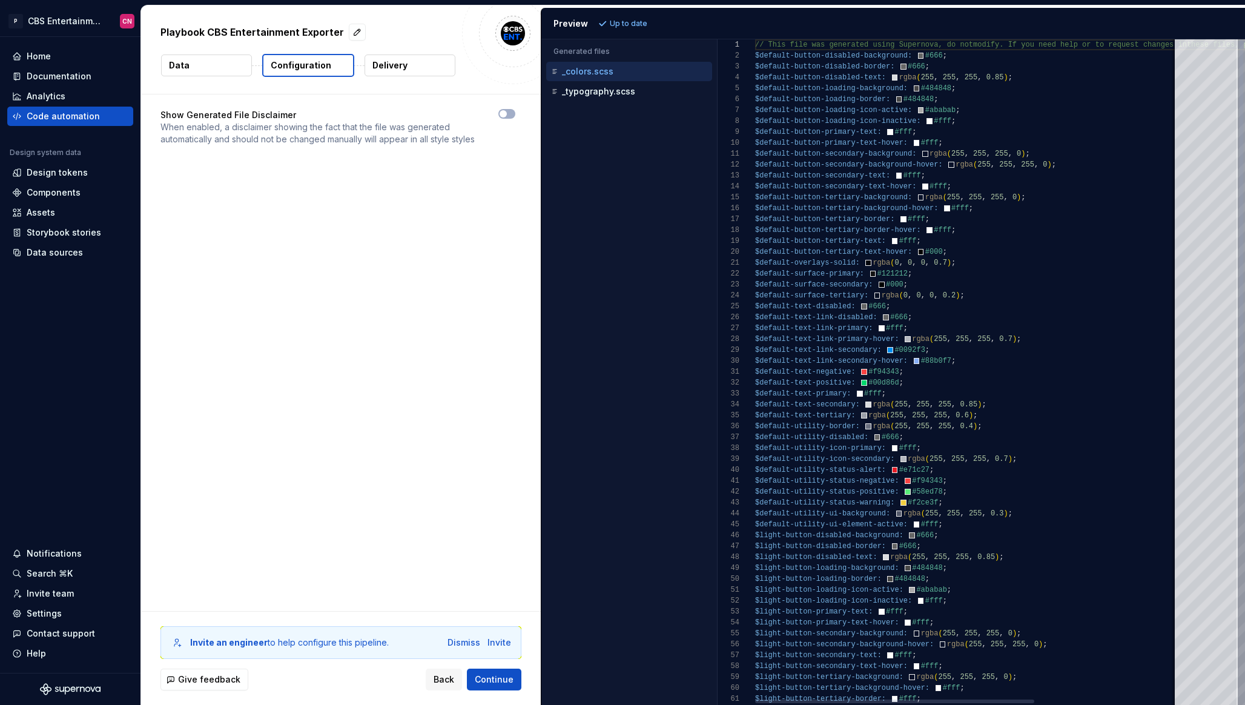
click at [401, 65] on p "Delivery" at bounding box center [390, 65] width 35 height 12
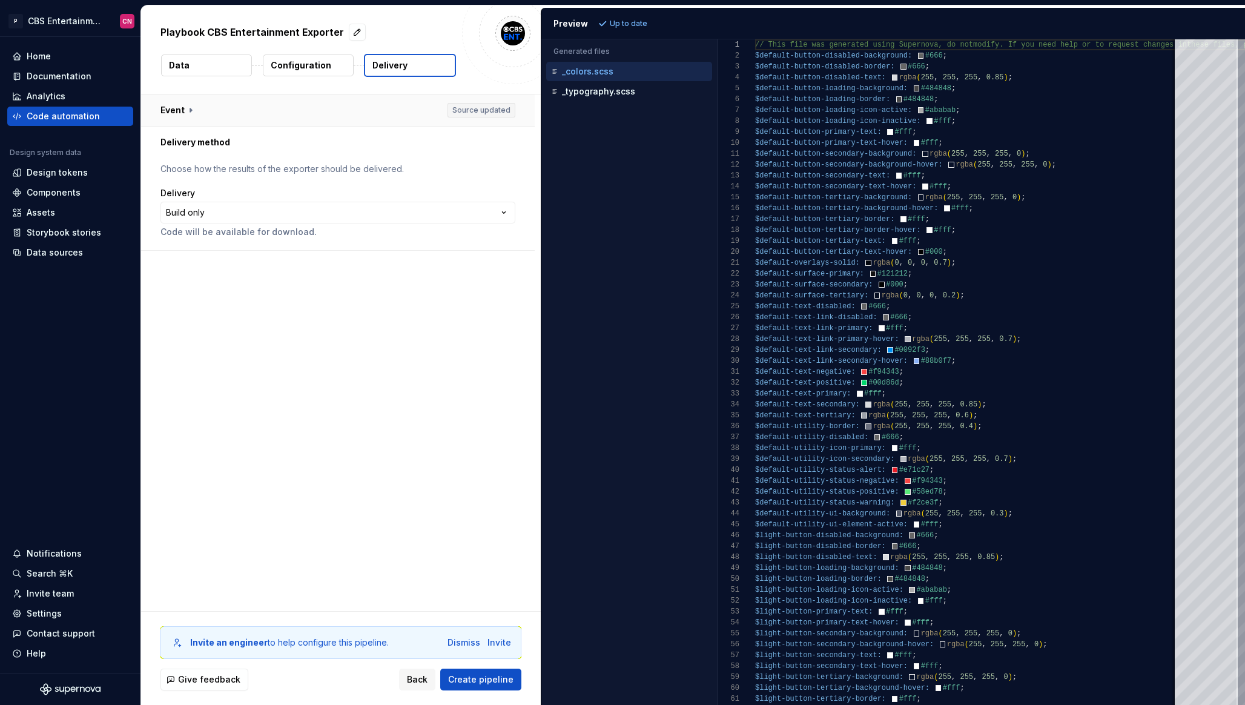
click at [287, 116] on button "button" at bounding box center [338, 111] width 394 height 32
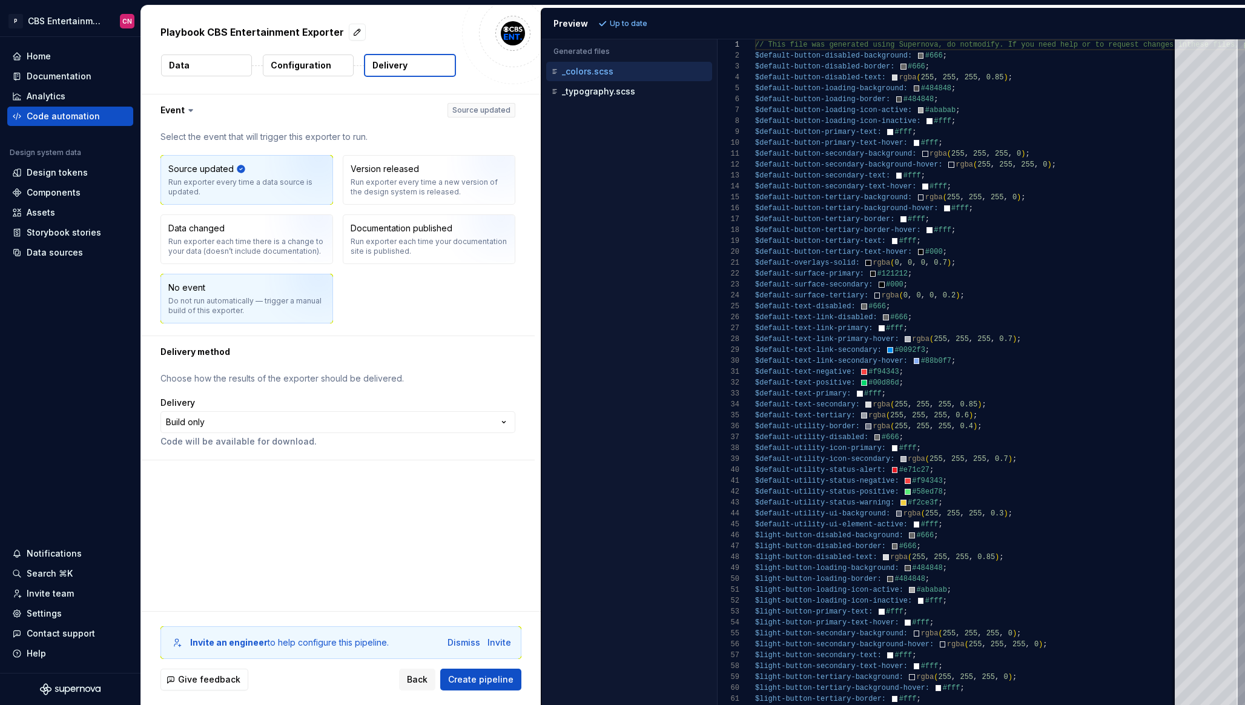
click at [216, 290] on div "No event Do not run automatically — trigger a manual build of this exporter." at bounding box center [246, 299] width 157 height 34
click at [286, 121] on button "button" at bounding box center [338, 111] width 394 height 32
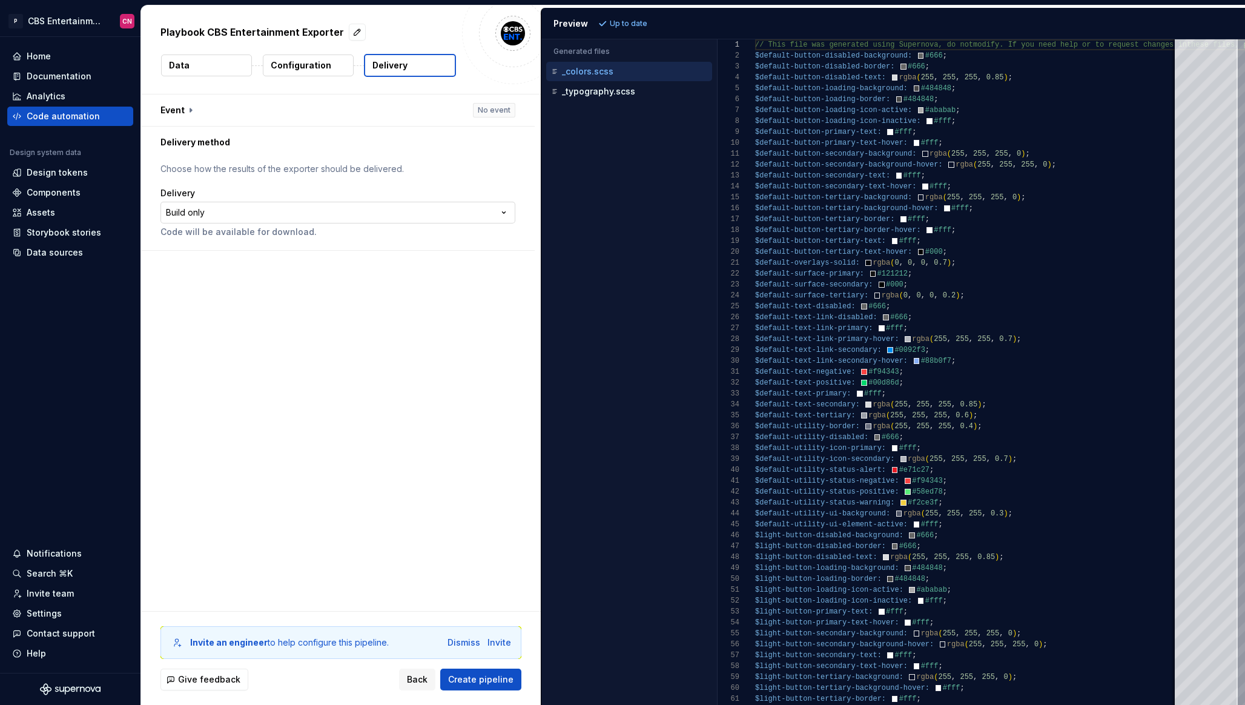
click at [244, 213] on html "**********" at bounding box center [622, 352] width 1245 height 705
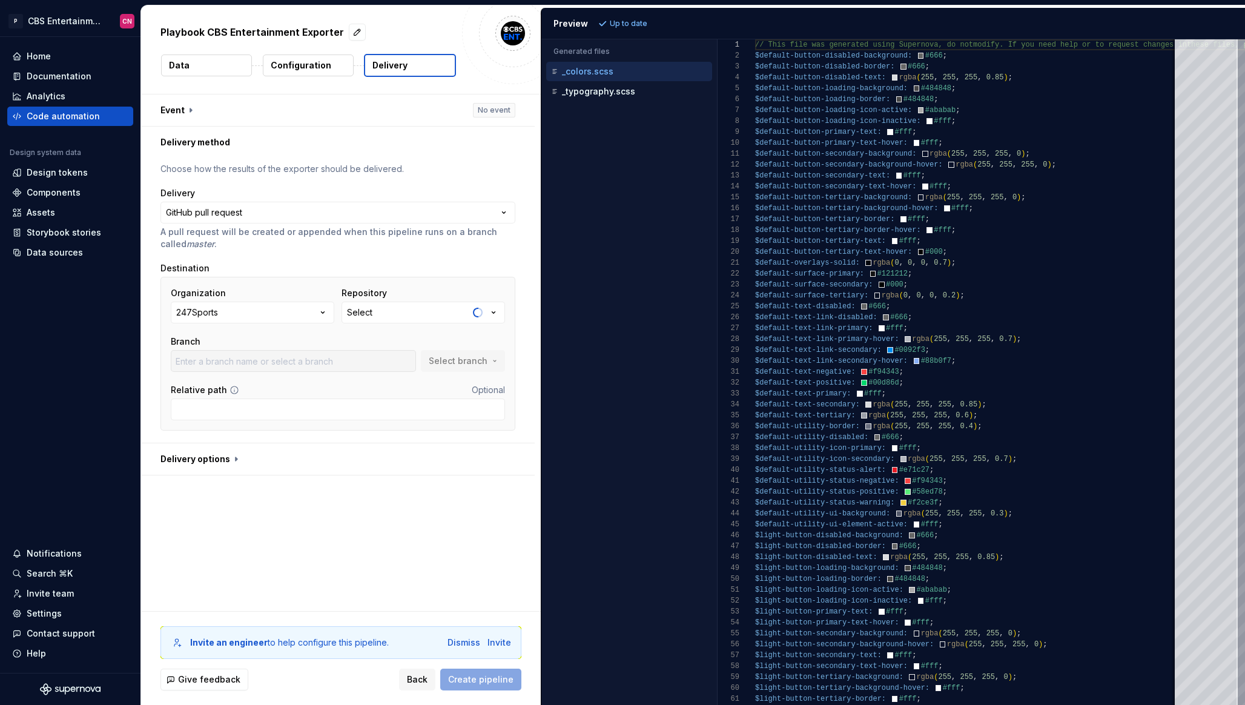
click at [236, 315] on button "247Sports" at bounding box center [253, 313] width 164 height 22
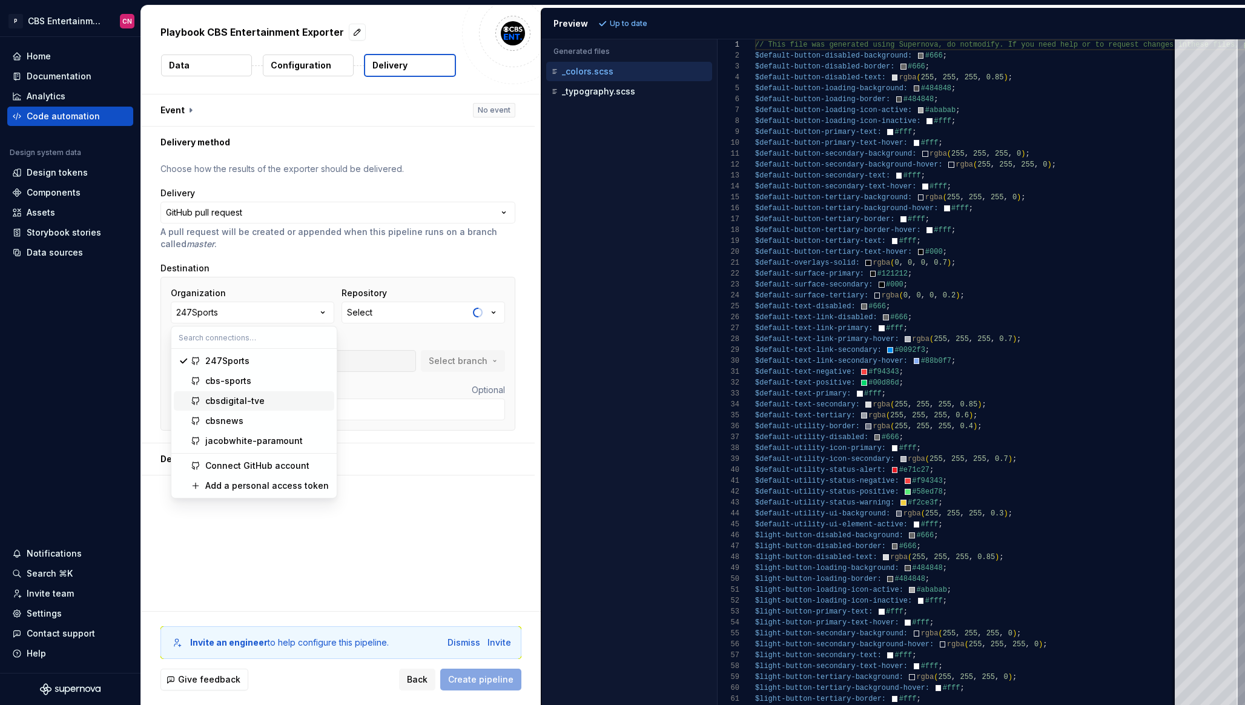
drag, startPoint x: 235, startPoint y: 377, endPoint x: 230, endPoint y: 406, distance: 28.9
click at [230, 406] on div "247Sports cbs-sports cbsdigital-tve cbsnews jacobwhite-paramount" at bounding box center [254, 400] width 161 height 99
click at [236, 402] on div "cbsdigital-tve" at bounding box center [234, 401] width 59 height 12
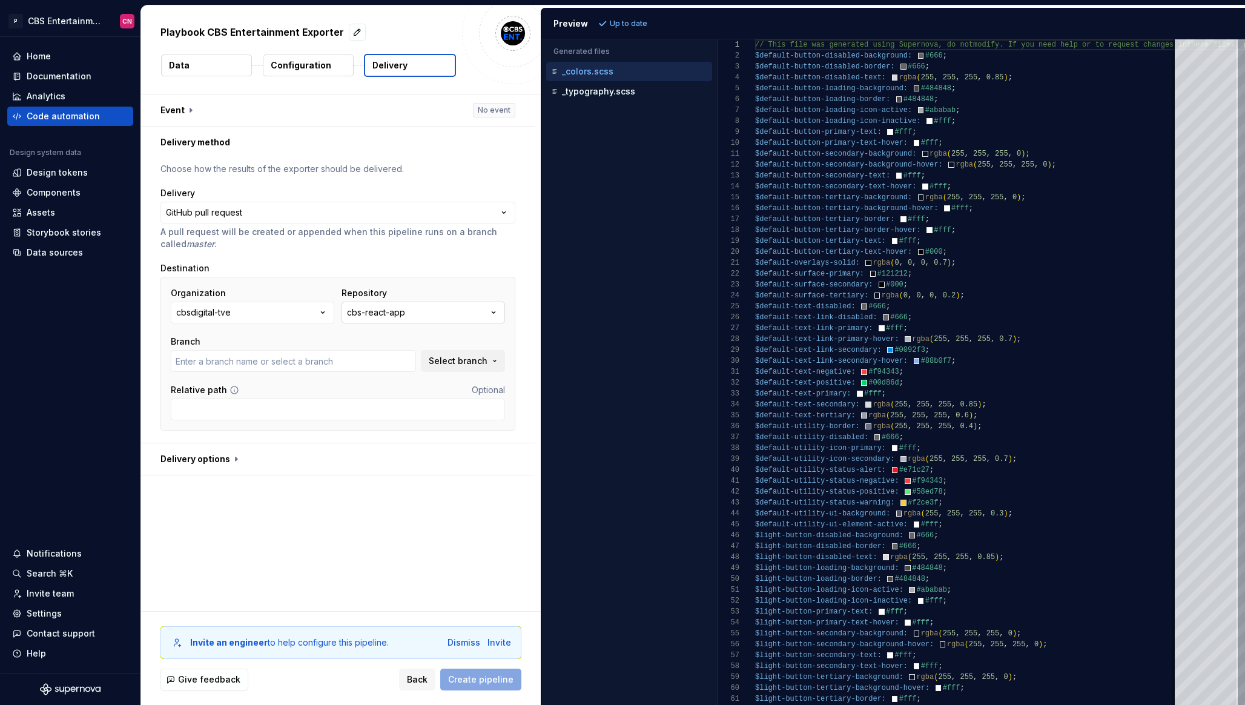
click at [397, 313] on div "cbs-react-app" at bounding box center [376, 313] width 58 height 12
click at [325, 363] on input "feature/CBSENT-1080" at bounding box center [293, 361] width 245 height 22
click at [463, 371] on button "Select branch" at bounding box center [463, 361] width 84 height 22
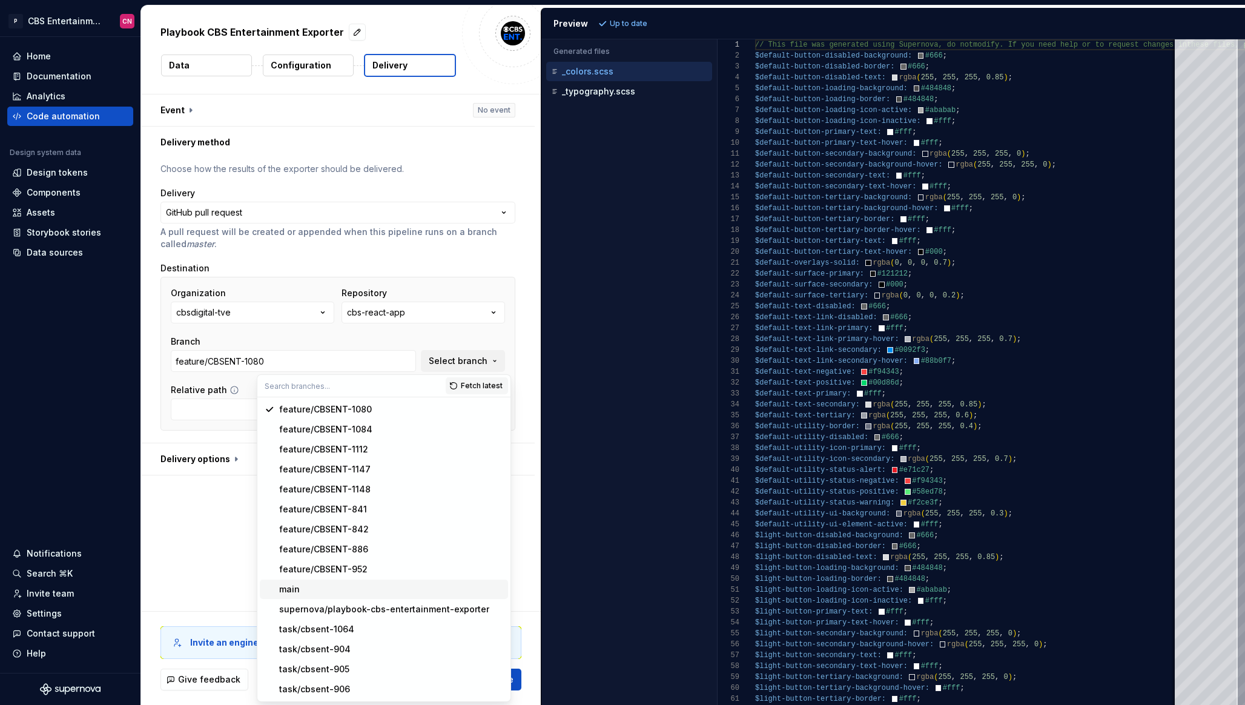
click at [325, 586] on div "main" at bounding box center [391, 589] width 224 height 12
type input "main"
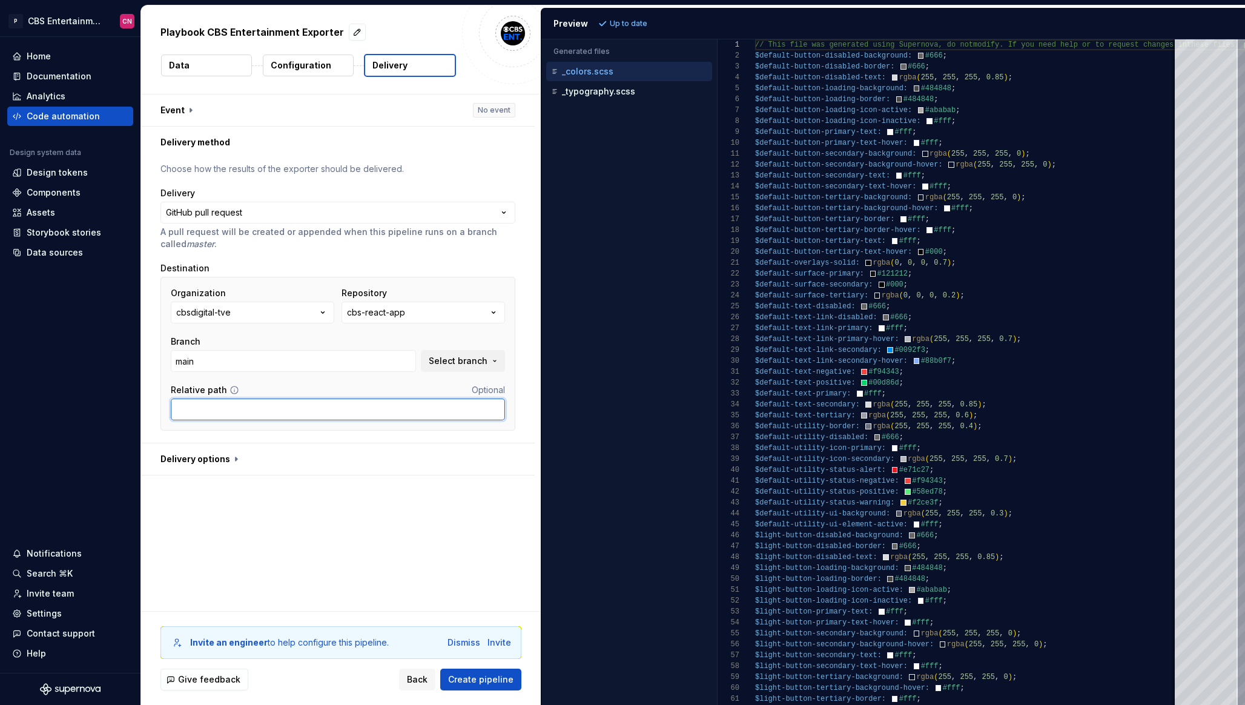
click at [290, 413] on input "Relative path" at bounding box center [338, 410] width 334 height 22
click at [351, 417] on input "Relative path" at bounding box center [338, 410] width 334 height 22
paste input "src/lib/styling/supernova"
type input "src/lib/styling/supernova"
click at [223, 462] on button "button" at bounding box center [338, 459] width 394 height 32
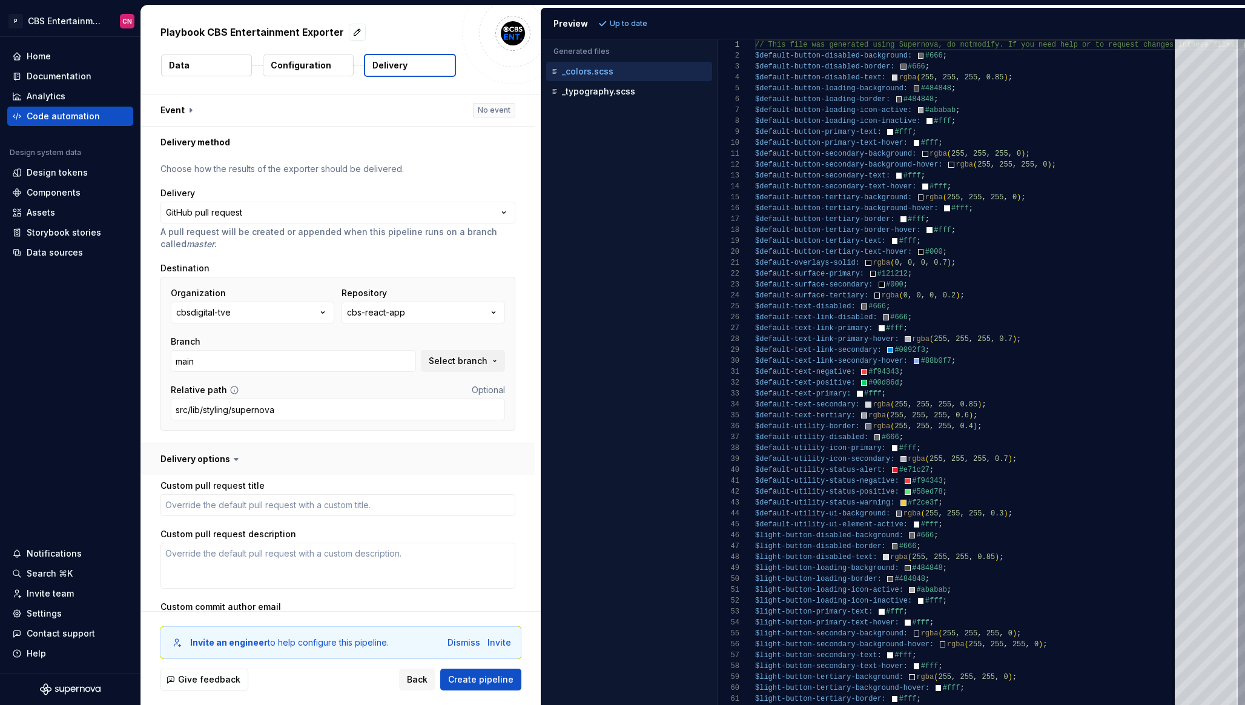
scroll to position [150, 0]
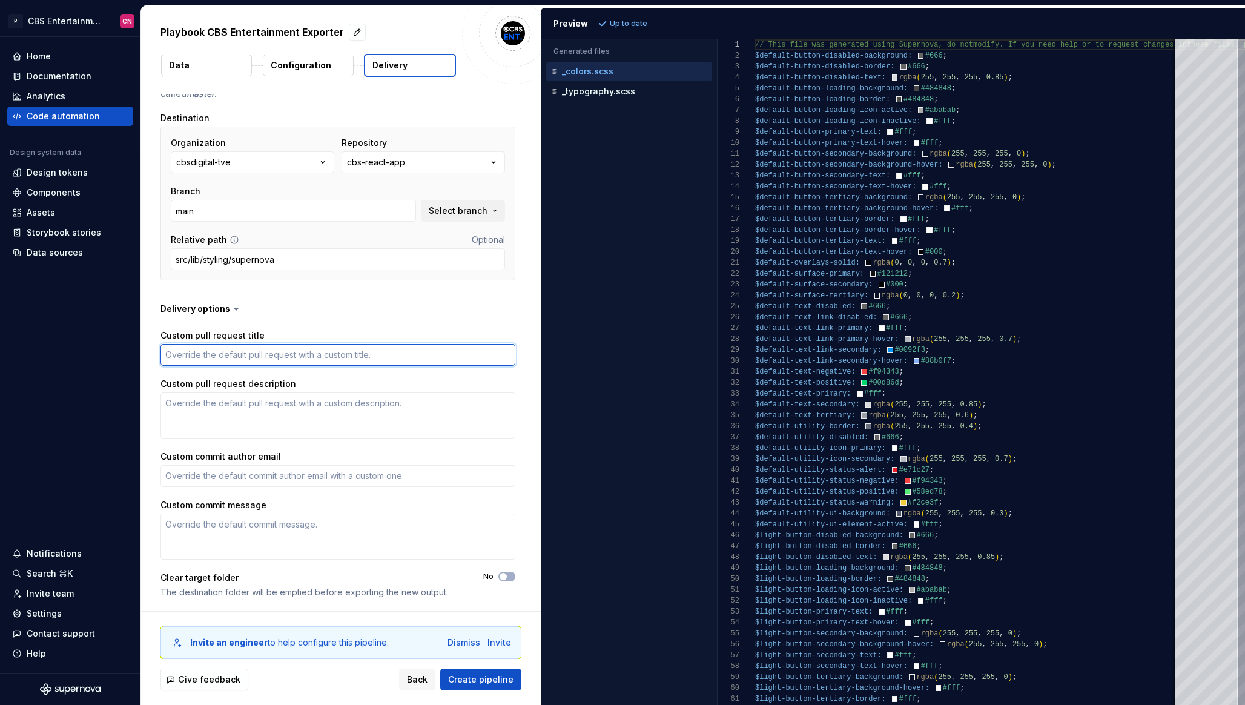
click at [256, 344] on textarea "Custom pull request title" at bounding box center [338, 355] width 355 height 22
paste textarea "First export of design system tokens"
type textarea "*"
type textarea "First export of design system tokens"
click at [334, 405] on textarea "Custom pull request description" at bounding box center [338, 416] width 355 height 46
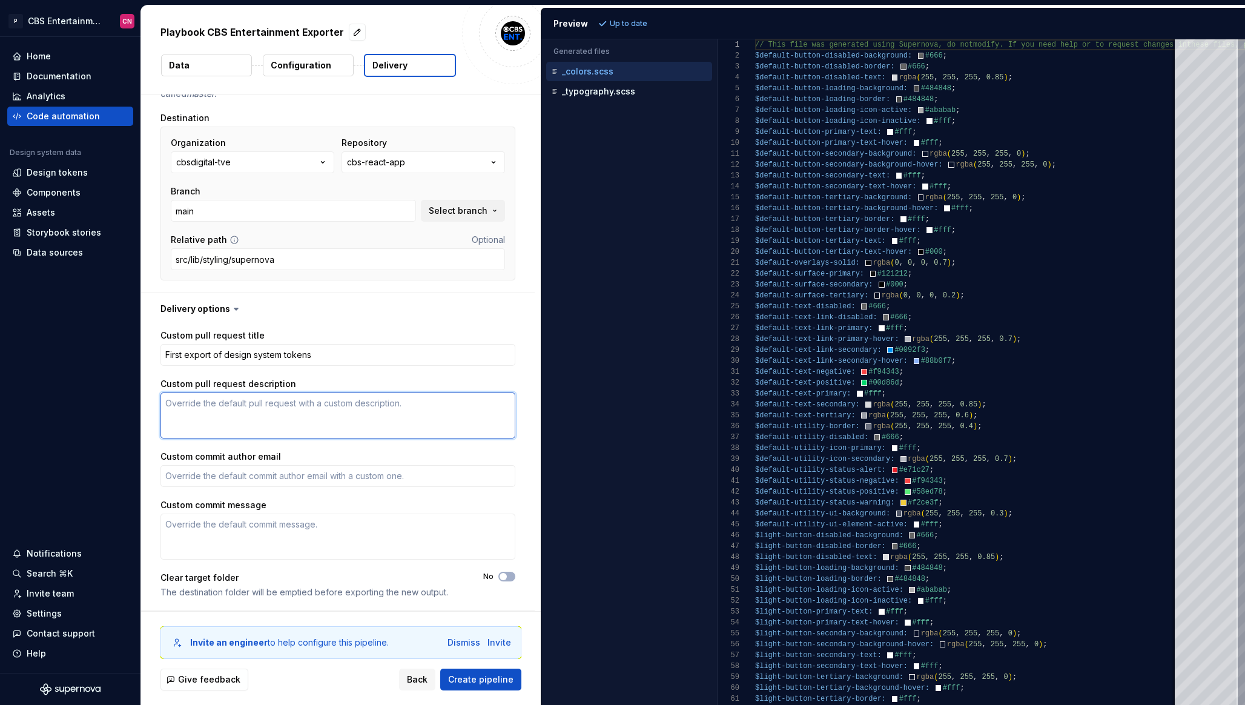
paste textarea "This is the first export of our design system tokens, including color and typog…"
type textarea "*"
type textarea "This is the first export of our design system tokens, including color and typog…"
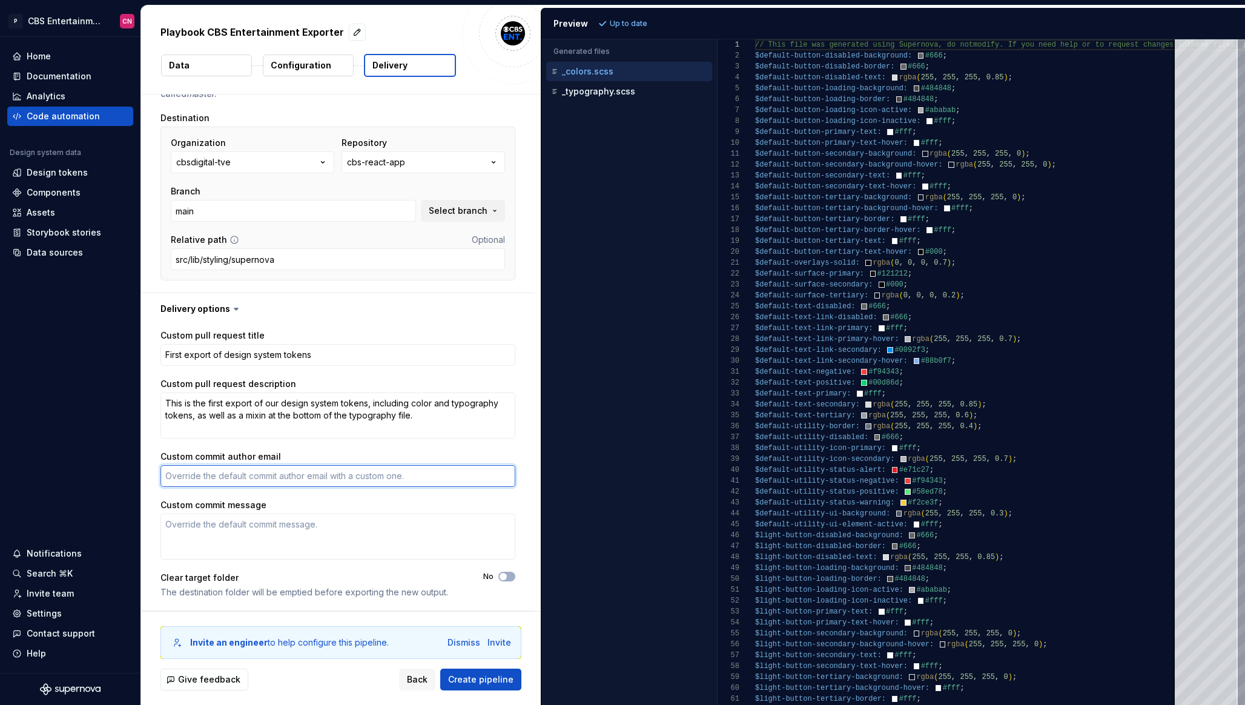
click at [323, 477] on textarea "Custom commit author email" at bounding box center [338, 476] width 355 height 22
type textarea "*"
type textarea "j"
type textarea "*"
type textarea "jac"
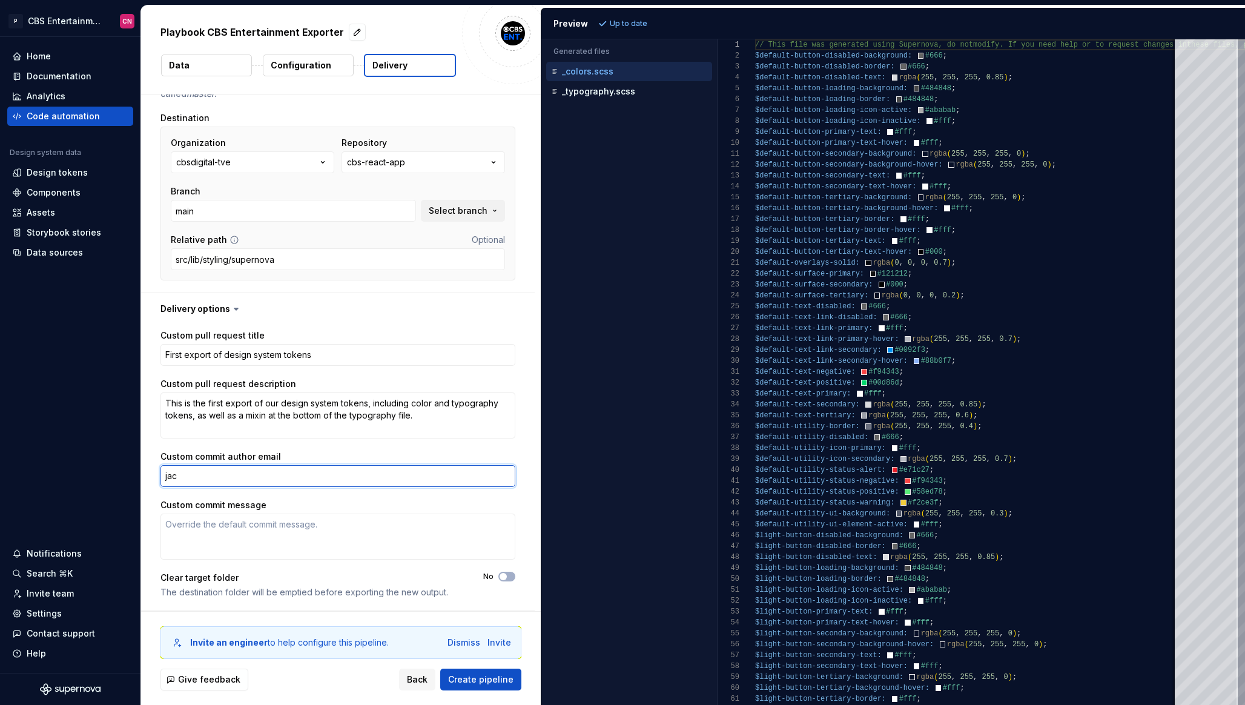
type textarea "*"
type textarea "jaco"
type textarea "*"
type textarea "[PERSON_NAME]."
type textarea "*"
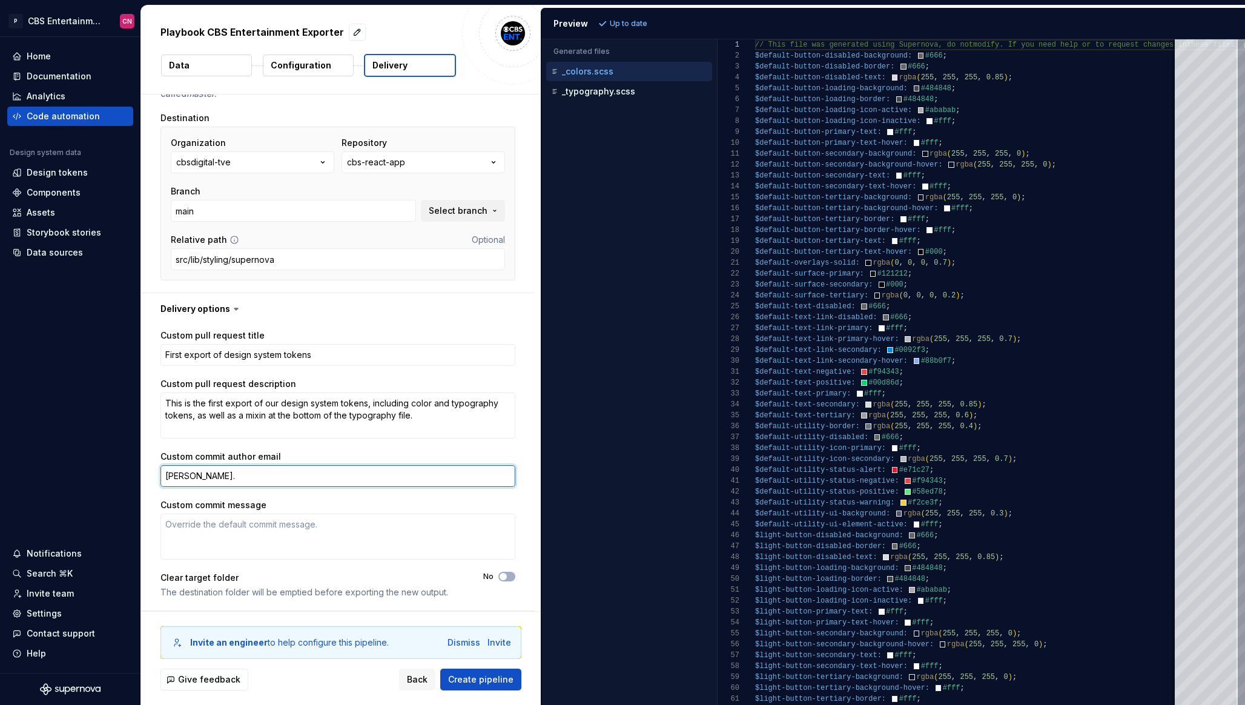
type textarea "[PERSON_NAME].w"
type textarea "*"
type textarea "[PERSON_NAME].wh"
type textarea "*"
type textarea "[PERSON_NAME].whi"
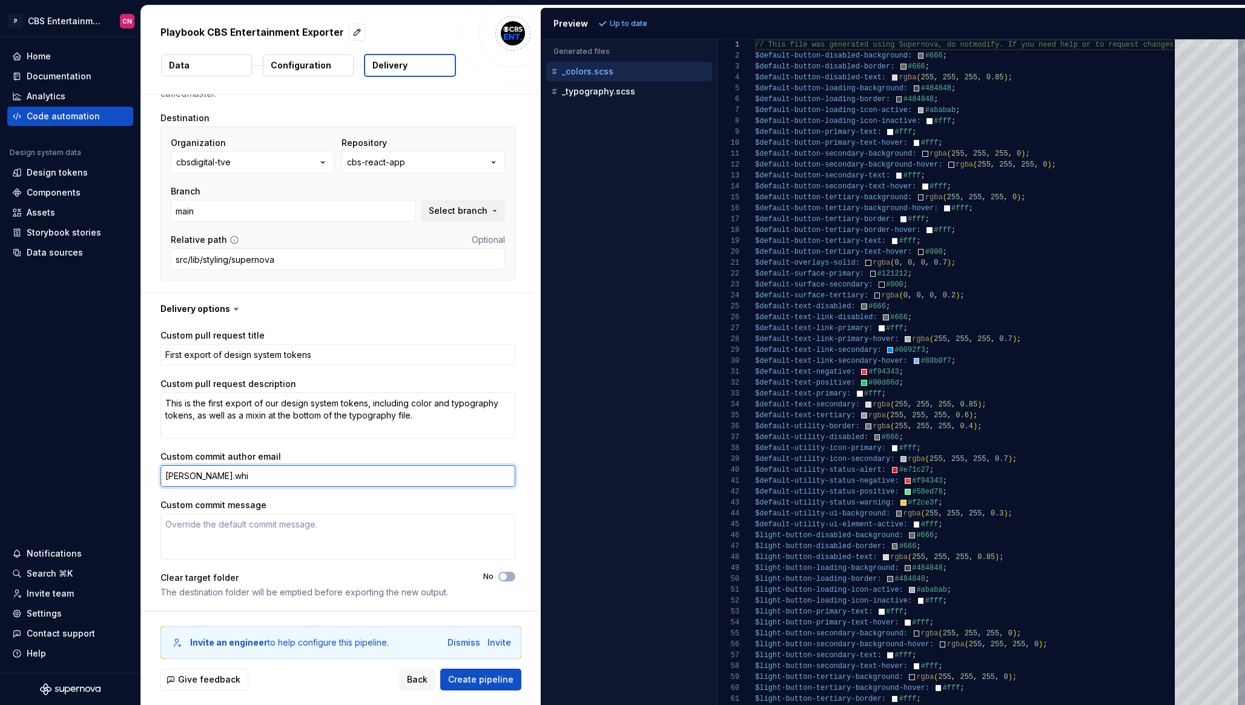
type textarea "*"
type textarea "[PERSON_NAME].whit"
type textarea "*"
type textarea "[PERSON_NAME].white"
type textarea "*"
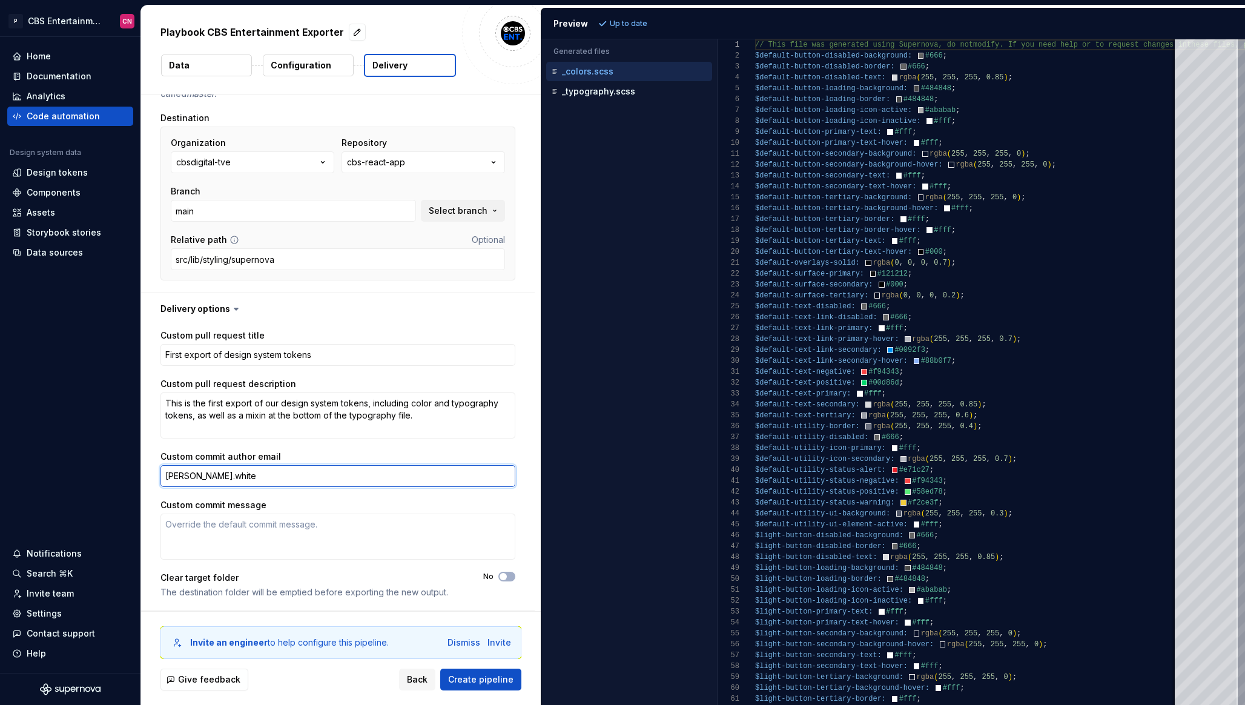
type textarea "[PERSON_NAME].white@"
type textarea "*"
type textarea "[PERSON_NAME]"
type textarea "*"
type textarea "[PERSON_NAME]"
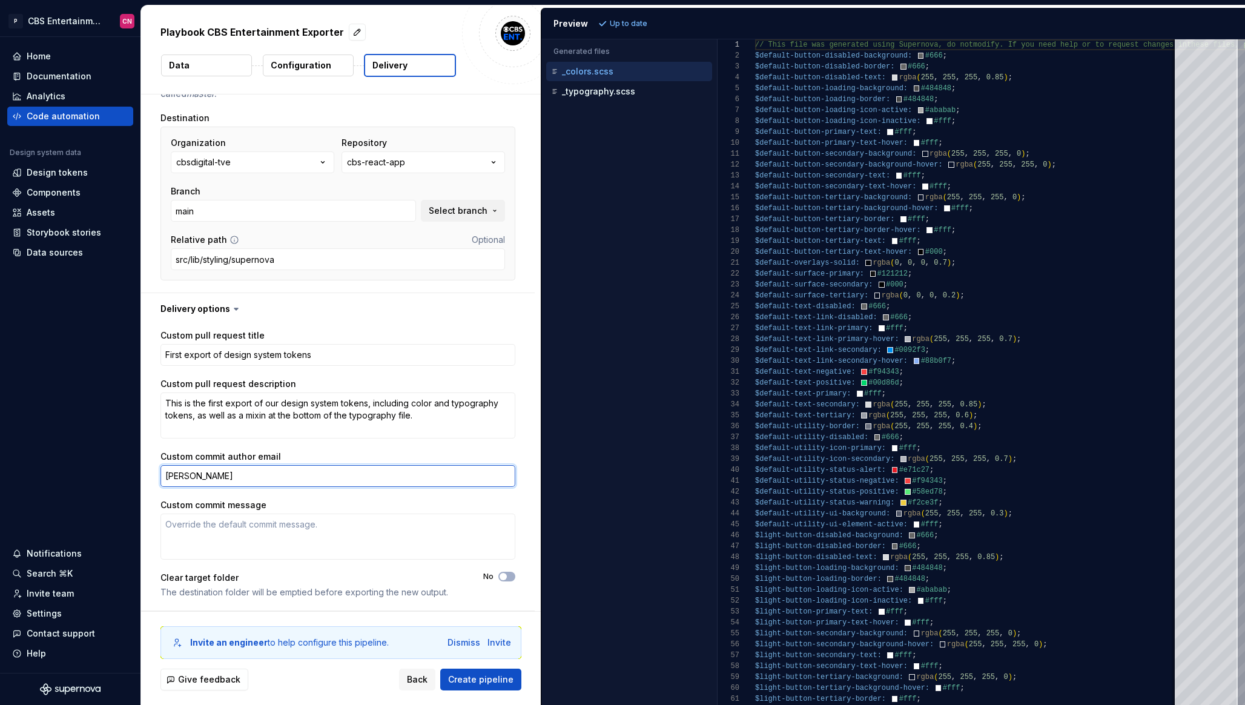
type textarea "*"
type textarea "[PERSON_NAME]"
type textarea "*"
type textarea "[PERSON_NAME]"
type textarea "*"
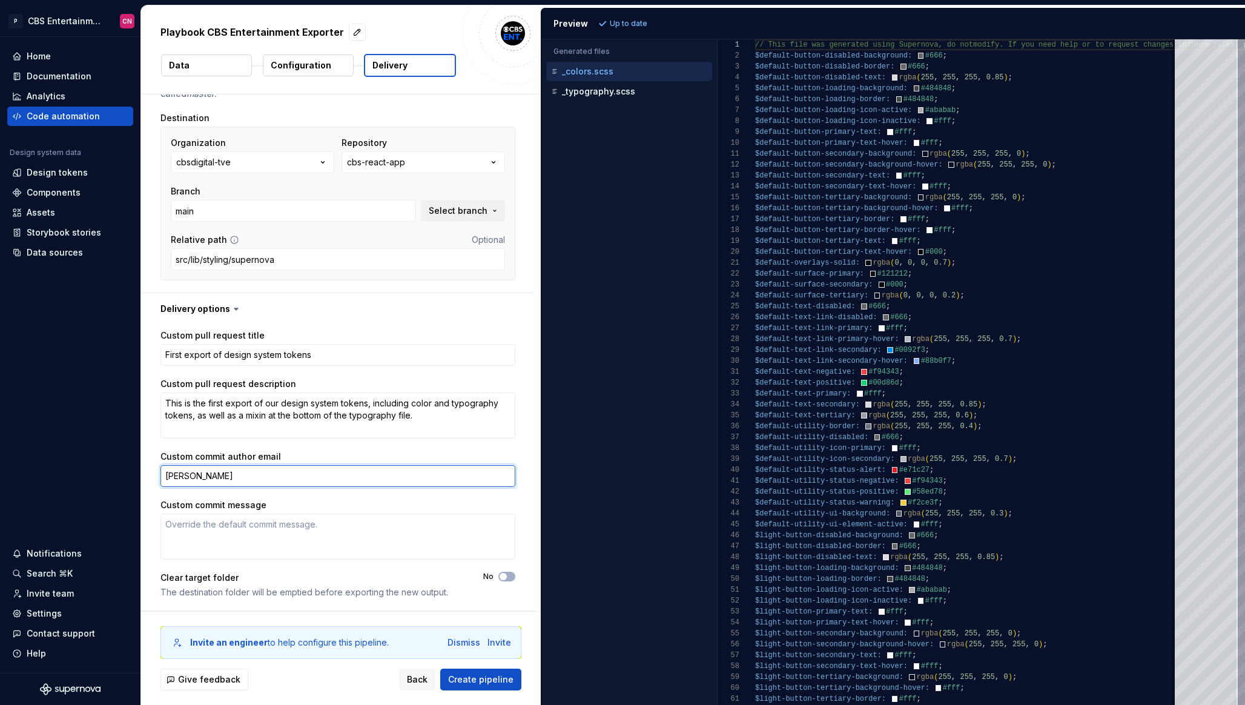
type textarea "[PERSON_NAME].white@[PERSON_NAME]"
type textarea "*"
type textarea "[PERSON_NAME]"
type textarea "*"
type textarea "jacob.white@paramoun"
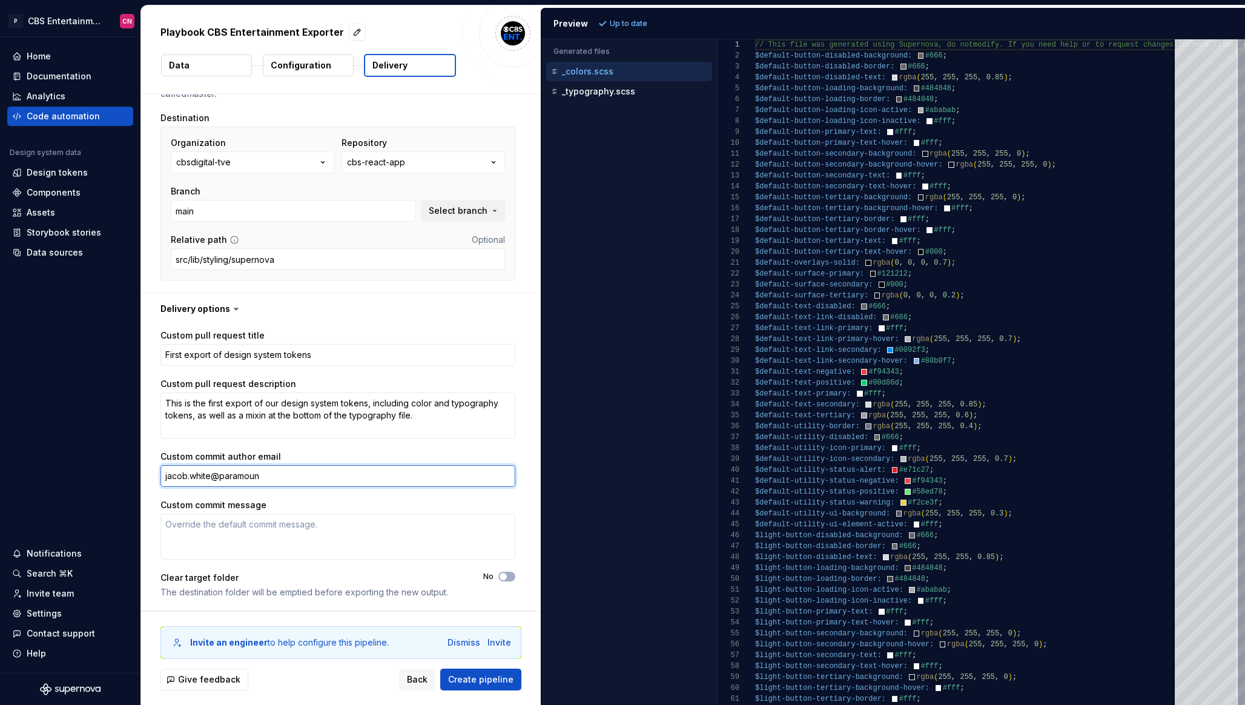
type textarea "*"
type textarea "[PERSON_NAME]"
type textarea "*"
type textarea "[PERSON_NAME]."
type textarea "*"
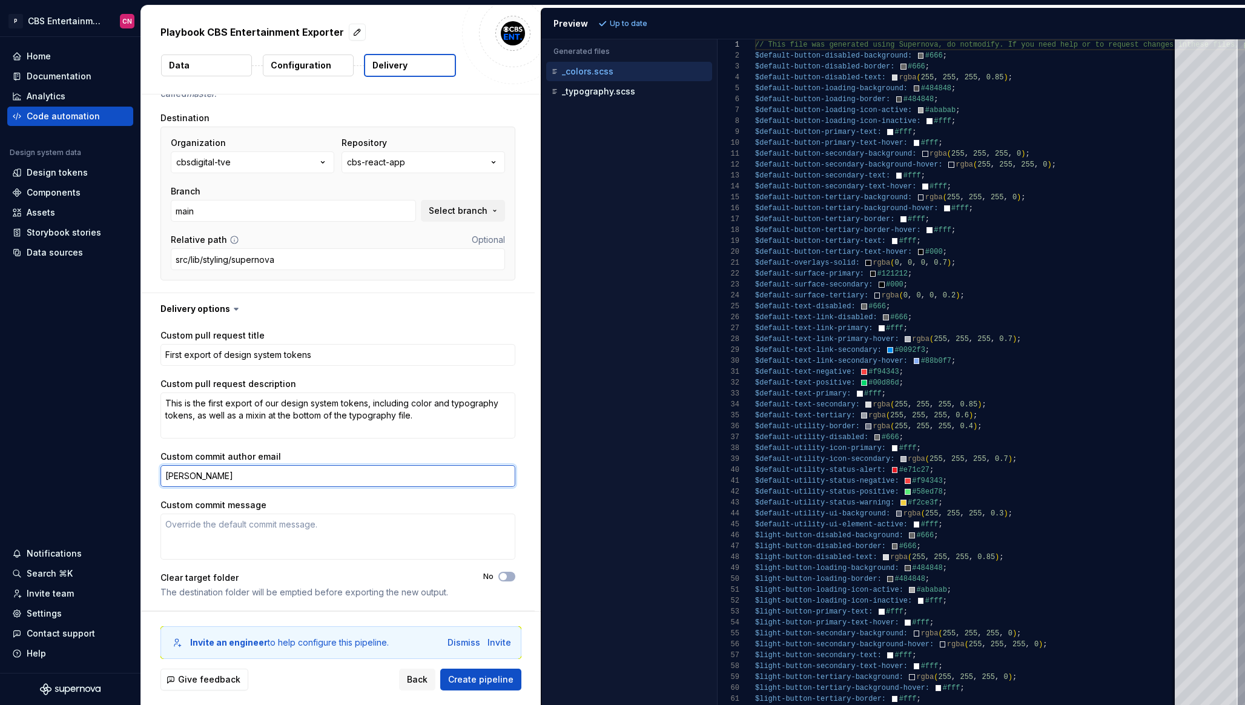
type textarea "[PERSON_NAME][EMAIL_ADDRESS][DOMAIN_NAME]"
type textarea "*"
type textarea "[PERSON_NAME][EMAIL_ADDRESS][DOMAIN_NAME]"
type textarea "*"
type textarea "[PERSON_NAME][EMAIL_ADDRESS][DOMAIN_NAME]"
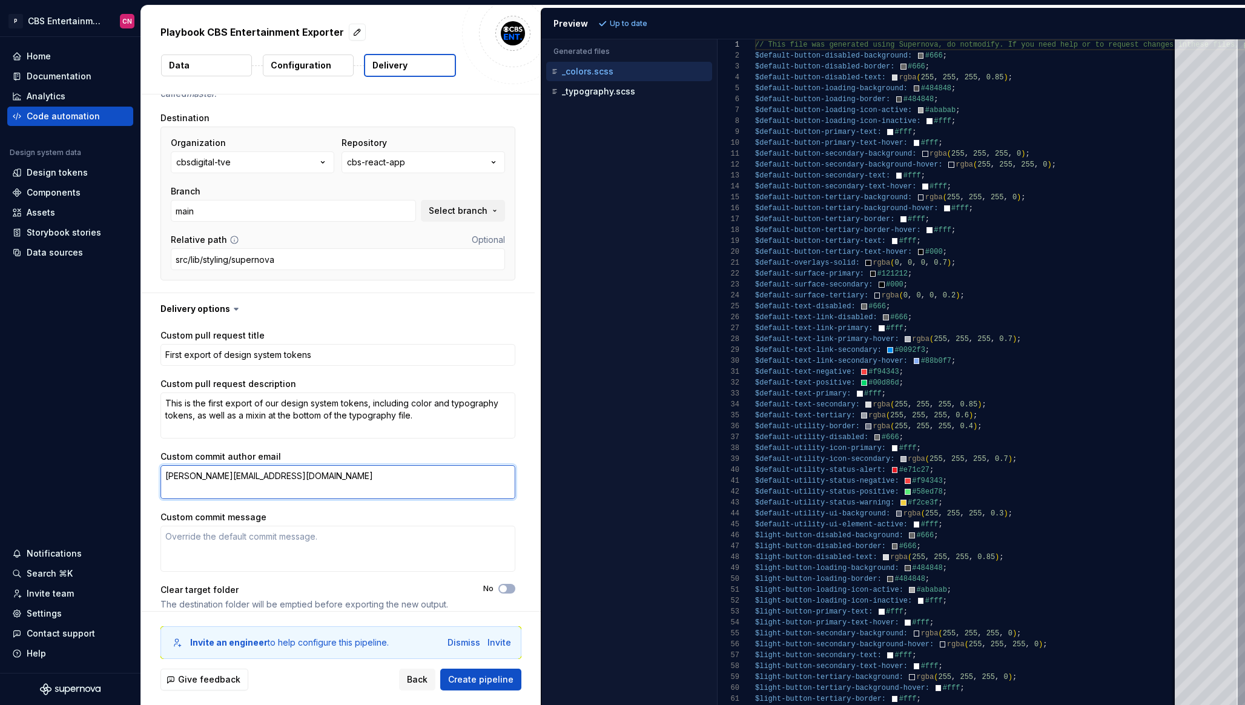
type textarea "*"
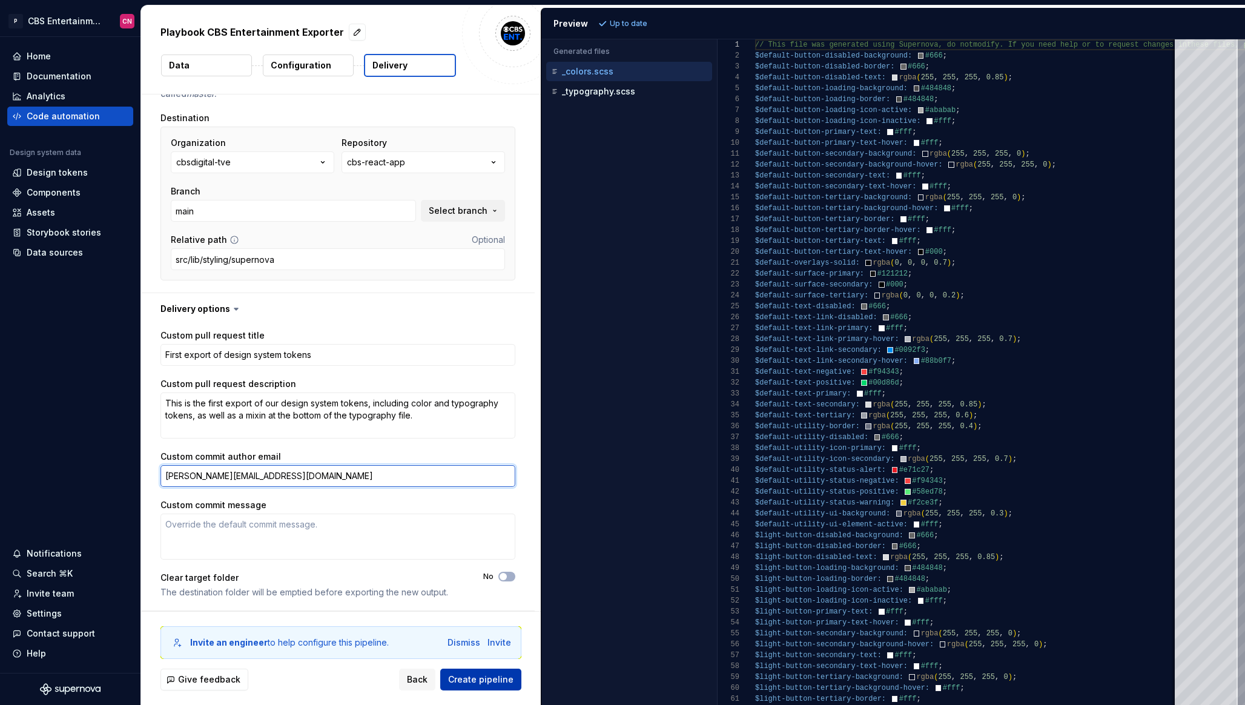
type textarea "[PERSON_NAME][EMAIL_ADDRESS][DOMAIN_NAME]"
click at [476, 679] on span "Create pipeline" at bounding box center [480, 680] width 65 height 12
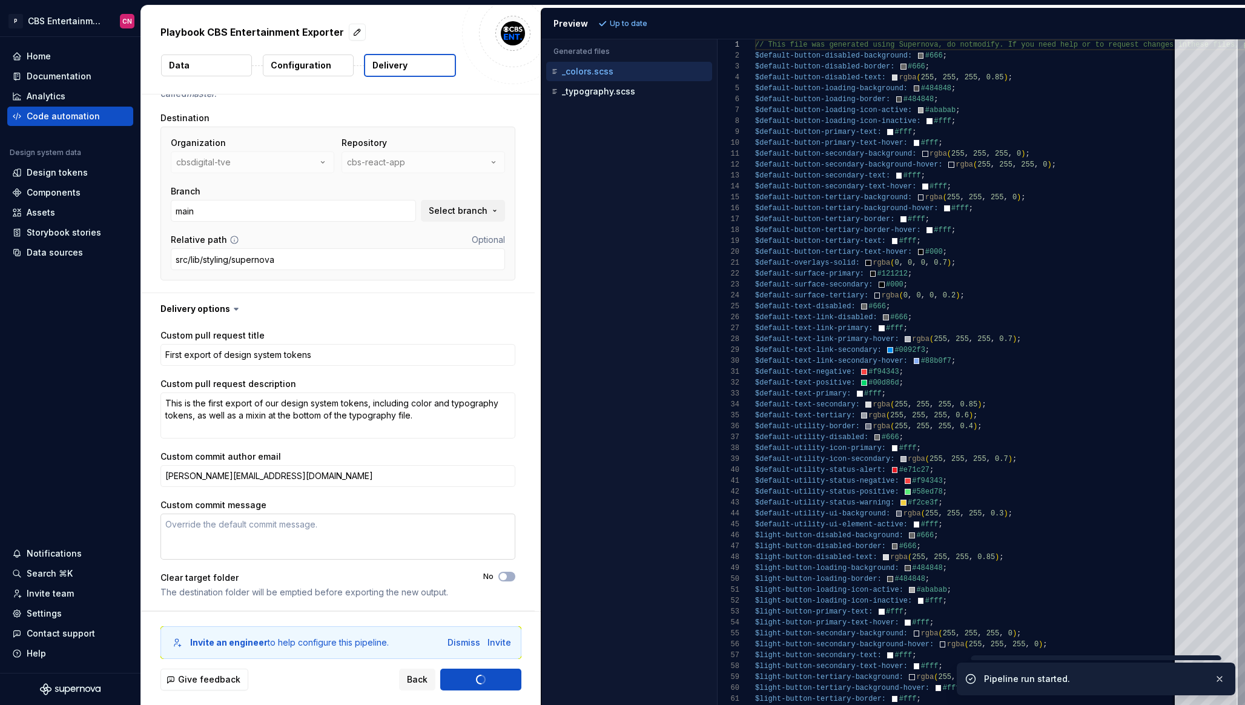
type textarea "*"
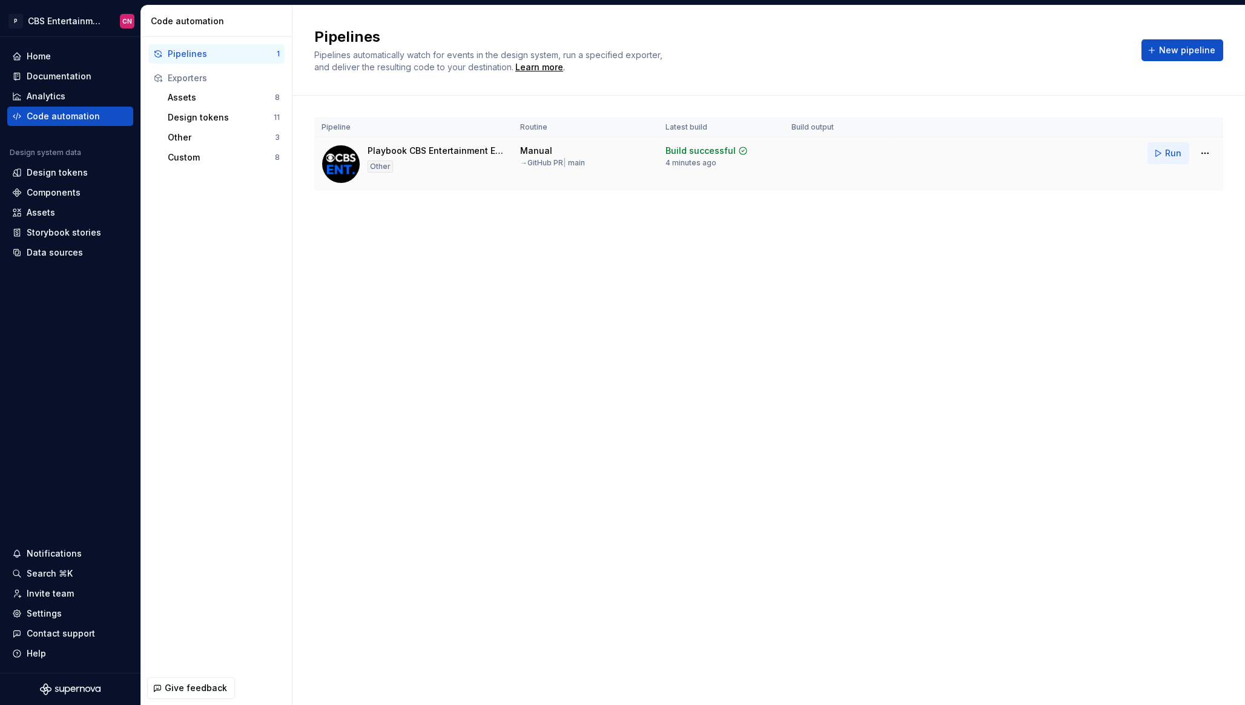
click at [1175, 154] on span "Run" at bounding box center [1174, 153] width 16 height 12
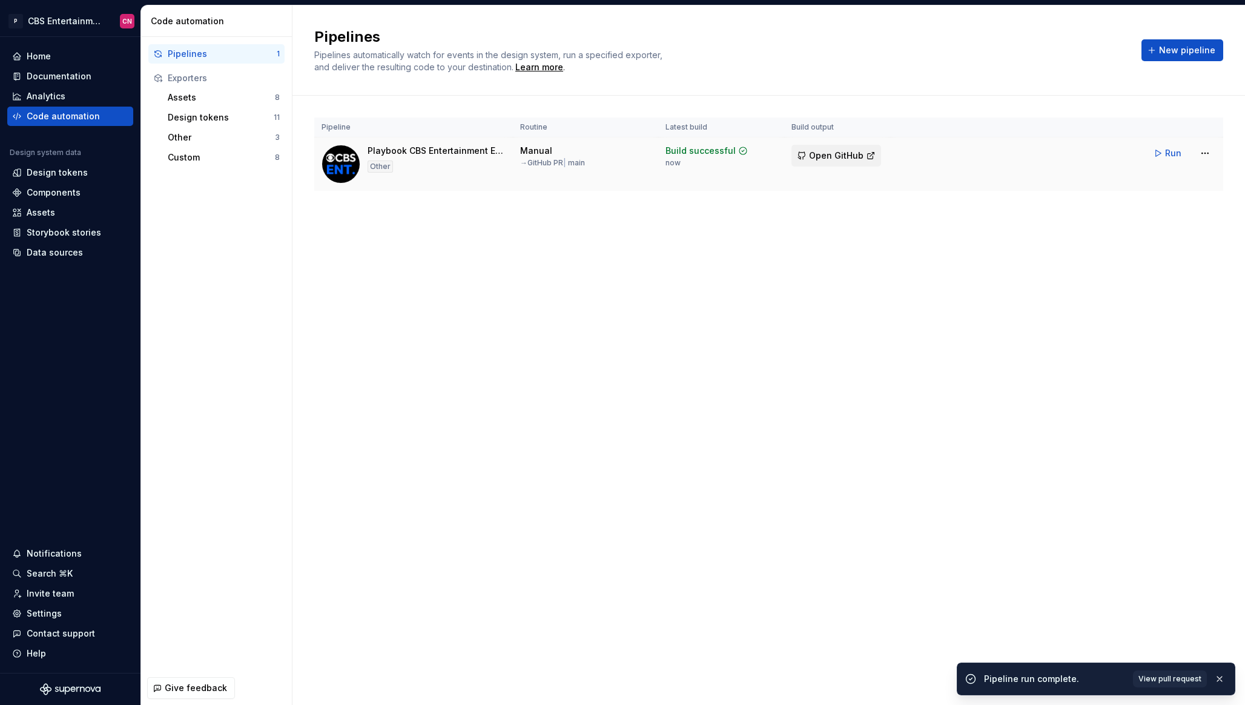
click at [824, 162] on button "Open GitHub" at bounding box center [837, 156] width 90 height 22
